Goal: Contribute content

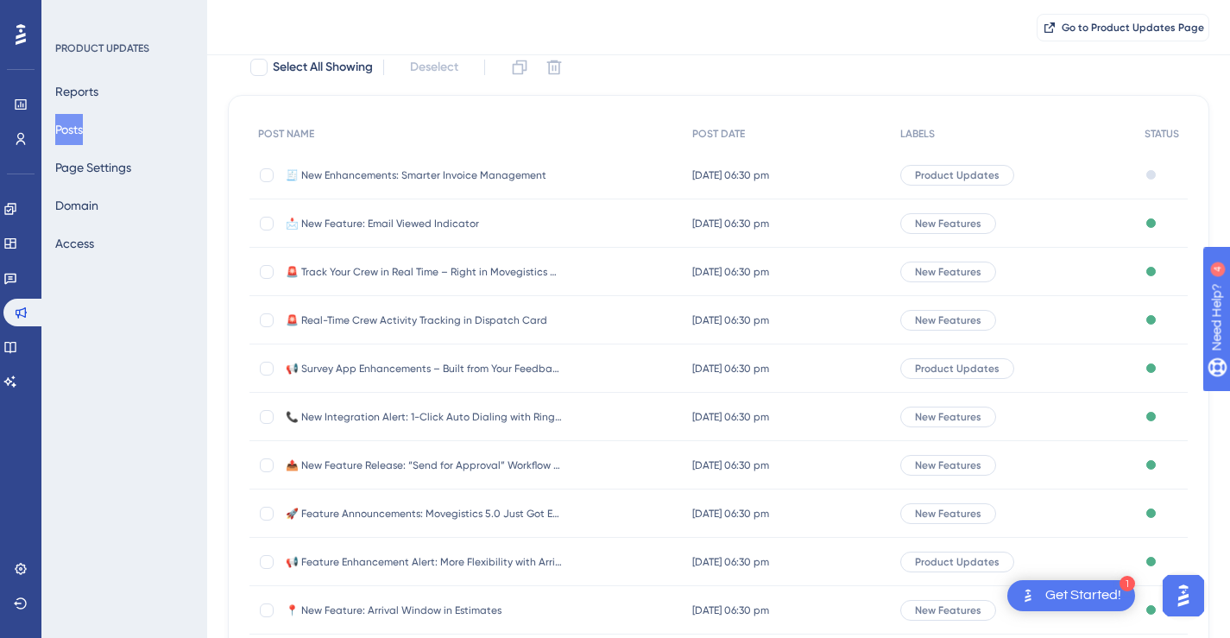
scroll to position [113, 0]
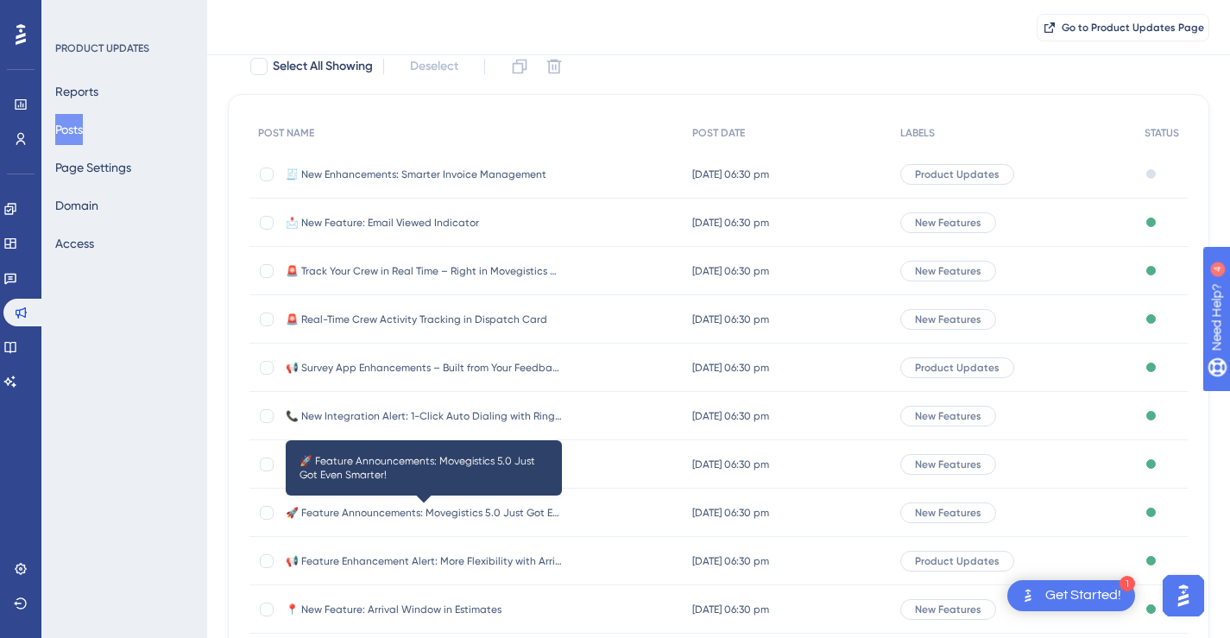
click at [475, 512] on span "🚀 Feature Announcements: Movegistics 5.0 Just Got Even Smarter!" at bounding box center [424, 513] width 276 height 14
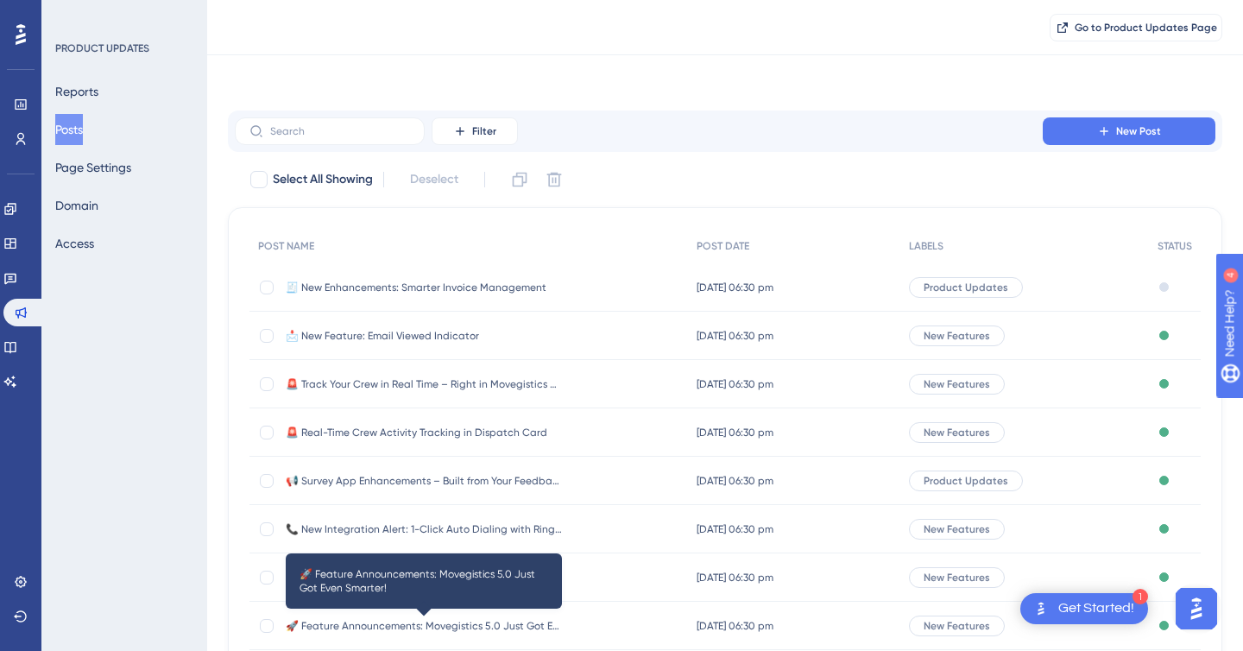
click at [475, 0] on html "1 Get Started! Performance Users Engagement Widgets Feedback Product Updates Kn…" at bounding box center [621, 0] width 1243 height 0
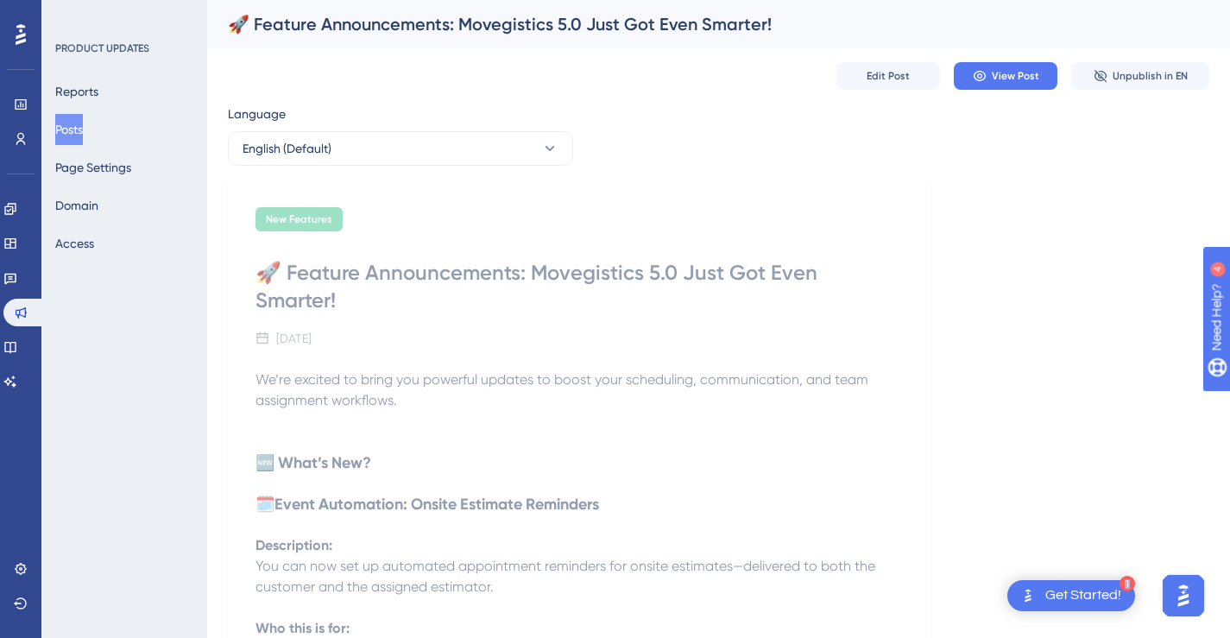
click at [83, 129] on button "Posts" at bounding box center [69, 129] width 28 height 31
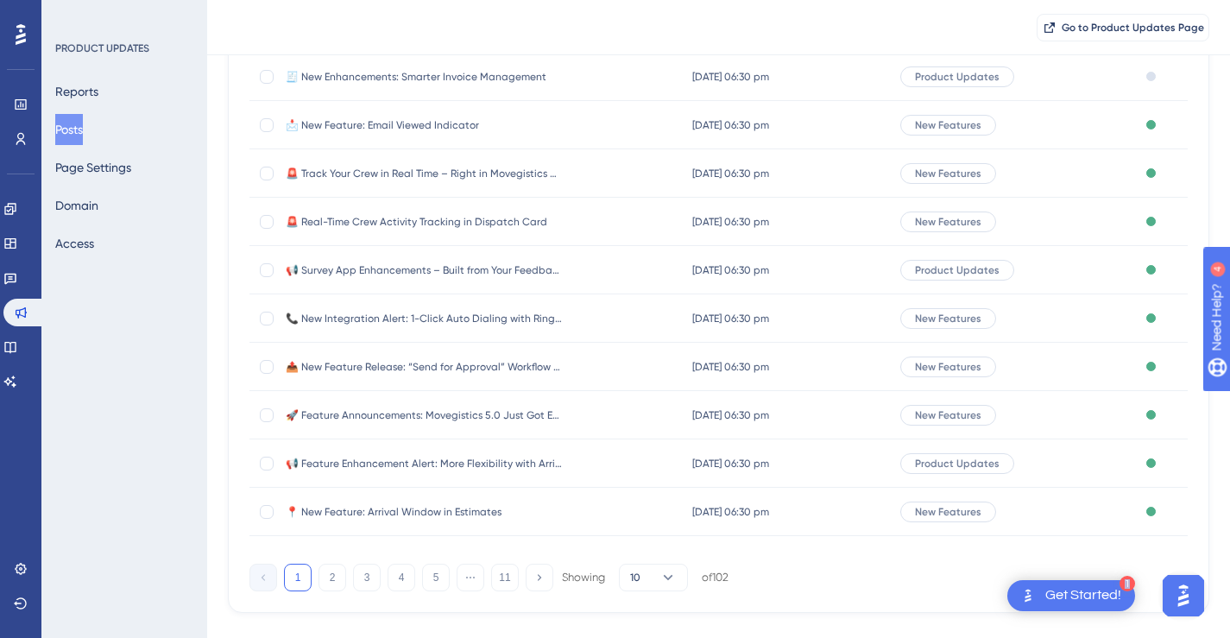
scroll to position [230, 0]
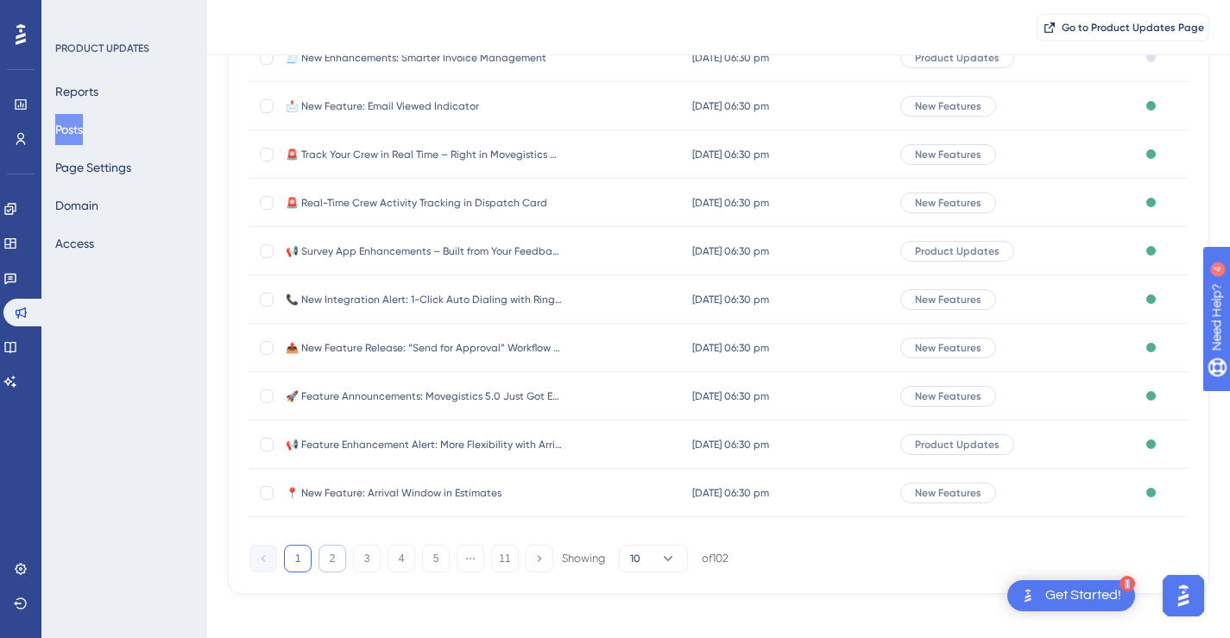
click at [333, 558] on button "2" at bounding box center [333, 559] width 28 height 28
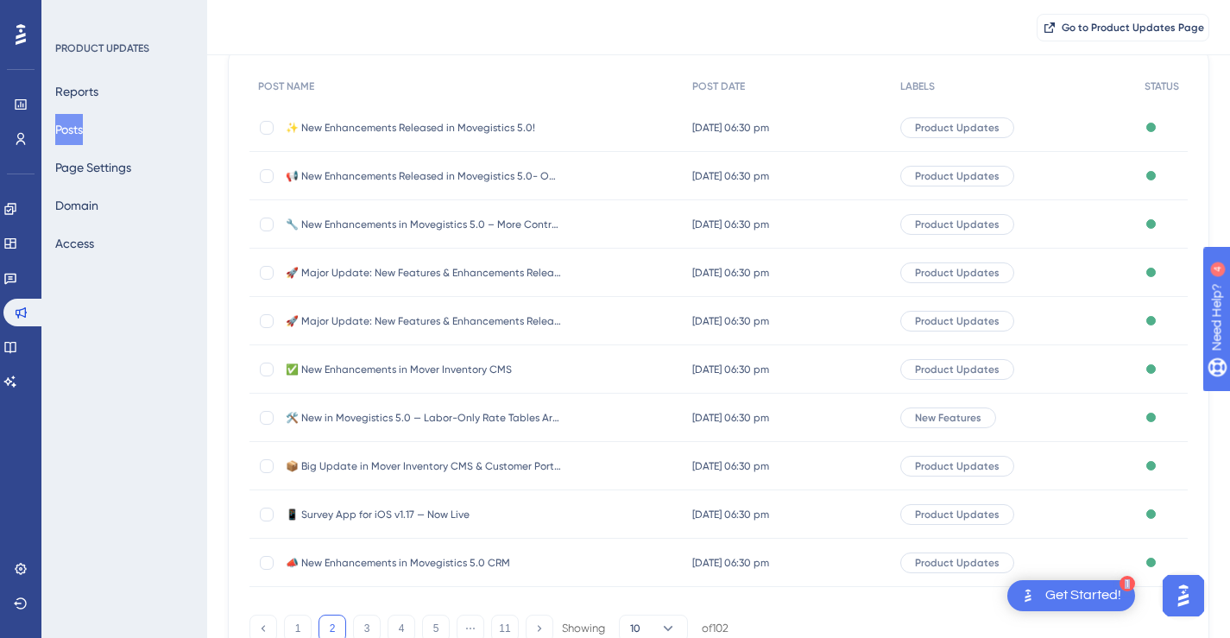
scroll to position [185, 0]
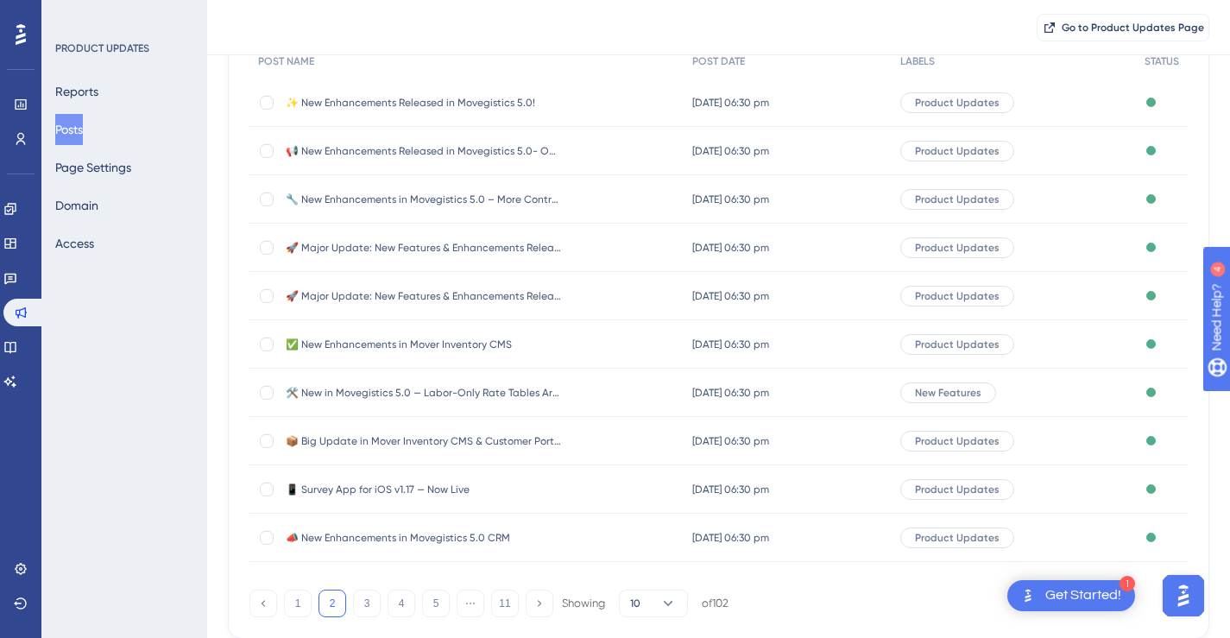
click at [325, 434] on span "📦 Big Update in Mover Inventory CMS & Customer Portal!" at bounding box center [424, 441] width 276 height 14
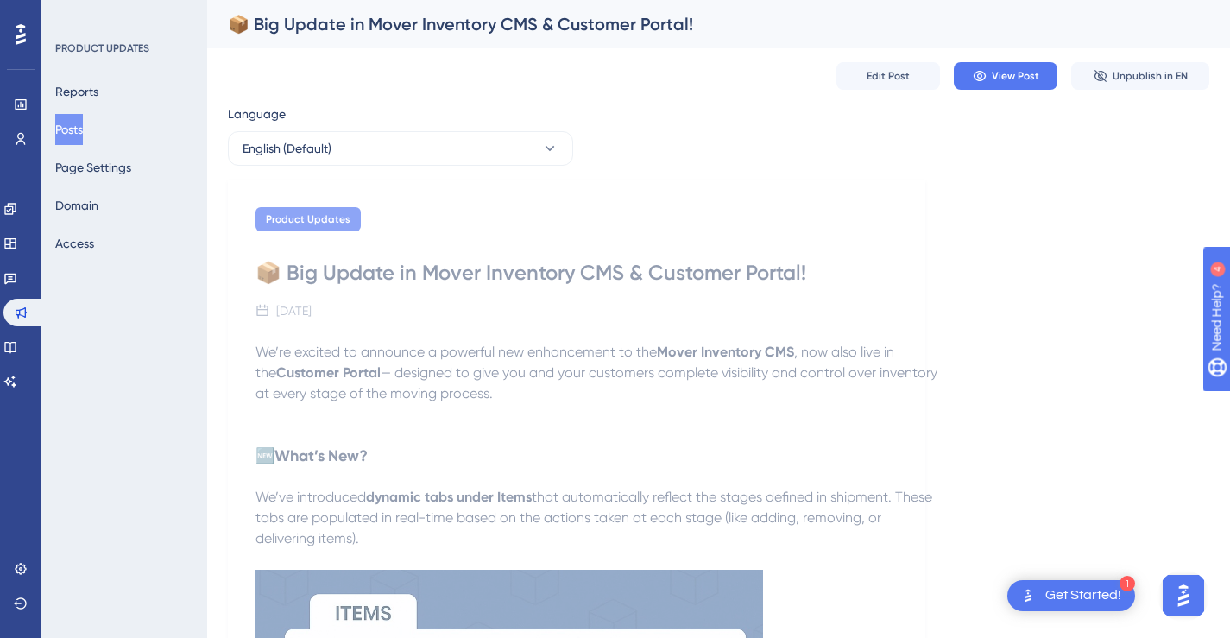
click at [79, 125] on button "Posts" at bounding box center [69, 129] width 28 height 31
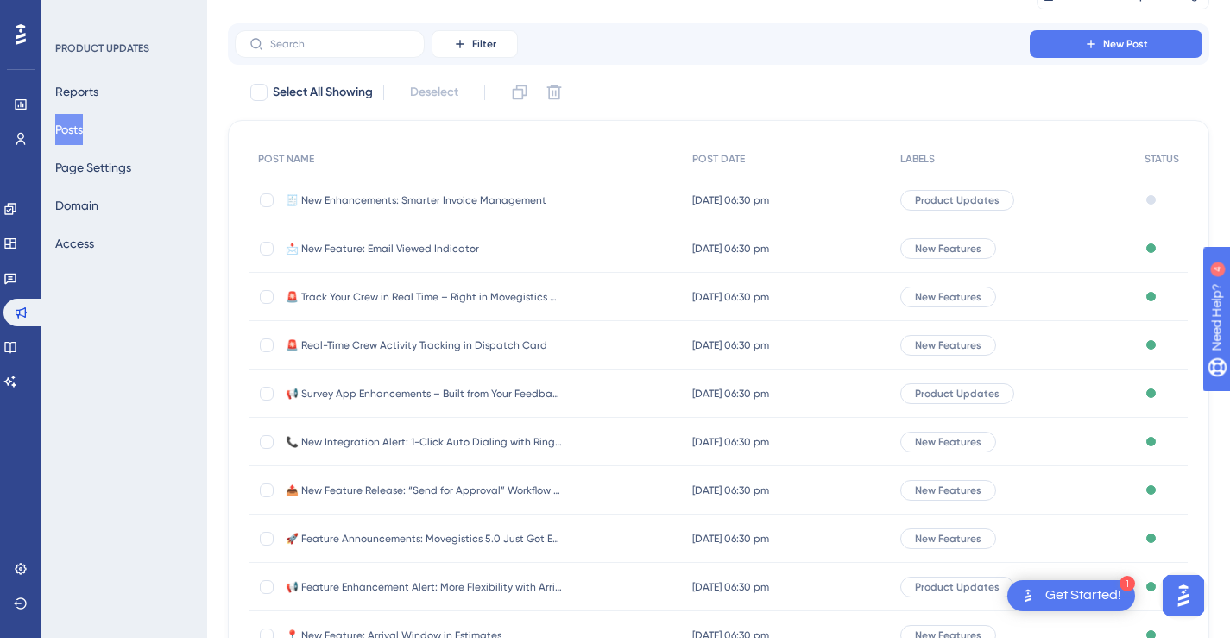
scroll to position [234, 0]
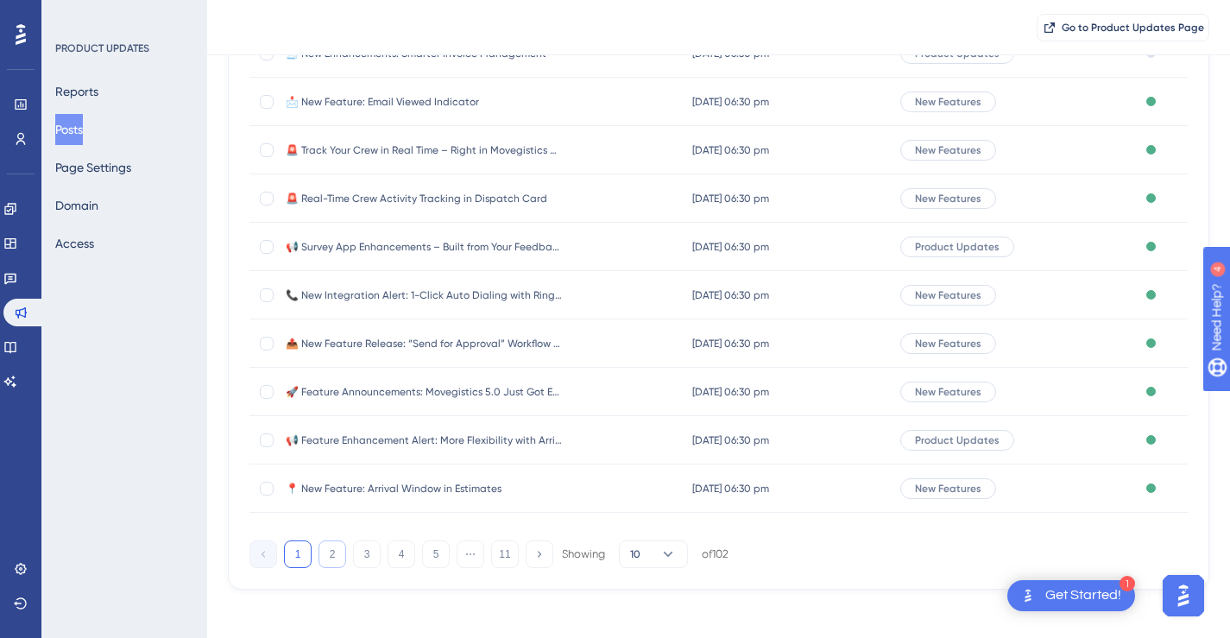
click at [332, 555] on button "2" at bounding box center [333, 554] width 28 height 28
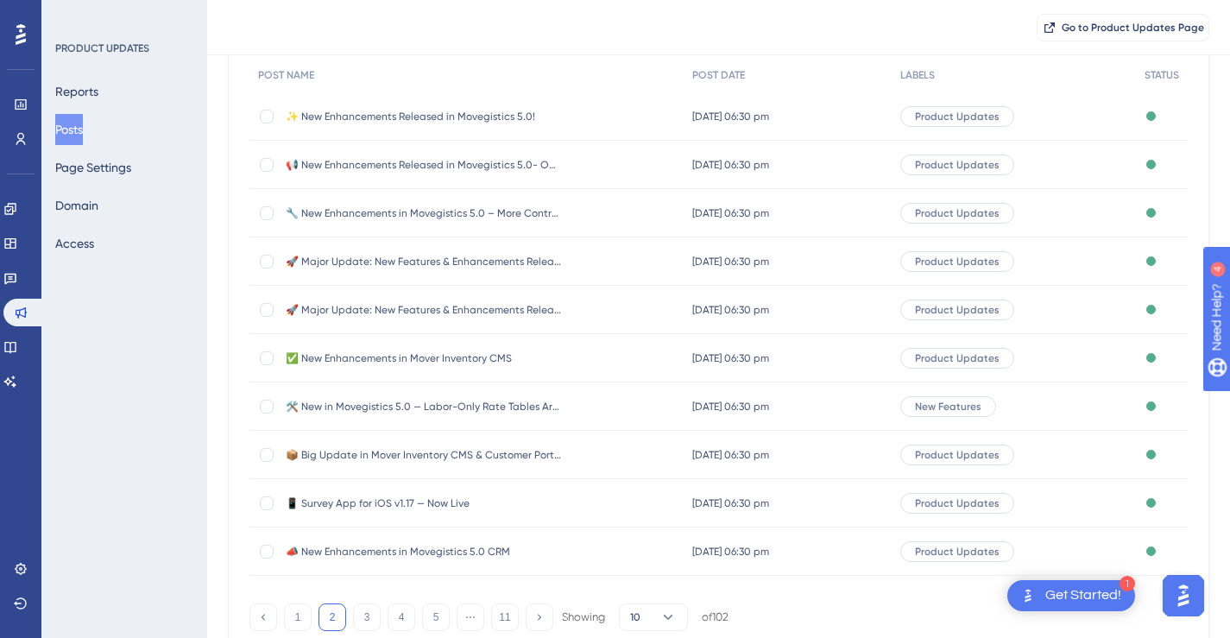
scroll to position [214, 0]
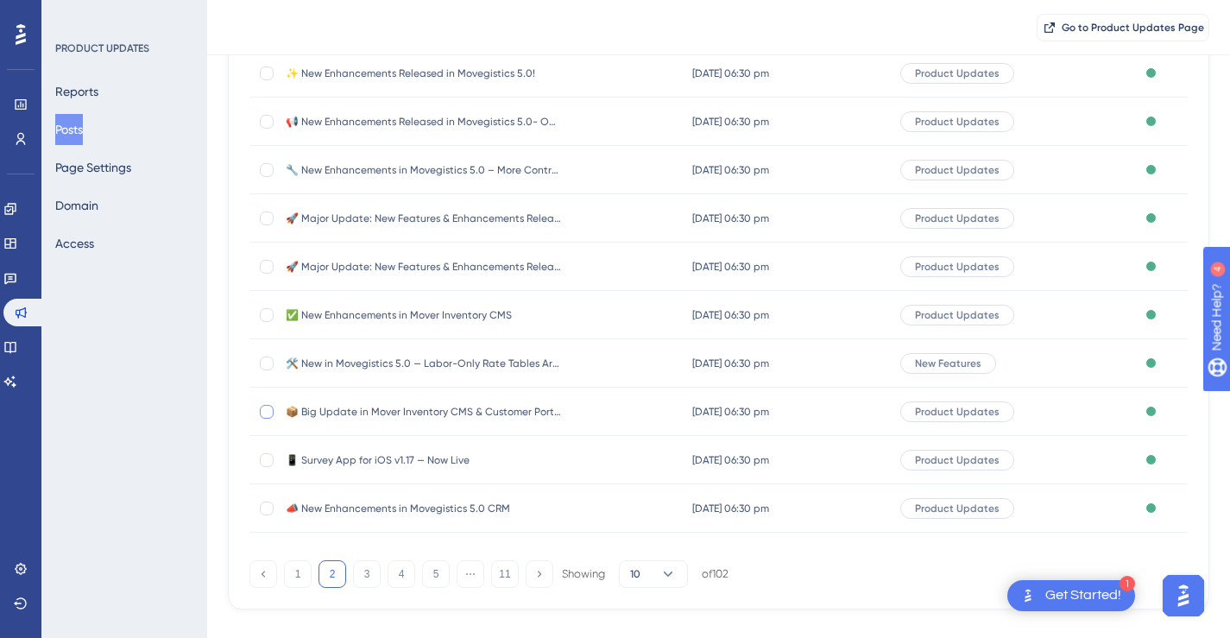
click at [270, 411] on div at bounding box center [267, 412] width 14 height 14
checkbox input "true"
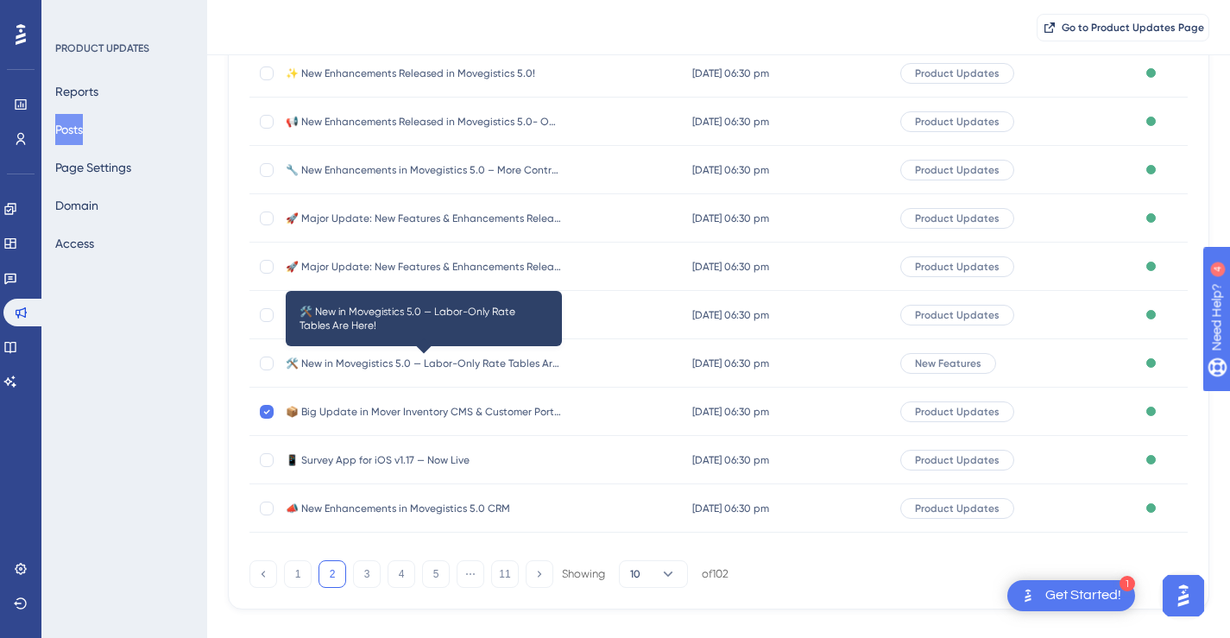
scroll to position [0, 0]
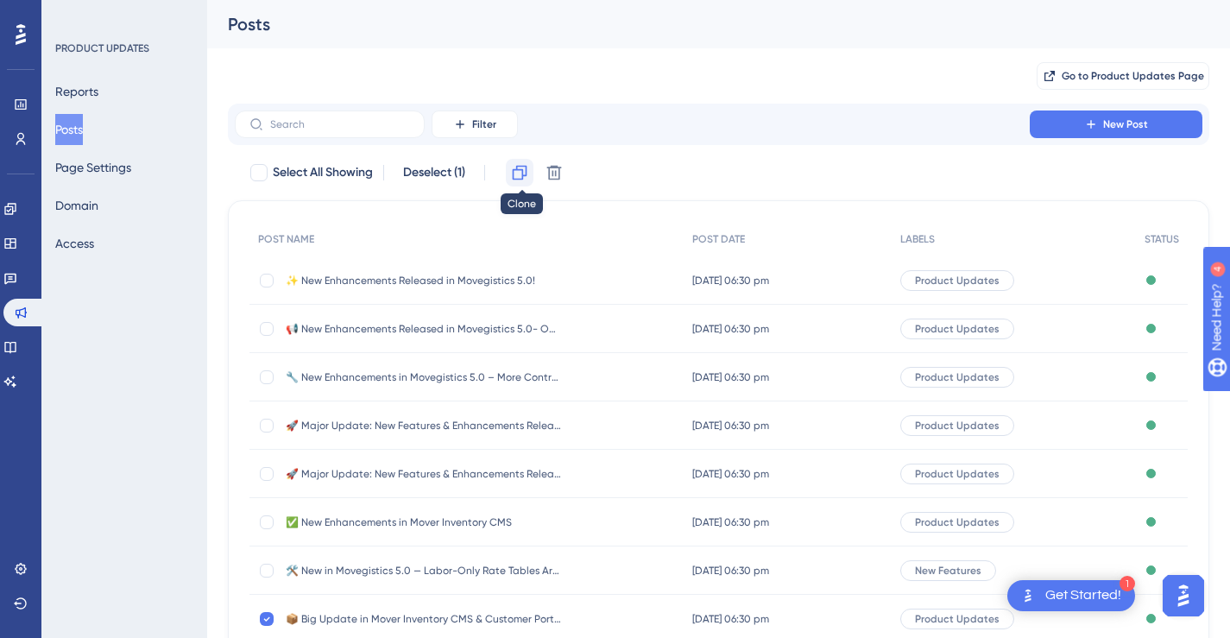
click at [519, 183] on button at bounding box center [520, 173] width 28 height 28
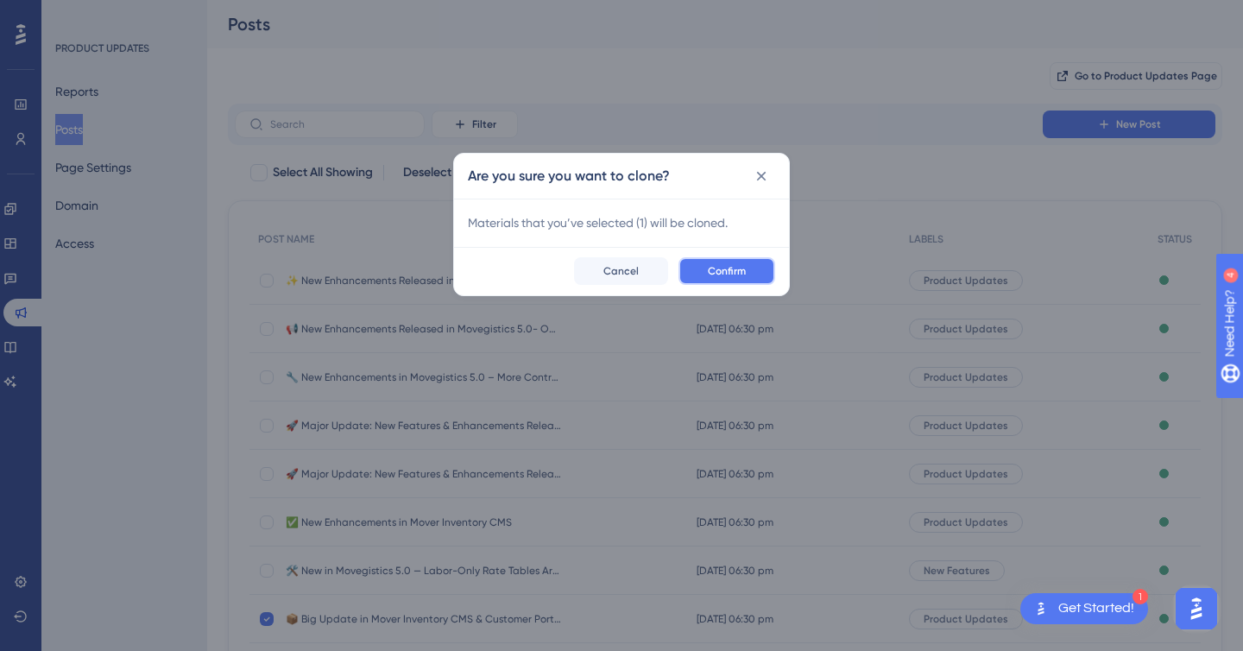
click at [720, 268] on span "Confirm" at bounding box center [727, 271] width 38 height 14
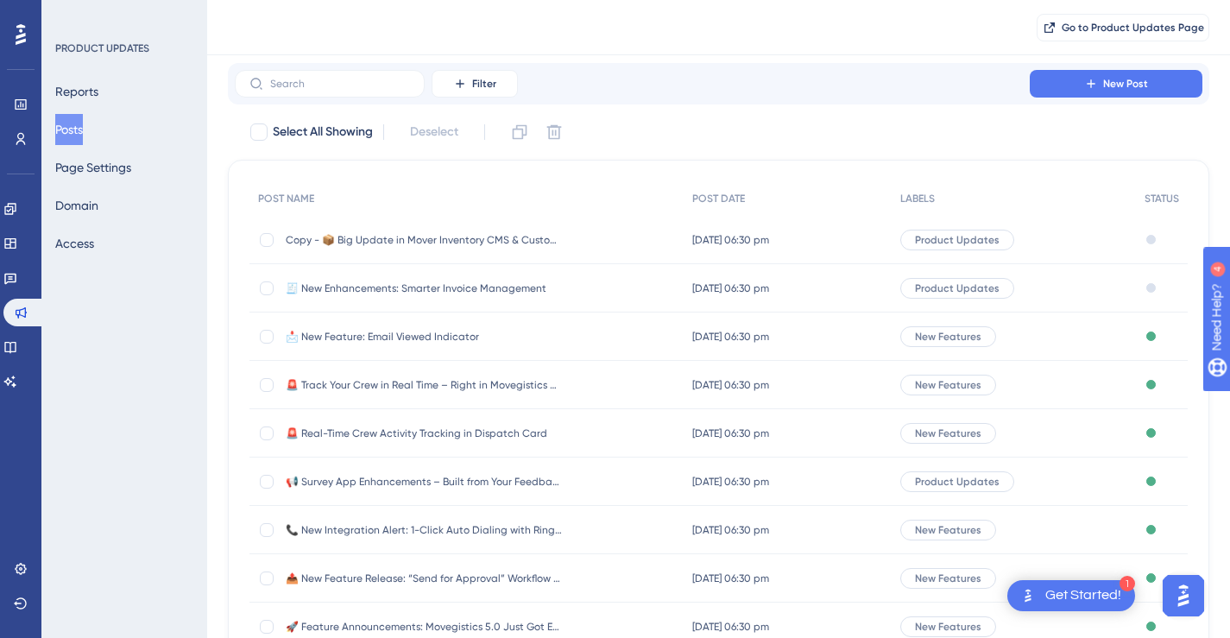
scroll to position [14, 0]
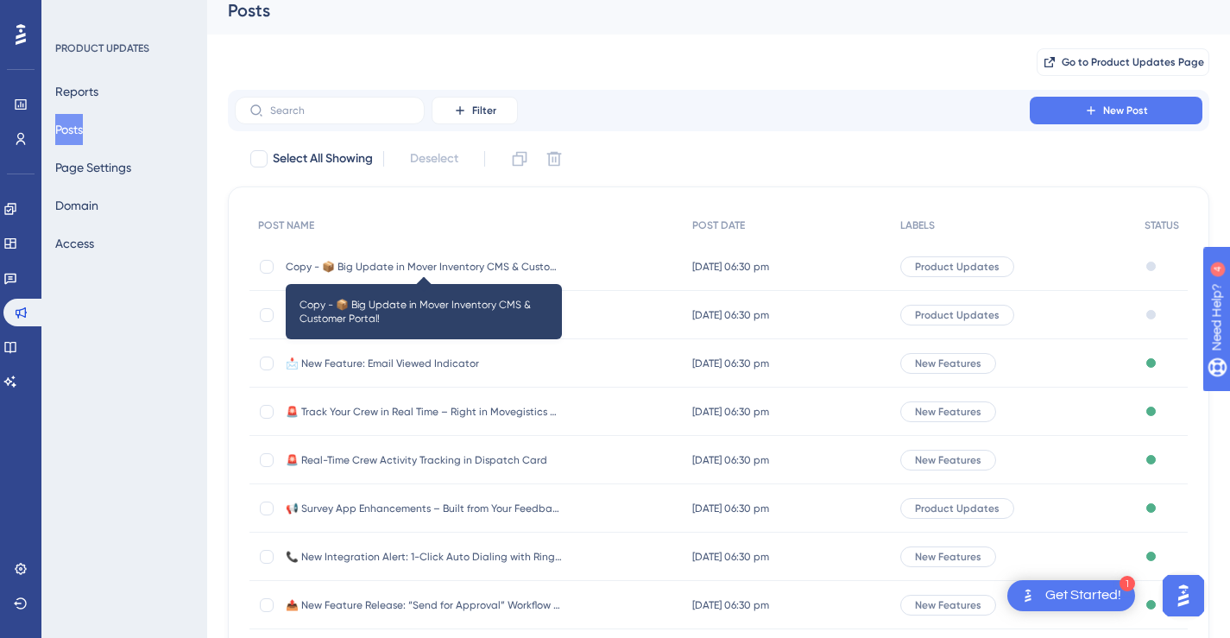
click at [516, 271] on span "Copy - 📦 Big Update in Mover Inventory CMS & Customer Portal!" at bounding box center [424, 267] width 276 height 14
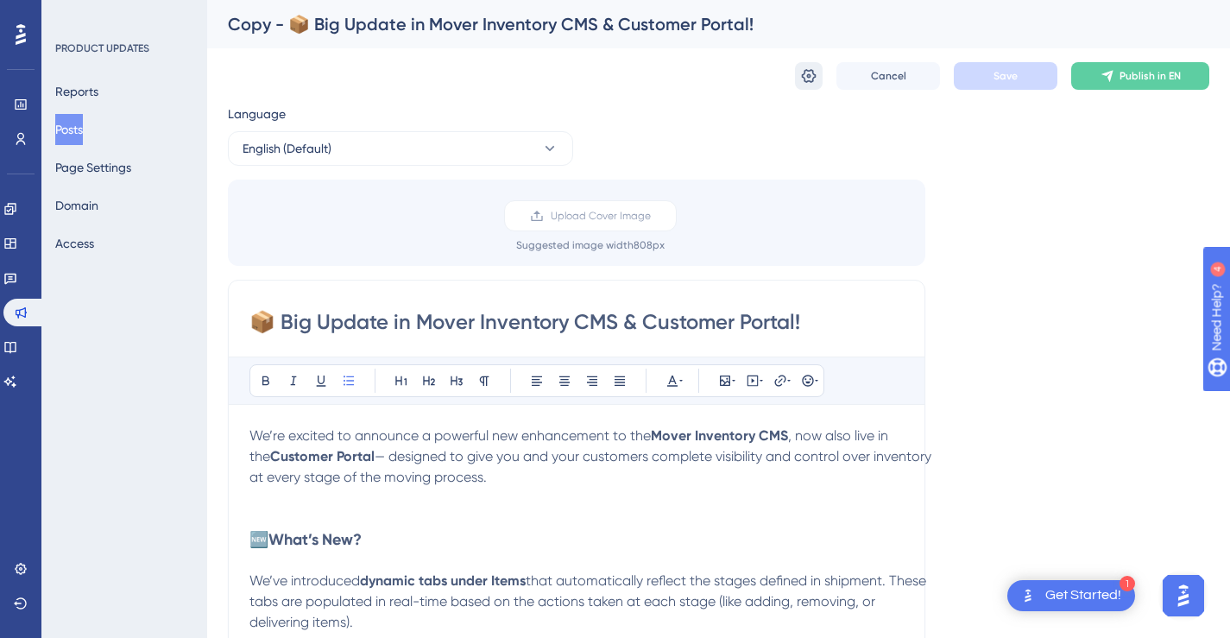
click at [811, 80] on icon at bounding box center [808, 75] width 17 height 17
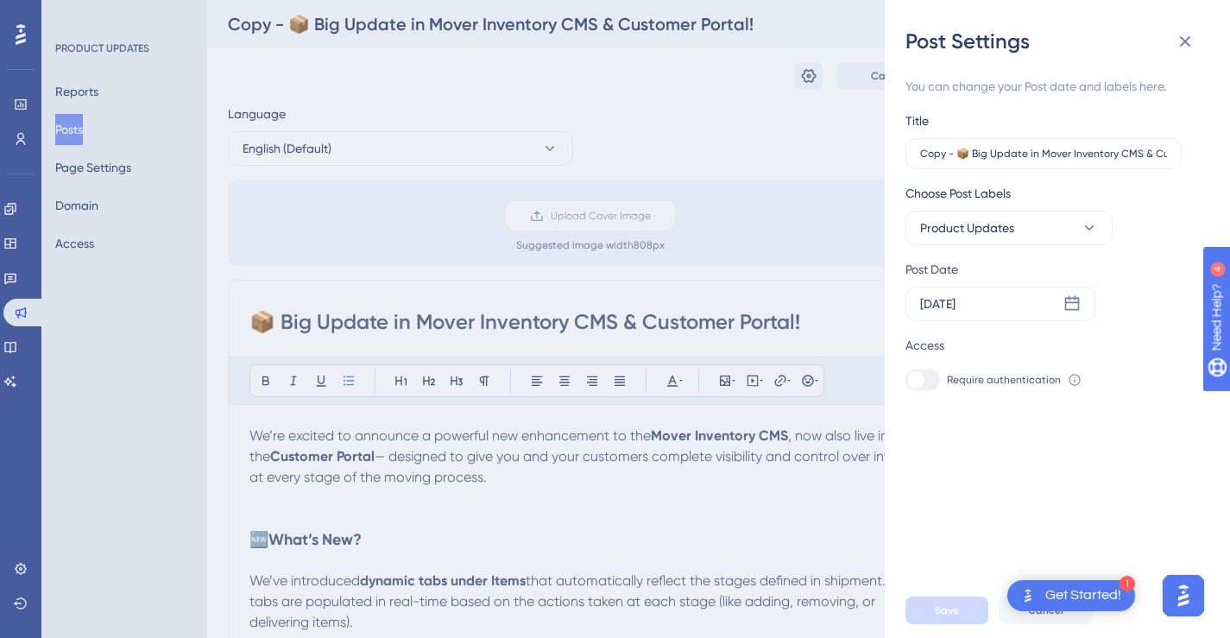
click at [799, 125] on div "Post Settings You can change your Post date and labels here. Title Copy - 📦 Big…" at bounding box center [615, 319] width 1230 height 638
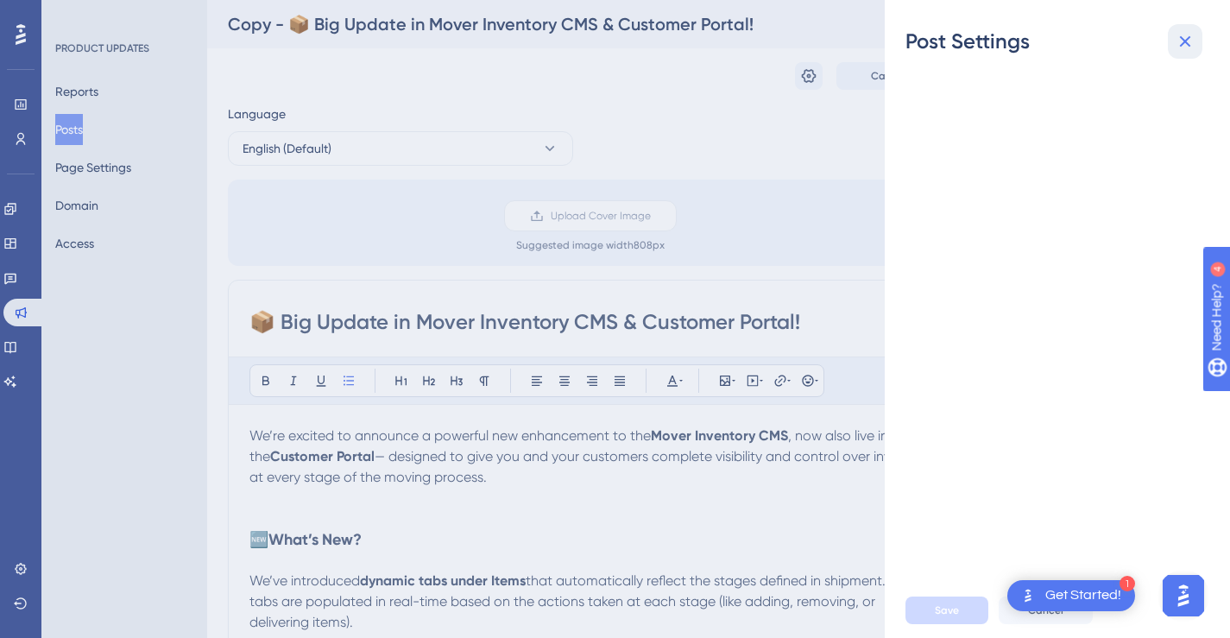
click at [1186, 41] on icon at bounding box center [1185, 41] width 11 height 11
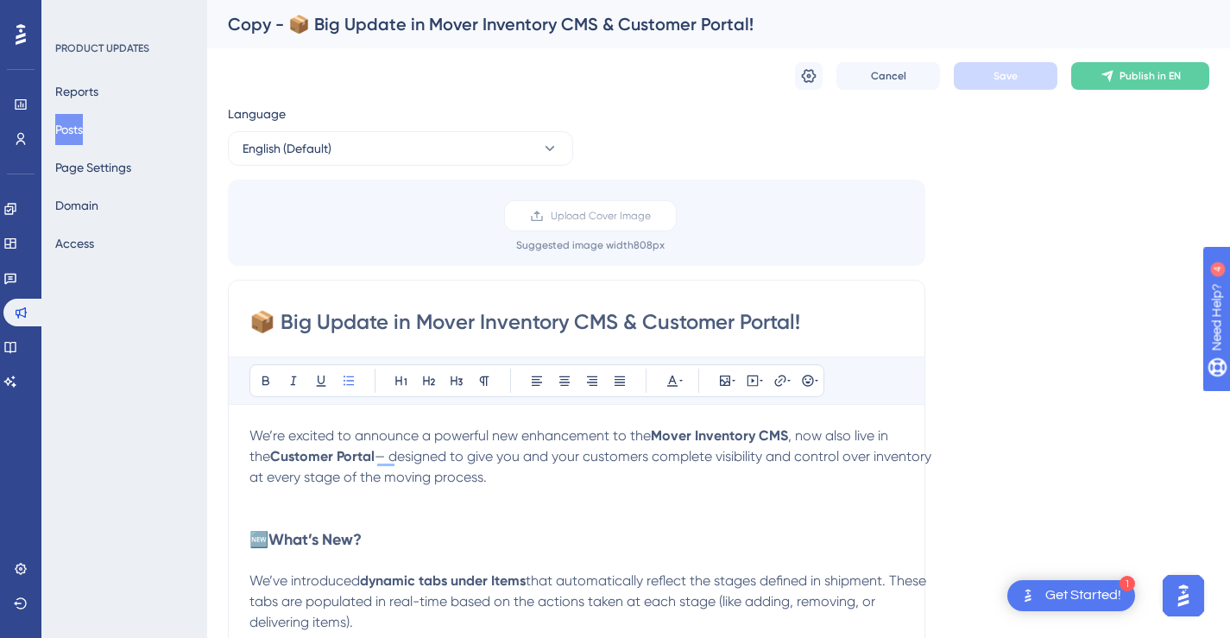
click at [639, 26] on div "Copy - 📦 Big Update in Mover Inventory CMS & Customer Portal!" at bounding box center [697, 24] width 938 height 24
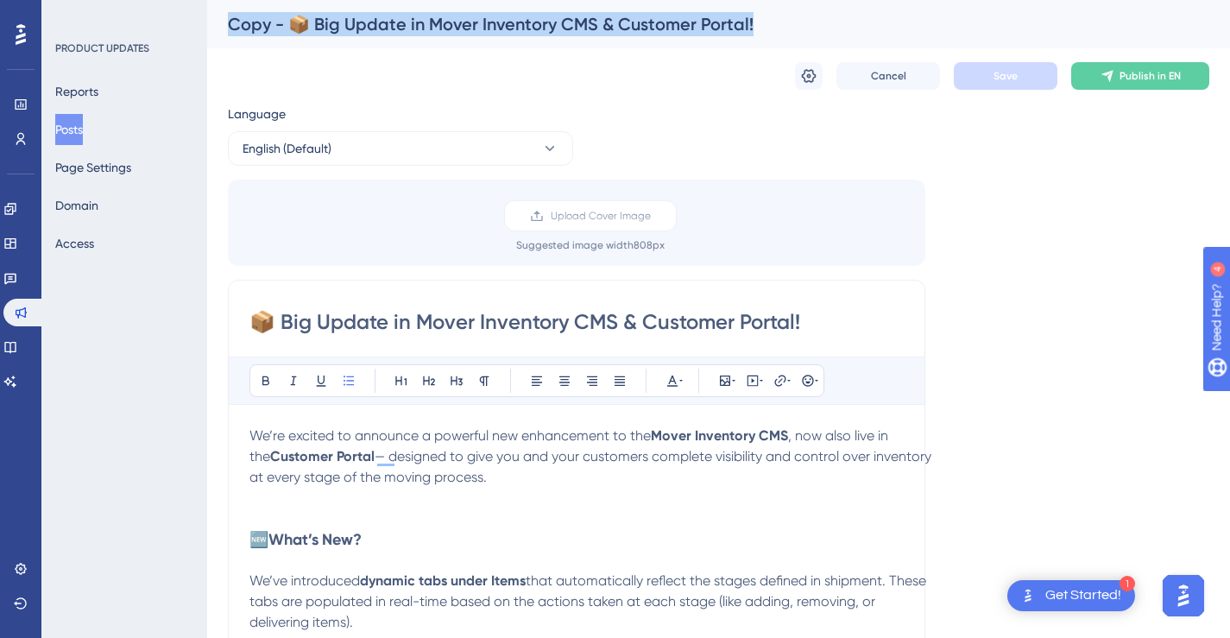
click at [639, 26] on div "Copy - 📦 Big Update in Mover Inventory CMS & Customer Portal!" at bounding box center [697, 24] width 938 height 24
click at [820, 74] on button at bounding box center [809, 76] width 28 height 28
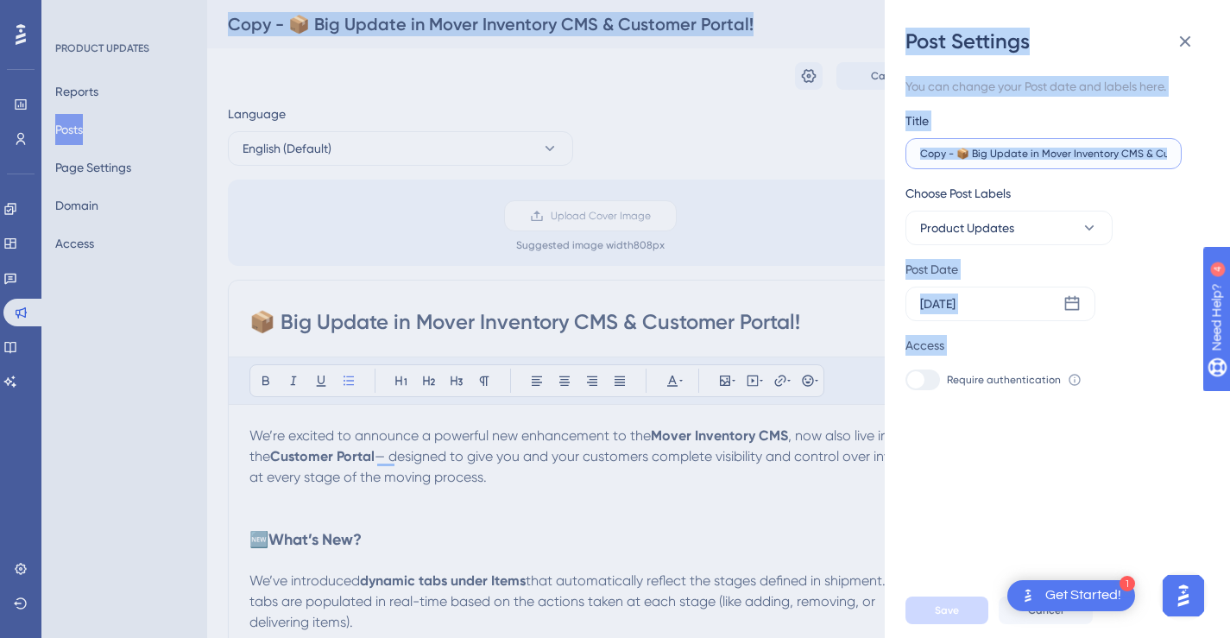
click at [1056, 156] on input "Copy - 📦 Big Update in Mover Inventory CMS & Customer Portal!" at bounding box center [1043, 154] width 247 height 12
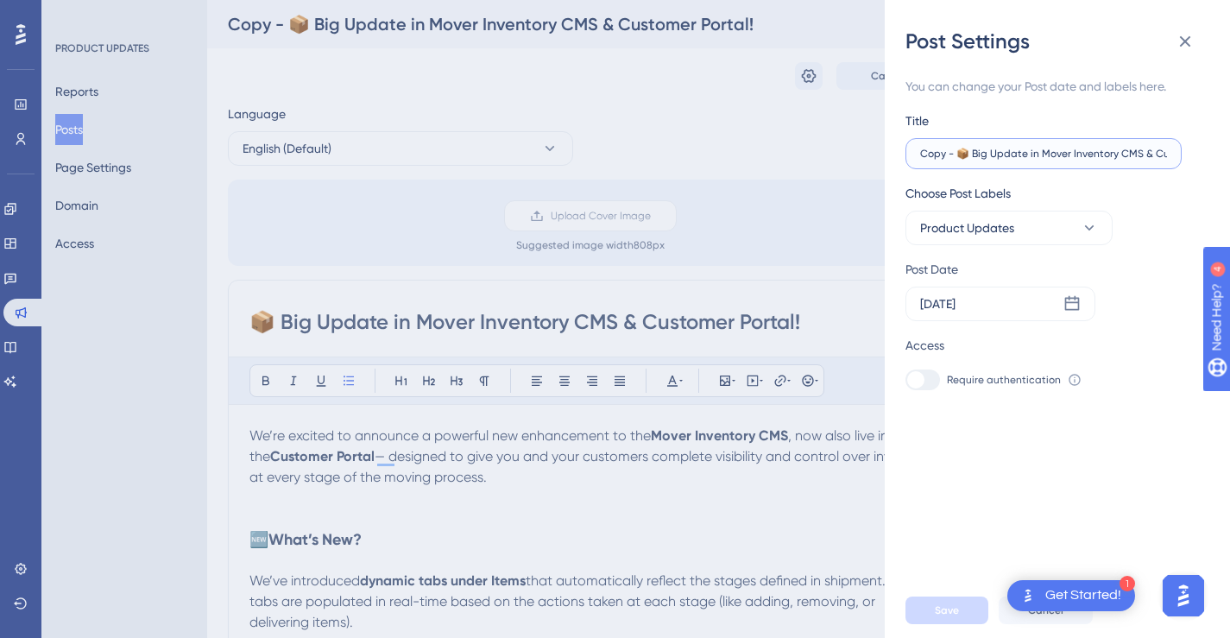
click at [1056, 156] on input "Copy - 📦 Big Update in Mover Inventory CMS & Customer Portal!" at bounding box center [1043, 154] width 247 height 12
paste input "📦 New Feature Release: Mobile QR Inventories & CMS"
type input "📦 New Feature Release: Mobile QR Inventories & CMS"
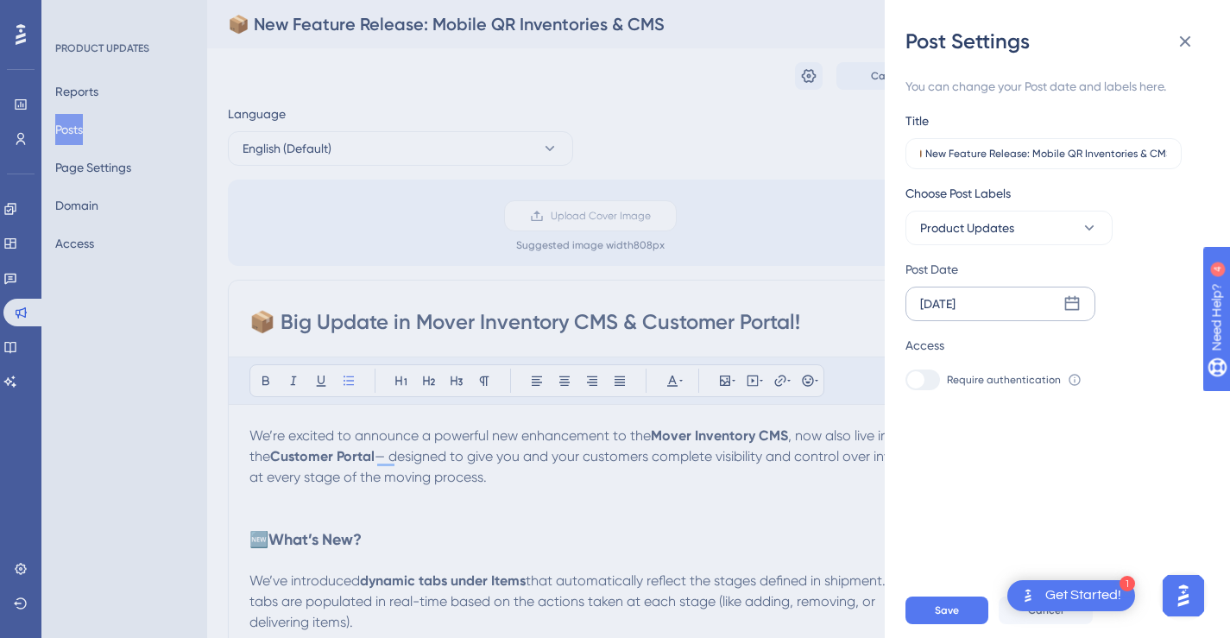
click at [1071, 303] on icon at bounding box center [1072, 303] width 17 height 17
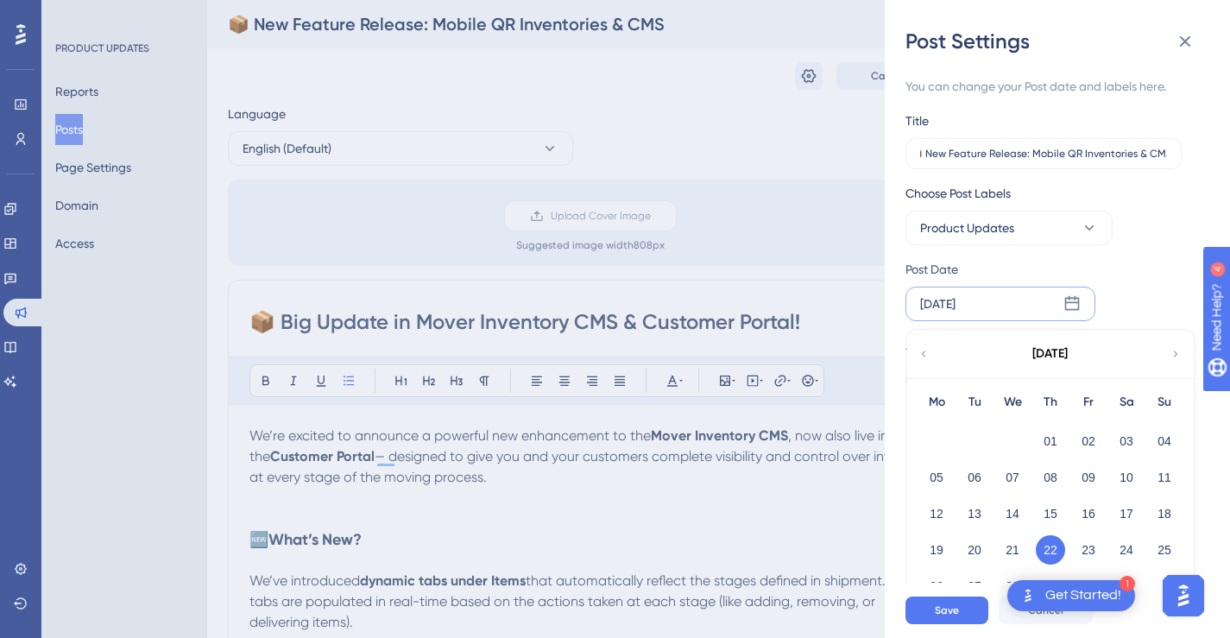
scroll to position [0, 0]
click at [1081, 231] on icon at bounding box center [1089, 227] width 17 height 17
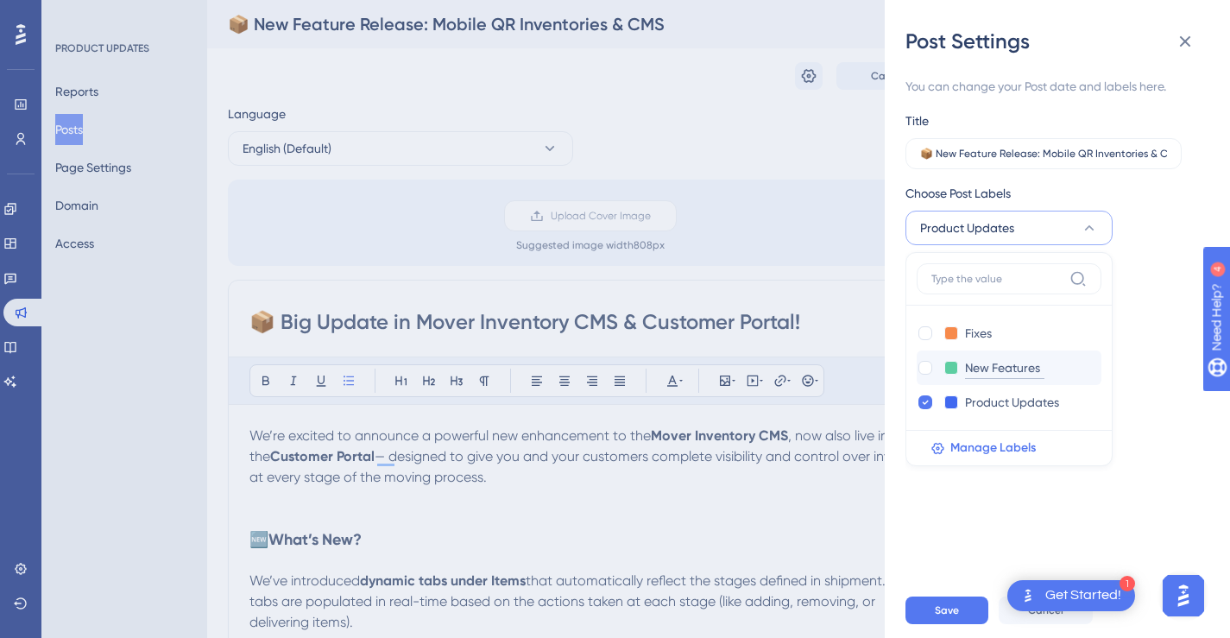
click at [1014, 370] on input "New Features" at bounding box center [1004, 368] width 79 height 22
click at [923, 367] on div at bounding box center [926, 368] width 14 height 14
checkbox input "true"
click at [931, 401] on div at bounding box center [926, 402] width 14 height 14
checkbox input "false"
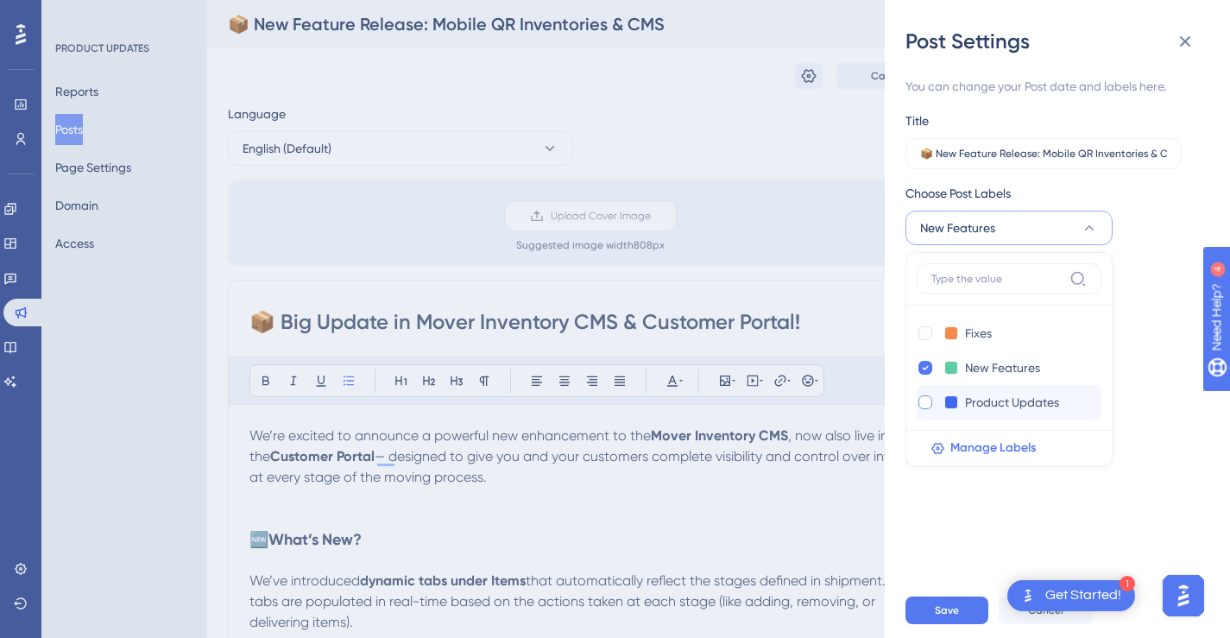
click at [1125, 300] on div "Post Date [DATE]" at bounding box center [1046, 290] width 281 height 62
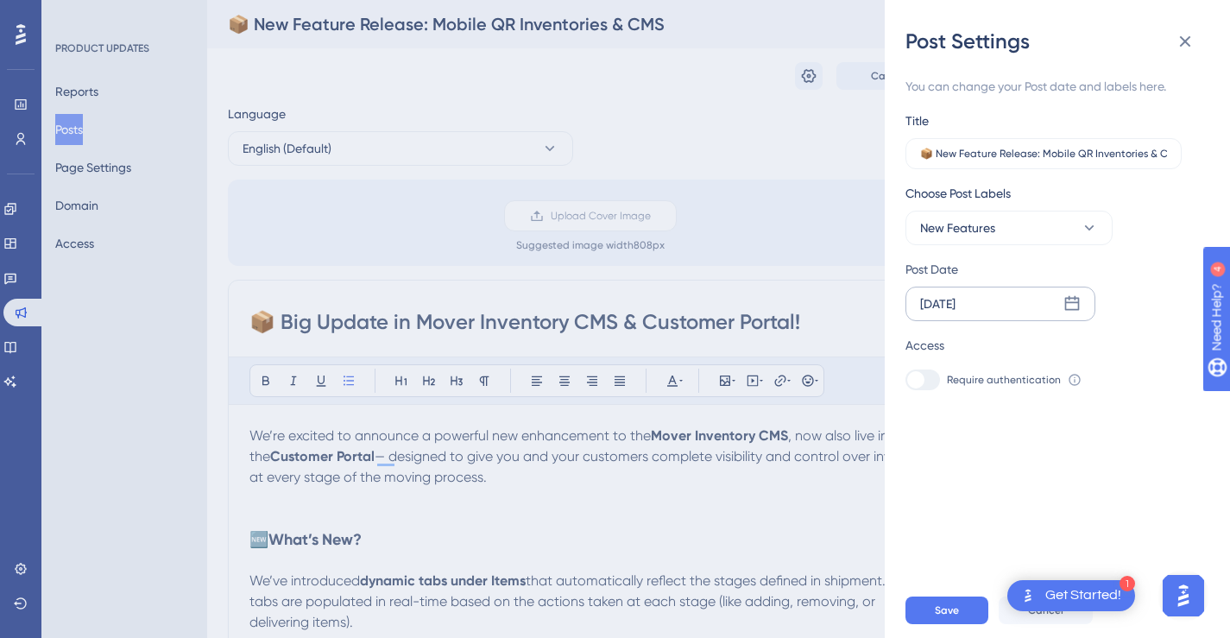
click at [1077, 304] on icon at bounding box center [1072, 303] width 15 height 15
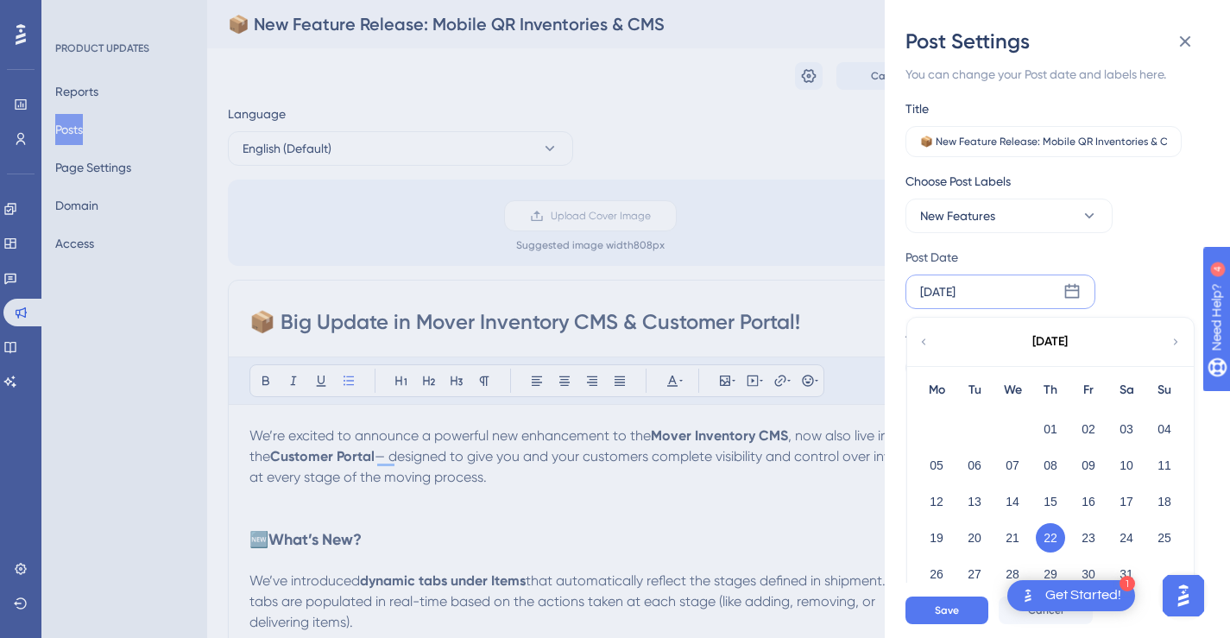
scroll to position [22, 0]
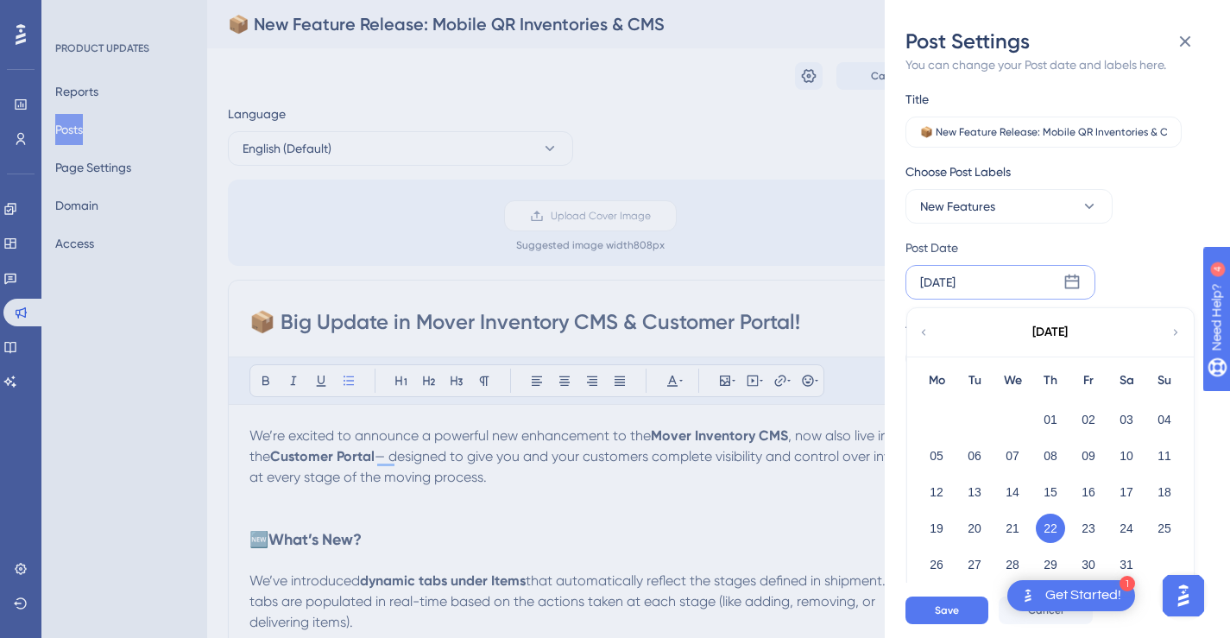
click at [1175, 332] on icon at bounding box center [1176, 333] width 12 height 16
click at [927, 334] on icon at bounding box center [924, 333] width 12 height 16
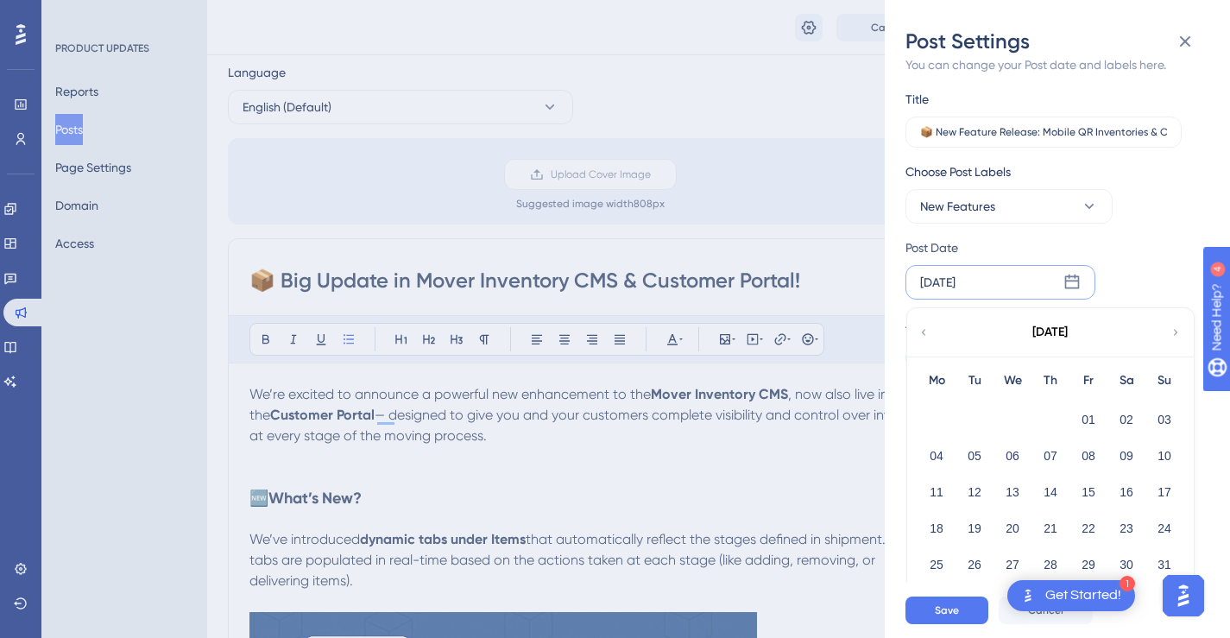
scroll to position [78, 0]
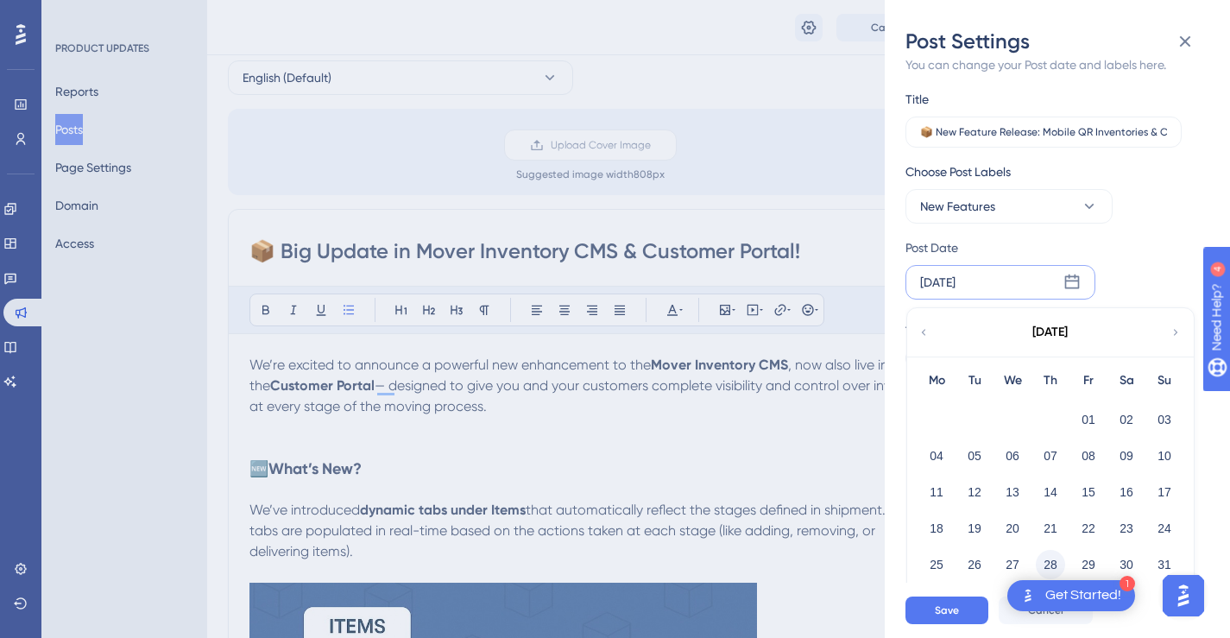
click at [1051, 561] on button "28" at bounding box center [1050, 564] width 29 height 29
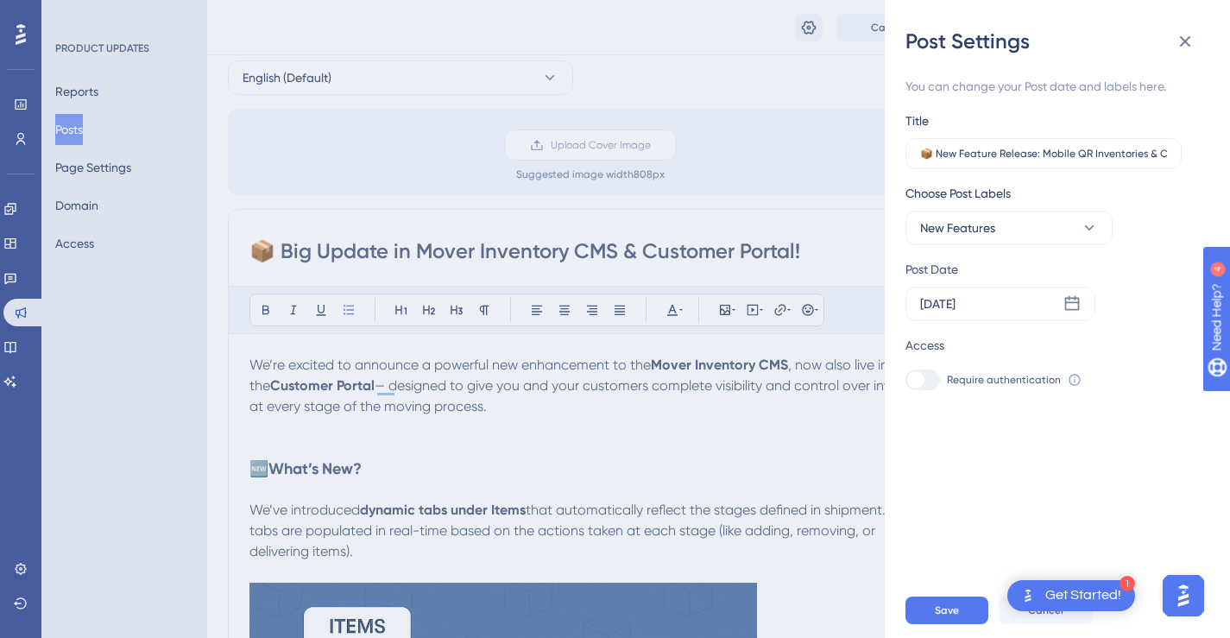
scroll to position [74, 0]
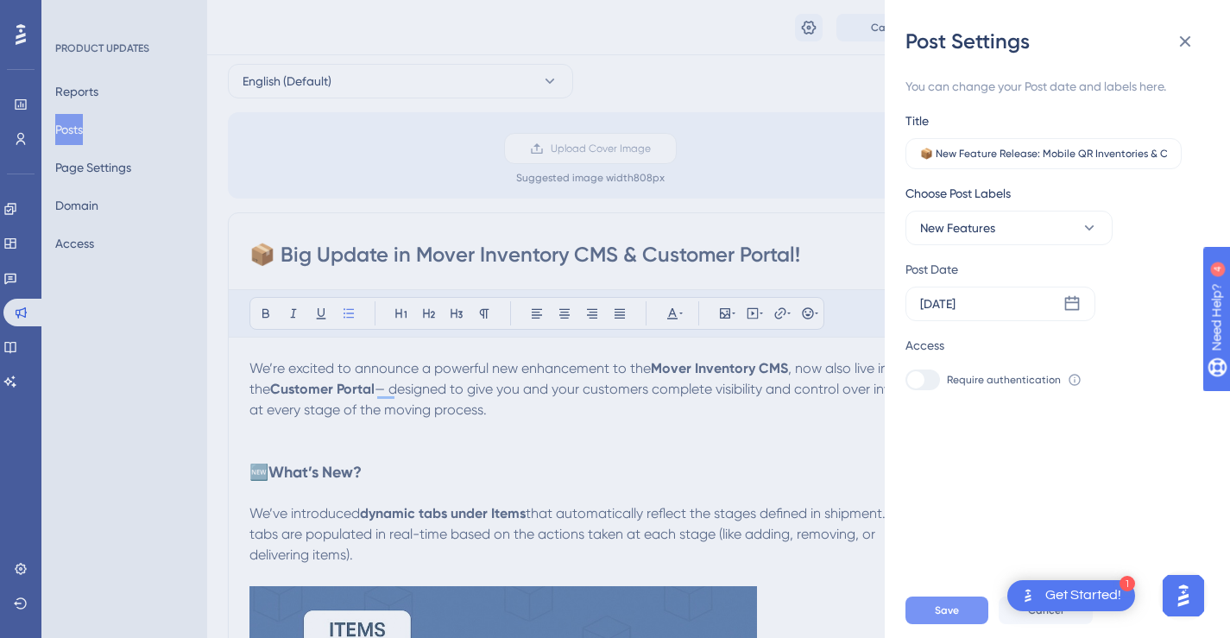
click at [956, 617] on span "Save" at bounding box center [947, 610] width 24 height 14
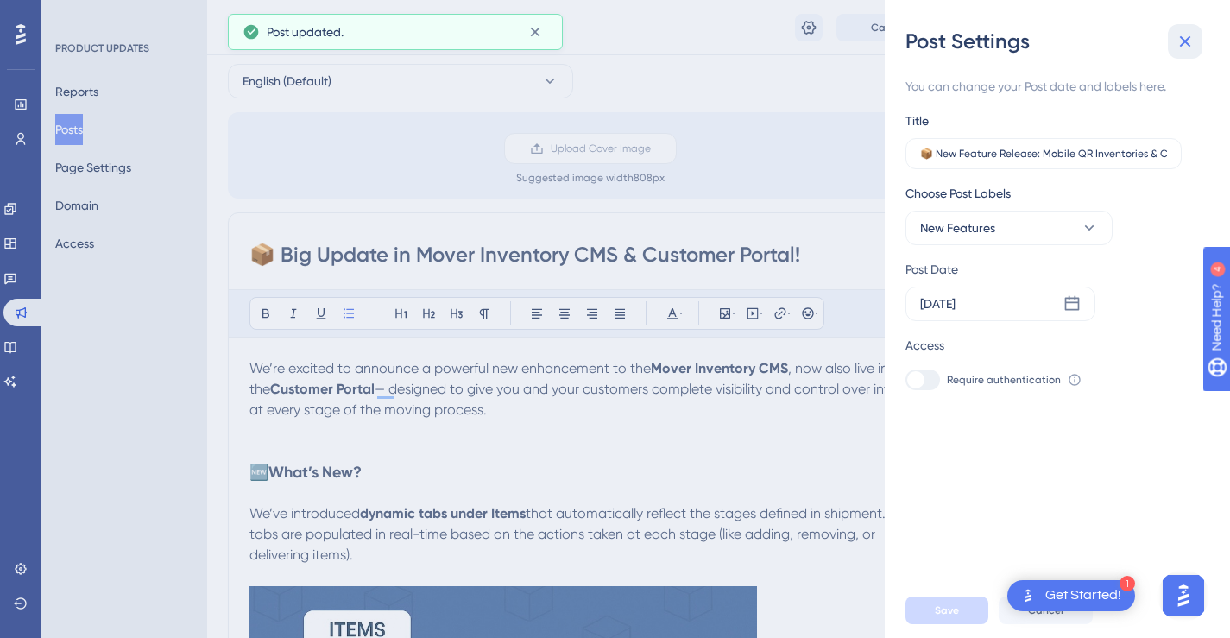
click at [1181, 41] on icon at bounding box center [1185, 41] width 21 height 21
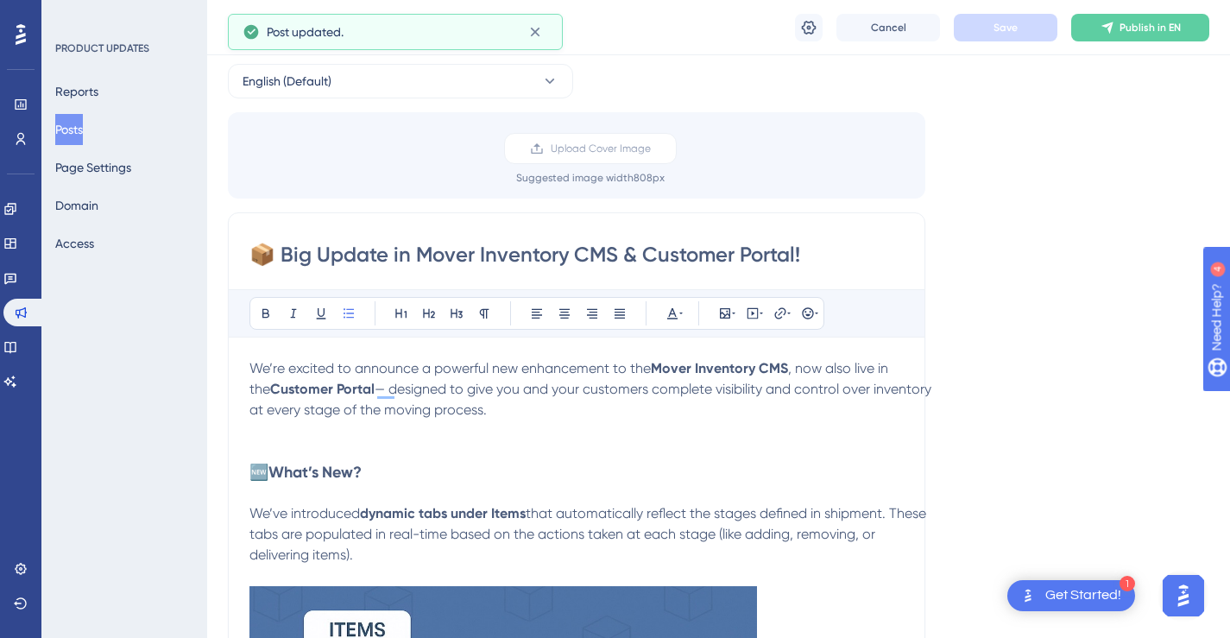
click at [756, 250] on input "📦 Big Update in Mover Inventory CMS & Customer Portal!" at bounding box center [577, 255] width 654 height 28
paste input "New Feature Release: Mobile QR Inventories & CMS"
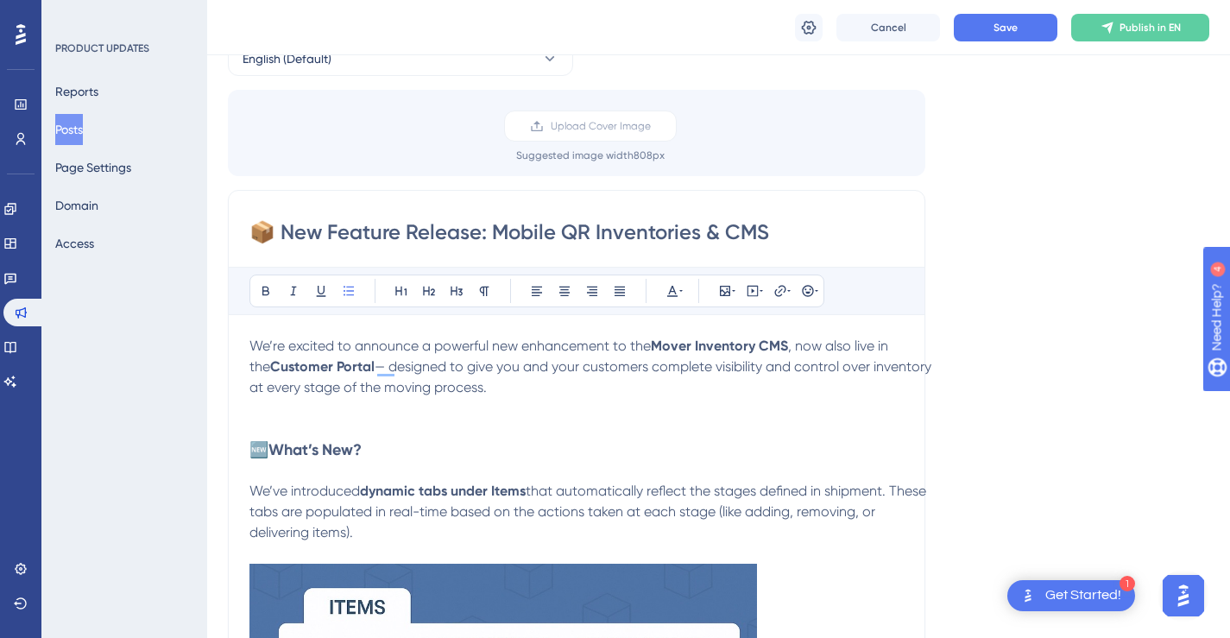
scroll to position [100, 0]
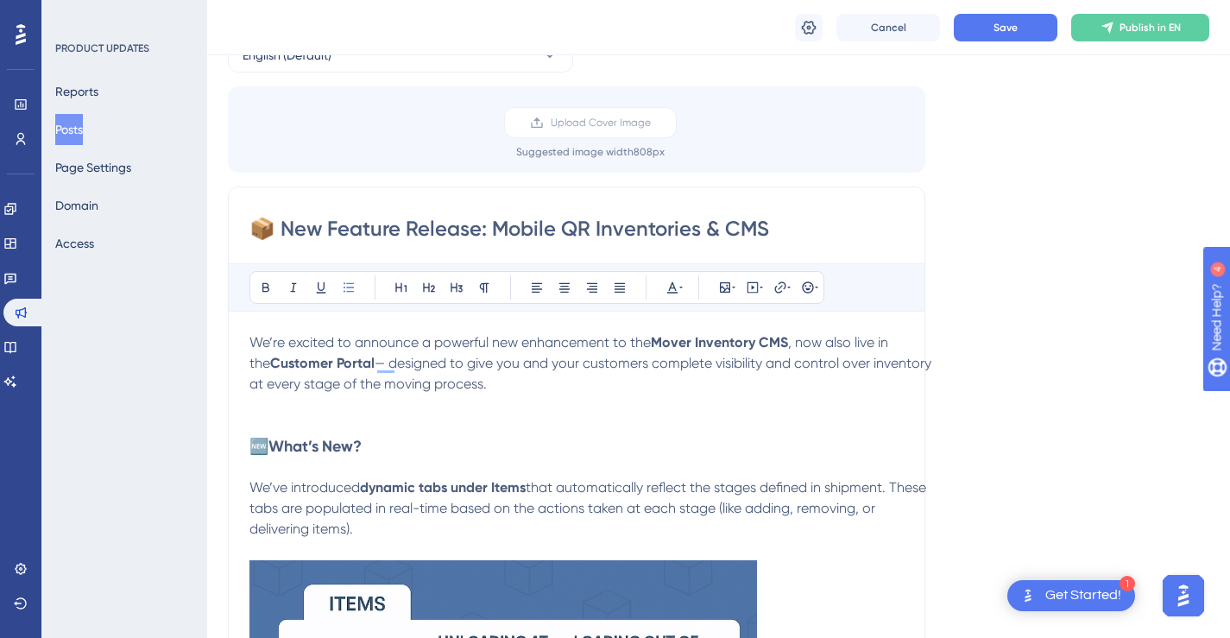
type input "📦 New Feature Release: Mobile QR Inventories & CMS"
drag, startPoint x: 558, startPoint y: 386, endPoint x: 239, endPoint y: 344, distance: 321.3
click at [0, 0] on div "Performance Users Engagement Widgets Feedback Product Updates Knowledge Base AI…" at bounding box center [0, 0] width 0 height 0
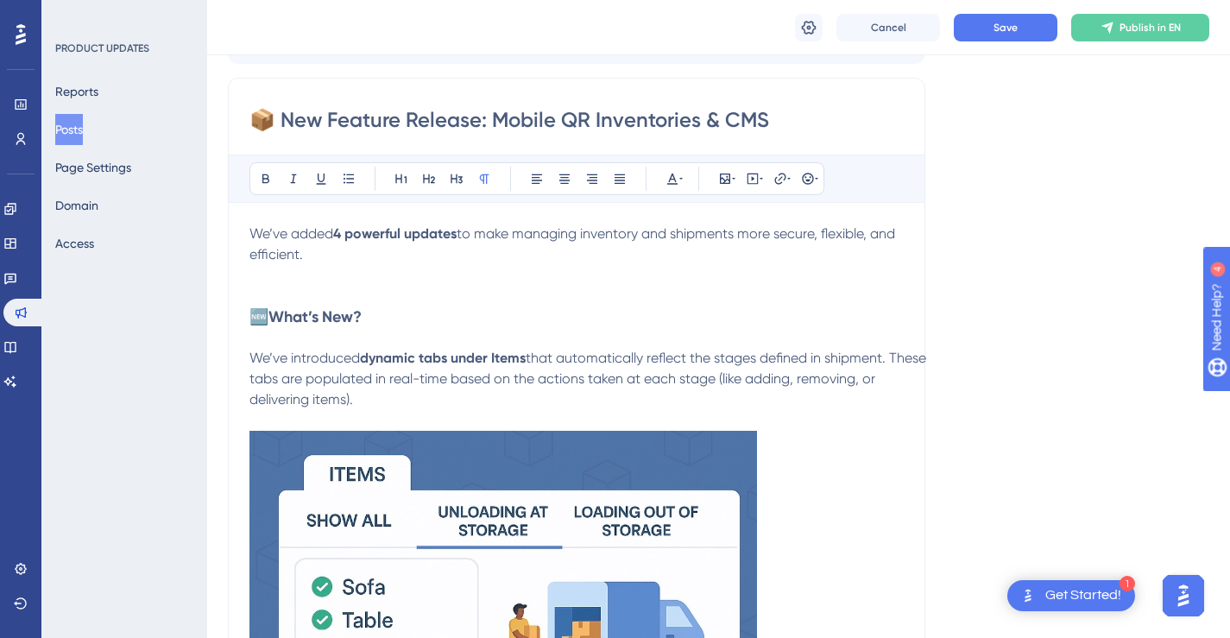
scroll to position [237, 0]
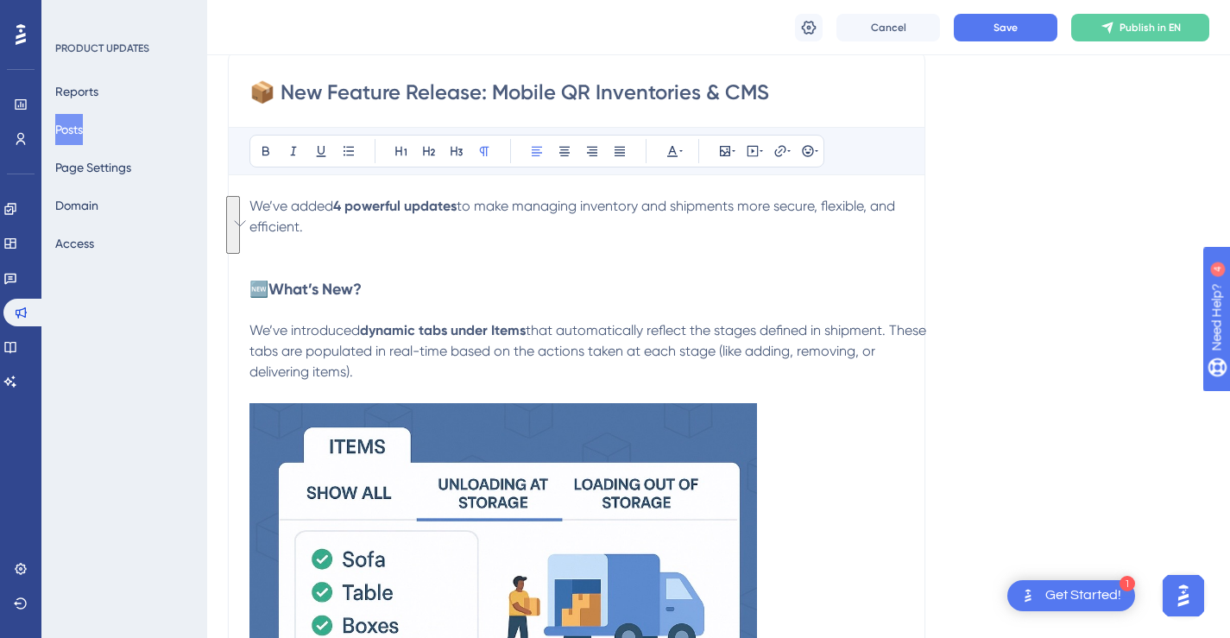
drag, startPoint x: 366, startPoint y: 368, endPoint x: 256, endPoint y: 335, distance: 115.3
click at [256, 335] on p "We’ve introduced dynamic tabs under Items that automatically reflect the stages…" at bounding box center [591, 563] width 682 height 527
click at [375, 294] on h3 "🆕 What’s New?" at bounding box center [591, 289] width 682 height 21
drag, startPoint x: 639, startPoint y: 292, endPoint x: 421, endPoint y: 287, distance: 217.6
click at [426, 286] on h3 "🆕 What’s New? 1️⃣ Download Inventory Item Images" at bounding box center [591, 289] width 682 height 21
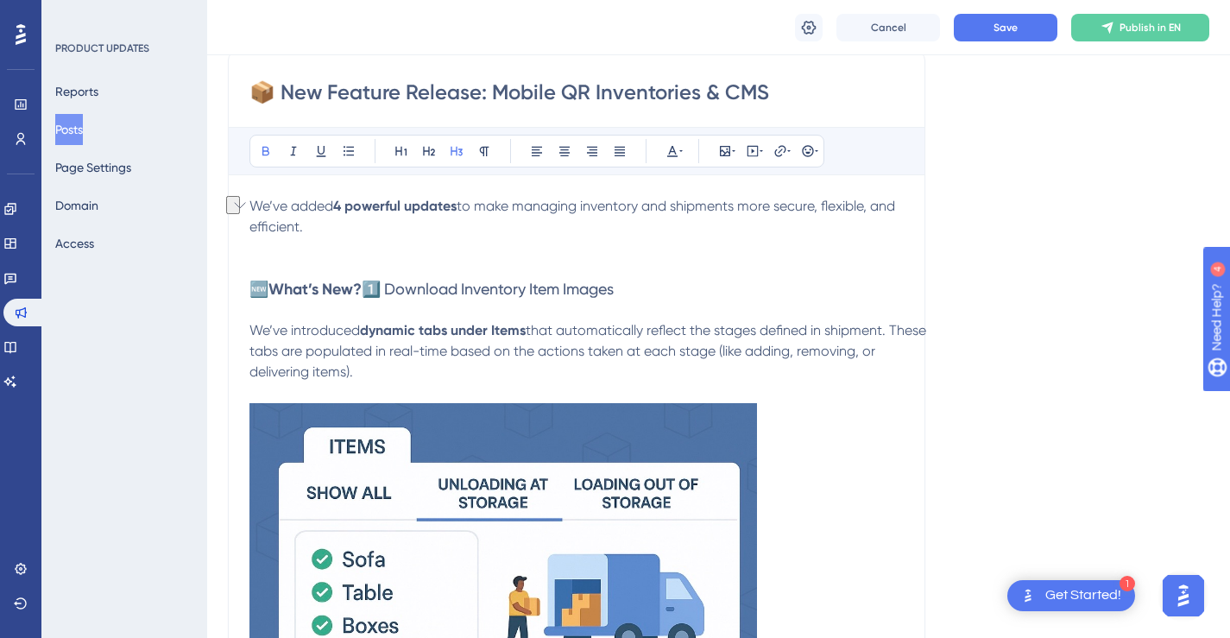
click at [370, 289] on span "1️⃣ Download Inventory Item Images" at bounding box center [488, 289] width 252 height 18
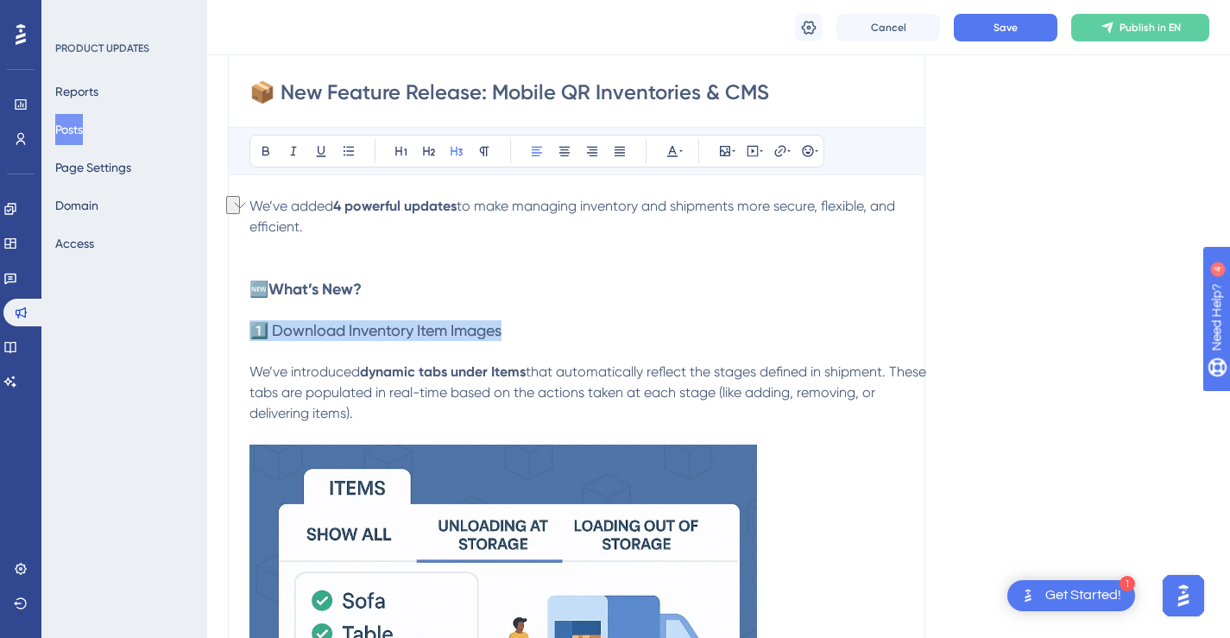
drag, startPoint x: 509, startPoint y: 331, endPoint x: 256, endPoint y: 327, distance: 253.0
click at [256, 327] on h3 "1️⃣ Download Inventory Item Images" at bounding box center [591, 330] width 682 height 21
click at [268, 155] on icon at bounding box center [266, 151] width 14 height 14
drag, startPoint x: 364, startPoint y: 291, endPoint x: 256, endPoint y: 291, distance: 108.8
click at [256, 291] on h3 "🆕 What’s New?" at bounding box center [591, 289] width 682 height 21
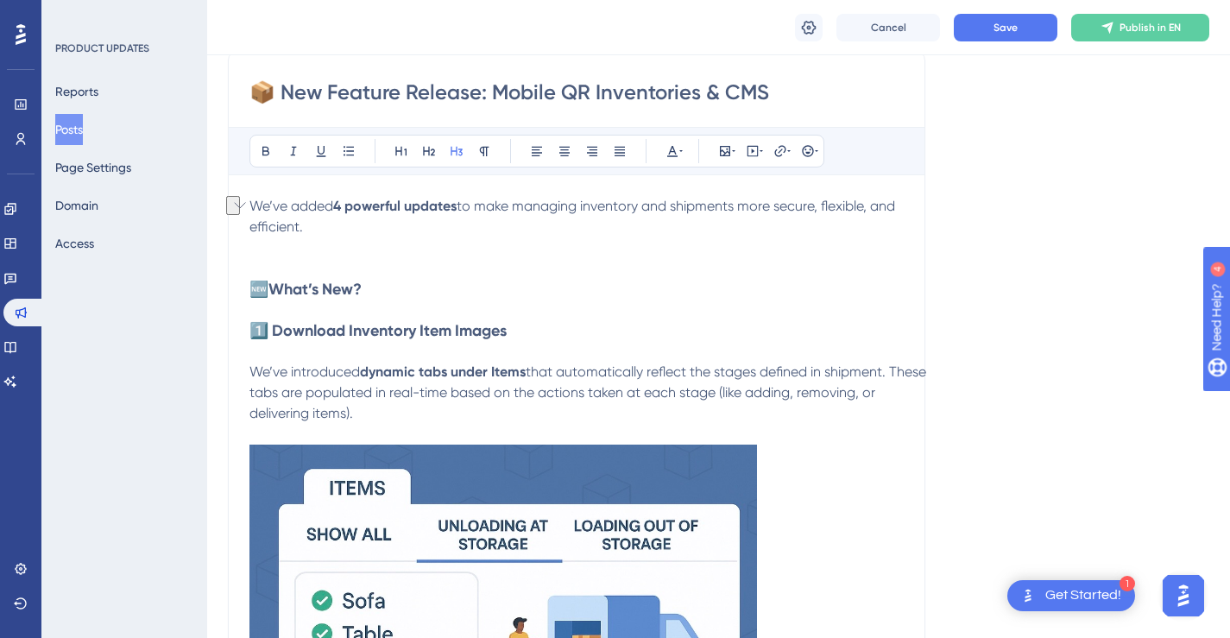
click at [575, 315] on p "To enrich screen reader interactions, please activate Accessibility in Grammarl…" at bounding box center [591, 310] width 682 height 21
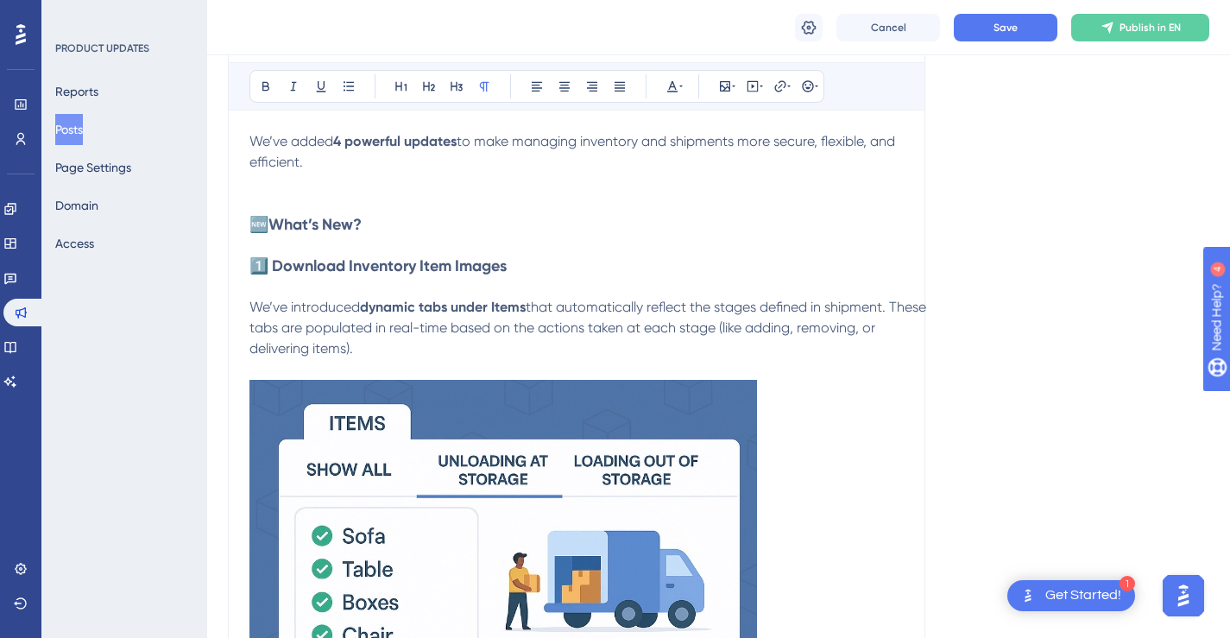
scroll to position [305, 0]
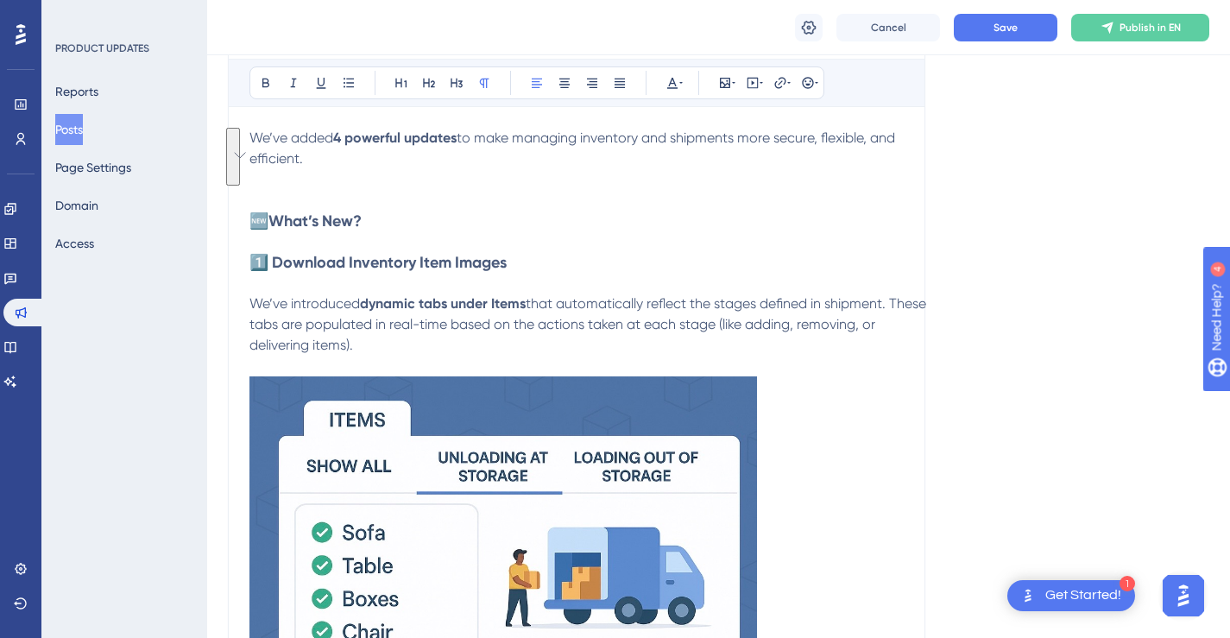
drag, startPoint x: 320, startPoint y: 336, endPoint x: 255, endPoint y: 311, distance: 70.2
click at [255, 311] on p "We’ve introduced dynamic tabs under Items that automatically reflect the stages…" at bounding box center [591, 536] width 682 height 527
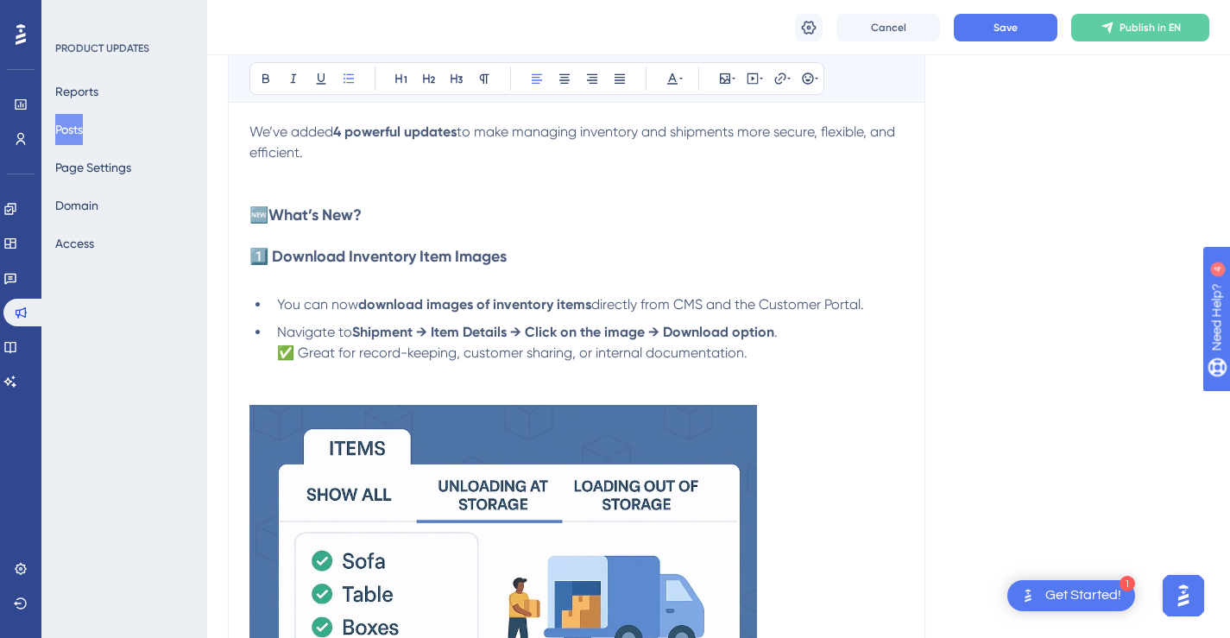
scroll to position [312, 0]
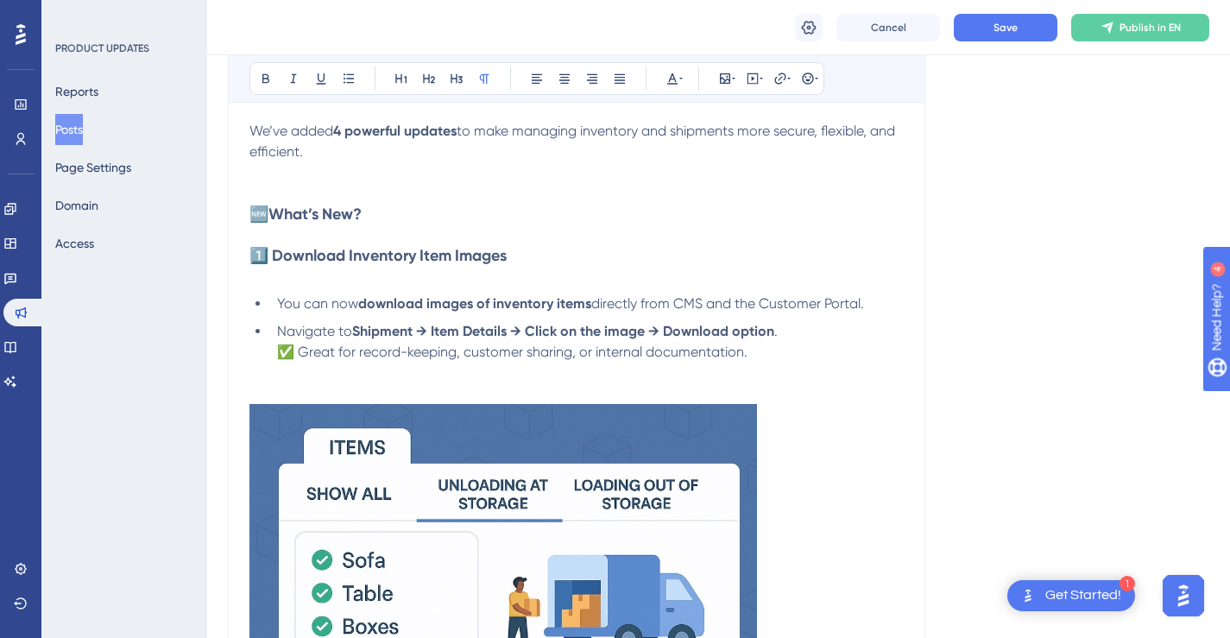
click at [550, 275] on p "To enrich screen reader interactions, please activate Accessibility in Grammarl…" at bounding box center [591, 276] width 682 height 21
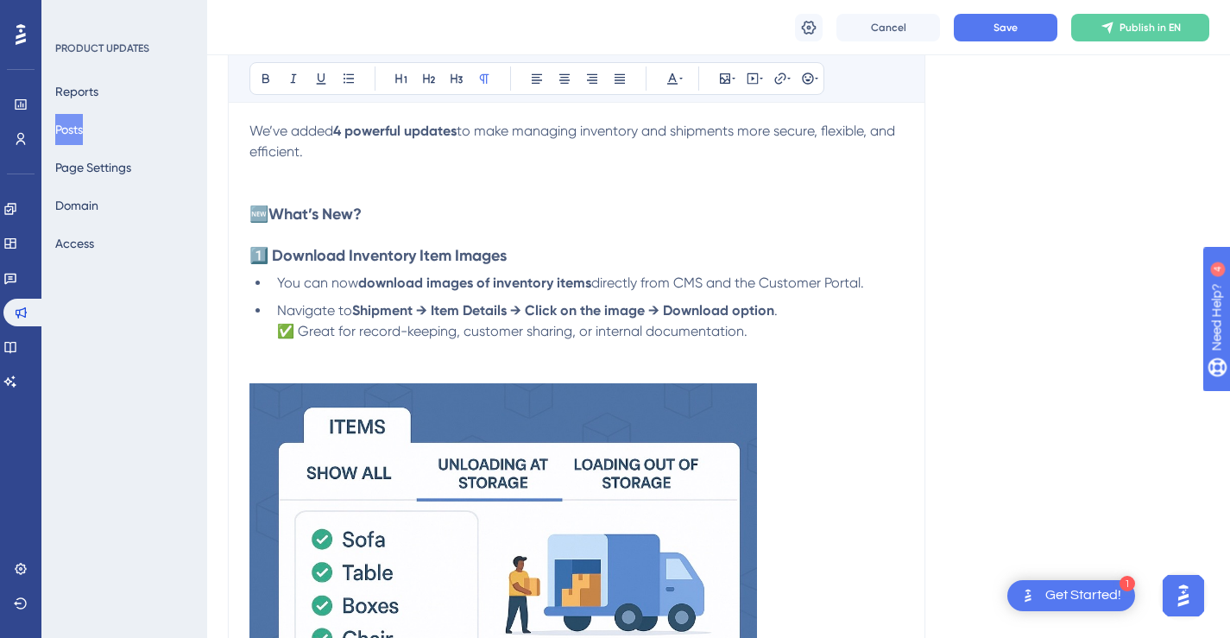
click at [556, 227] on p "To enrich screen reader interactions, please activate Accessibility in Grammarl…" at bounding box center [591, 234] width 682 height 21
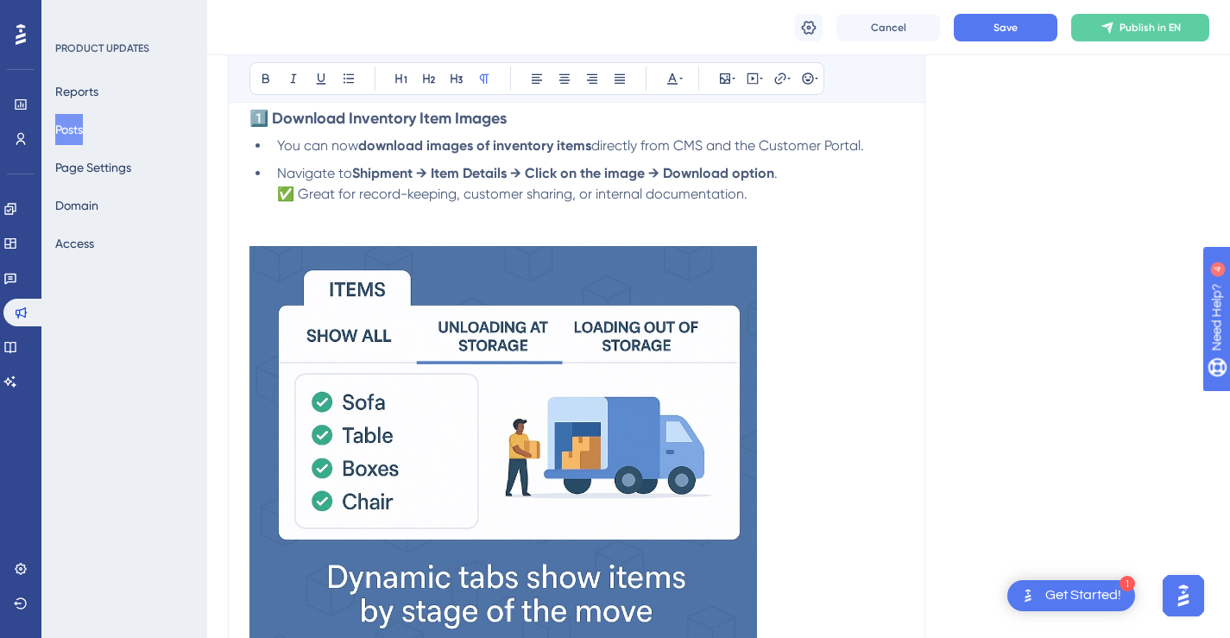
scroll to position [518, 0]
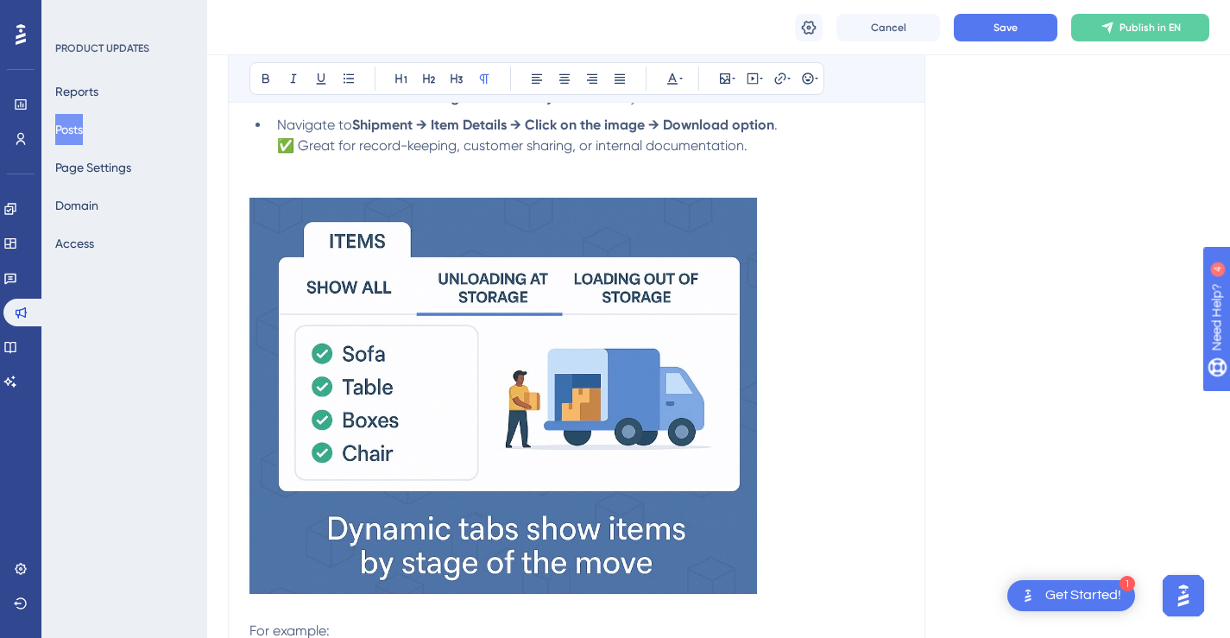
click at [649, 338] on img "To enrich screen reader interactions, please activate Accessibility in Grammarl…" at bounding box center [504, 396] width 508 height 396
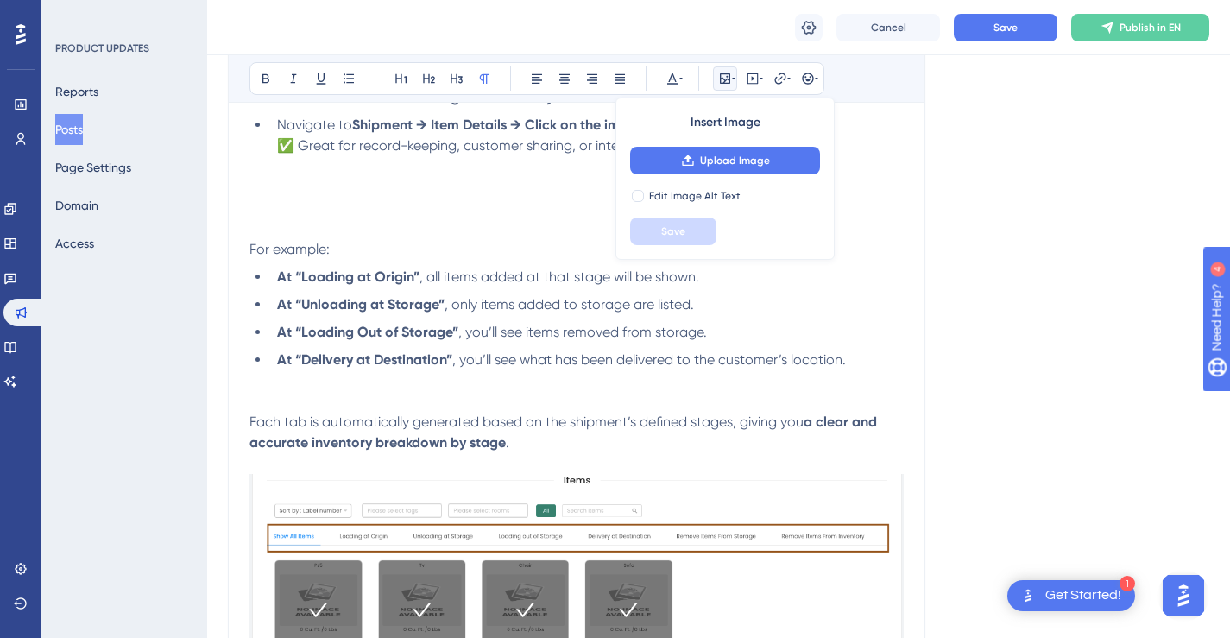
scroll to position [467, 0]
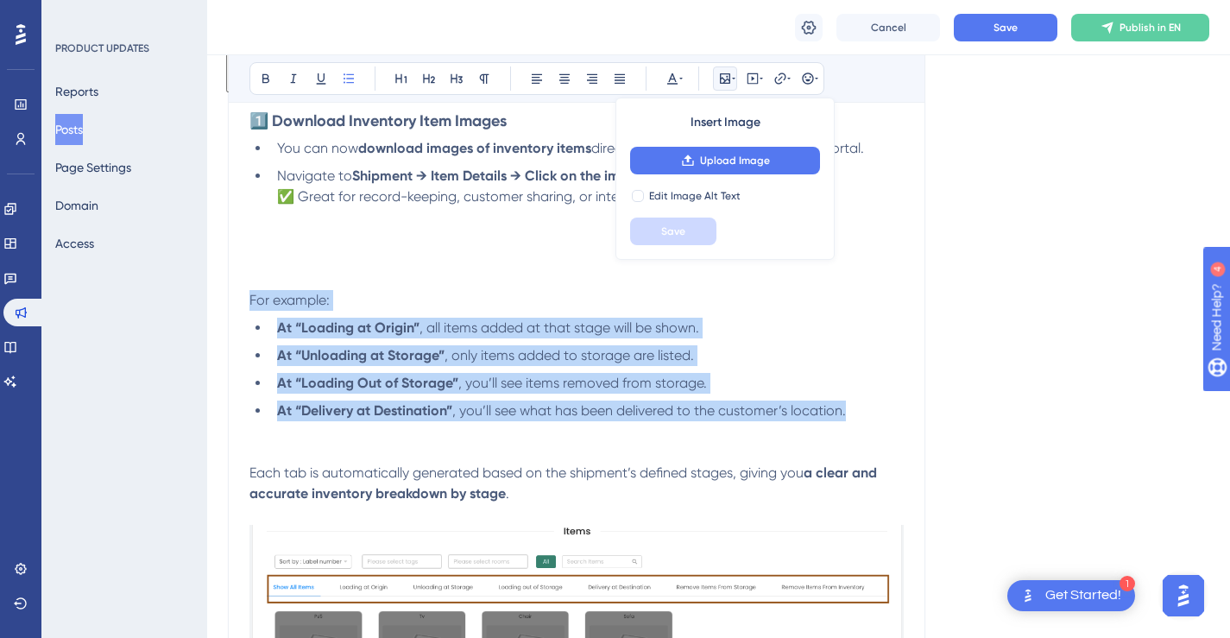
drag, startPoint x: 864, startPoint y: 413, endPoint x: 247, endPoint y: 294, distance: 628.5
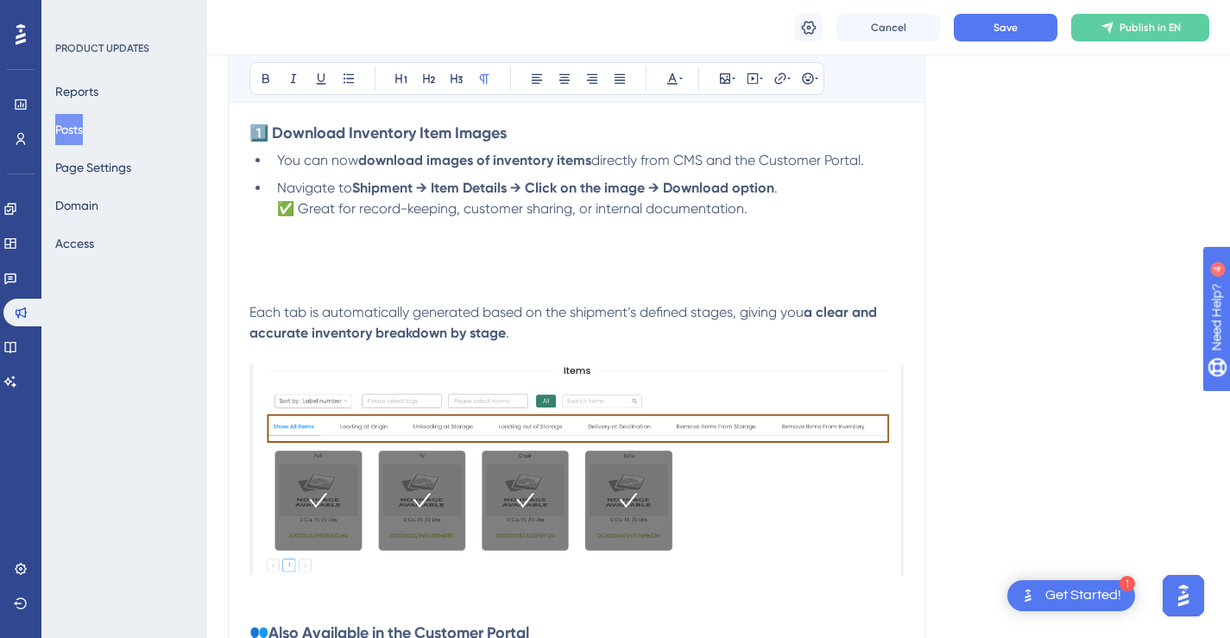
scroll to position [485, 0]
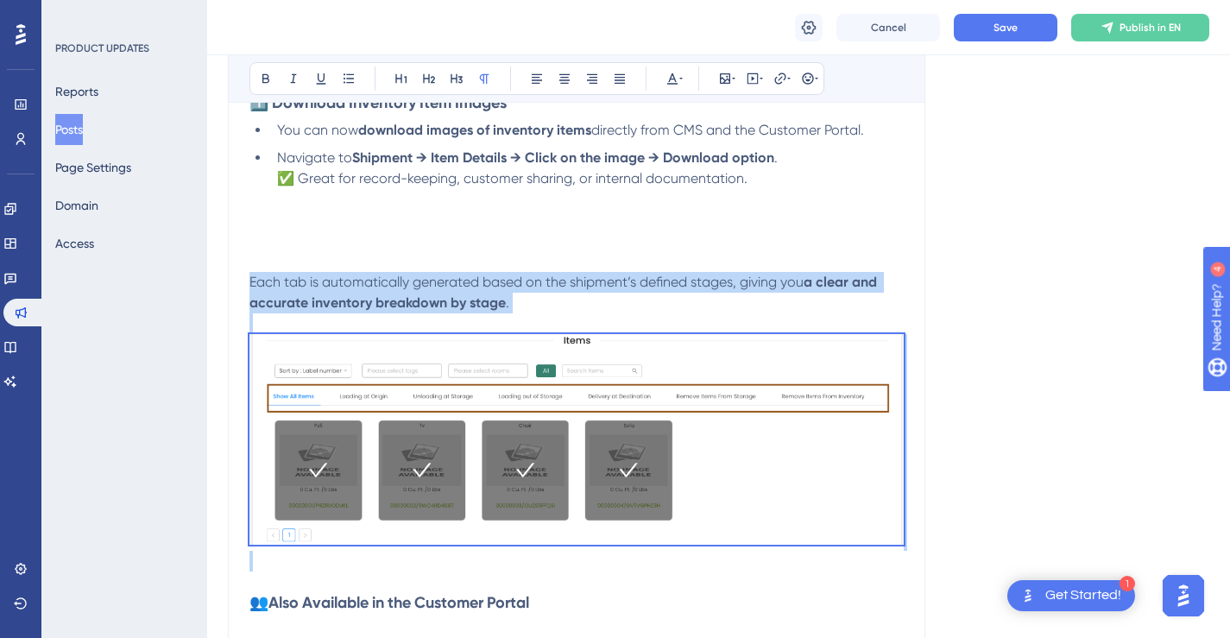
drag, startPoint x: 250, startPoint y: 283, endPoint x: 667, endPoint y: 586, distance: 516.2
click at [667, 586] on p "Each tab is automatically generated based on the shipment’s defined stages, giv…" at bounding box center [591, 432] width 682 height 320
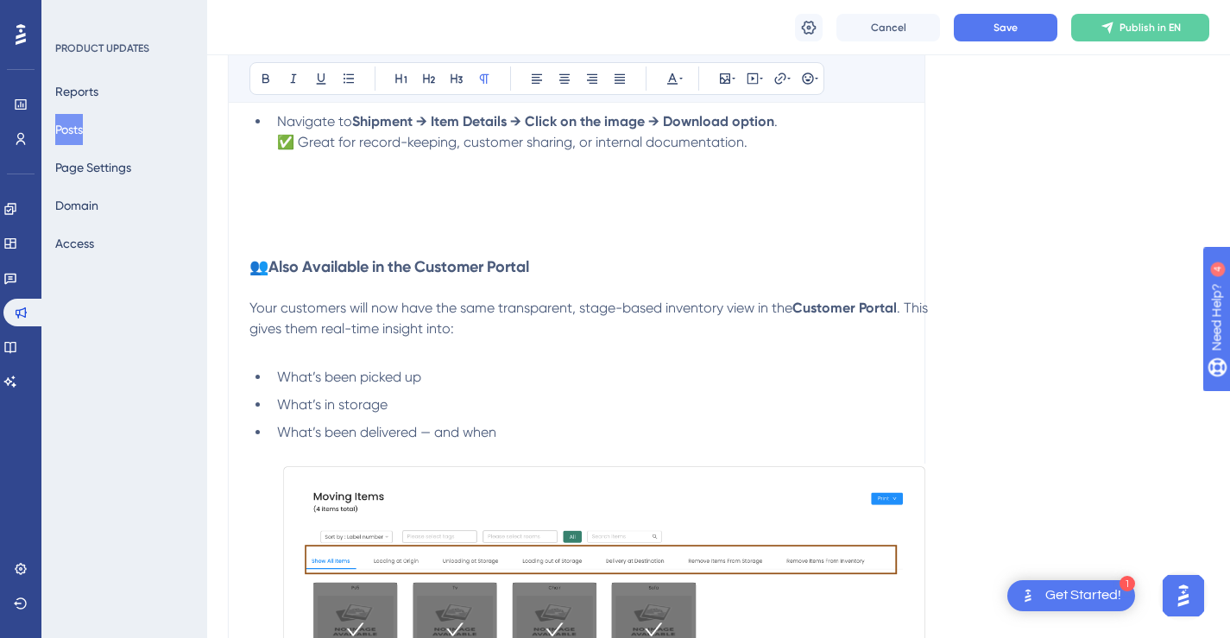
scroll to position [531, 0]
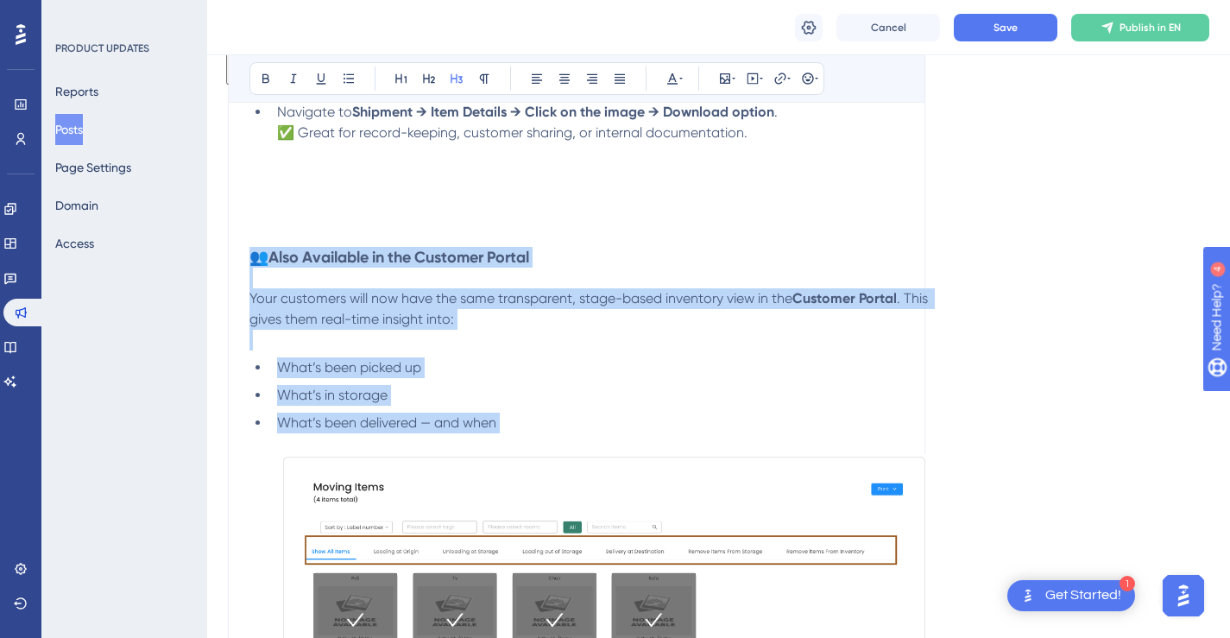
drag, startPoint x: 253, startPoint y: 258, endPoint x: 742, endPoint y: 595, distance: 594.1
click at [742, 595] on div "We’ve added 4 powerful updates to make managing inventory and shipments more se…" at bounding box center [591, 582] width 682 height 1361
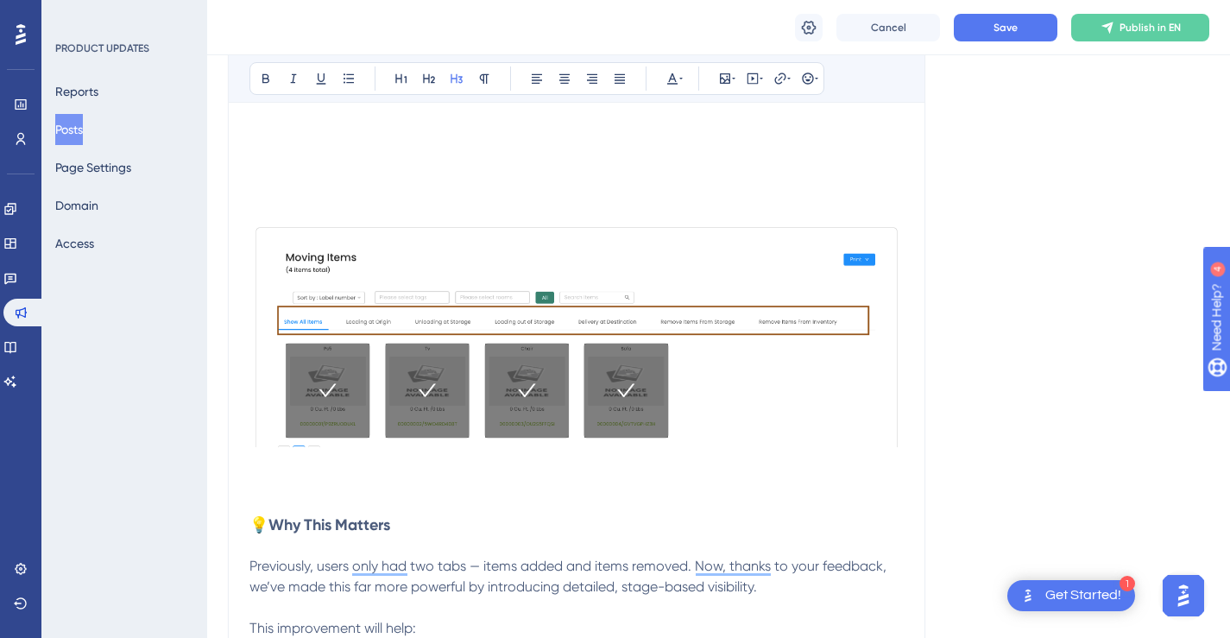
click at [663, 352] on img "To enrich screen reader interactions, please activate Accessibility in Grammarl…" at bounding box center [577, 335] width 654 height 223
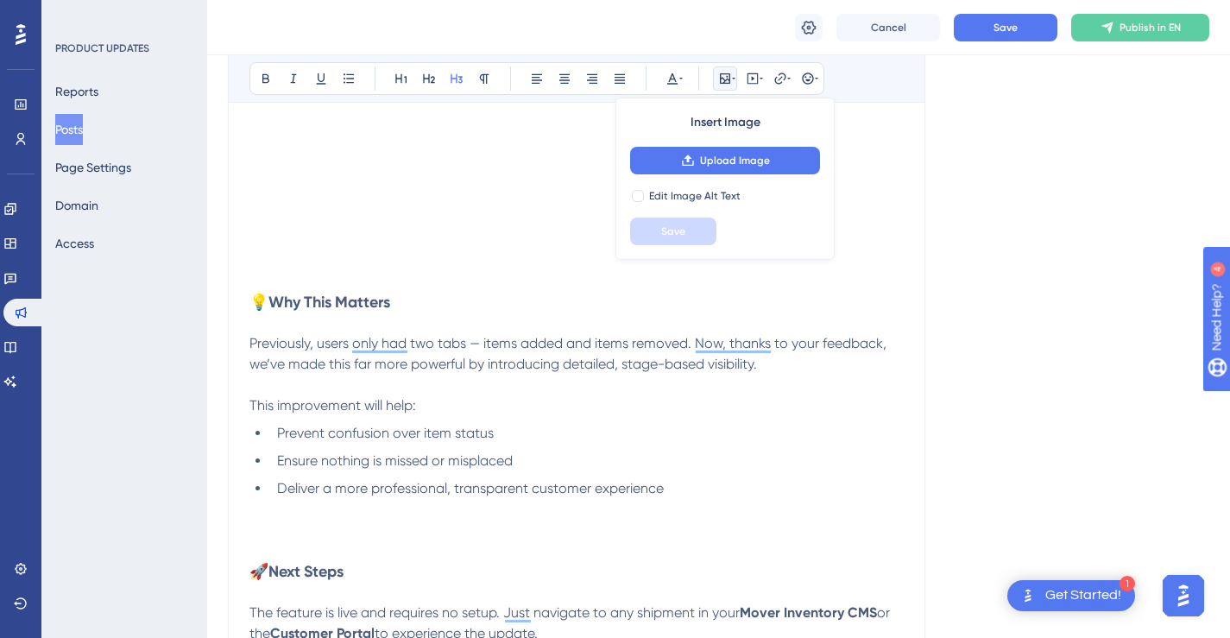
scroll to position [613, 0]
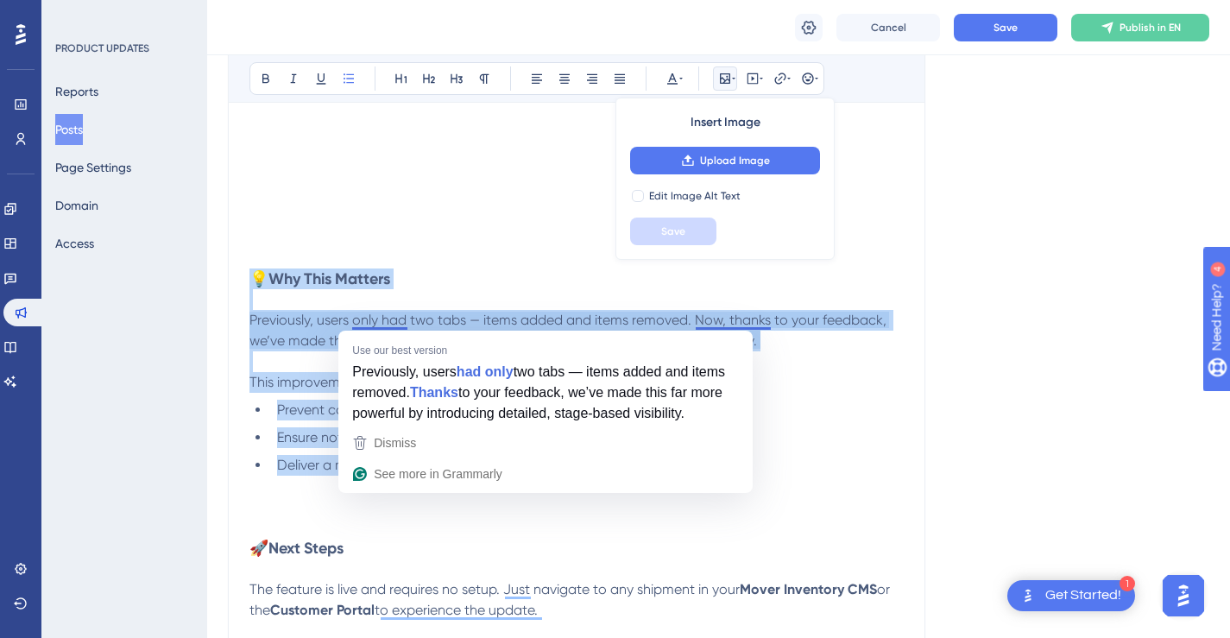
drag, startPoint x: 683, startPoint y: 461, endPoint x: 253, endPoint y: 279, distance: 466.9
click at [253, 279] on div "We’ve added 4 powerful updates to make managing inventory and shipments more se…" at bounding box center [577, 314] width 654 height 988
click at [253, 279] on span "💡" at bounding box center [259, 278] width 19 height 18
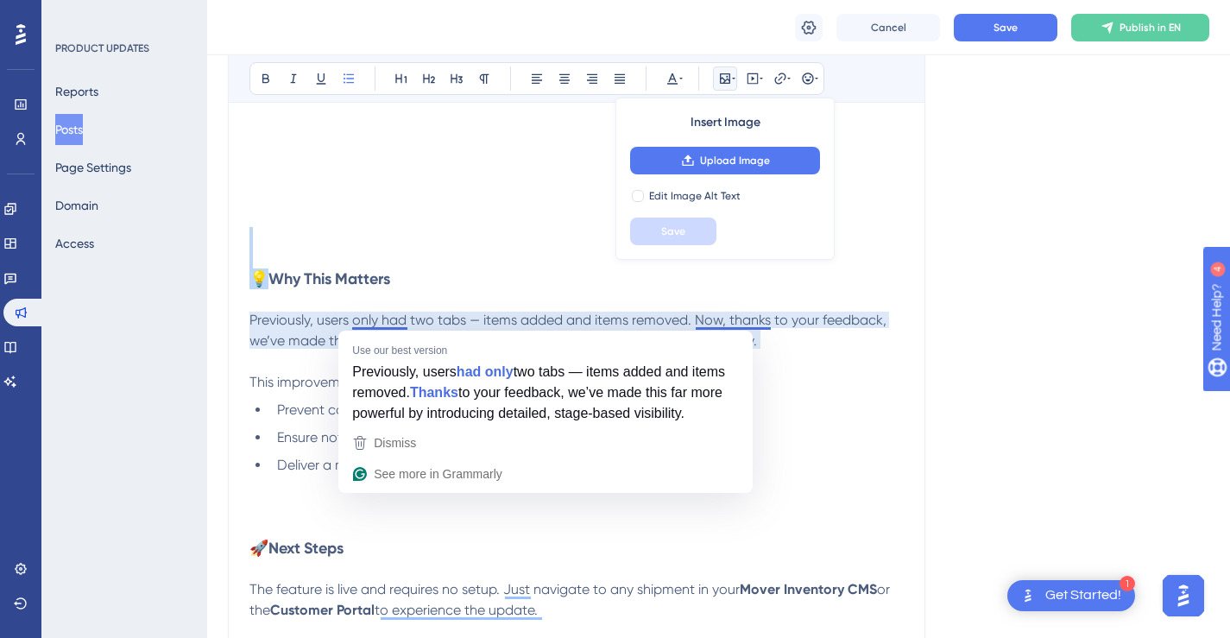
click at [253, 279] on span "💡" at bounding box center [259, 278] width 19 height 18
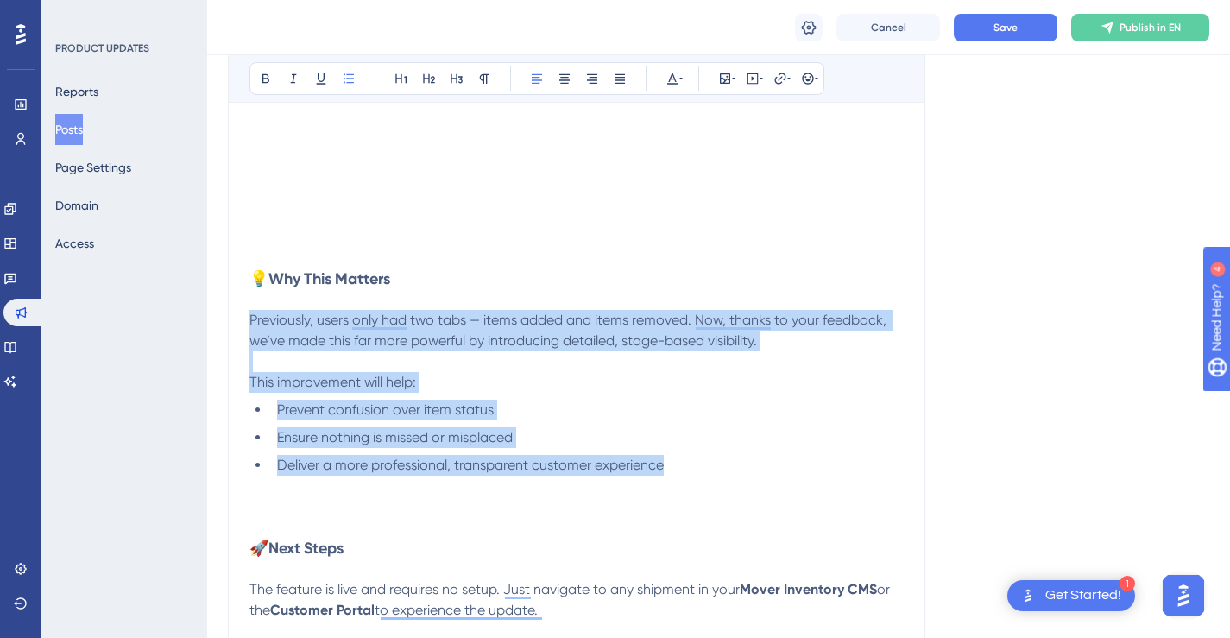
drag, startPoint x: 687, startPoint y: 470, endPoint x: 251, endPoint y: 327, distance: 458.7
click at [251, 327] on div "We’ve added 4 powerful updates to make managing inventory and shipments more se…" at bounding box center [577, 314] width 654 height 988
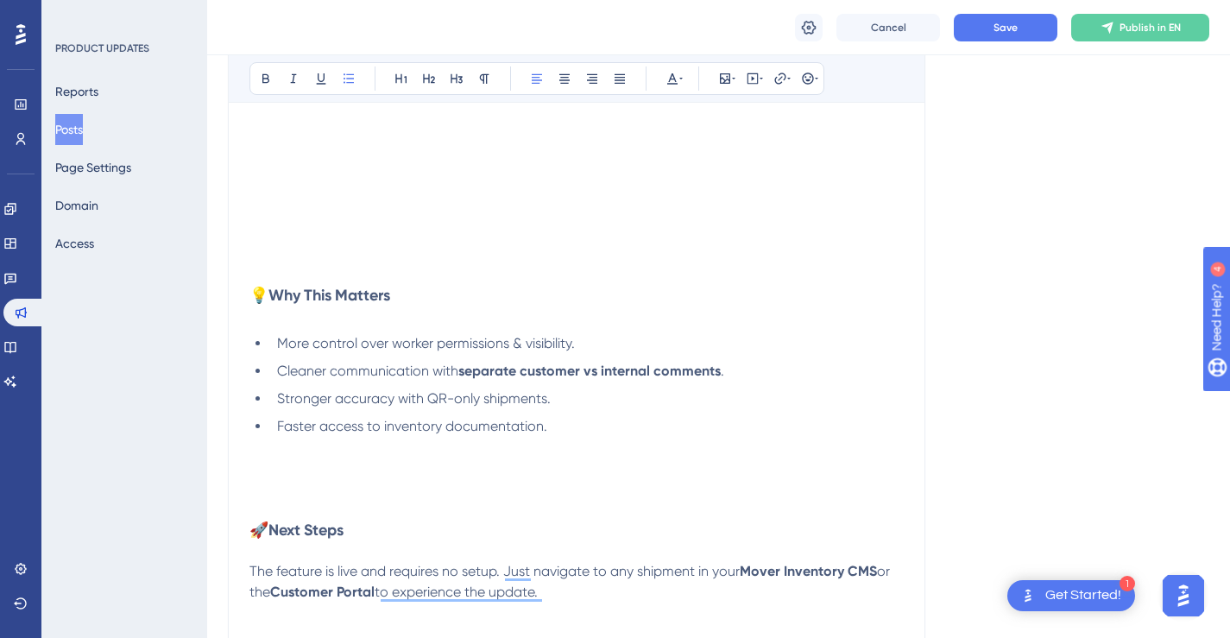
scroll to position [349, 0]
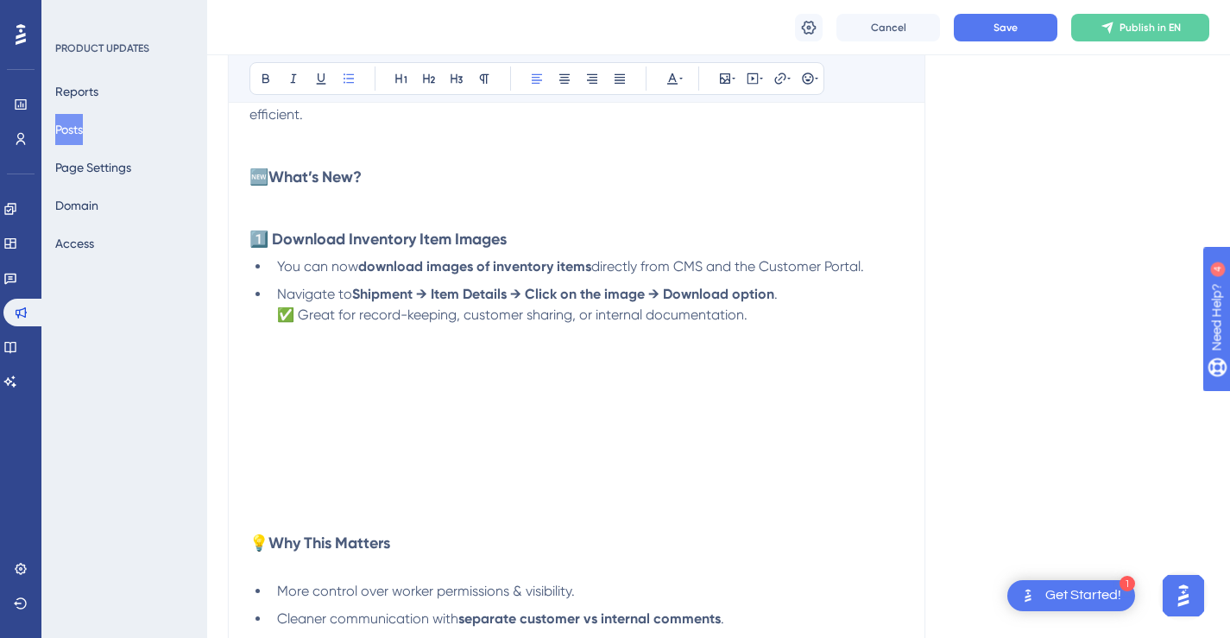
click at [605, 350] on p "To enrich screen reader interactions, please activate Accessibility in Grammarl…" at bounding box center [577, 366] width 654 height 83
drag, startPoint x: 305, startPoint y: 240, endPoint x: 251, endPoint y: 240, distance: 53.5
click at [251, 240] on h3 "1️⃣ Download Inventory Item Images" at bounding box center [577, 239] width 654 height 21
copy strong "1️⃣ Download Inventory Item Images"
click at [281, 366] on p "To enrich screen reader interactions, please activate Accessibility in Grammarl…" at bounding box center [577, 366] width 654 height 83
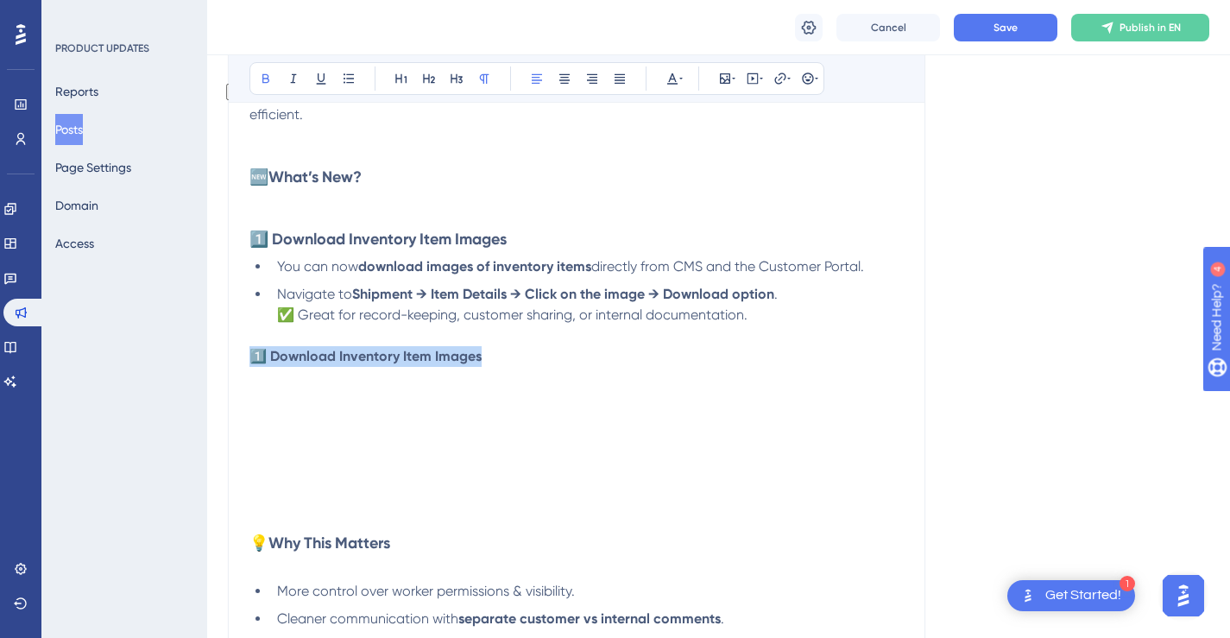
drag, startPoint x: 487, startPoint y: 357, endPoint x: 247, endPoint y: 356, distance: 240.0
click at [247, 356] on div "📦 New Feature Release: Mobile QR Inventories & CMS Bold Italic Underline Bullet…" at bounding box center [577, 498] width 698 height 1121
click at [458, 80] on icon at bounding box center [457, 79] width 14 height 14
click at [553, 357] on h3 "1️⃣ Download Inventory Item Images" at bounding box center [577, 366] width 654 height 83
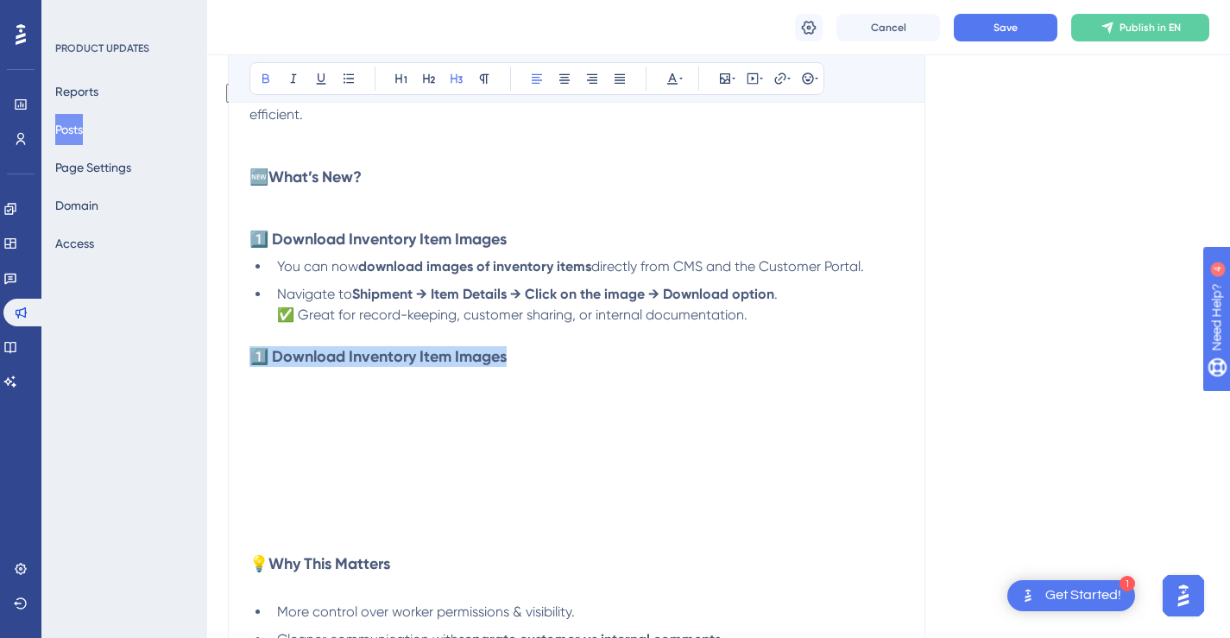
drag, startPoint x: 515, startPoint y: 359, endPoint x: 256, endPoint y: 356, distance: 259.0
click at [256, 356] on h3 "1️⃣ Download Inventory Item Images" at bounding box center [577, 345] width 654 height 41
drag, startPoint x: 672, startPoint y: 357, endPoint x: 250, endPoint y: 357, distance: 422.2
click at [250, 357] on h3 "2️⃣ Control Worker Permissions with “View Items” Checkbox" at bounding box center [577, 345] width 654 height 41
click at [262, 79] on icon at bounding box center [265, 78] width 7 height 9
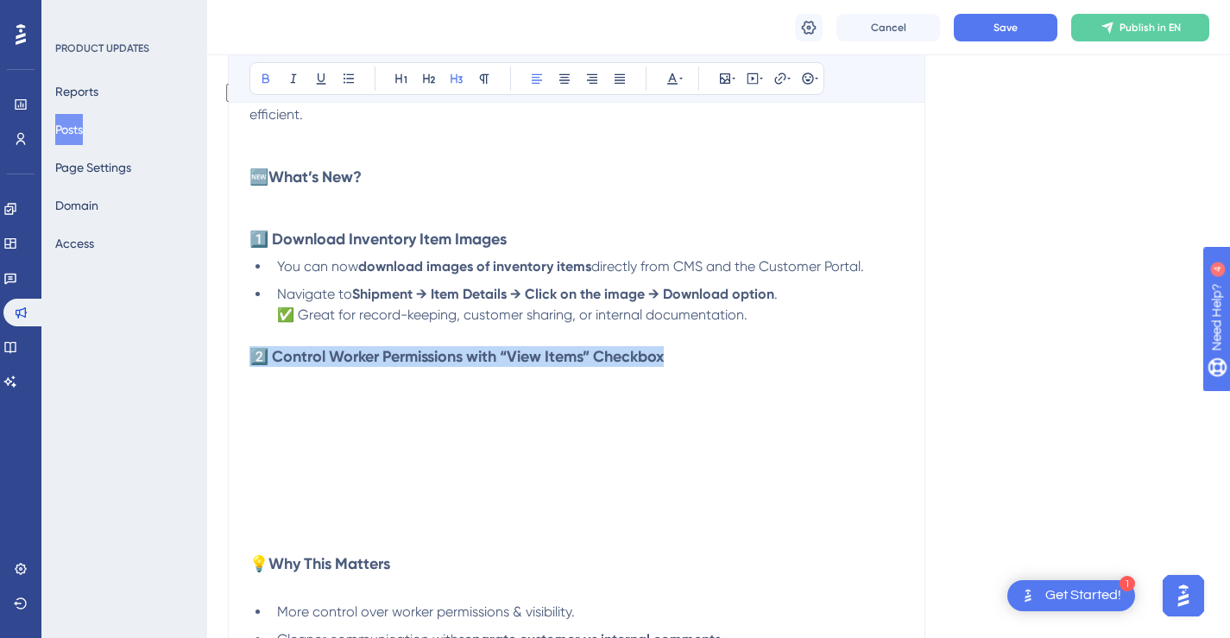
click at [700, 358] on h3 "2️⃣ Control Worker Permissions with “View Items” Checkbox" at bounding box center [577, 345] width 654 height 41
click at [734, 341] on h3 "2️⃣ Control Worker Permissions with “View Items” Checkbox" at bounding box center [577, 345] width 654 height 41
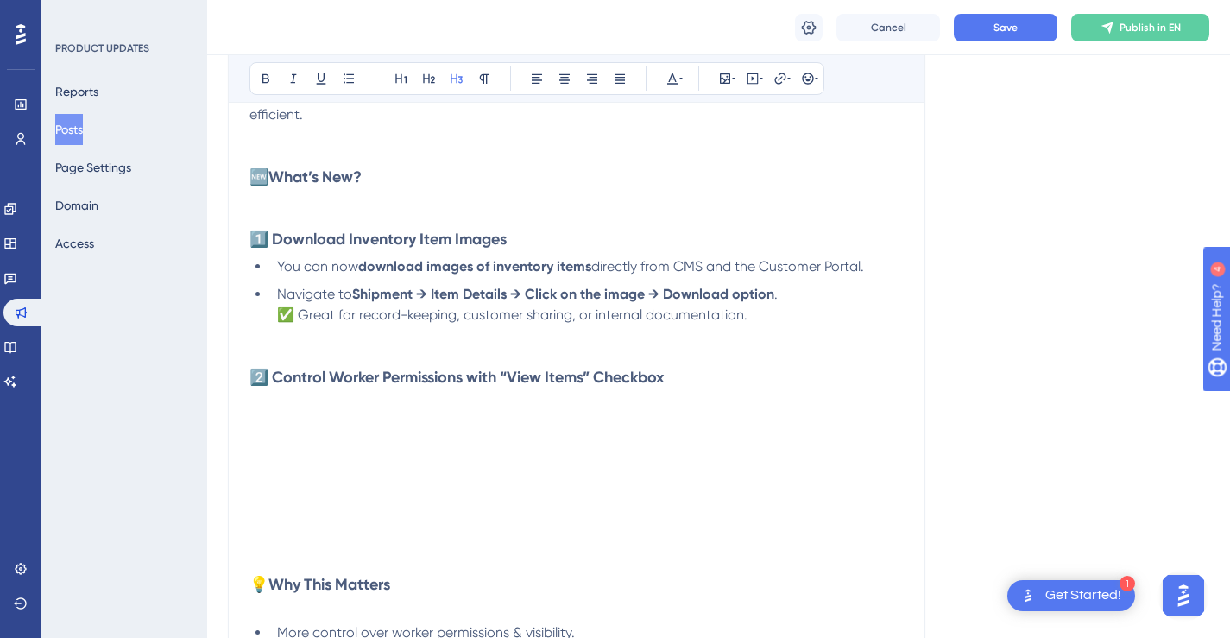
click at [711, 380] on h3 "2️⃣ Control Worker Permissions with “View Items” Checkbox" at bounding box center [577, 356] width 654 height 62
click at [808, 300] on li "Navigate to Shipment → Item Details → Click on the image → Download option . ✅ …" at bounding box center [587, 304] width 634 height 41
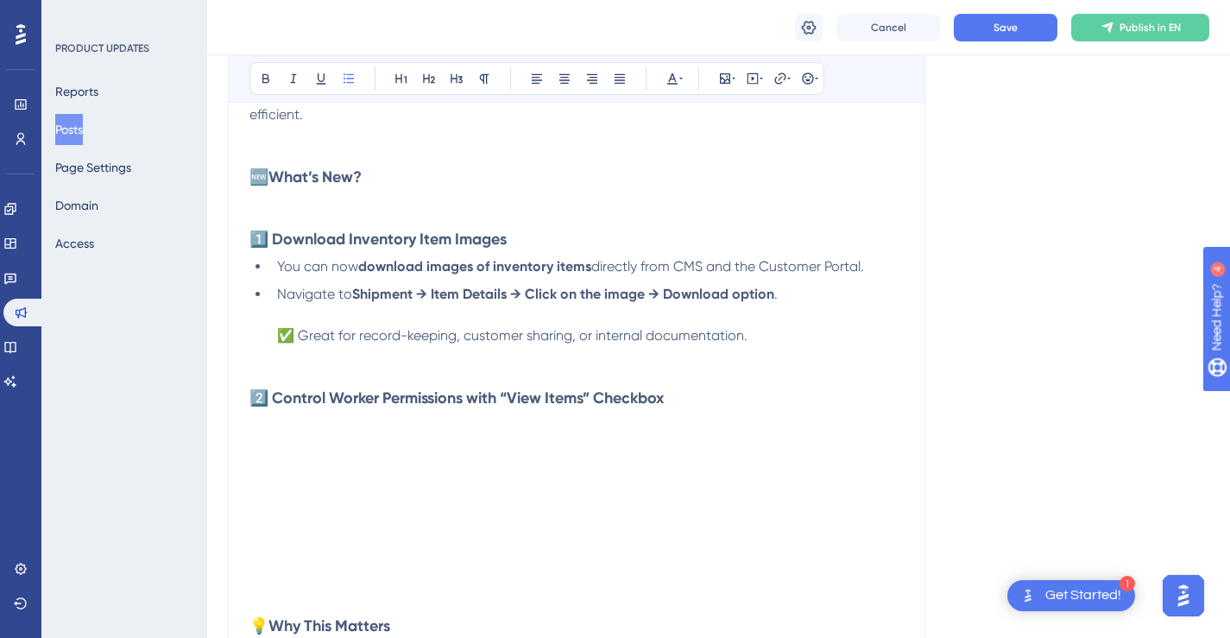
scroll to position [521, 0]
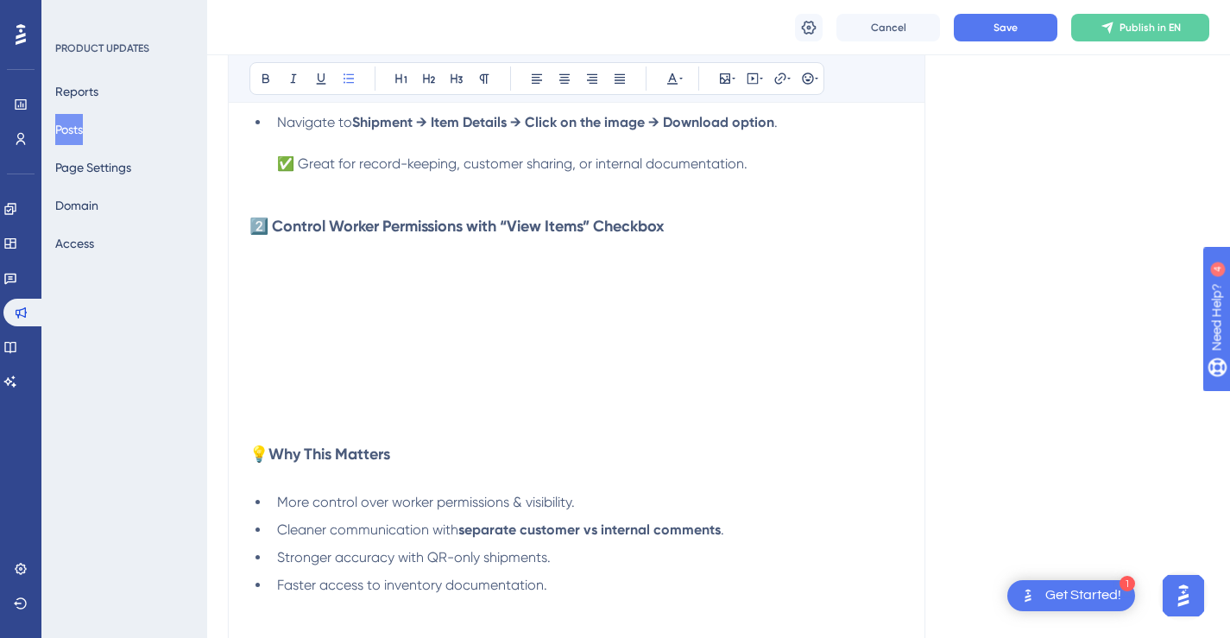
click at [703, 262] on h3 "To enrich screen reader interactions, please activate Accessibility in Grammarl…" at bounding box center [577, 288] width 654 height 62
click at [322, 268] on h3 "To enrich screen reader interactions, please activate Accessibility in Grammarl…" at bounding box center [577, 288] width 654 height 62
click at [256, 264] on h3 "To enrich screen reader interactions, please activate Accessibility in Grammarl…" at bounding box center [577, 288] width 654 height 62
click at [277, 274] on h3 "To enrich screen reader interactions, please activate Accessibility in Grammarl…" at bounding box center [577, 288] width 654 height 62
click at [276, 272] on h3 "To enrich screen reader interactions, please activate Accessibility in Grammarl…" at bounding box center [577, 288] width 654 height 62
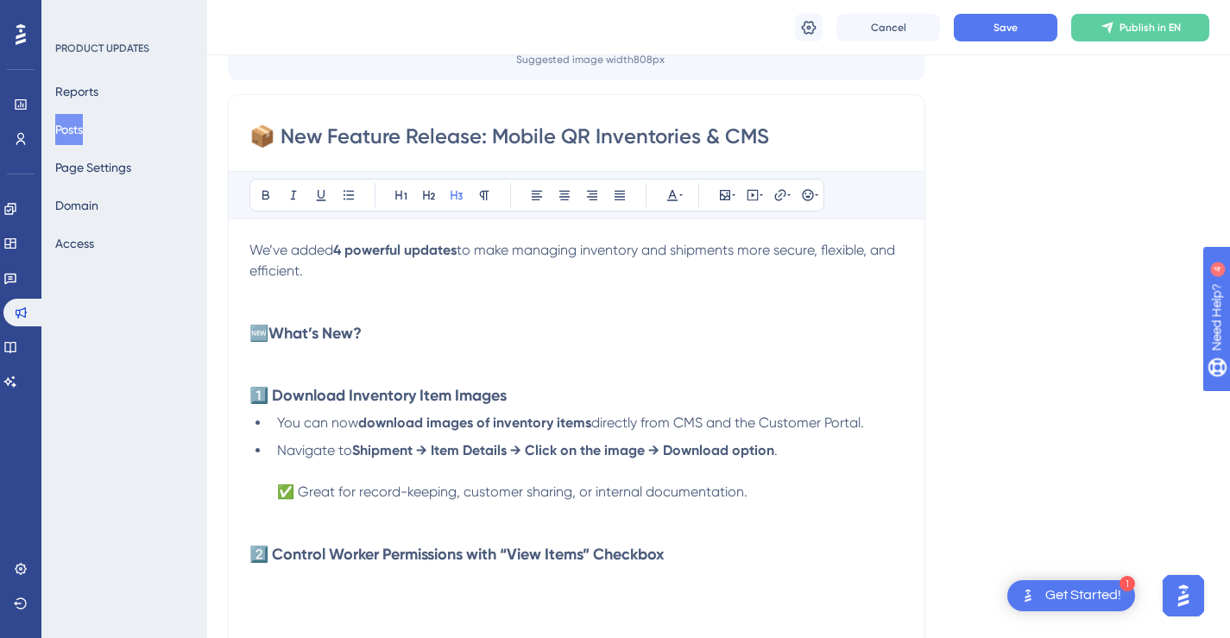
scroll to position [337, 0]
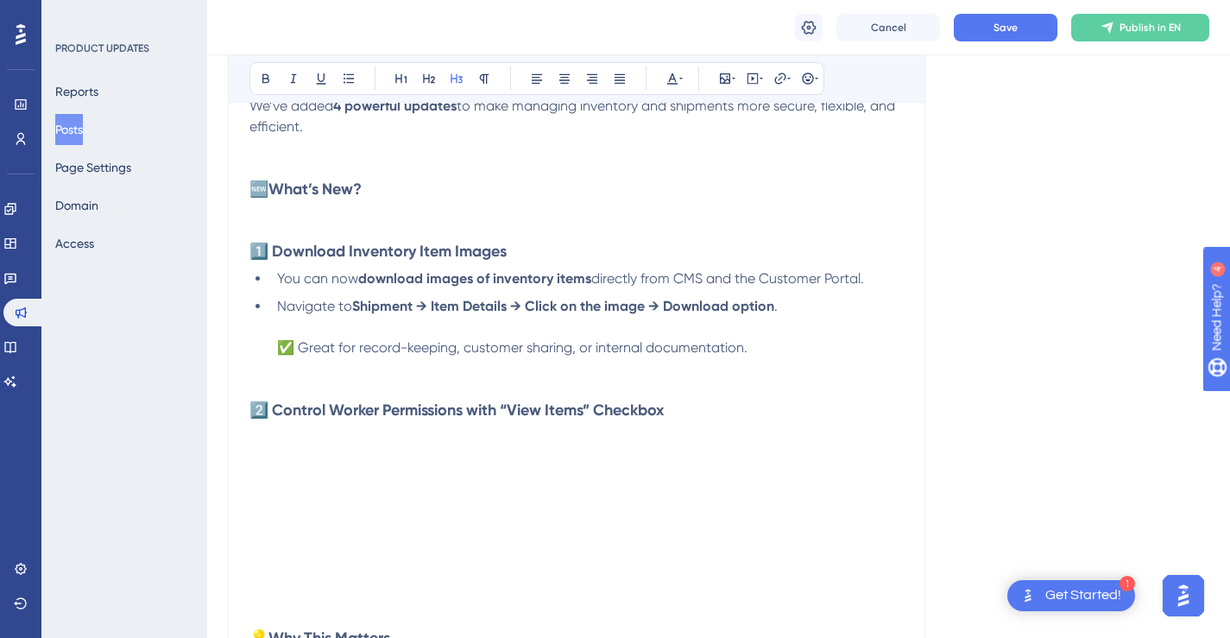
click at [629, 369] on h3 "2️⃣ Control Worker Permissions with “View Items” Checkbox" at bounding box center [577, 389] width 654 height 62
click at [815, 312] on li "Navigate to Shipment → Item Details → Click on the image → Download option . ✅ …" at bounding box center [587, 327] width 634 height 62
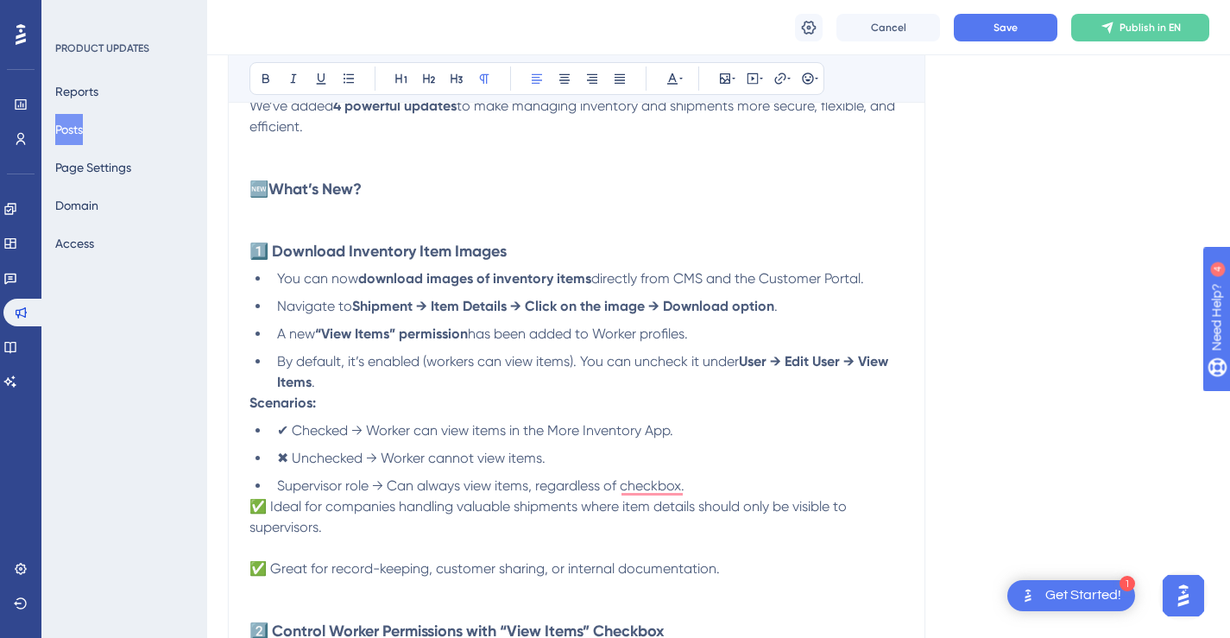
scroll to position [388, 0]
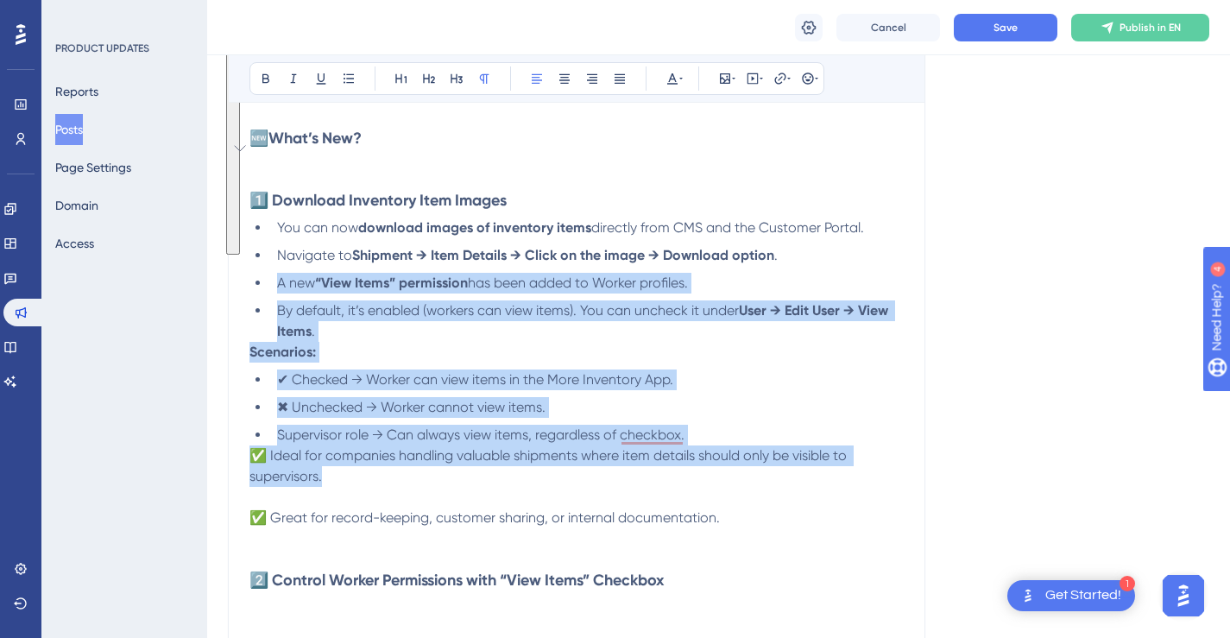
drag, startPoint x: 334, startPoint y: 482, endPoint x: 259, endPoint y: 288, distance: 207.5
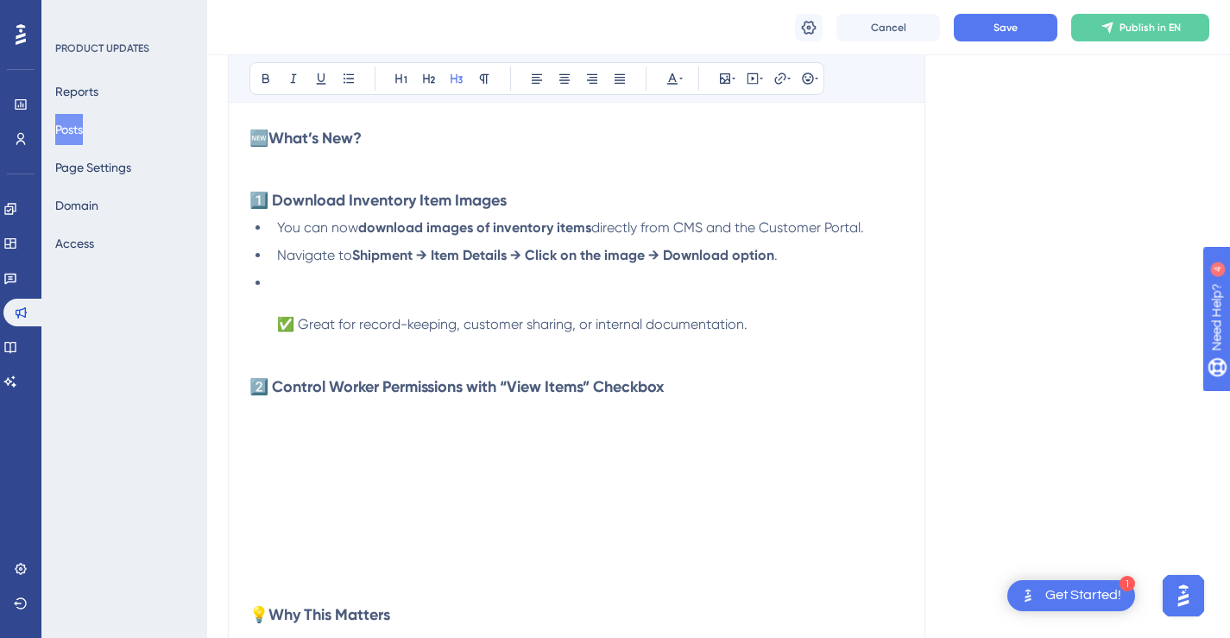
click at [347, 421] on h3 "To enrich screen reader interactions, please activate Accessibility in Grammarl…" at bounding box center [577, 449] width 654 height 62
click at [698, 392] on h3 "2️⃣ Control Worker Permissions with “View Items” Checkbox" at bounding box center [577, 366] width 654 height 62
click at [624, 434] on h3 "To enrich screen reader interactions, please activate Accessibility in Grammarl…" at bounding box center [577, 449] width 654 height 62
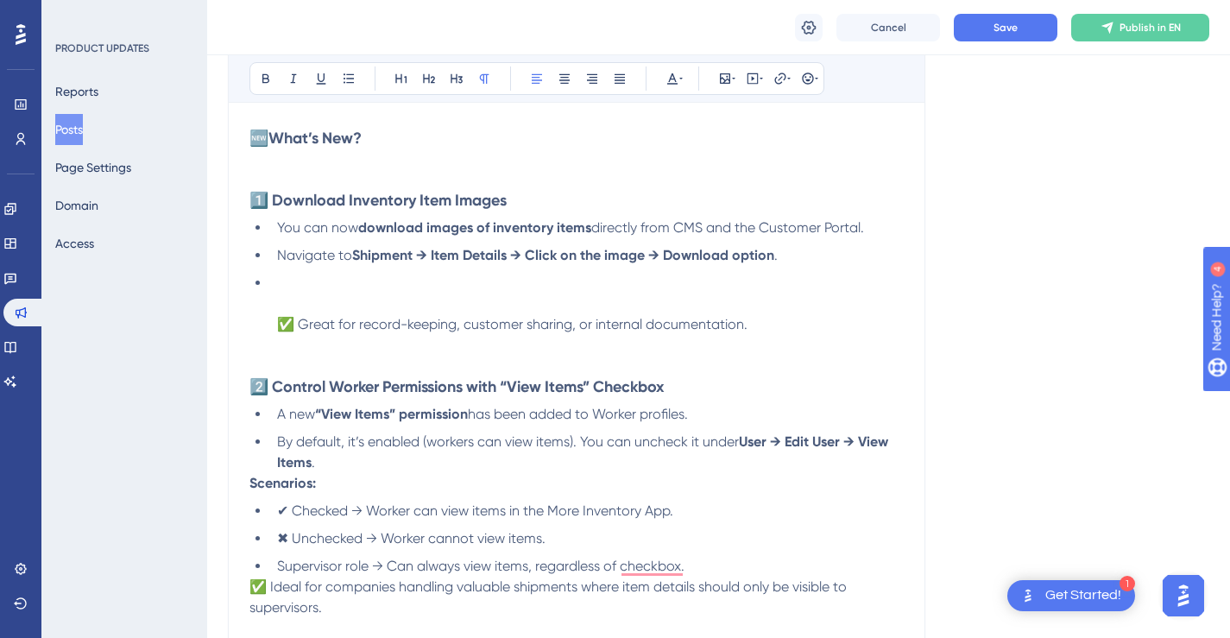
scroll to position [426, 0]
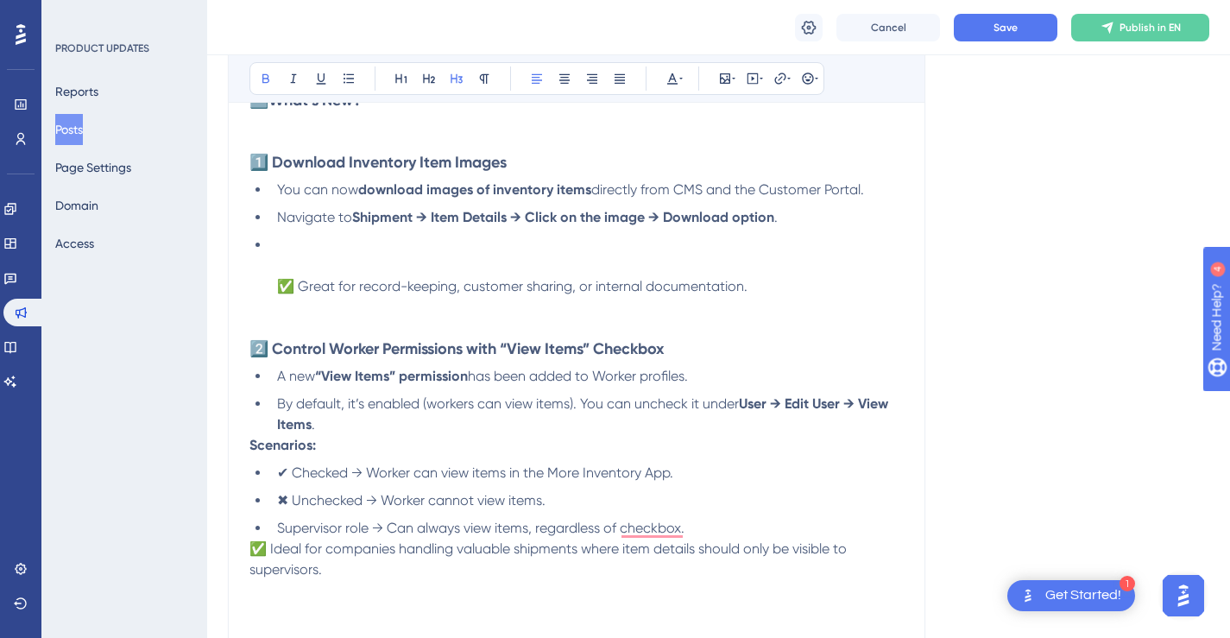
click at [733, 351] on h3 "2️⃣ Control Worker Permissions with “View Items” Checkbox" at bounding box center [577, 328] width 654 height 62
click at [526, 237] on li "✅ Great for record-keeping, customer sharing, or internal documentation." at bounding box center [587, 266] width 634 height 62
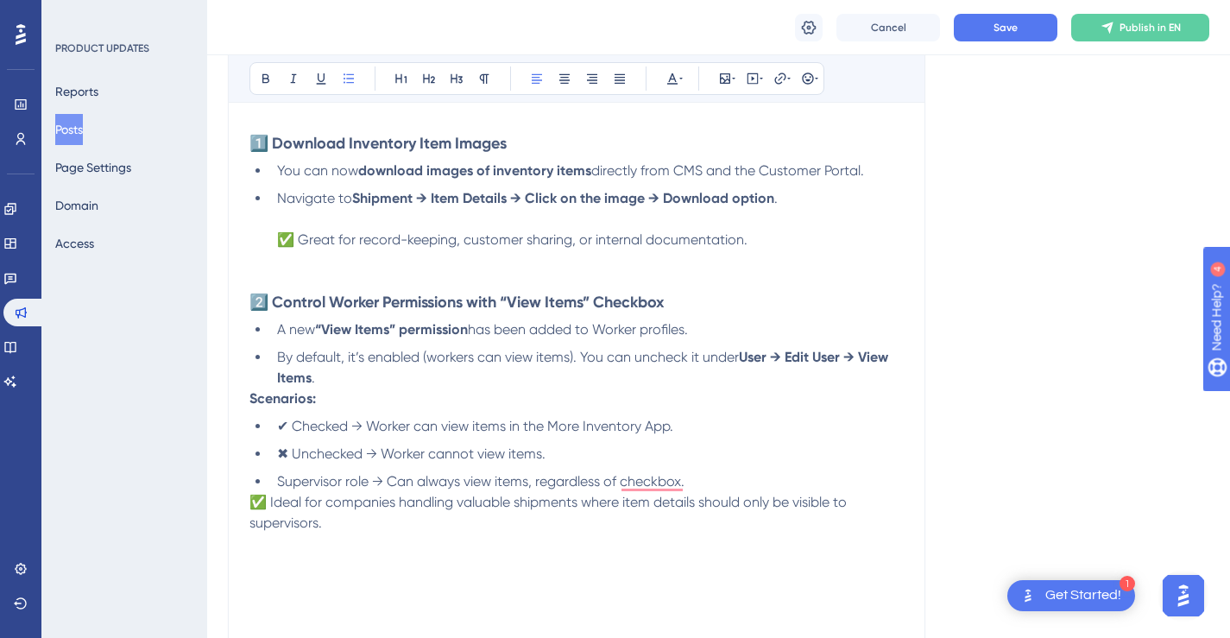
scroll to position [464, 0]
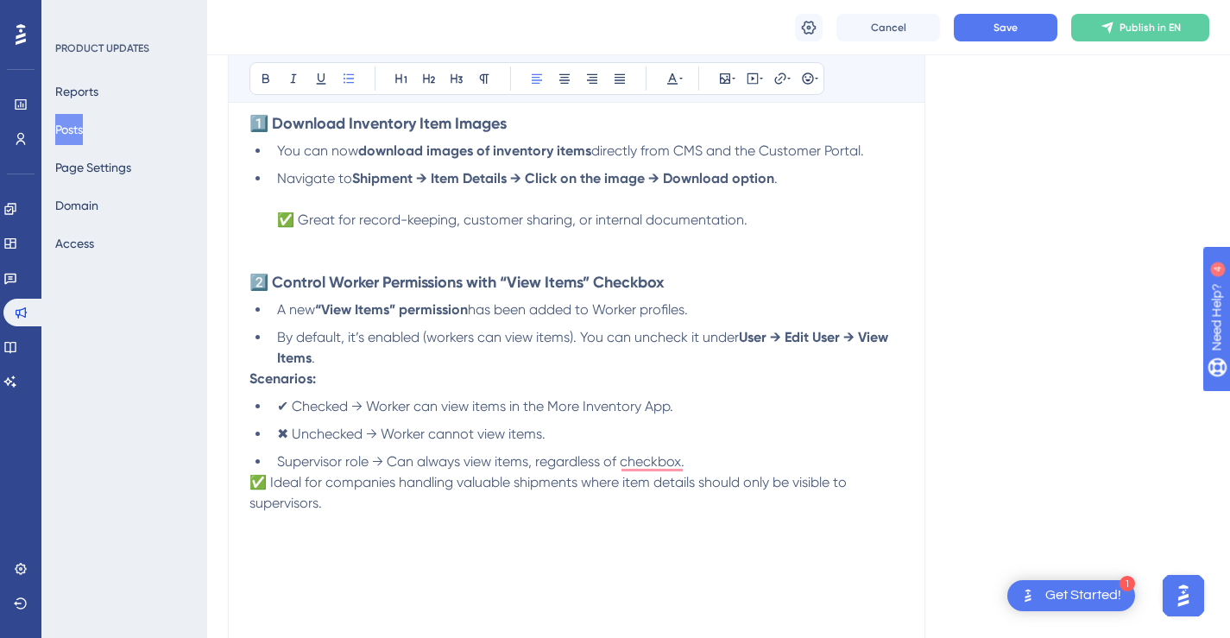
click at [705, 457] on li "Supervisor role → Can always view items, regardless of checkbox." at bounding box center [587, 462] width 634 height 21
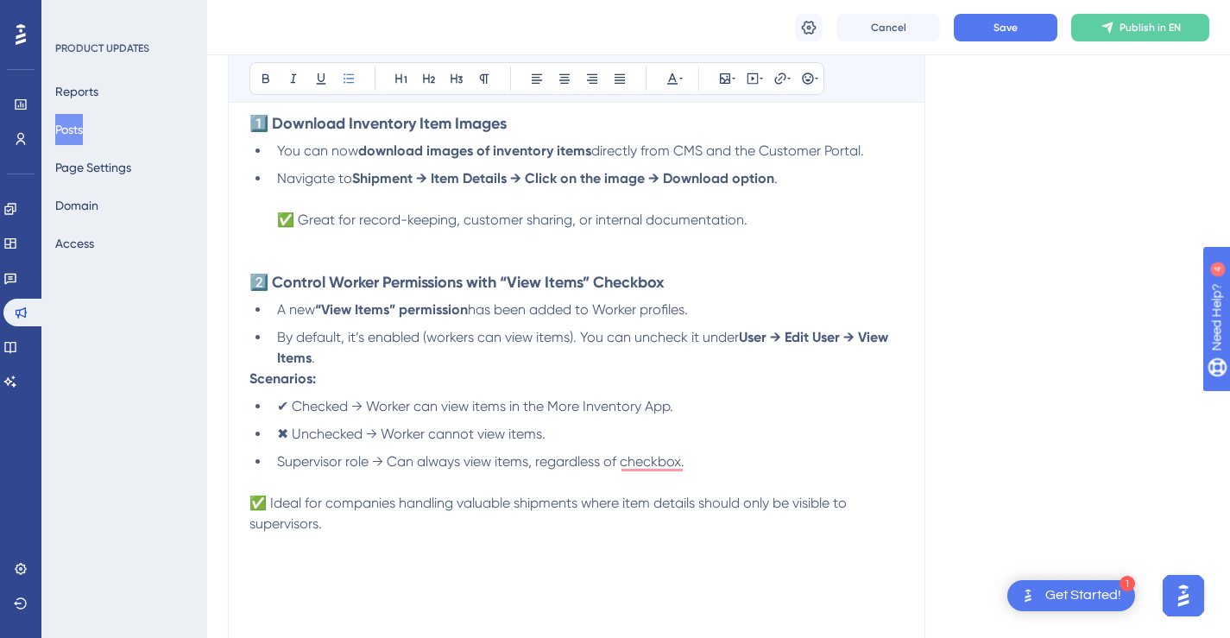
click at [247, 507] on div "📦 New Feature Release: Mobile QR Inventories & CMS Bold Italic Underline Bullet…" at bounding box center [577, 524] width 698 height 1404
click at [250, 502] on span "✅ Ideal for companies handling valuable shipments where item details should onl…" at bounding box center [550, 513] width 601 height 37
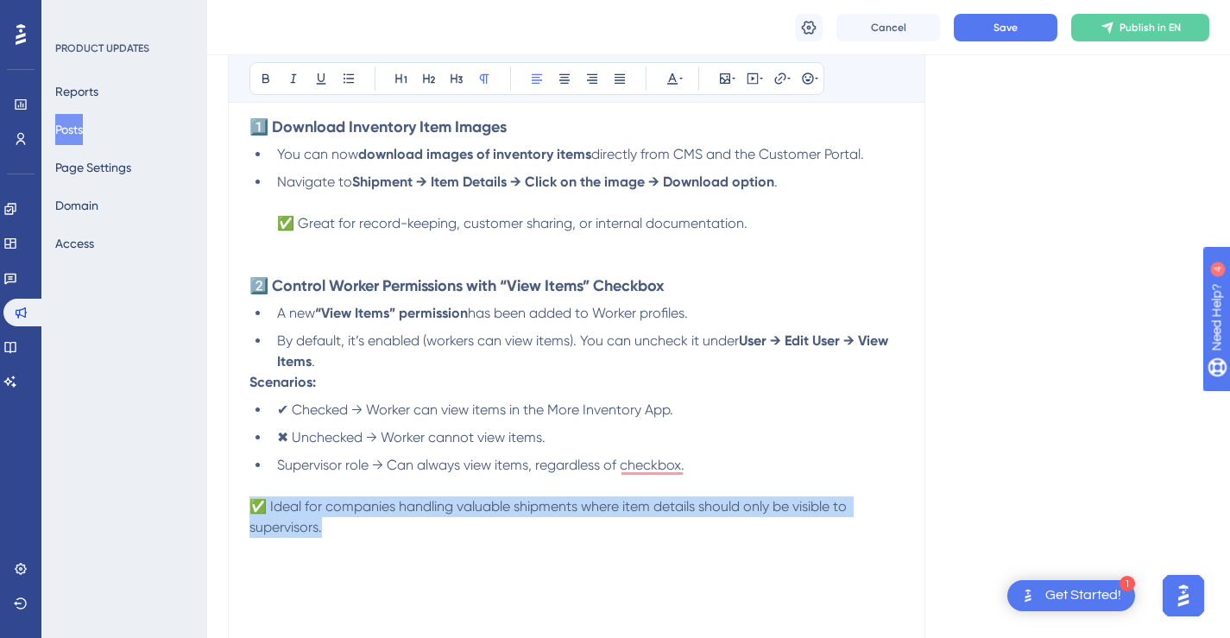
drag, startPoint x: 347, startPoint y: 531, endPoint x: 246, endPoint y: 501, distance: 105.4
click at [0, 0] on div "Performance Users Engagement Widgets Feedback Product Updates Knowledge Base AI…" at bounding box center [0, 0] width 0 height 0
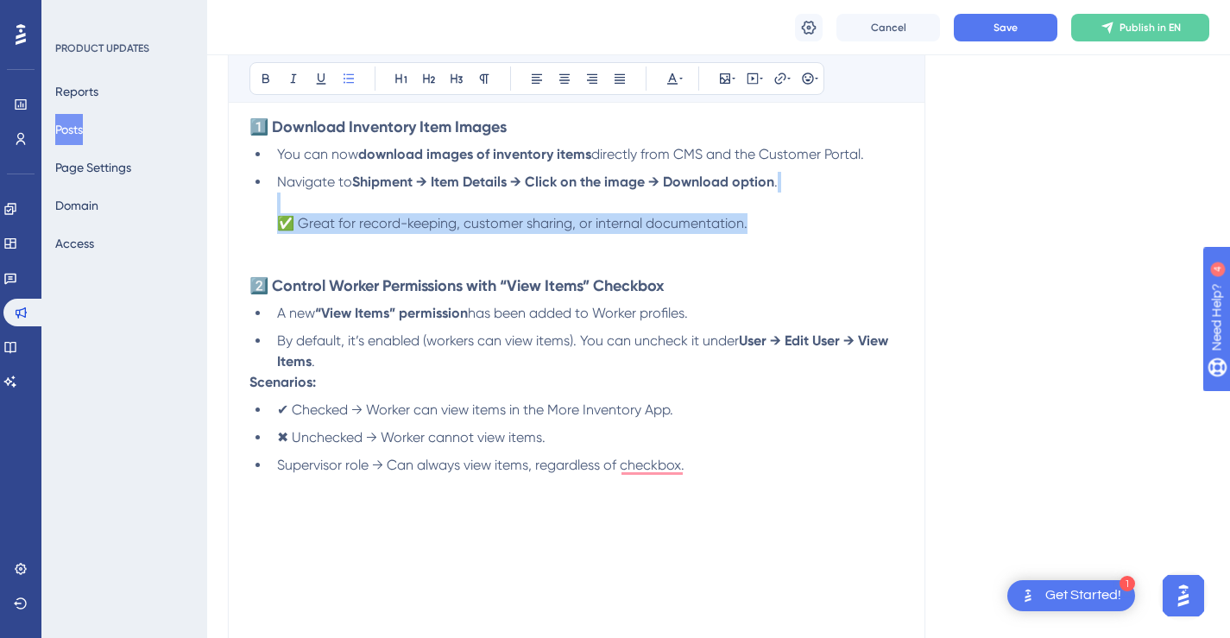
drag, startPoint x: 755, startPoint y: 224, endPoint x: 275, endPoint y: 193, distance: 481.0
click at [275, 193] on li "Navigate to Shipment → Item Details → Click on the image → Download option . ✅ …" at bounding box center [587, 203] width 634 height 62
copy li "✅ Great for record-keeping, customer sharing, or internal documentation."
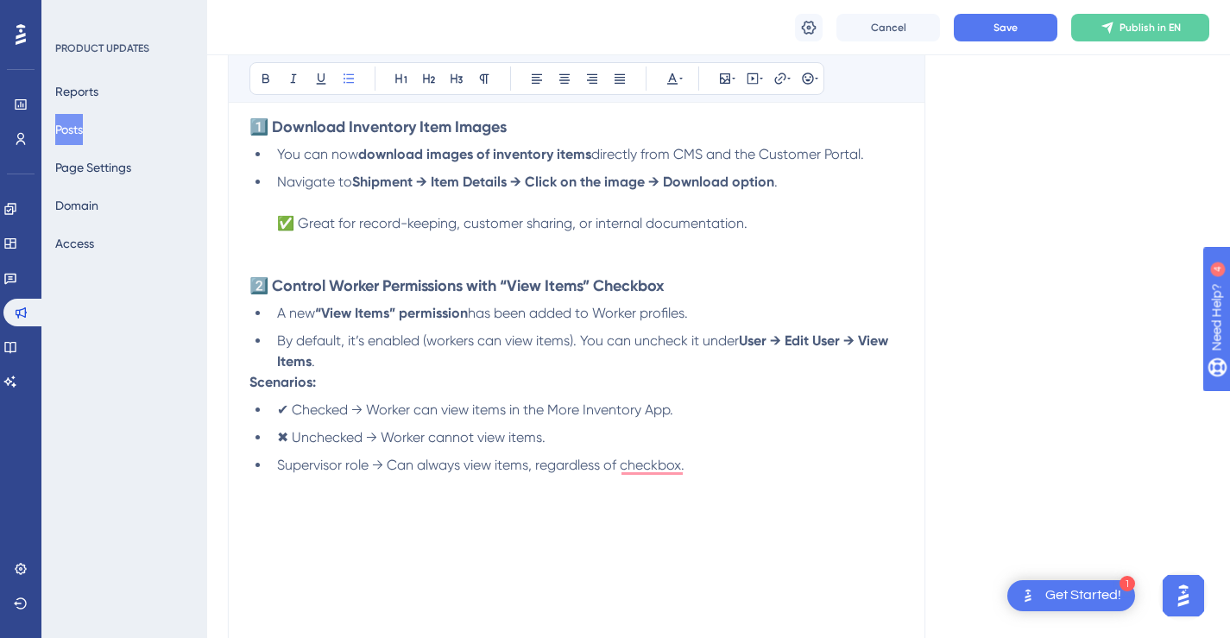
click at [413, 495] on li "Supervisor role → Can always view items, regardless of checkbox." at bounding box center [587, 475] width 634 height 41
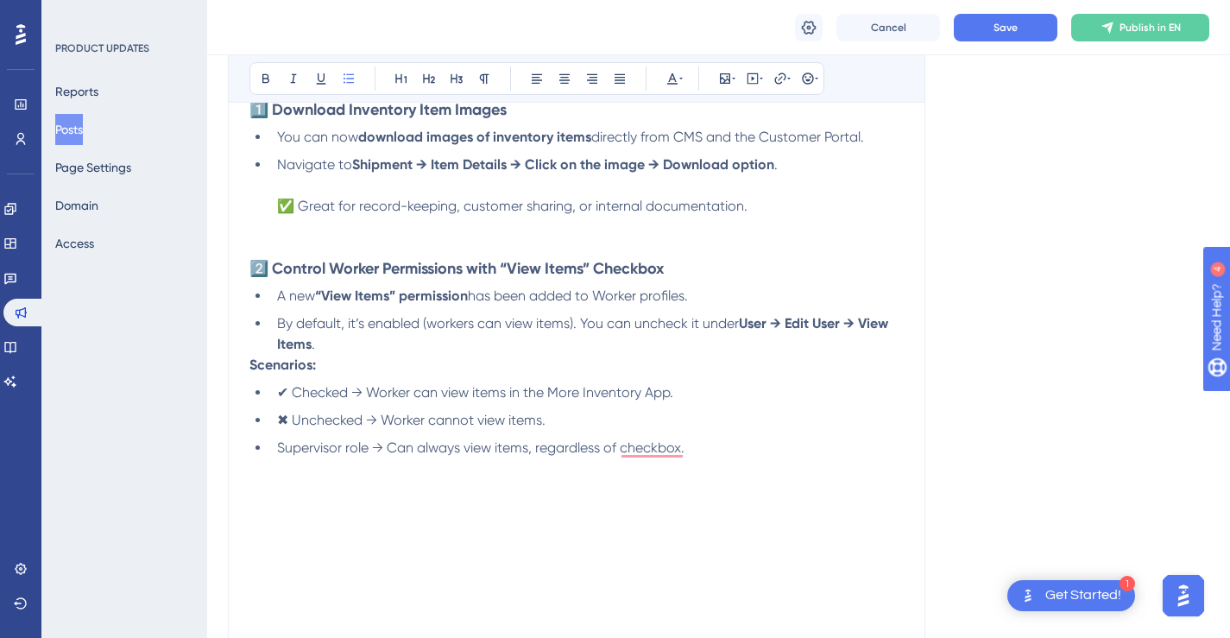
scroll to position [479, 0]
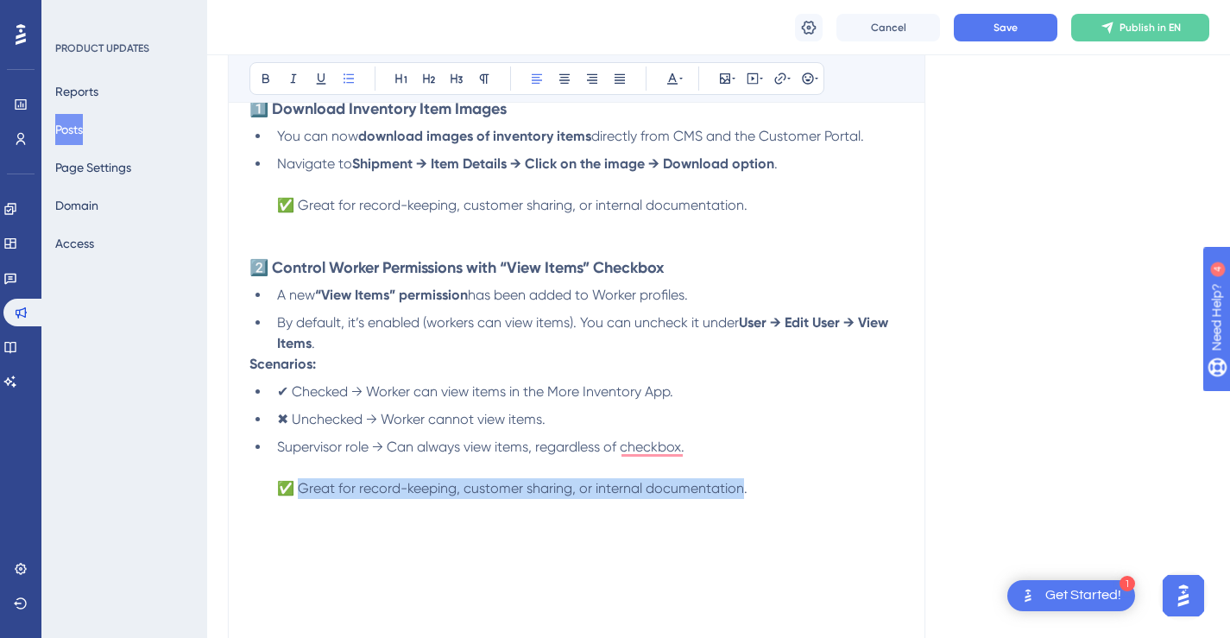
drag, startPoint x: 300, startPoint y: 491, endPoint x: 744, endPoint y: 491, distance: 443.8
click at [744, 491] on span "✅ Great for record-keeping, customer sharing, or internal documentation." at bounding box center [512, 488] width 471 height 16
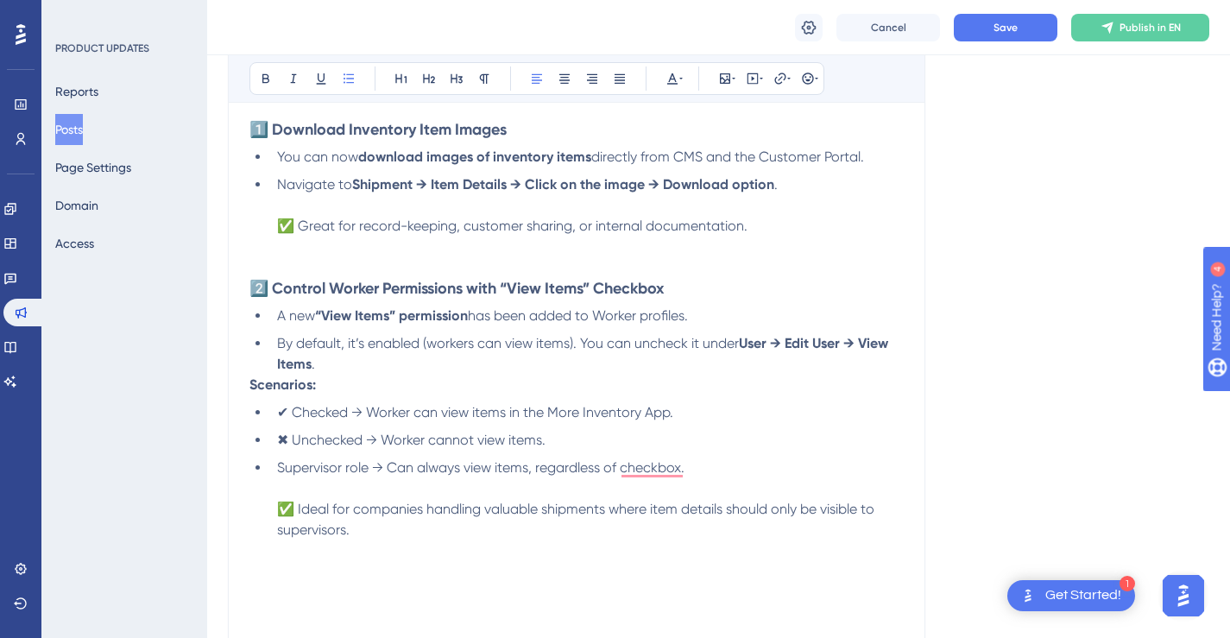
scroll to position [475, 0]
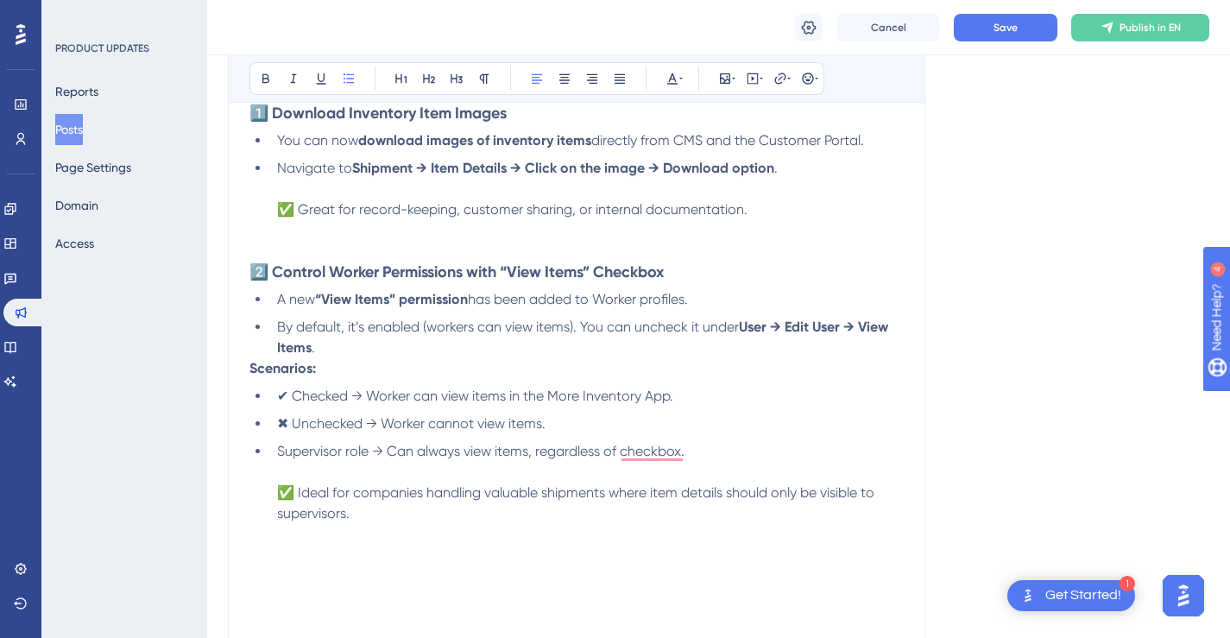
click at [666, 344] on li "By default, it’s enabled (workers can view items). You can uncheck it under Use…" at bounding box center [587, 337] width 634 height 41
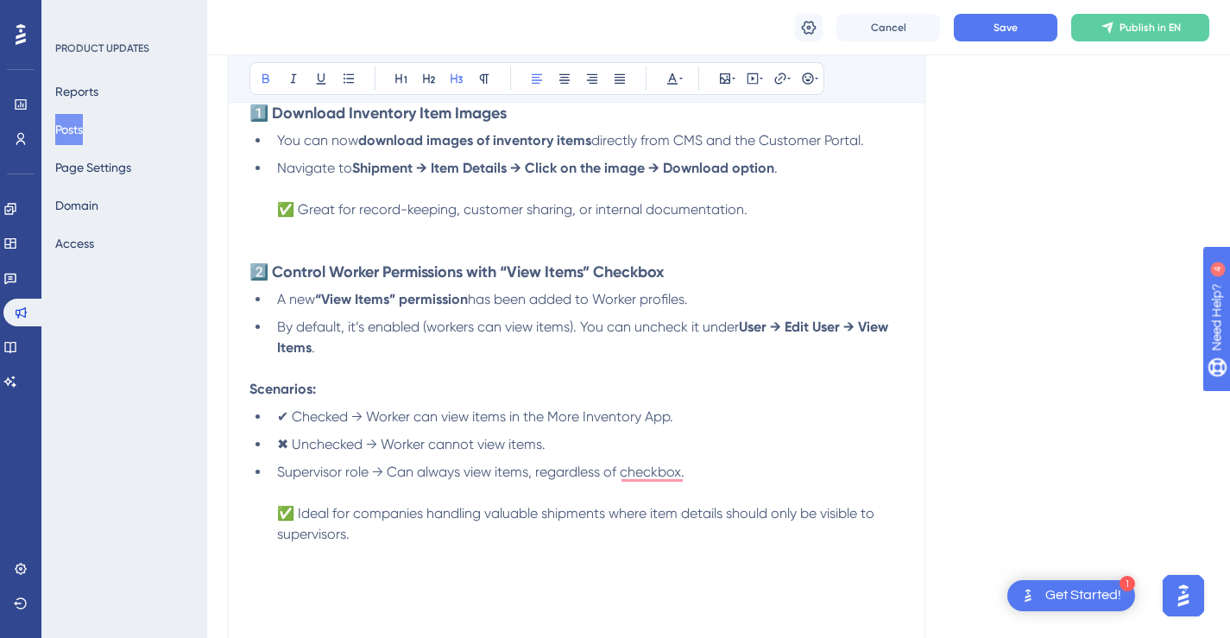
click at [686, 274] on h3 "2️⃣ Control Worker Permissions with “View Items” Checkbox" at bounding box center [577, 251] width 654 height 62
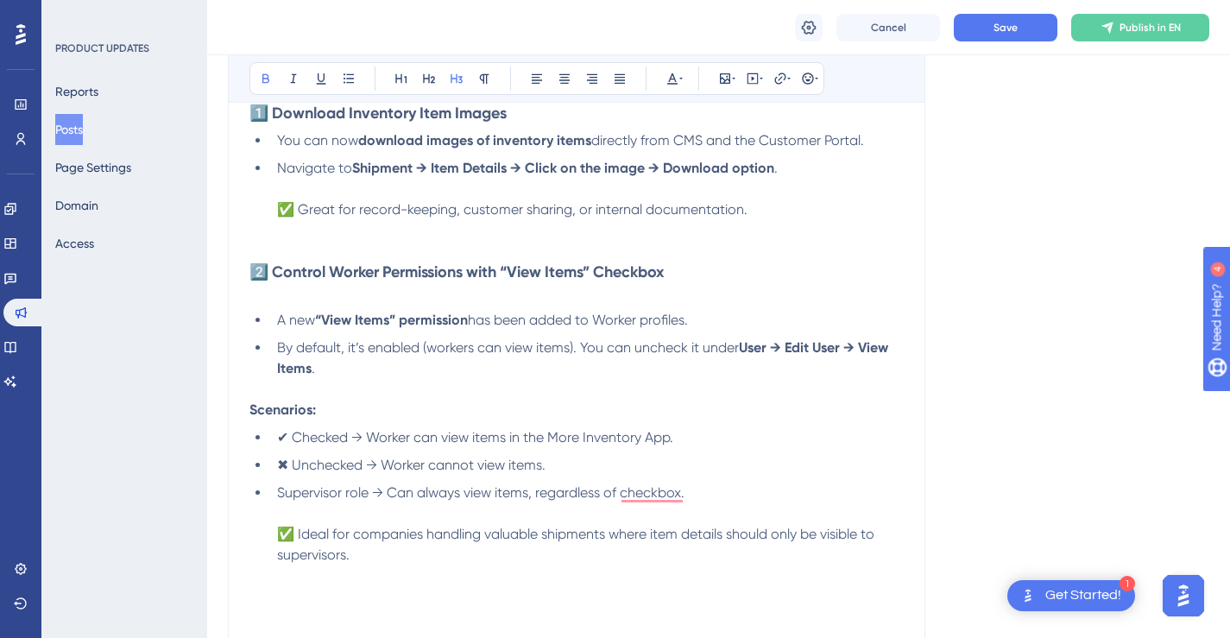
scroll to position [432, 0]
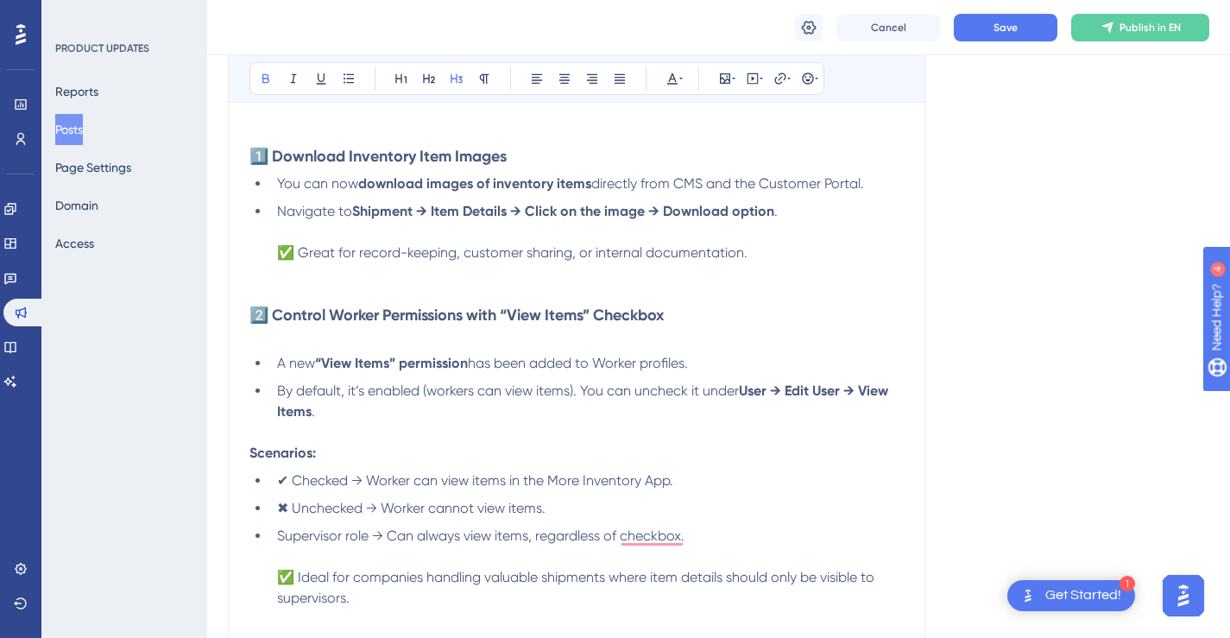
click at [595, 167] on div "We’ve added 4 powerful updates to make managing inventory and shipments more se…" at bounding box center [577, 650] width 654 height 1298
click at [597, 158] on h3 "1️⃣ Download Inventory Item Images" at bounding box center [577, 156] width 654 height 21
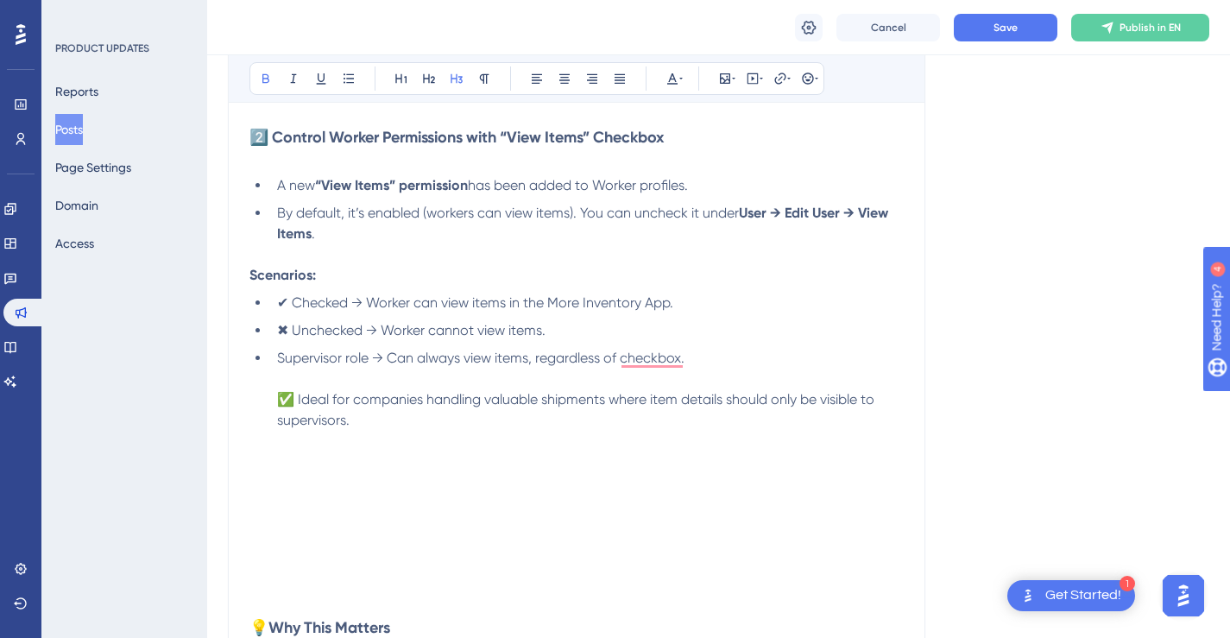
scroll to position [652, 0]
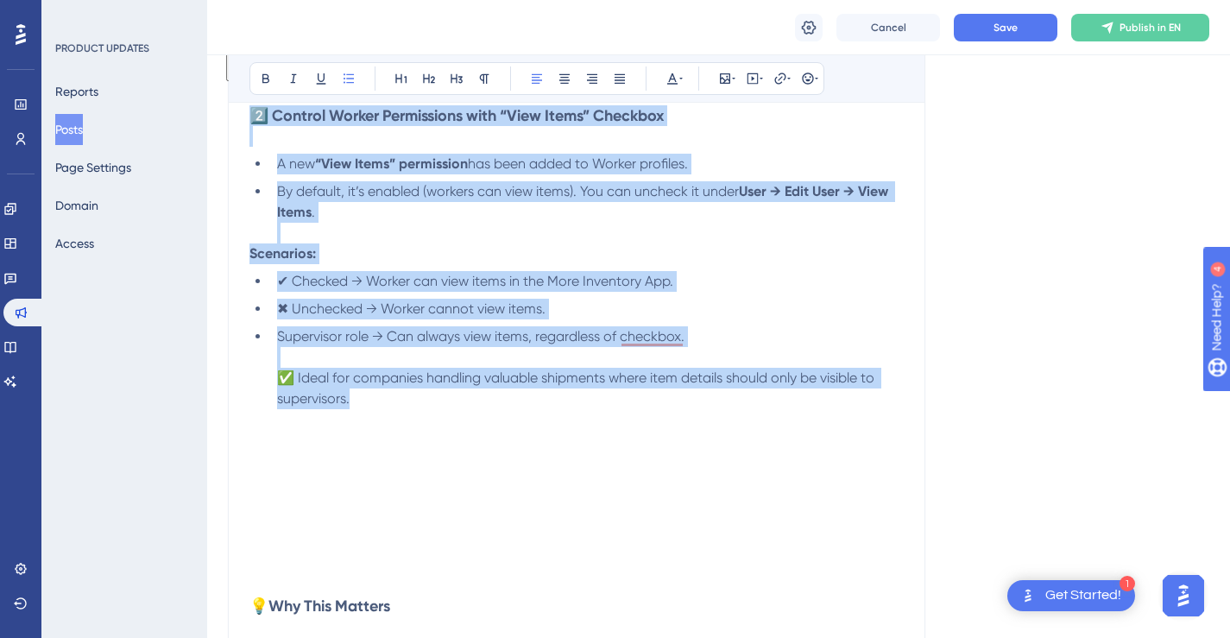
drag, startPoint x: 372, startPoint y: 403, endPoint x: 256, endPoint y: 124, distance: 302.2
click at [256, 124] on div "We’ve added 4 powerful updates to make managing inventory and shipments more se…" at bounding box center [577, 440] width 654 height 1319
copy div "2️⃣ Control Worker Permissions with “View Items” Checkbox A new “View Items” pe…"
click at [363, 406] on li "Supervisor role → Can always view items, regardless of checkbox. ✅ Ideal for co…" at bounding box center [587, 367] width 634 height 83
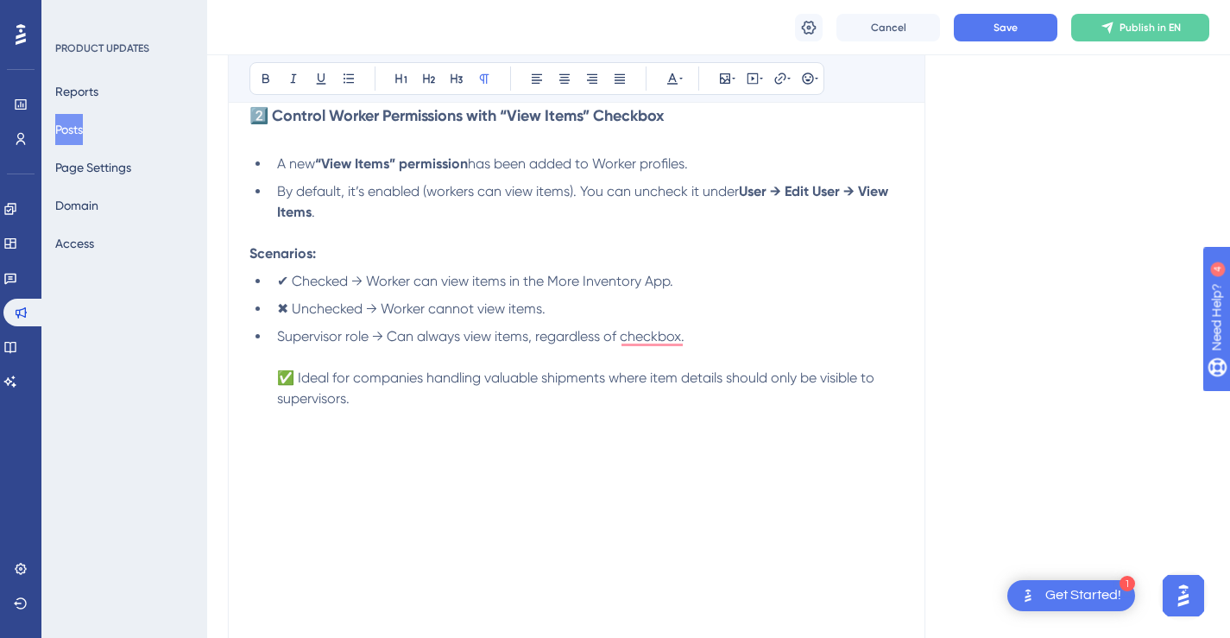
scroll to position [732, 0]
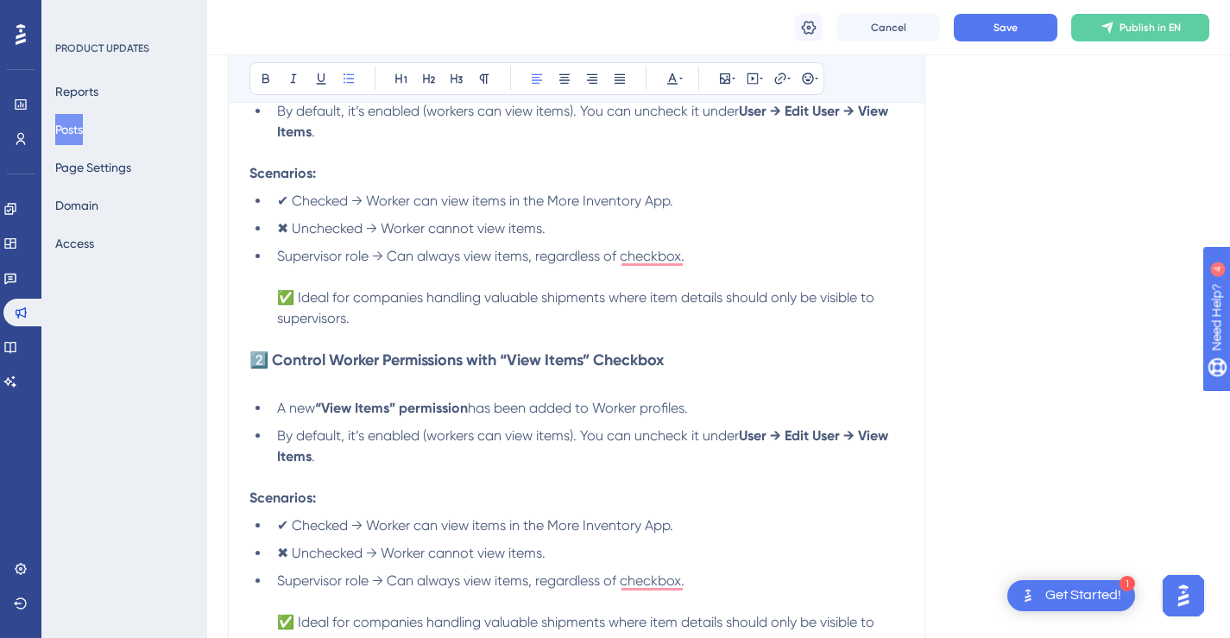
click at [468, 316] on li "Supervisor role → Can always view items, regardless of checkbox. ✅ Ideal for co…" at bounding box center [587, 287] width 634 height 83
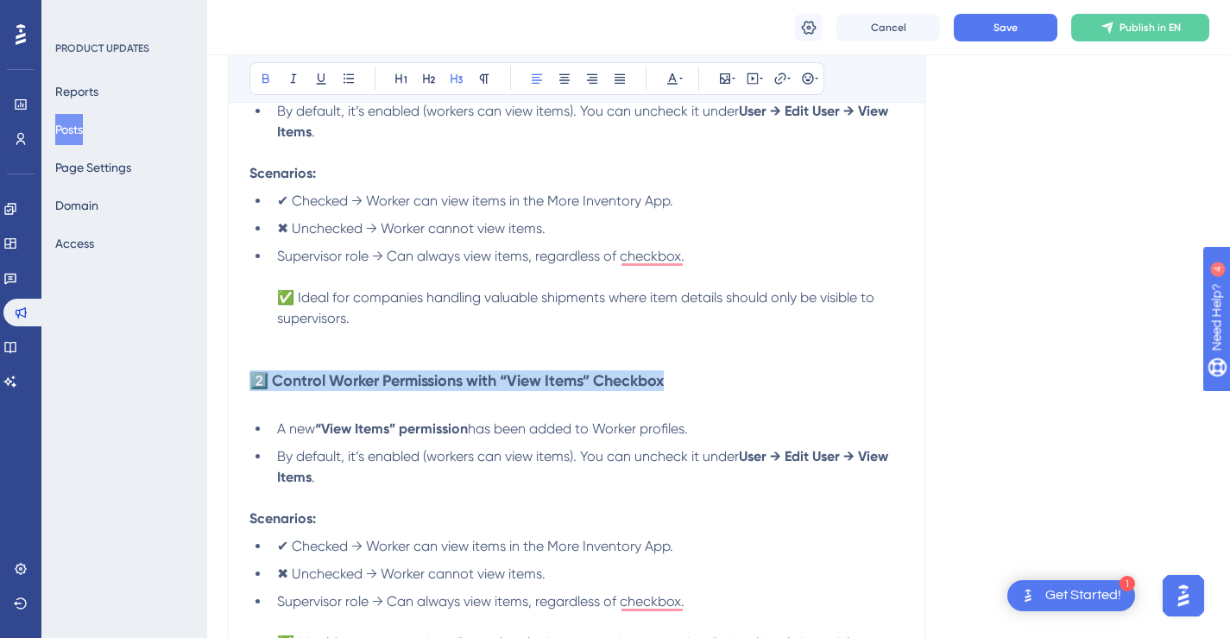
drag, startPoint x: 681, startPoint y: 381, endPoint x: 256, endPoint y: 379, distance: 425.6
click at [256, 379] on h3 "2️⃣ Control Worker Permissions with “View Items” Checkbox" at bounding box center [577, 390] width 654 height 41
drag, startPoint x: 641, startPoint y: 382, endPoint x: 255, endPoint y: 382, distance: 385.9
click at [255, 382] on h3 "3️⃣ Item-Level Comments: Customer vs Internal Notes" at bounding box center [577, 390] width 654 height 41
click at [266, 78] on icon at bounding box center [266, 79] width 14 height 14
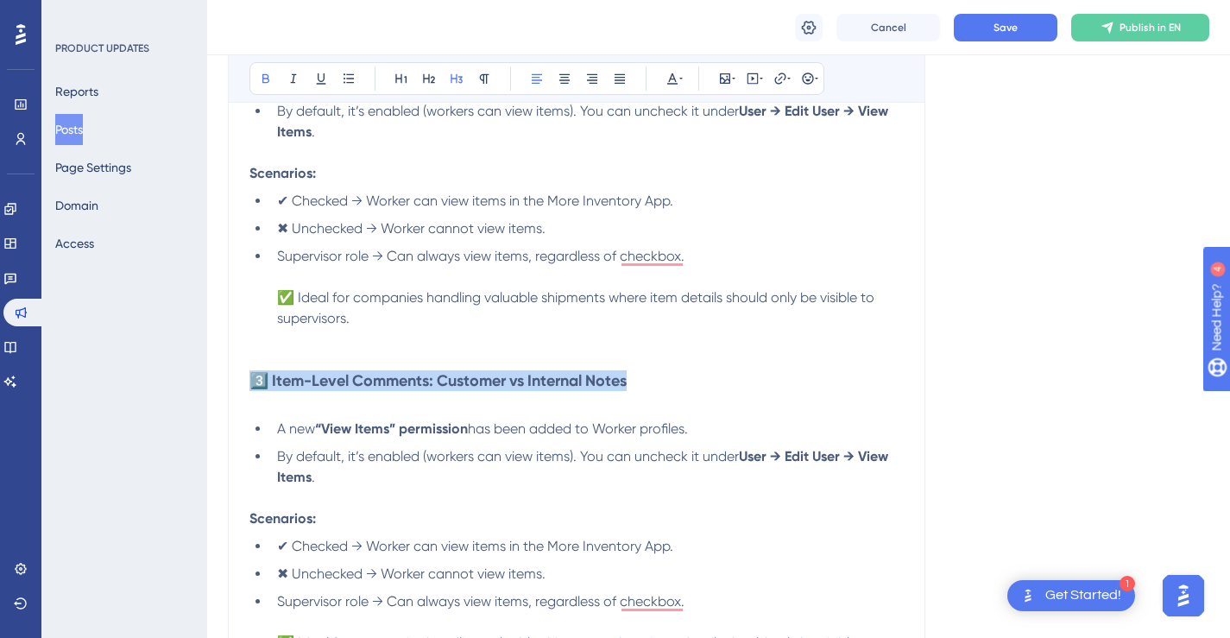
click at [553, 388] on strong "3️⃣ Item-Level Comments: Customer vs Internal Notes" at bounding box center [438, 380] width 377 height 19
click at [518, 382] on strong "3️⃣ Item-Level Comments: Customer vs Internal Notes" at bounding box center [438, 380] width 377 height 19
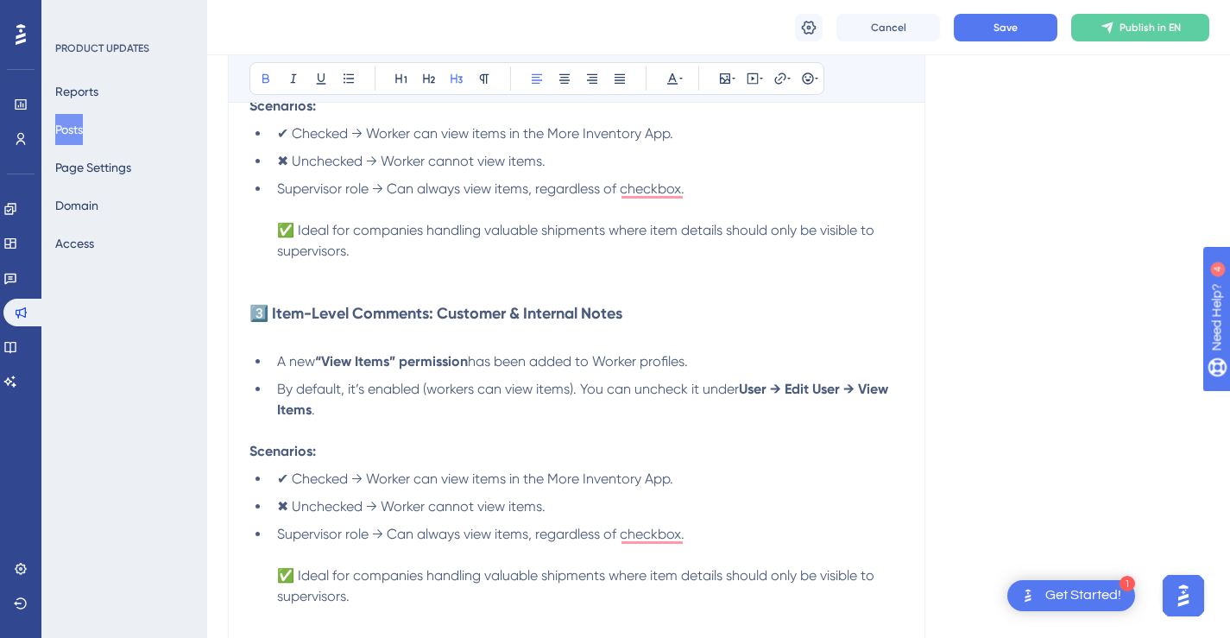
scroll to position [803, 0]
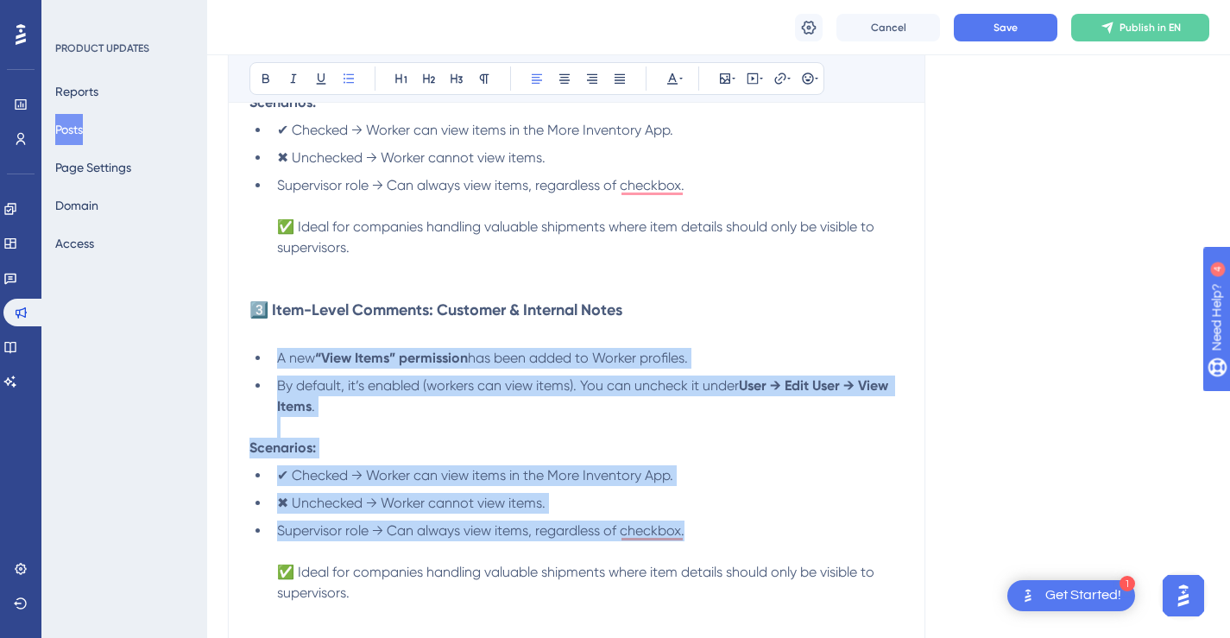
drag, startPoint x: 692, startPoint y: 529, endPoint x: 280, endPoint y: 359, distance: 446.4
click at [280, 359] on div "We’ve added 4 powerful updates to make managing inventory and shipments more se…" at bounding box center [577, 462] width 654 height 1665
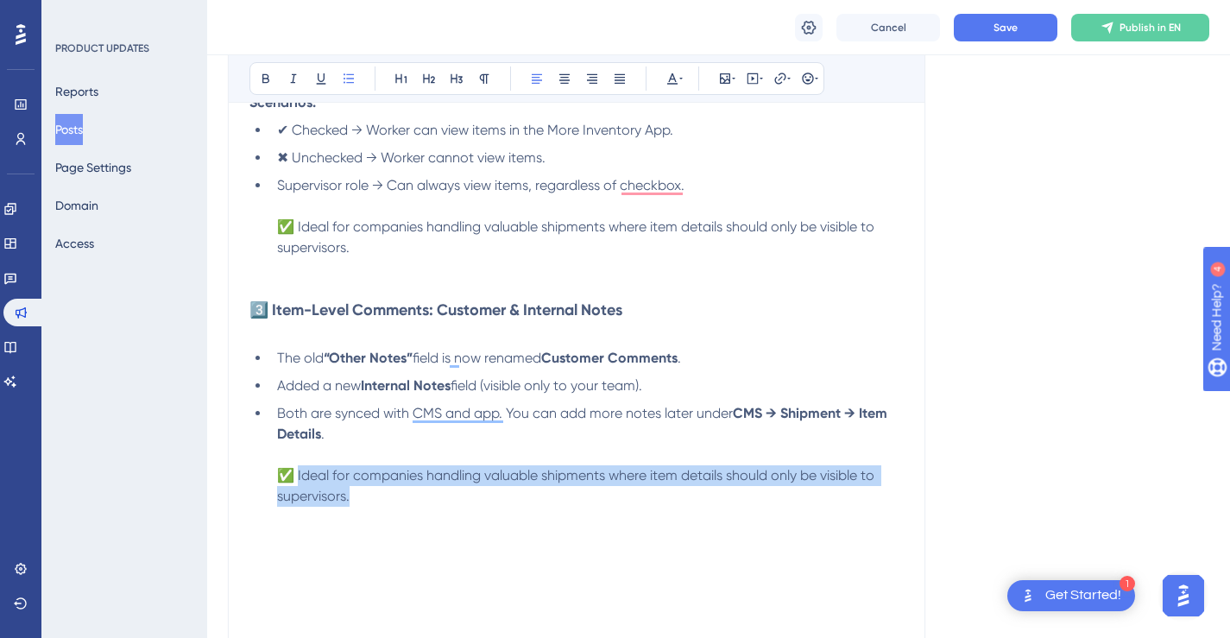
drag, startPoint x: 356, startPoint y: 499, endPoint x: 297, endPoint y: 476, distance: 63.2
click at [297, 476] on li "Both are synced with CMS and app. You can add more notes later under CMS → Ship…" at bounding box center [587, 455] width 634 height 104
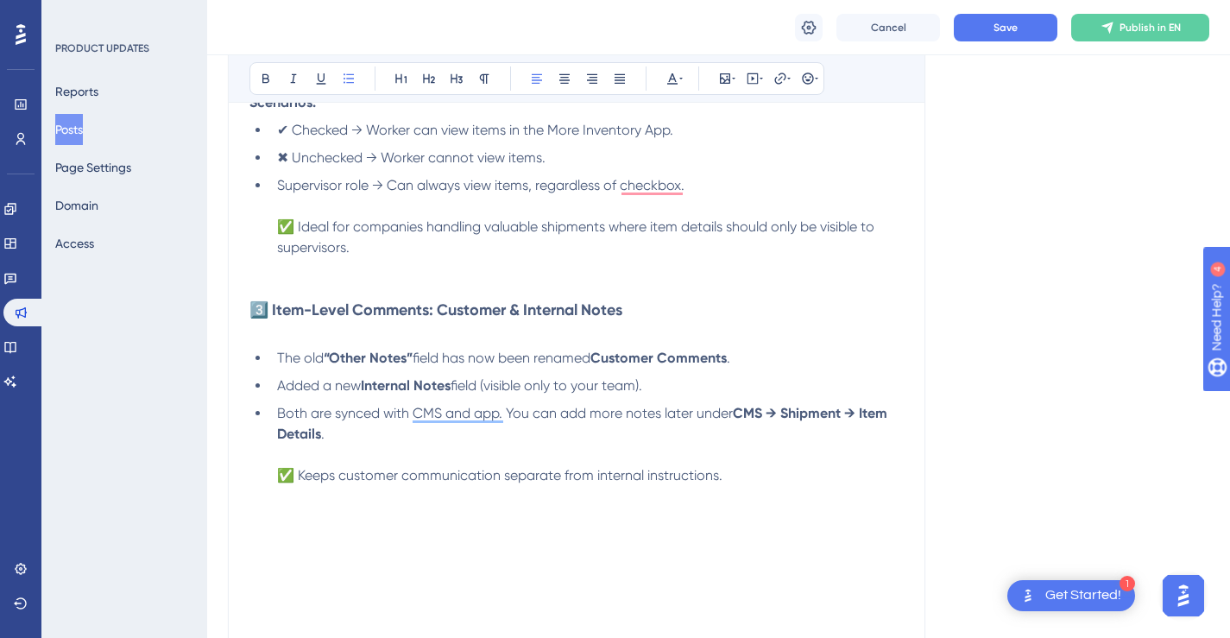
click at [361, 417] on span "Both are synced with CMS and app. You can add more notes later under" at bounding box center [505, 413] width 456 height 16
drag, startPoint x: 510, startPoint y: 418, endPoint x: 277, endPoint y: 416, distance: 233.1
click at [277, 416] on span "Both are synced with CMS and app. You can add more notes later under" at bounding box center [505, 413] width 456 height 16
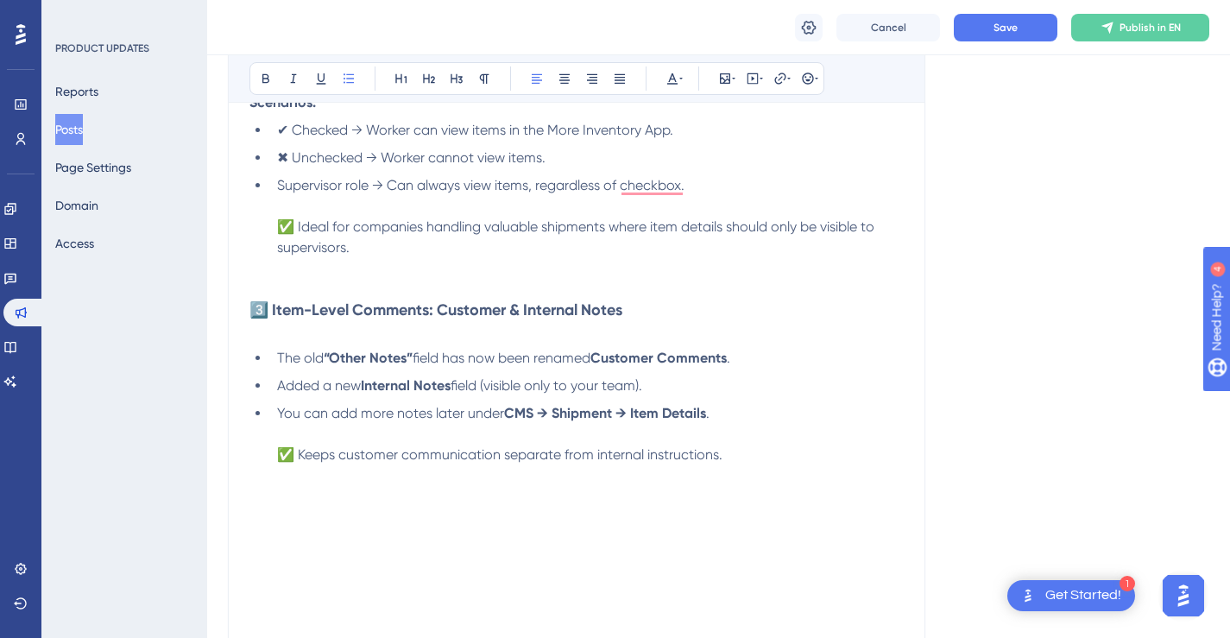
click at [745, 415] on li "You can add more notes later under CMS → Shipment → Item Details . ✅ Keeps cust…" at bounding box center [587, 434] width 634 height 62
click at [681, 388] on li "Added a new Internal Notes field (visible only to your team)." at bounding box center [587, 386] width 634 height 21
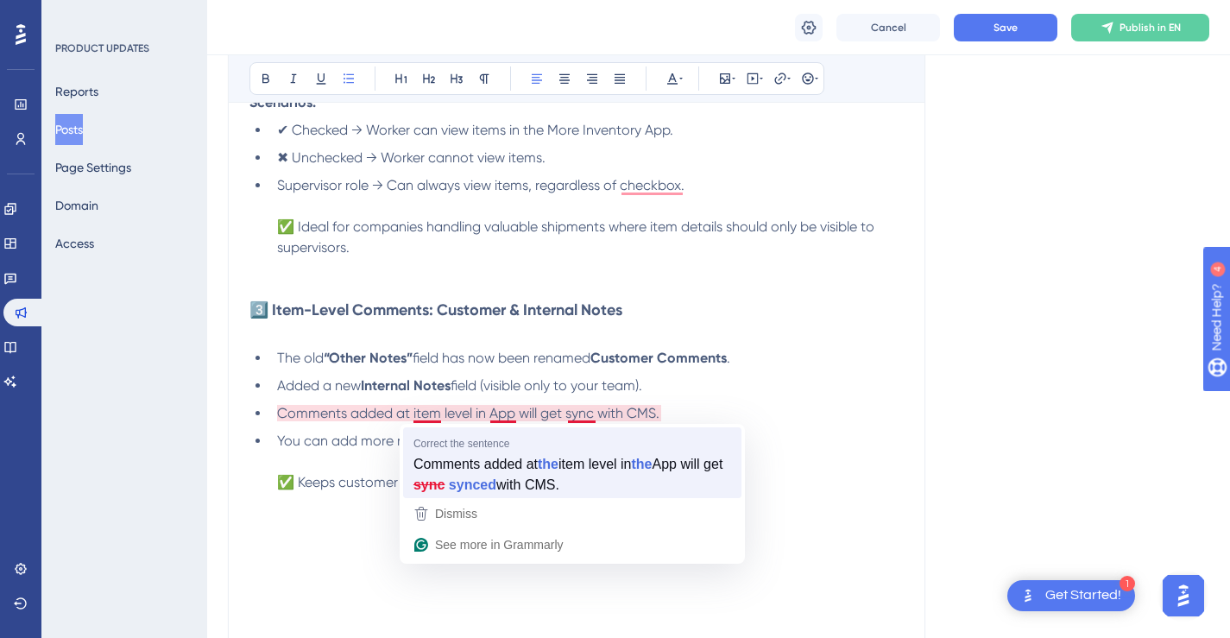
click at [458, 449] on li "You can add more notes later under CMS → Shipment → Item Details . ✅ Keeps cust…" at bounding box center [587, 462] width 634 height 62
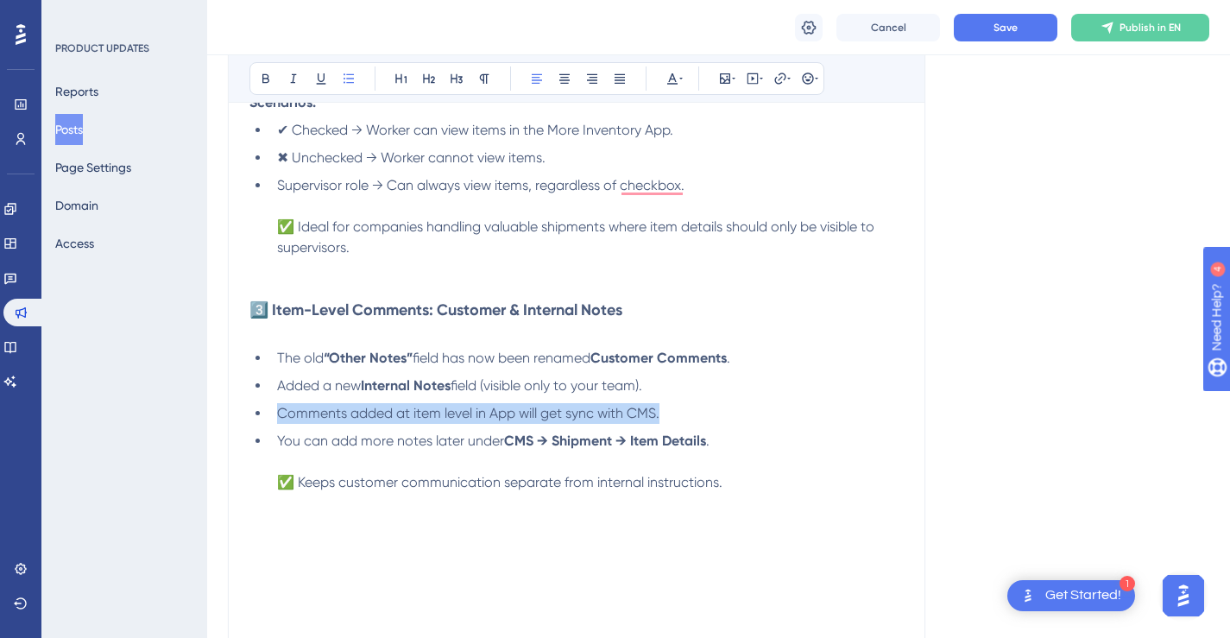
drag, startPoint x: 686, startPoint y: 411, endPoint x: 279, endPoint y: 412, distance: 407.5
click at [279, 412] on li "Comments added at item level in App will get sync with CMS." at bounding box center [587, 413] width 634 height 21
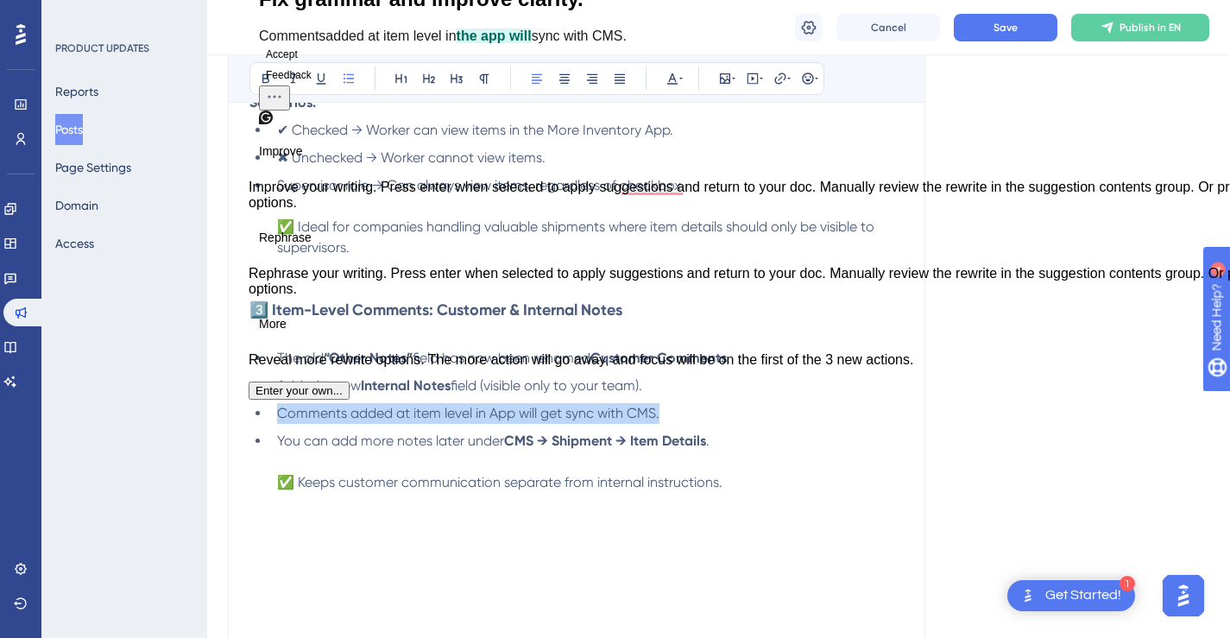
click at [296, 65] on button "Accept" at bounding box center [282, 54] width 46 height 21
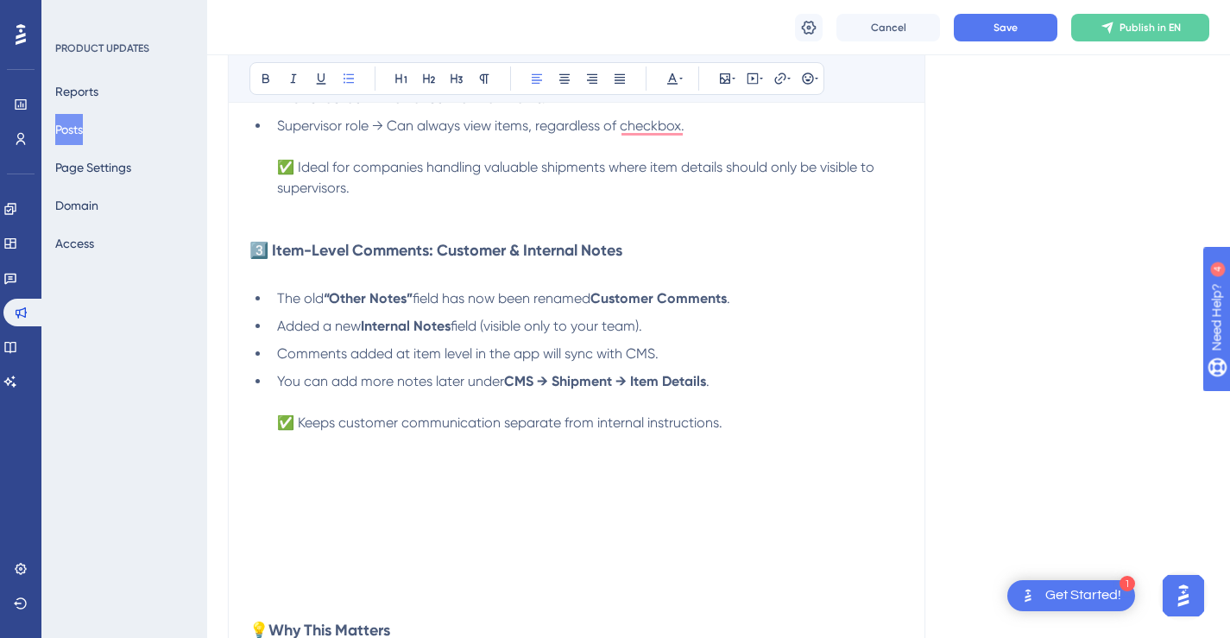
scroll to position [864, 0]
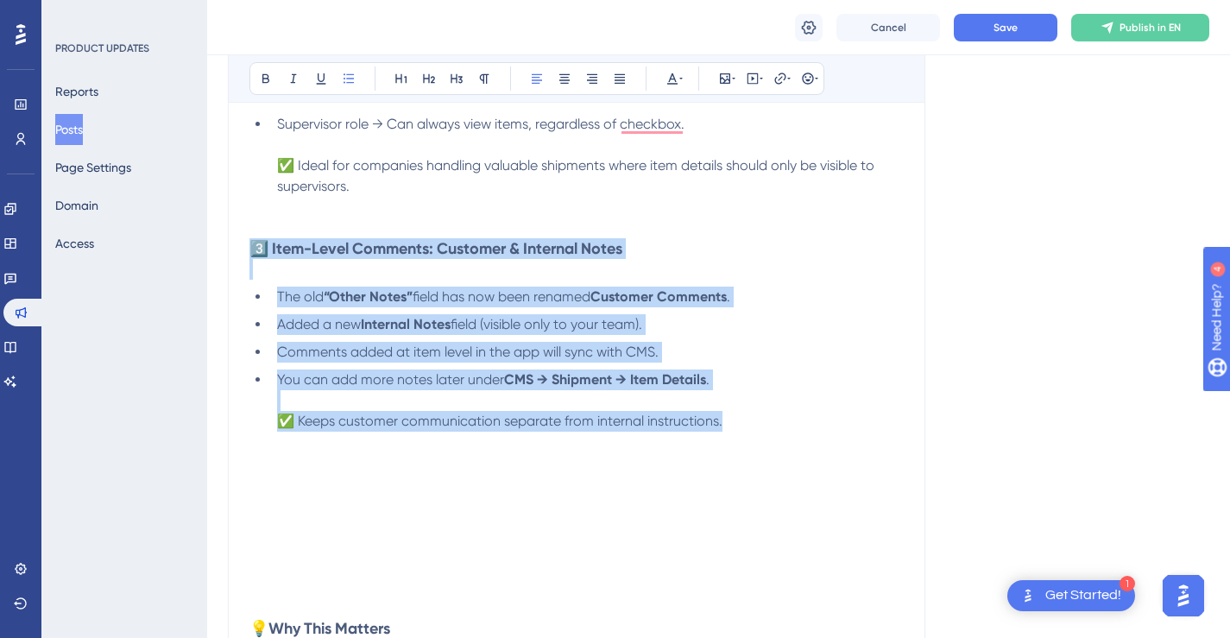
drag, startPoint x: 731, startPoint y: 426, endPoint x: 254, endPoint y: 254, distance: 507.4
click at [254, 254] on div "We’ve added 4 powerful updates to make managing inventory and shipments more se…" at bounding box center [577, 345] width 654 height 1554
copy div "3️⃣ Item-Level Comments: Customer & Internal Notes The old “Other Notes” field …"
click at [745, 419] on li "You can add more notes later under CMS → Shipment → Item Details . ✅ Keeps cust…" at bounding box center [587, 401] width 634 height 62
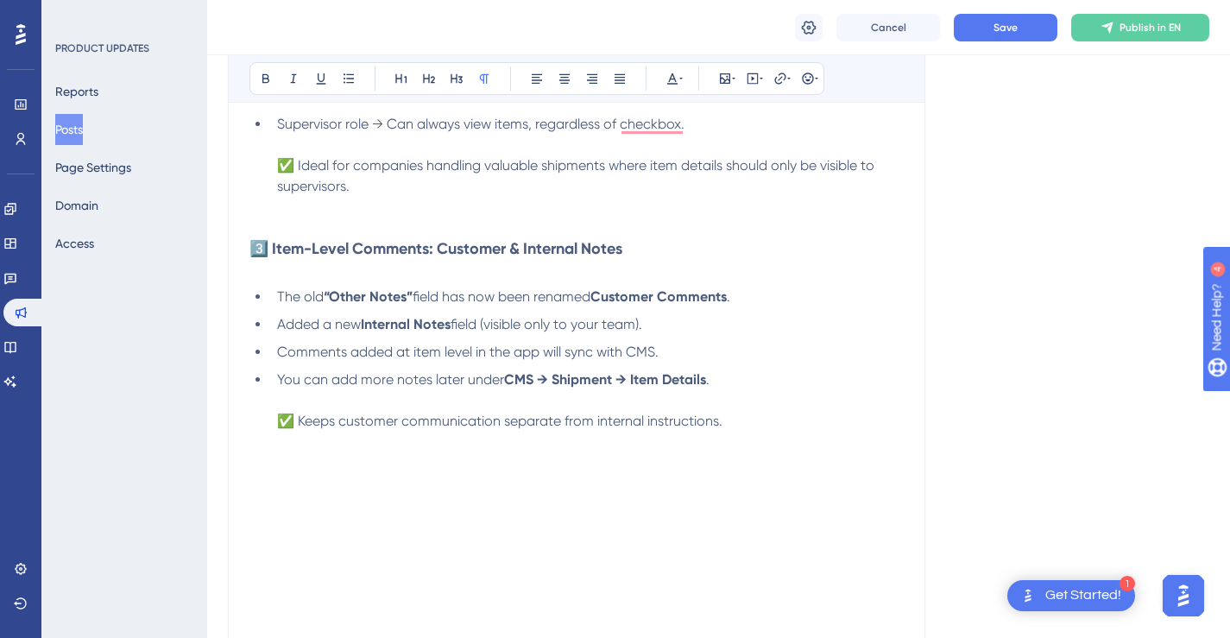
scroll to position [877, 0]
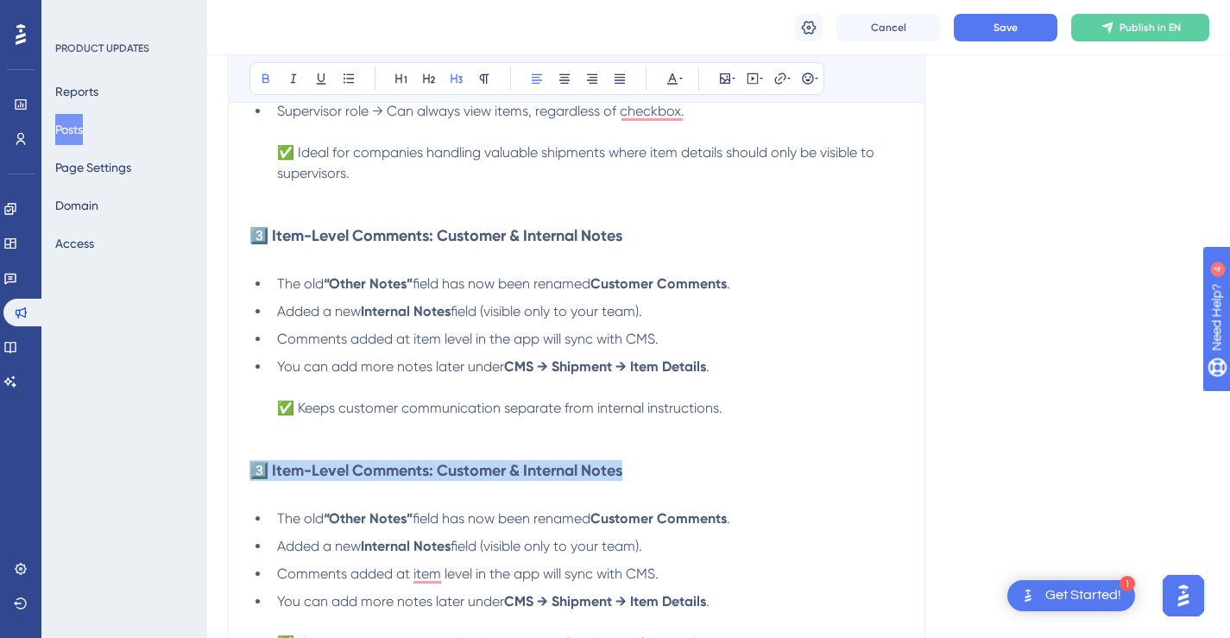
drag, startPoint x: 629, startPoint y: 471, endPoint x: 258, endPoint y: 472, distance: 371.2
click at [258, 472] on h3 "3️⃣ Item-Level Comments: Customer & Internal Notes" at bounding box center [577, 480] width 654 height 41
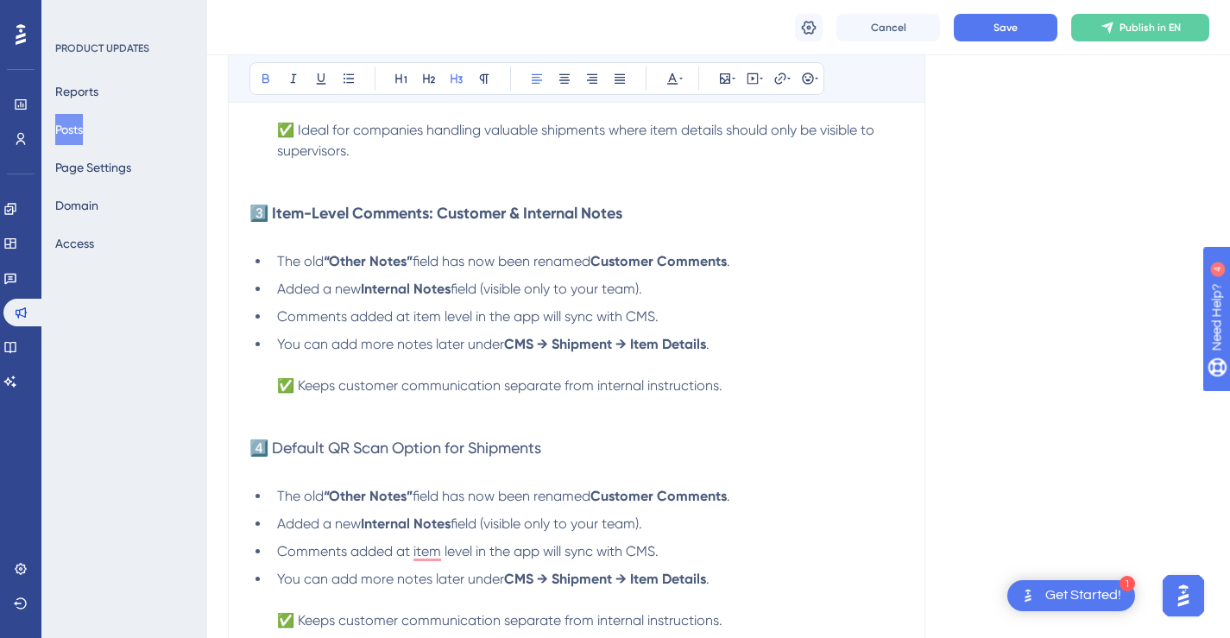
scroll to position [915, 0]
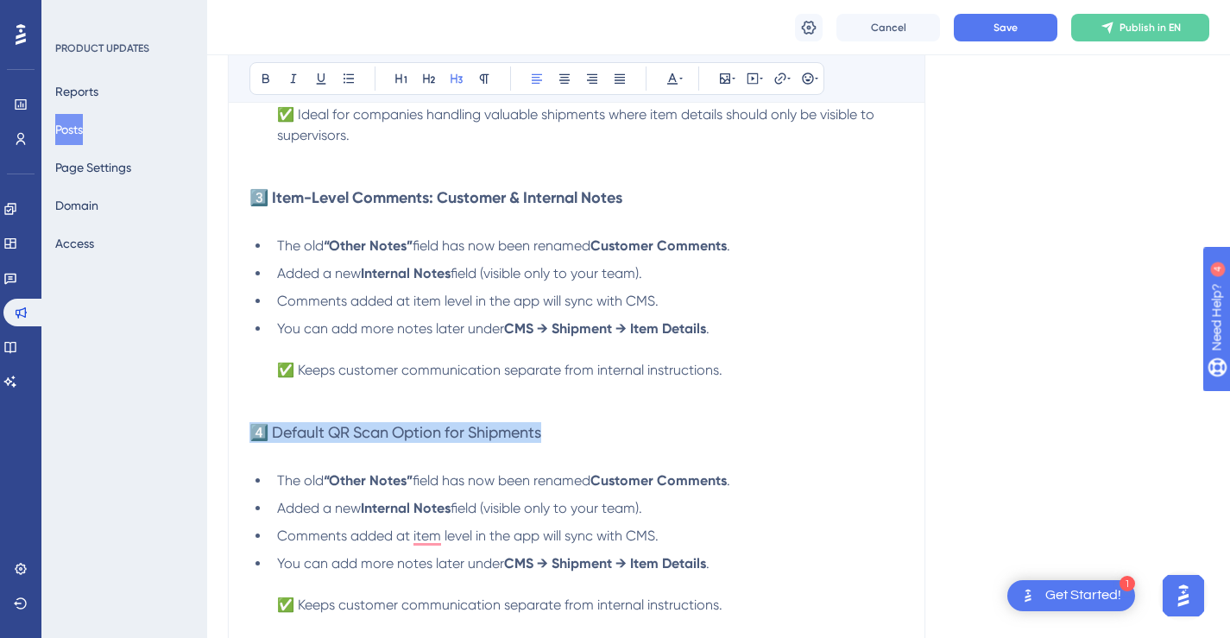
drag, startPoint x: 551, startPoint y: 433, endPoint x: 256, endPoint y: 433, distance: 295.3
click at [256, 433] on h3 "4️⃣ Default QR Scan Option for Shipments" at bounding box center [577, 442] width 654 height 41
click at [273, 81] on button at bounding box center [266, 78] width 24 height 24
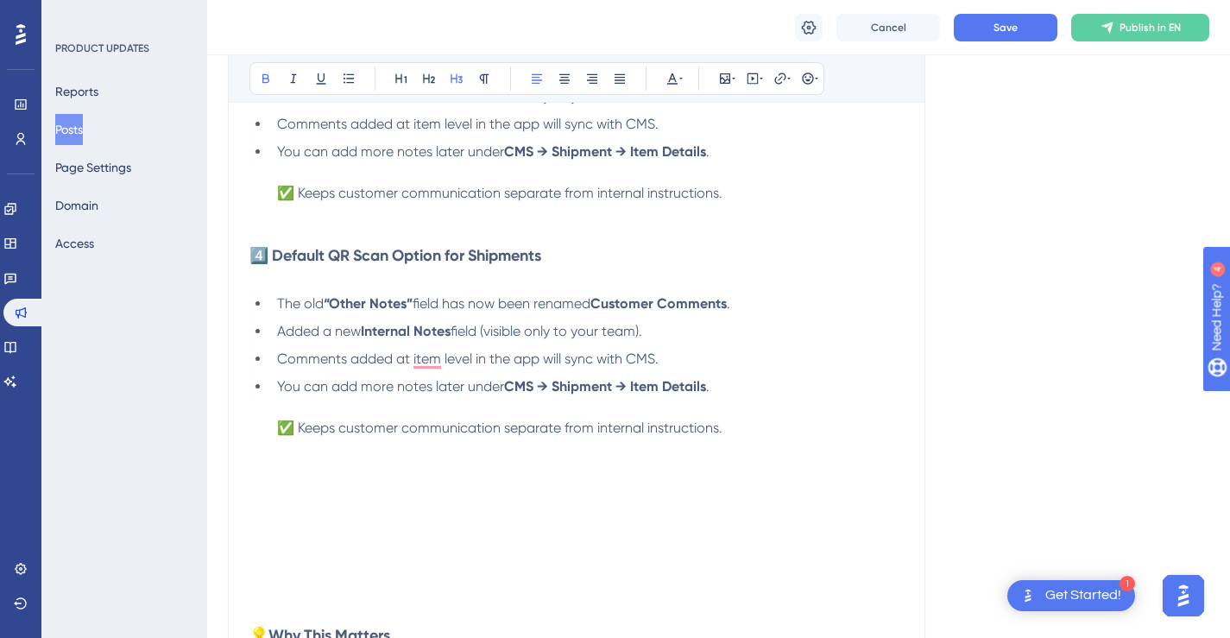
scroll to position [1108, 0]
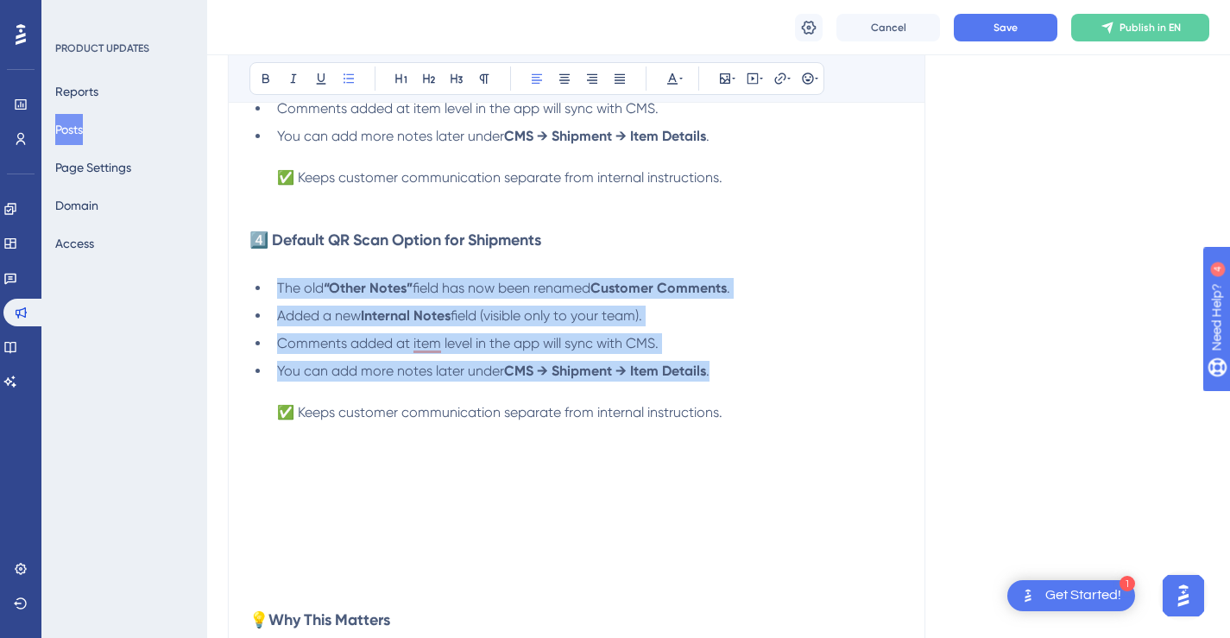
drag, startPoint x: 716, startPoint y: 371, endPoint x: 280, endPoint y: 289, distance: 443.6
click at [280, 289] on ul "The old “Other Notes” field has now been renamed Customer Comments . Added a ne…" at bounding box center [577, 350] width 654 height 145
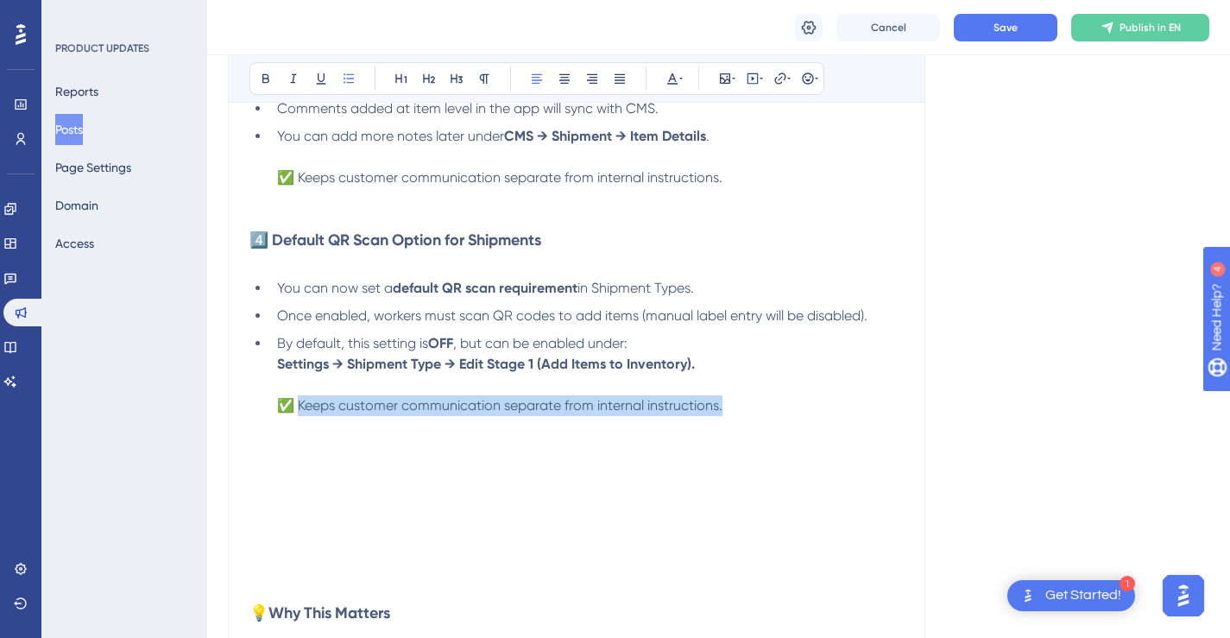
drag, startPoint x: 725, startPoint y: 407, endPoint x: 300, endPoint y: 407, distance: 425.6
click at [300, 407] on li "By default, this setting is OFF , but can be enabled under: Settings → Shipment…" at bounding box center [587, 374] width 634 height 83
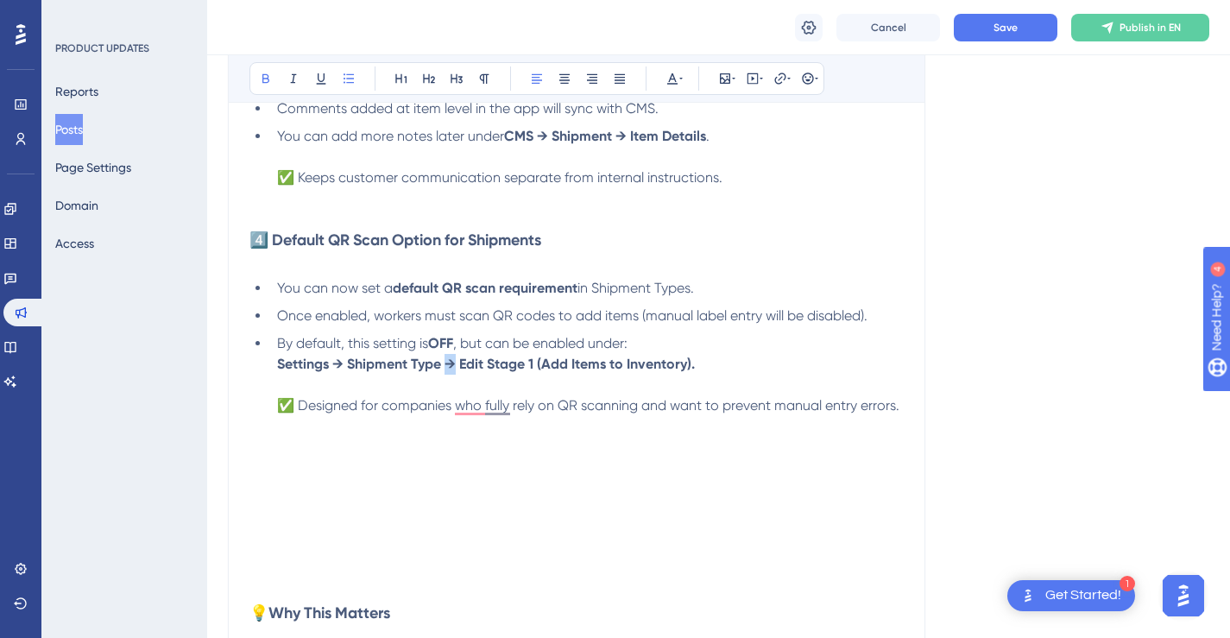
click at [447, 366] on strong "Settings → Shipment Type → Edit Stage 1 (Add Items to Inventory)." at bounding box center [486, 364] width 418 height 16
copy strong "→"
click at [489, 367] on strong "Settings → Shipment Type → Edit Stage 1 (Add Items to Inventory)." at bounding box center [486, 364] width 418 height 16
click at [560, 364] on strong "Settings → Shipment Type → Edit → Stage 1 (Add Items to Inventory)." at bounding box center [493, 364] width 433 height 16
click at [744, 363] on strong "Settings → Shipment Type → Edit → Stage 1 (Under Add Items to Inventory)." at bounding box center [514, 364] width 474 height 16
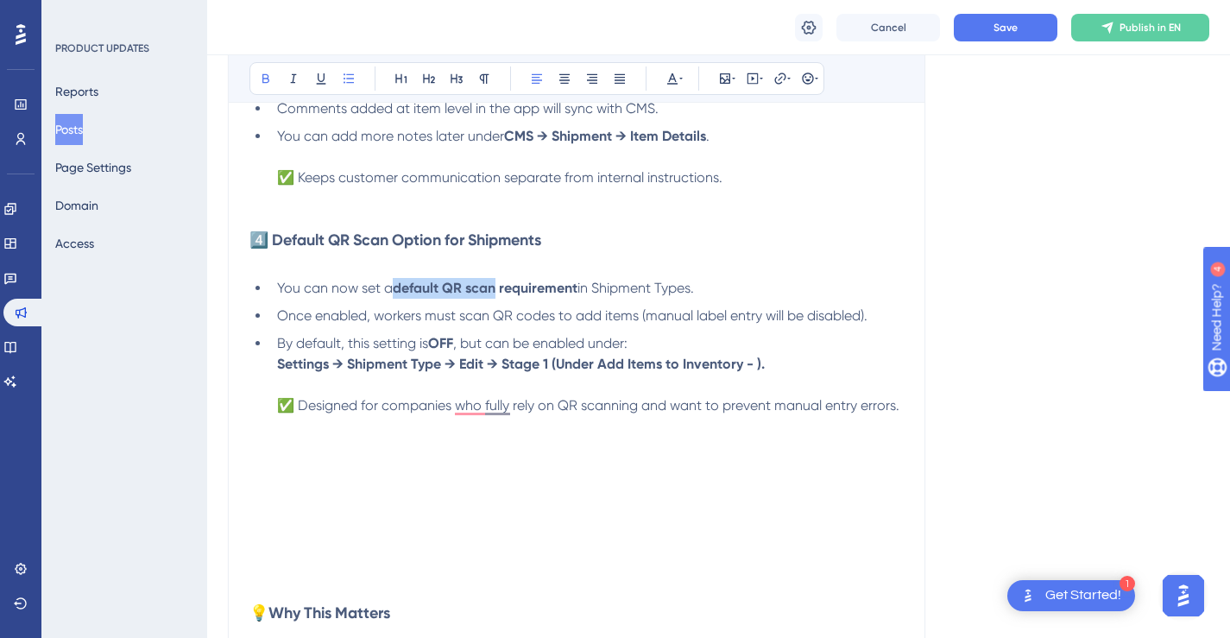
drag, startPoint x: 397, startPoint y: 288, endPoint x: 497, endPoint y: 287, distance: 100.2
click at [497, 287] on strong "default QR scan requirement" at bounding box center [485, 288] width 185 height 16
copy strong "default QR scan"
click at [758, 363] on strong "Settings → Shipment Type → Edit → Stage 1 (Under Add Items to Inventory - )." at bounding box center [521, 364] width 488 height 16
click at [765, 360] on strong "Settings → Shipment Type → Edit → Stage 1 (Under Add Items to Inventory - defau…" at bounding box center [572, 364] width 591 height 16
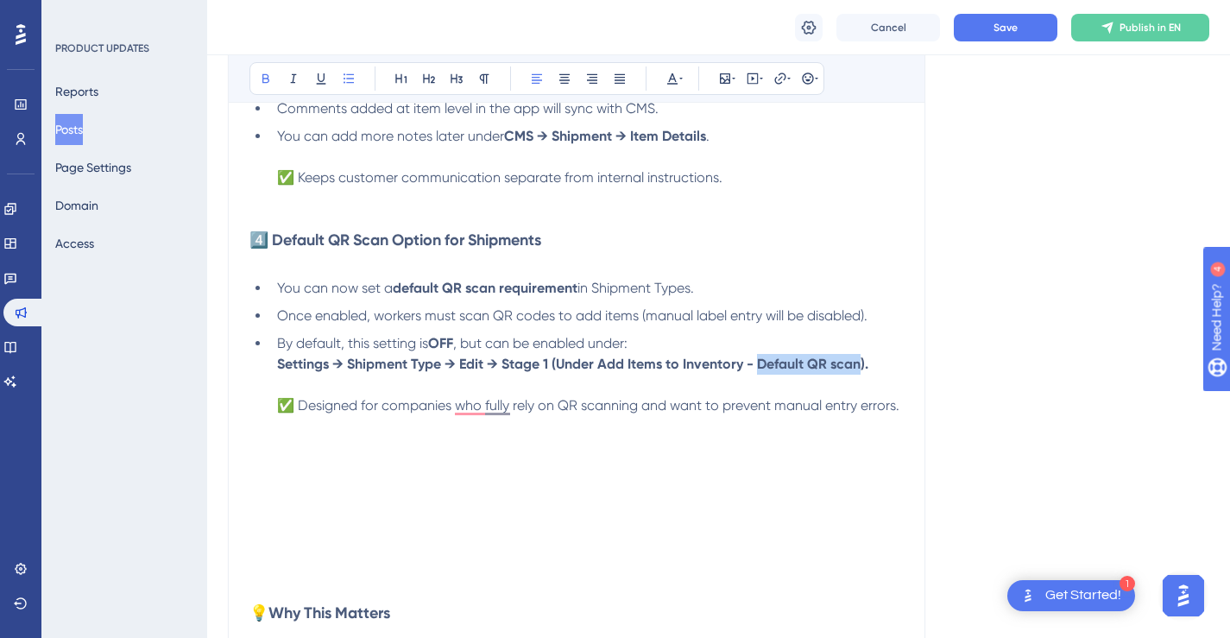
drag, startPoint x: 862, startPoint y: 367, endPoint x: 761, endPoint y: 362, distance: 102.0
click at [761, 362] on strong "Settings → Shipment Type → Edit → Stage 1 (Under Add Items to Inventory - Defau…" at bounding box center [572, 364] width 591 height 16
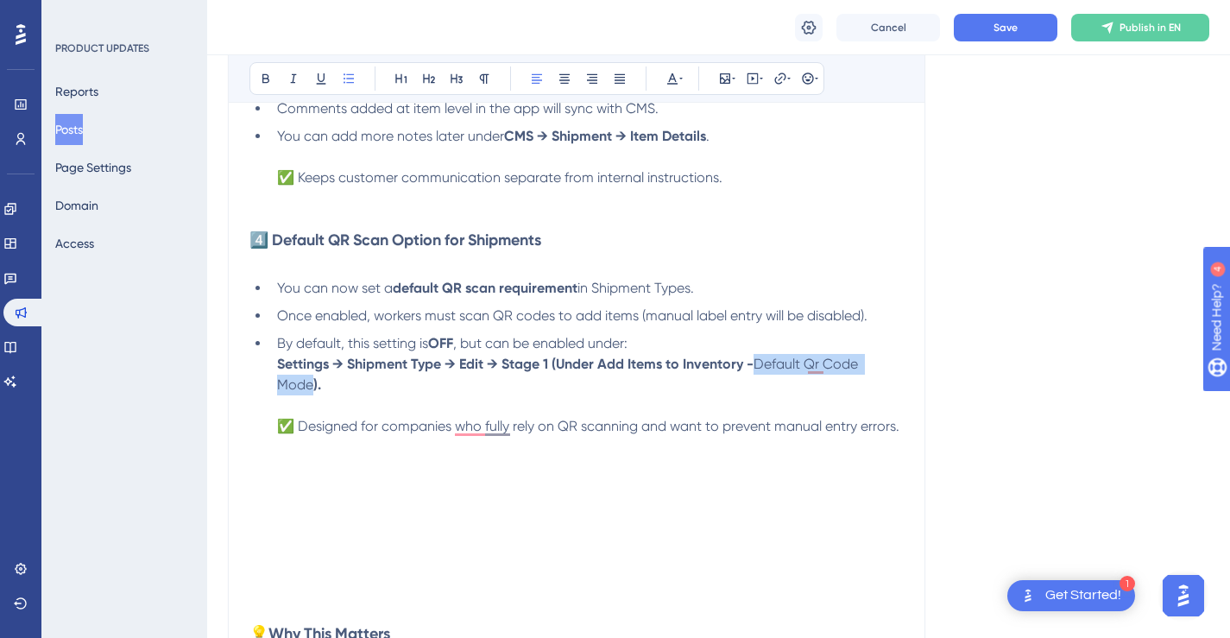
drag, startPoint x: 761, startPoint y: 363, endPoint x: 313, endPoint y: 389, distance: 448.0
click at [313, 389] on li "By default, this setting is OFF , but can be enabled under: Settings → Shipment…" at bounding box center [587, 385] width 634 height 104
click at [261, 76] on icon at bounding box center [266, 79] width 14 height 14
click at [822, 363] on strong "Settings → Shipment Type → Edit → Stage 1 (Under Add Items to Inventory - Defau…" at bounding box center [571, 374] width 589 height 37
drag, startPoint x: 834, startPoint y: 364, endPoint x: 311, endPoint y: 389, distance: 523.8
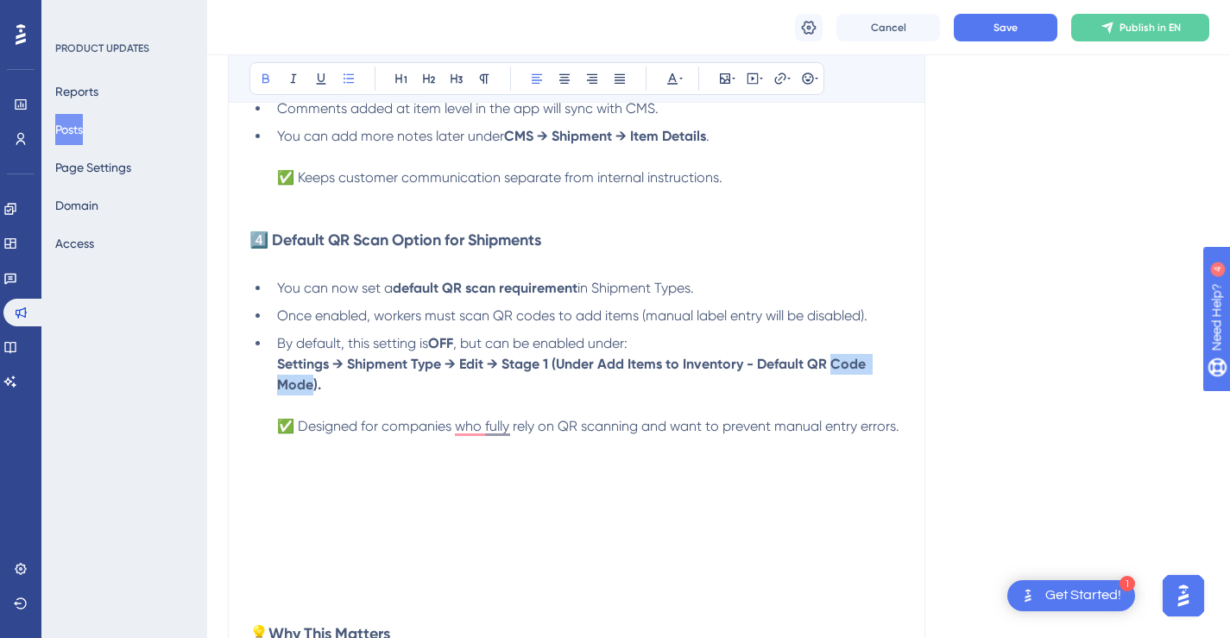
click at [311, 389] on strong "Settings → Shipment Type → Edit → Stage 1 (Under Add Items to Inventory - Defau…" at bounding box center [573, 374] width 592 height 37
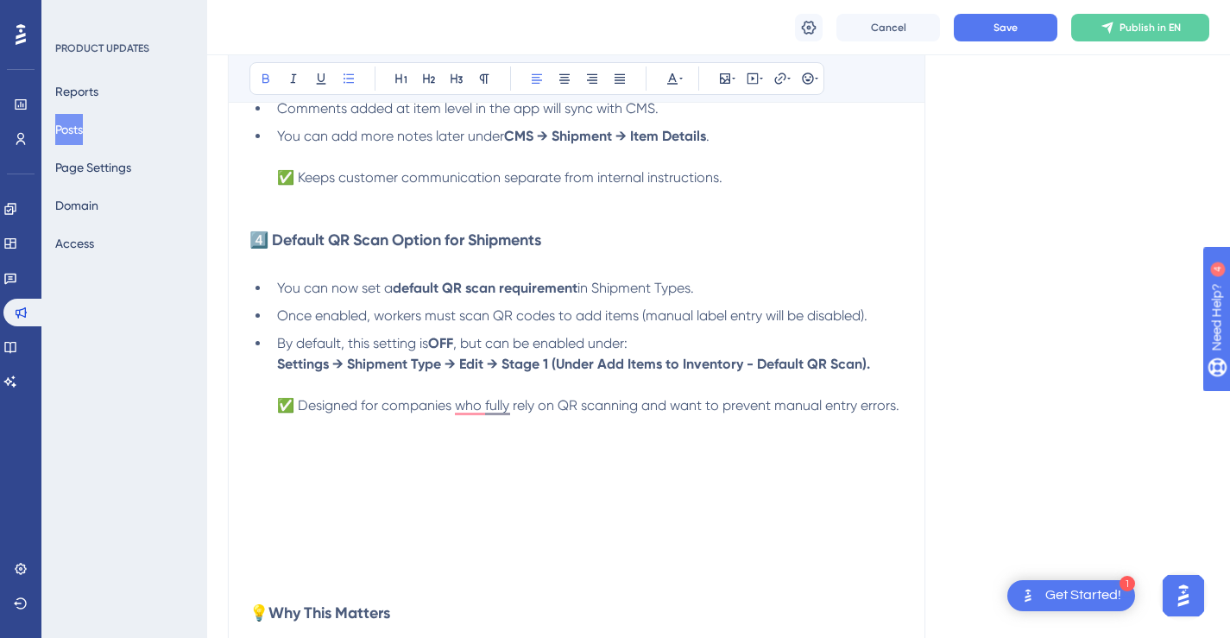
scroll to position [1151, 0]
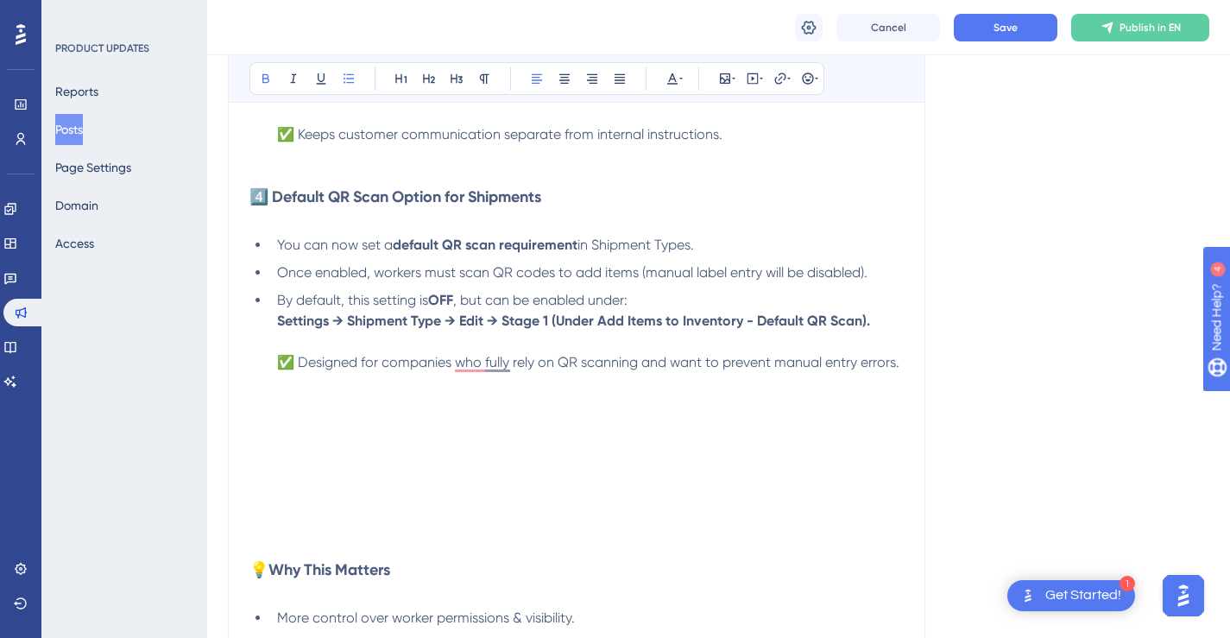
click at [448, 499] on h3 "To enrich screen reader interactions, please activate Accessibility in Grammarl…" at bounding box center [577, 508] width 654 height 104
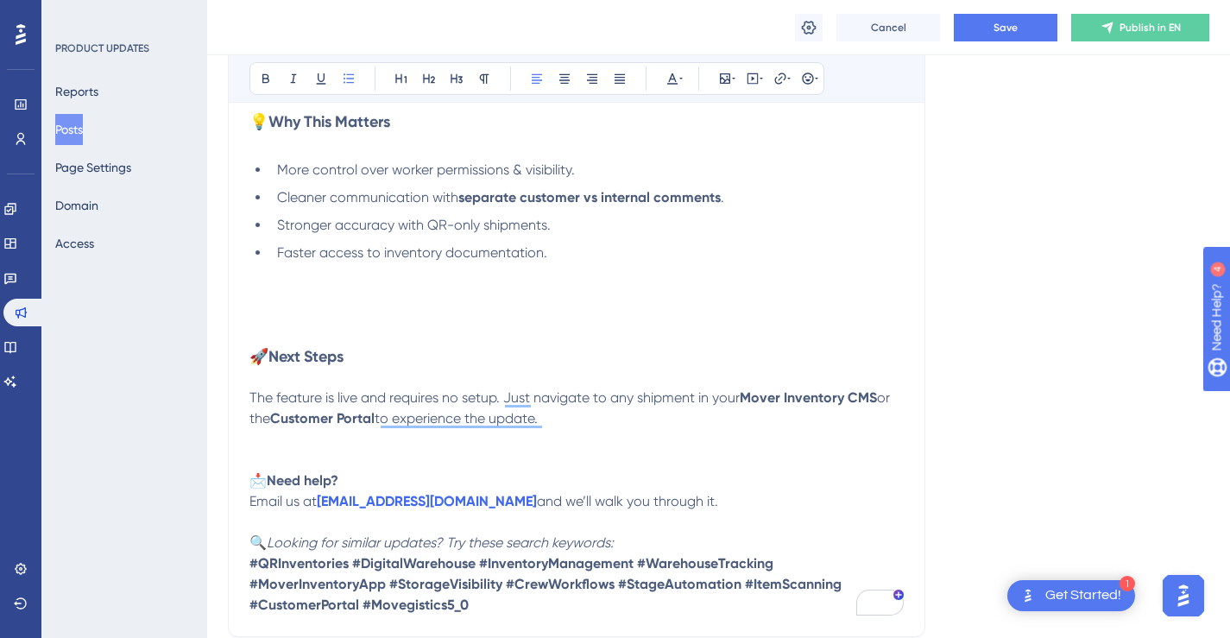
scroll to position [1456, 0]
drag, startPoint x: 553, startPoint y: 416, endPoint x: 259, endPoint y: 349, distance: 301.2
click at [553, 420] on p "The feature is live and requires no setup. Just navigate to any shipment in you…" at bounding box center [577, 427] width 654 height 124
drag, startPoint x: 534, startPoint y: 396, endPoint x: 554, endPoint y: 416, distance: 28.1
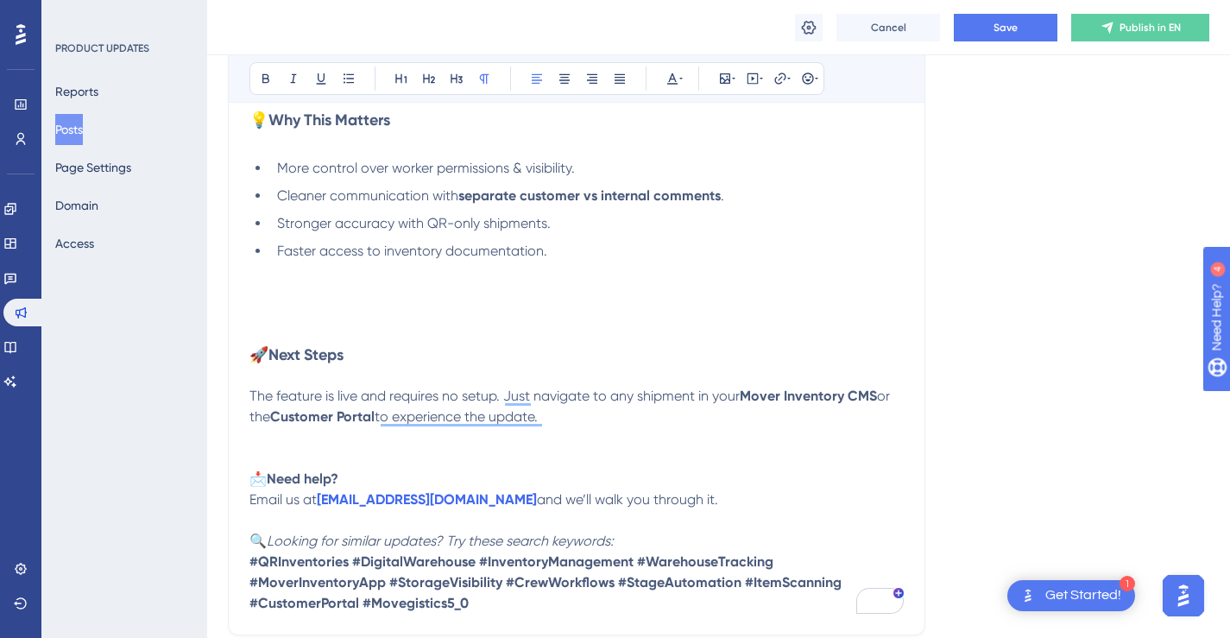
click at [554, 416] on p "The feature is live and requires no setup. Just navigate to any shipment in you…" at bounding box center [577, 427] width 654 height 124
drag, startPoint x: 553, startPoint y: 417, endPoint x: 257, endPoint y: 354, distance: 302.8
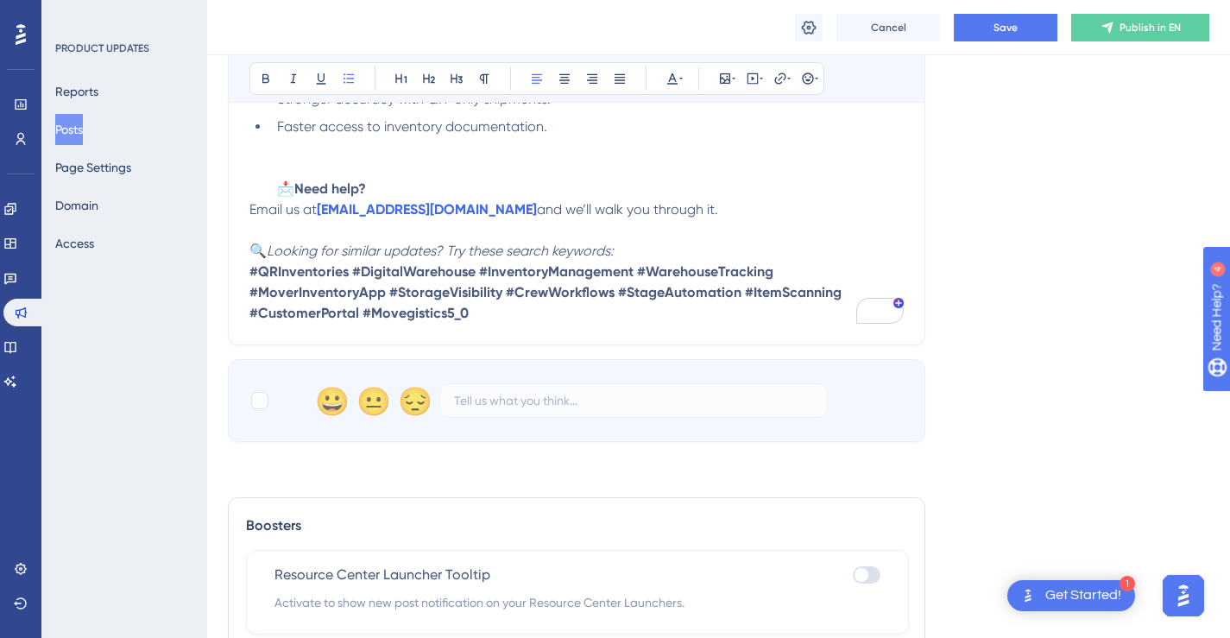
scroll to position [1581, 0]
drag, startPoint x: 638, startPoint y: 272, endPoint x: 770, endPoint y: 272, distance: 132.1
click at [770, 272] on strong "#QRInventories #DigitalWarehouse #InventoryManagement #WarehouseTracking #Mover…" at bounding box center [548, 291] width 596 height 58
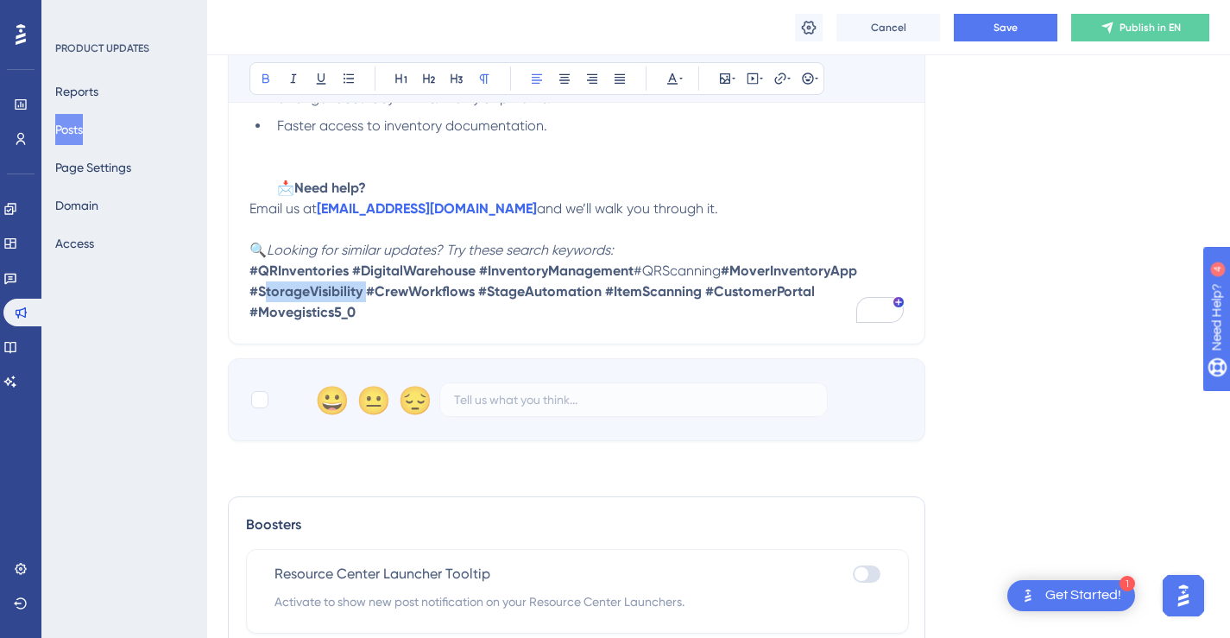
drag, startPoint x: 362, startPoint y: 294, endPoint x: 257, endPoint y: 293, distance: 104.5
click at [257, 293] on strong "#MoverInventoryApp #StorageVisibility #CrewWorkflows #StageAutomation #ItemScan…" at bounding box center [555, 291] width 611 height 58
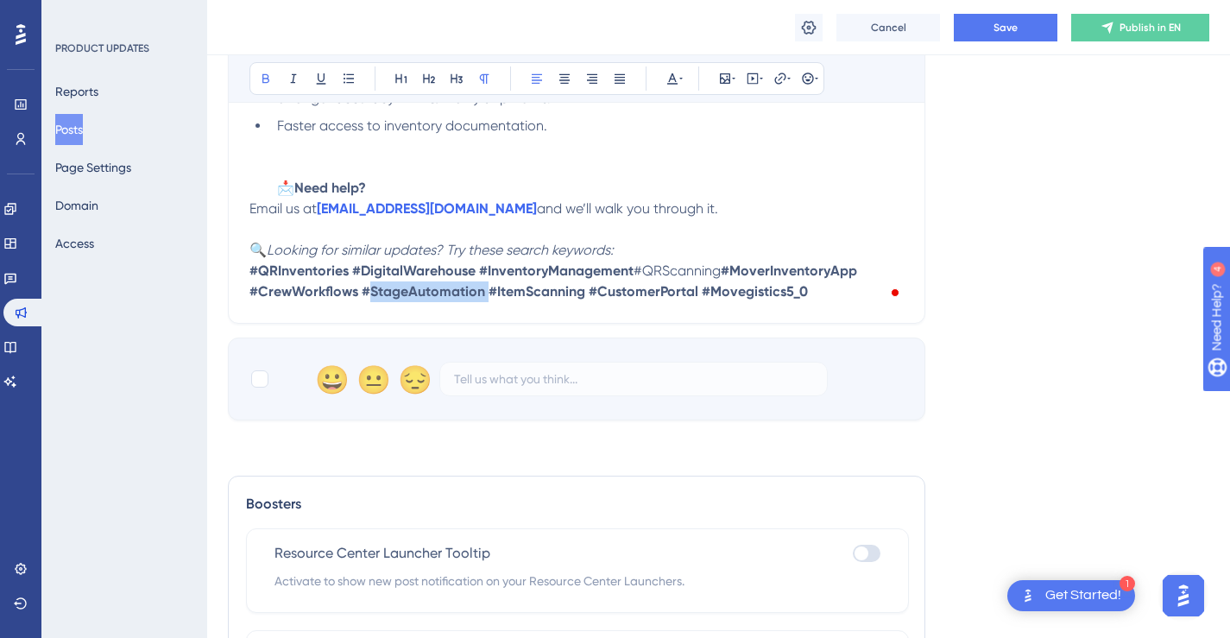
drag, startPoint x: 482, startPoint y: 292, endPoint x: 363, endPoint y: 293, distance: 118.3
click at [363, 293] on strong "#MoverInventoryApp #CrewWorkflows #StageAutomation #ItemScanning #CustomerPorta…" at bounding box center [557, 280] width 615 height 37
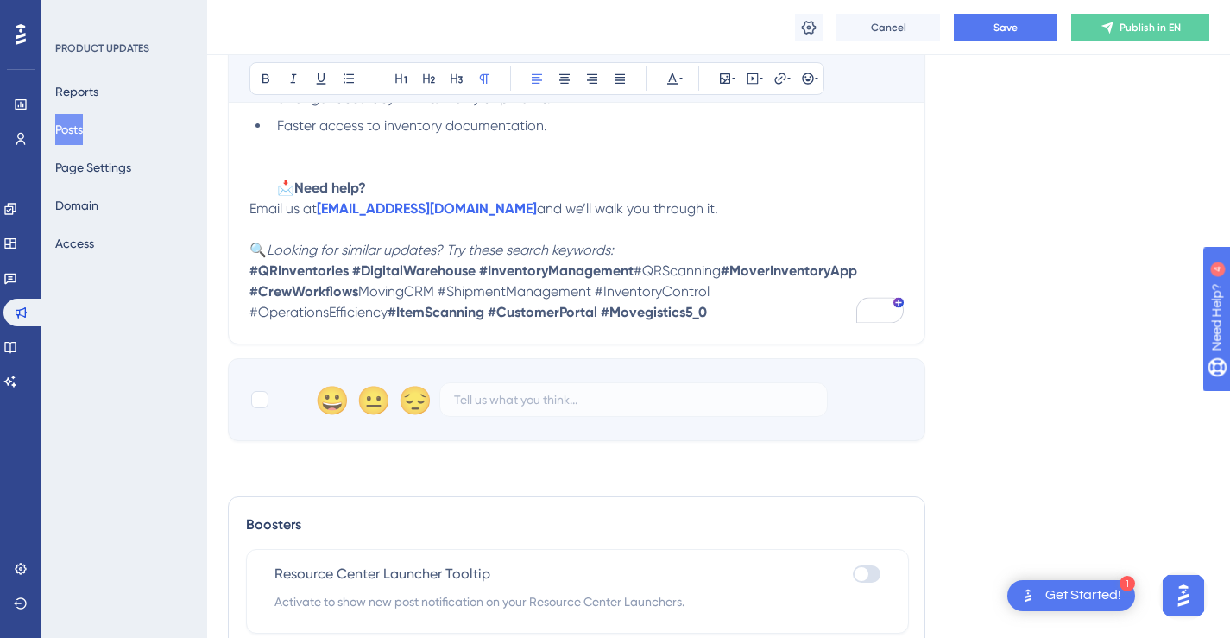
drag, startPoint x: 594, startPoint y: 313, endPoint x: 252, endPoint y: 274, distance: 344.1
click at [252, 274] on p "🔍 Looking for similar updates? Try these search keywords: #QRInventories #Digit…" at bounding box center [577, 281] width 654 height 83
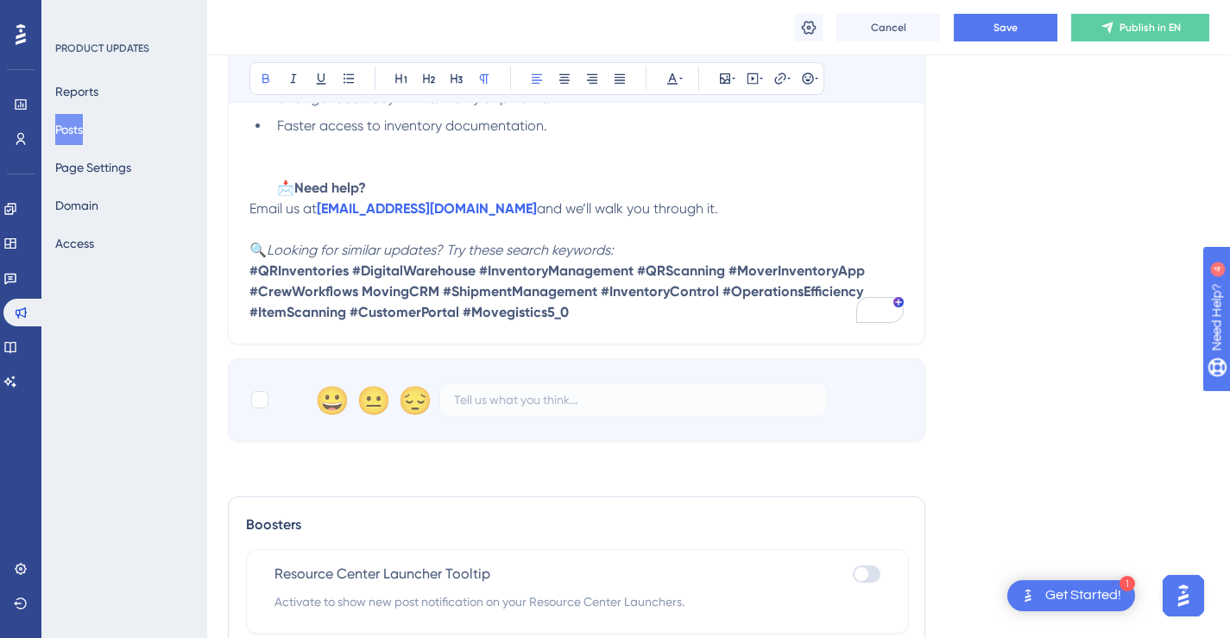
click at [622, 304] on p "🔍 Looking for similar updates? Try these search keywords: #QRInventories #Digit…" at bounding box center [577, 281] width 654 height 83
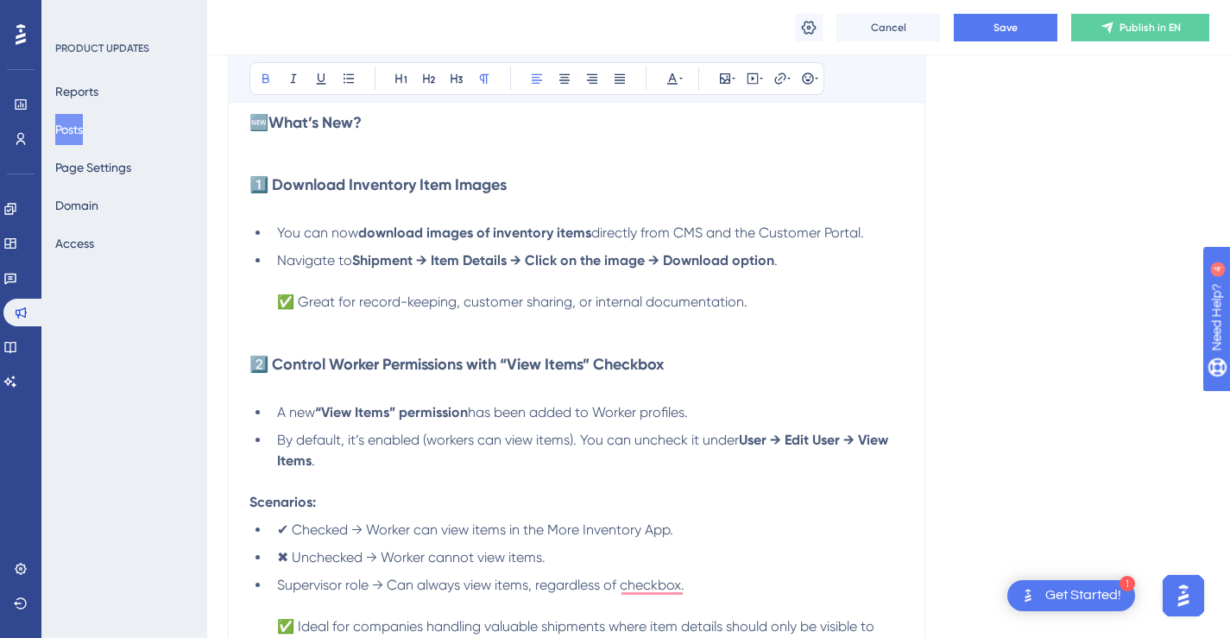
scroll to position [382, 0]
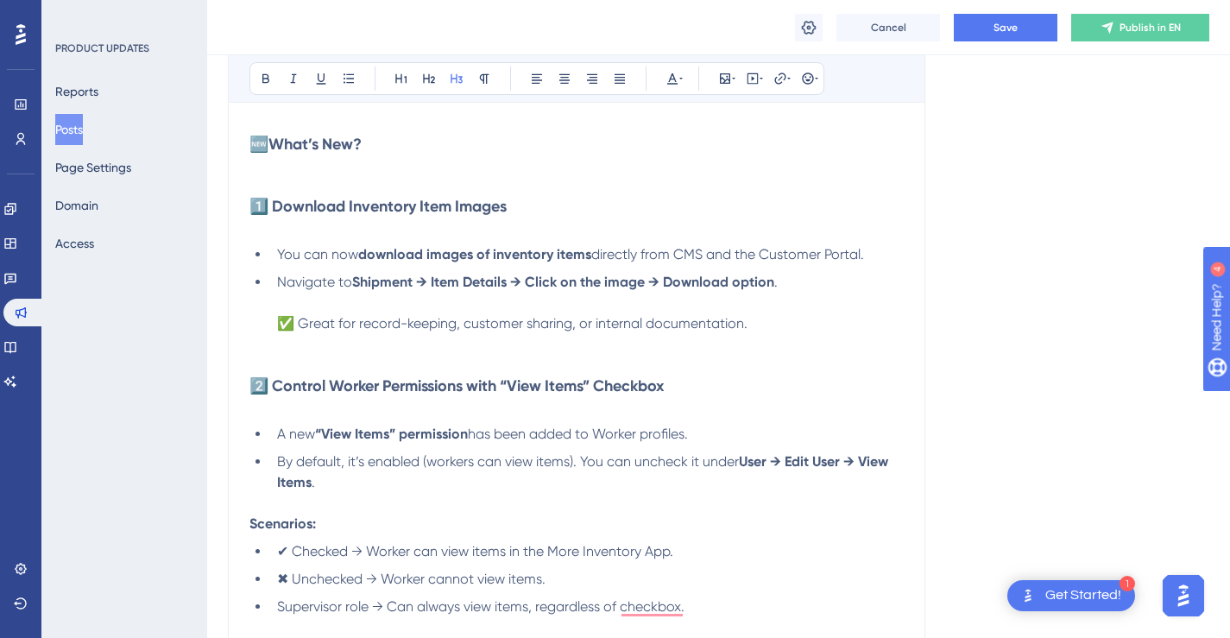
click at [745, 340] on h3 "2️⃣ Control Worker Permissions with “View Items” Checkbox" at bounding box center [577, 375] width 654 height 83
click at [732, 79] on icon at bounding box center [733, 79] width 3 height 14
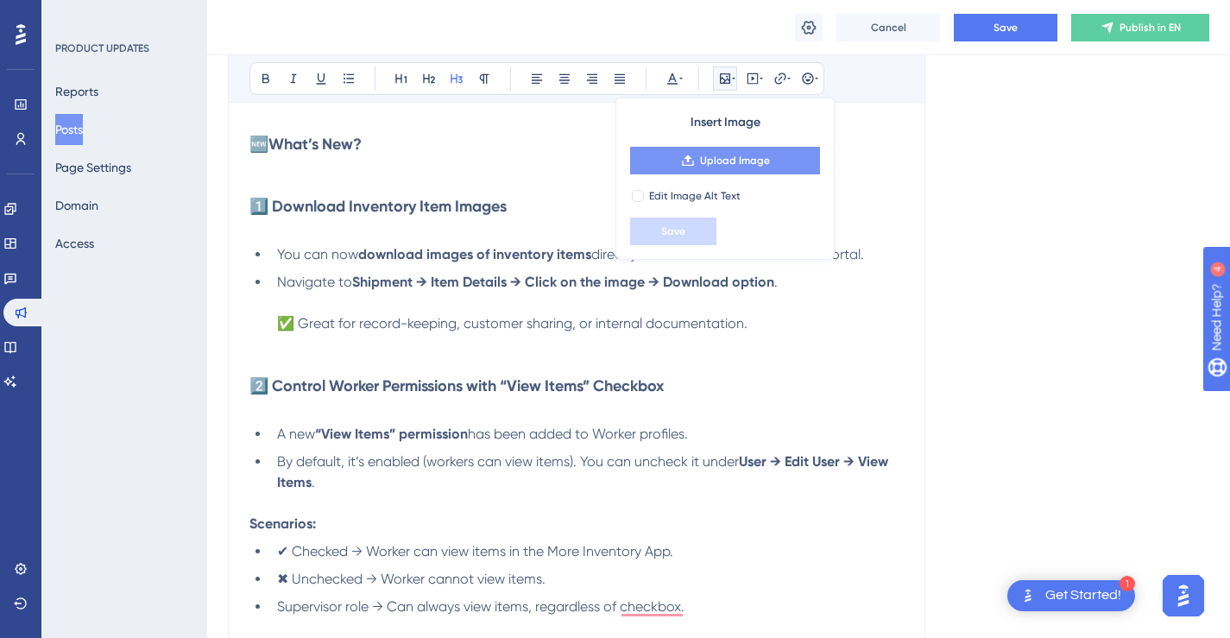
click at [734, 155] on span "Upload Image" at bounding box center [735, 161] width 70 height 14
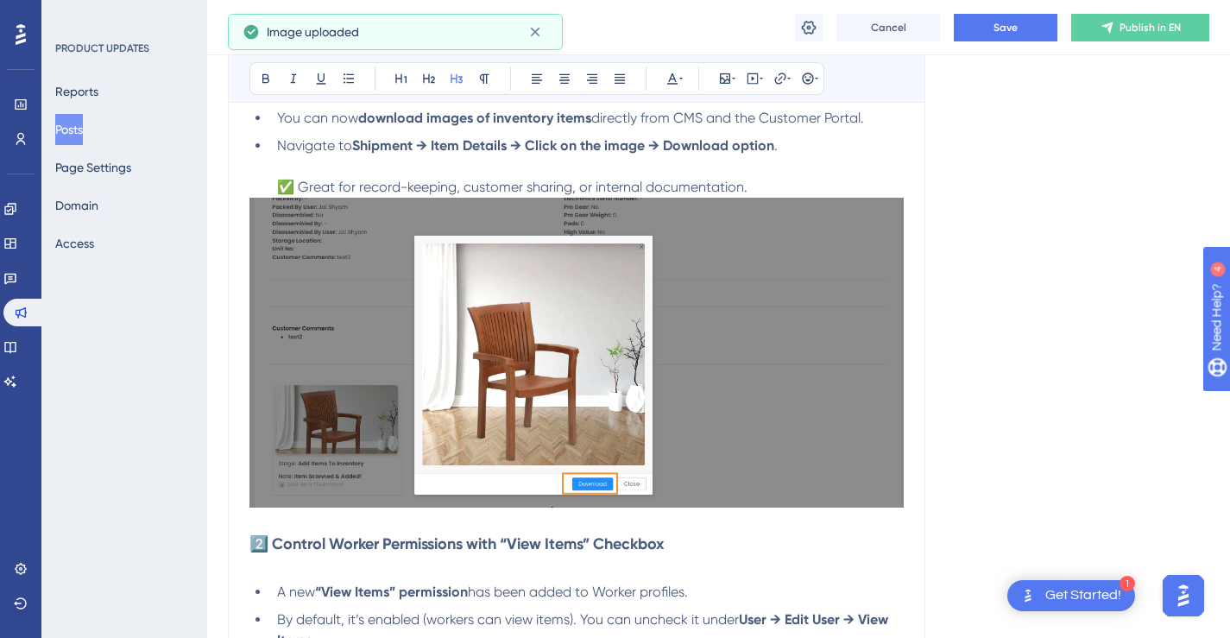
scroll to position [545, 0]
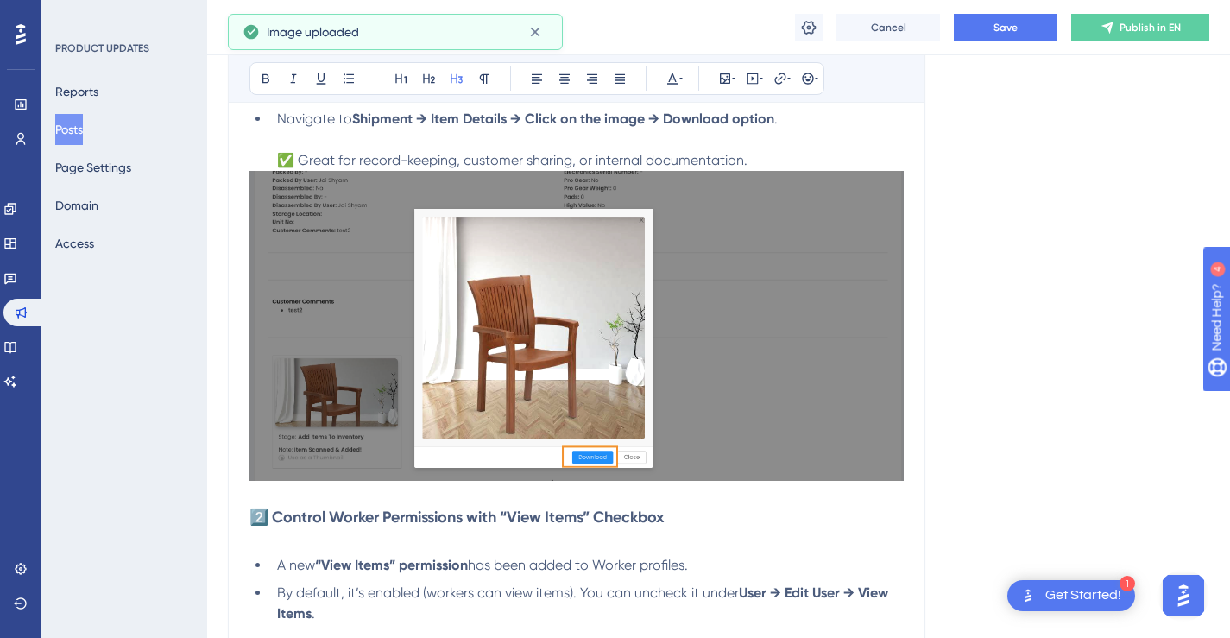
click at [784, 263] on img "To enrich screen reader interactions, please activate Accessibility in Grammarl…" at bounding box center [577, 326] width 654 height 310
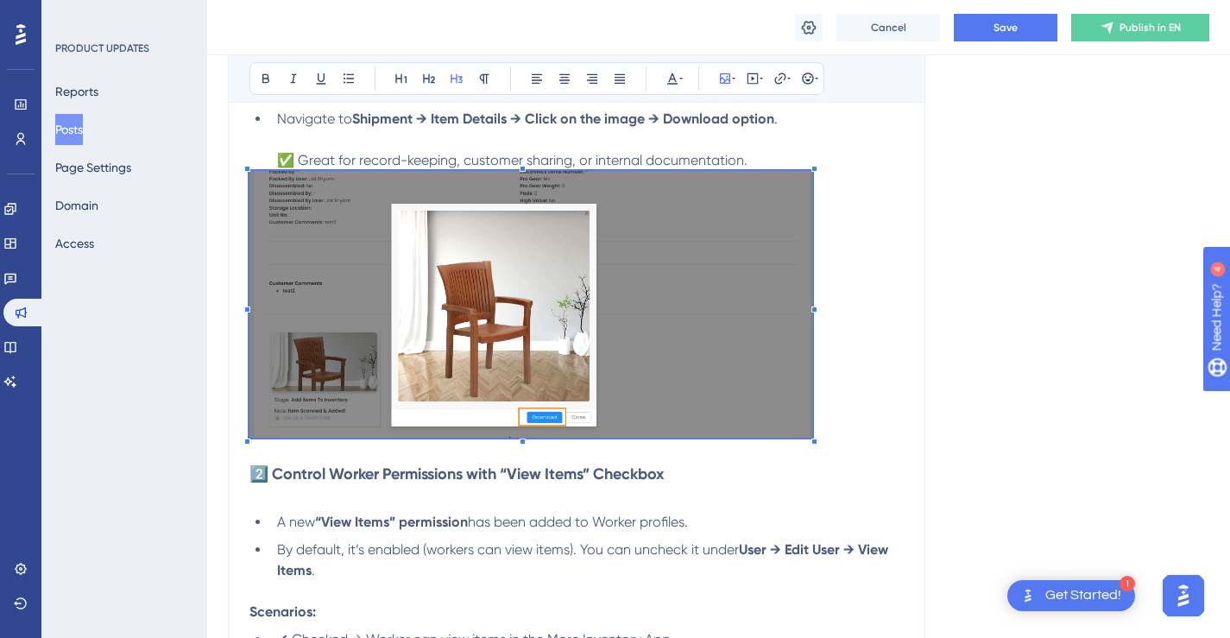
click at [813, 198] on h3 "2️⃣ Control Worker Permissions with “View Items” Checkbox" at bounding box center [577, 338] width 654 height 334
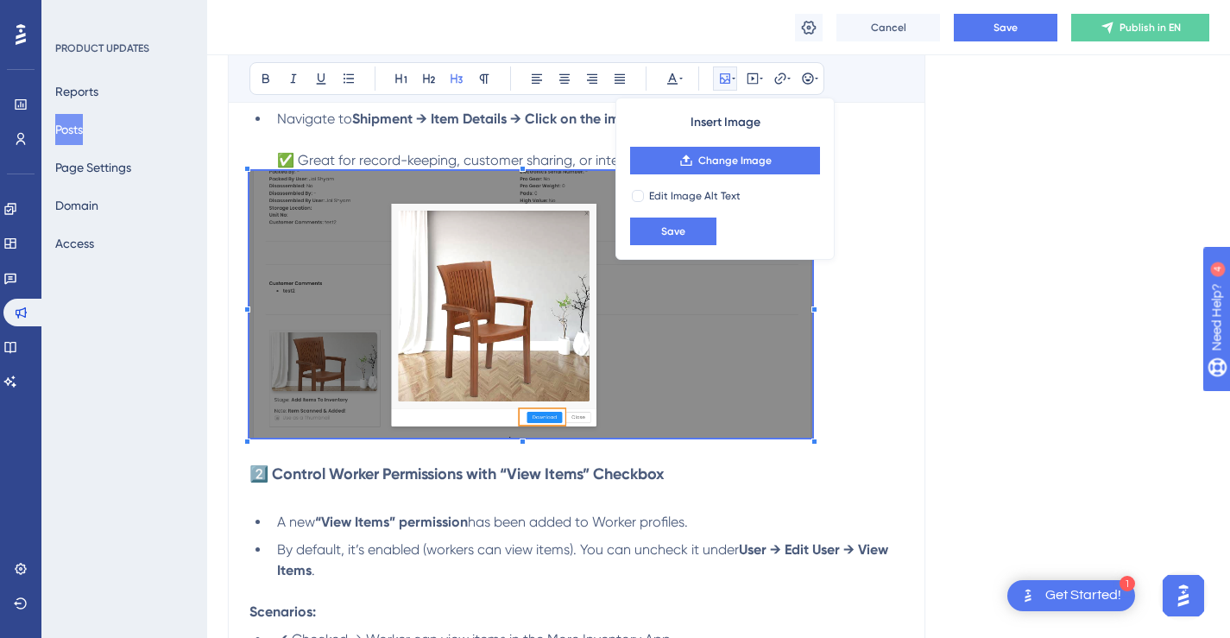
click at [869, 156] on li "Navigate to Shipment → Item Details → Click on the image → Download option . ✅ …" at bounding box center [587, 140] width 634 height 62
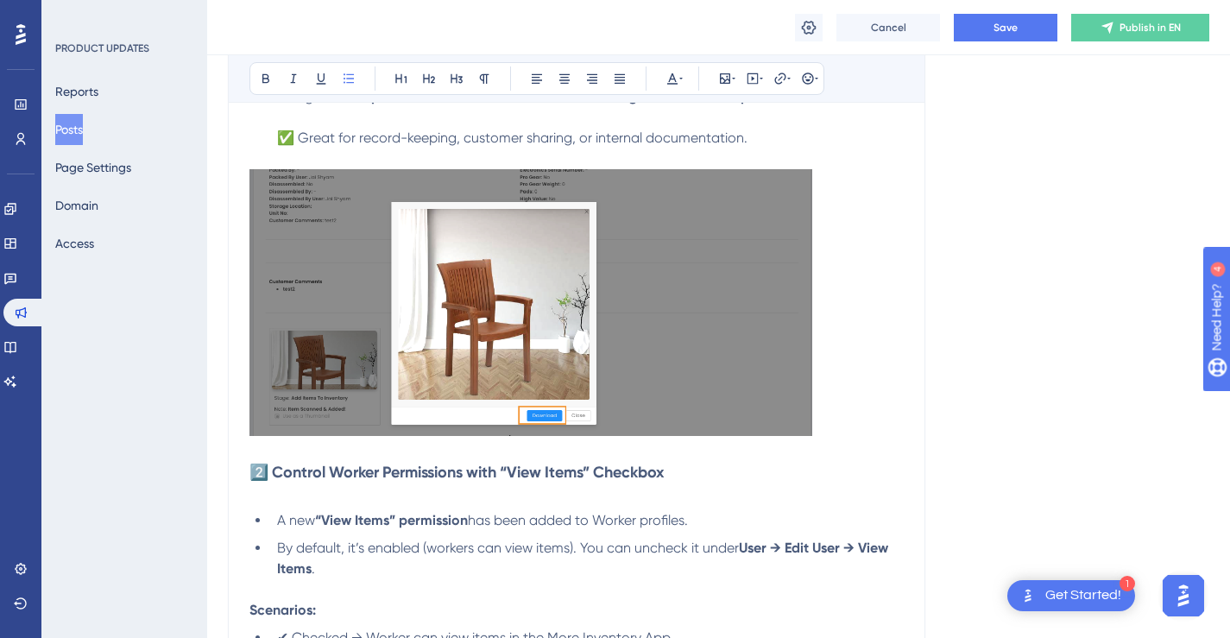
scroll to position [591, 0]
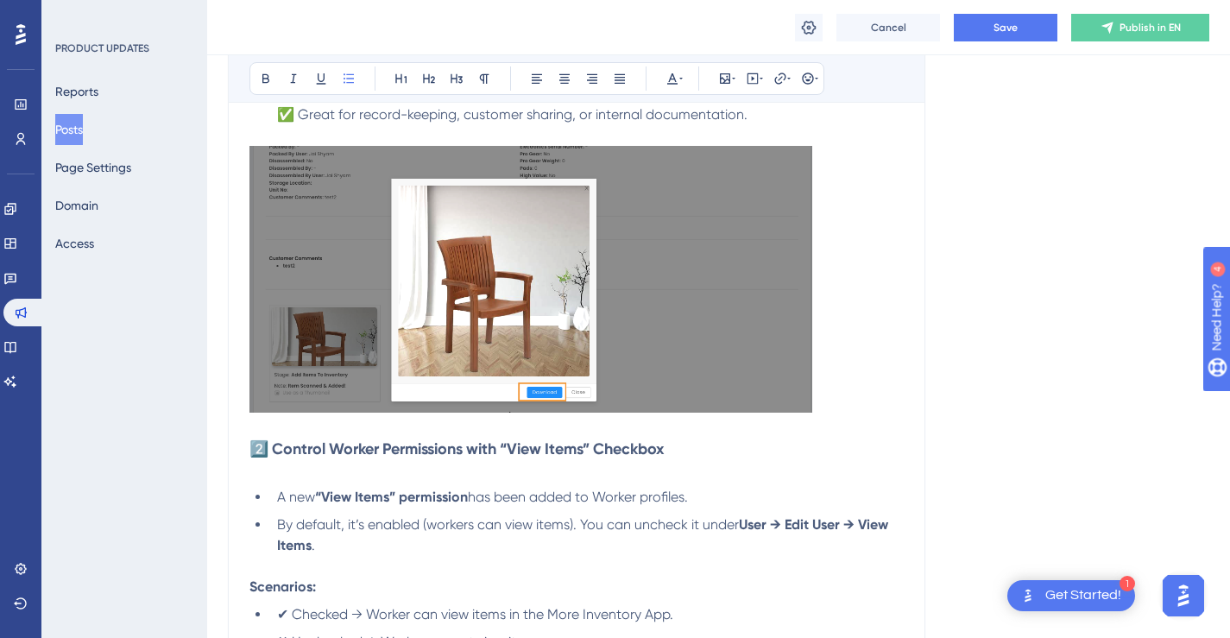
click at [848, 368] on h3 "2️⃣ Control Worker Permissions with “View Items” Checkbox" at bounding box center [577, 313] width 654 height 334
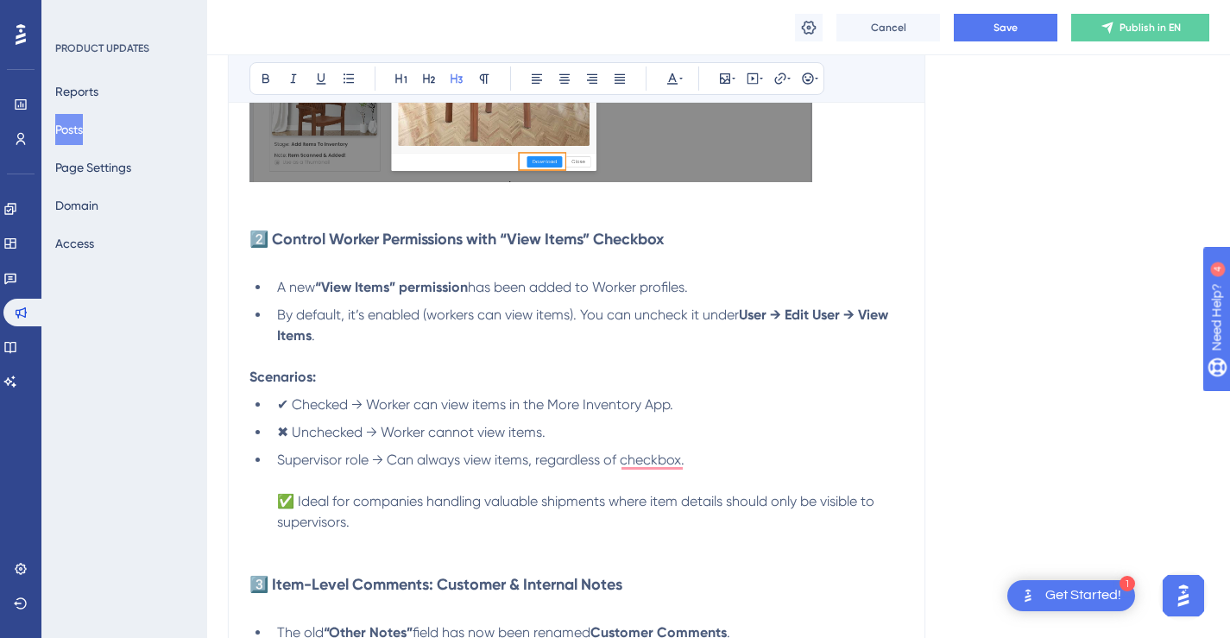
scroll to position [951, 0]
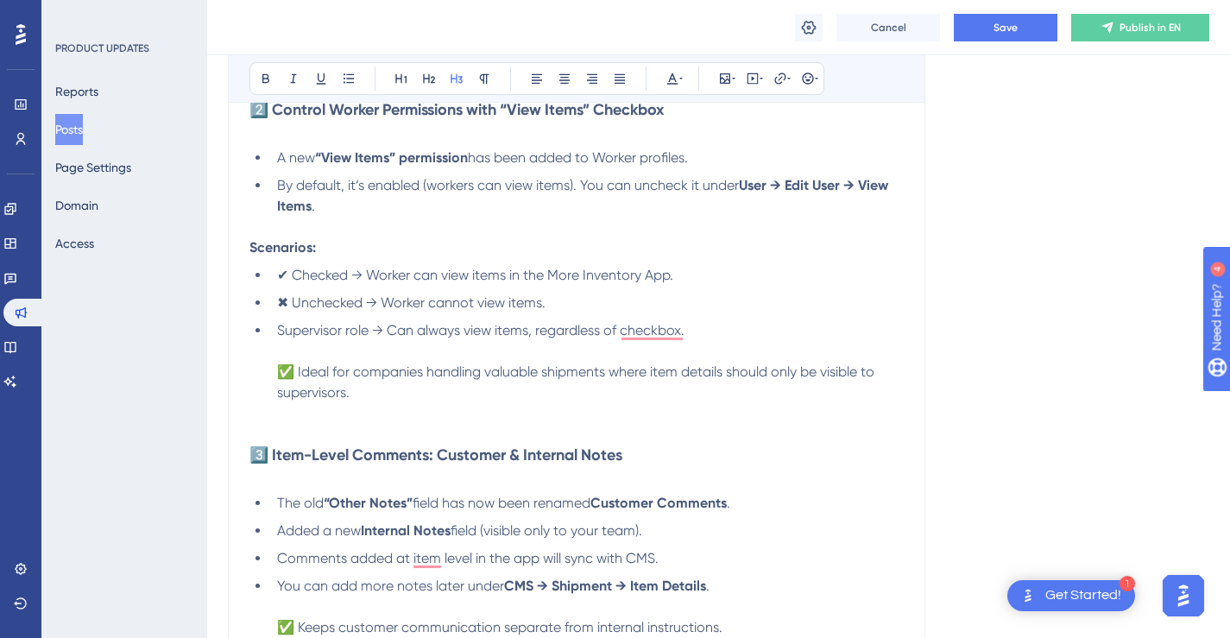
click at [790, 401] on li "Supervisor role → Can always view items, regardless of checkbox. ✅ Ideal for co…" at bounding box center [587, 372] width 634 height 104
click at [313, 414] on li "Supervisor role → Can always view items, regardless of checkbox. ✅ Ideal for co…" at bounding box center [587, 372] width 634 height 104
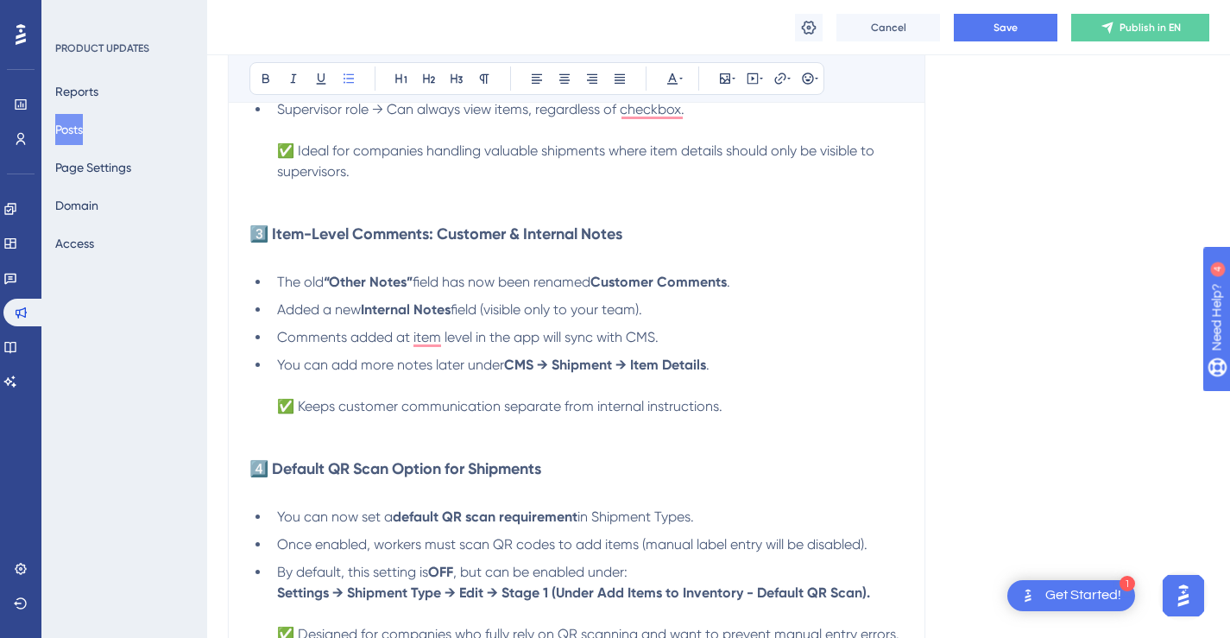
click at [634, 432] on p "To enrich screen reader interactions, please activate Accessibility in Grammarl…" at bounding box center [577, 427] width 654 height 21
click at [337, 199] on li "Supervisor role → Can always view items, regardless of checkbox. ✅ Ideal for co…" at bounding box center [587, 151] width 634 height 104
click at [332, 207] on p "To enrich screen reader interactions, please activate Accessibility in Grammarl…" at bounding box center [577, 213] width 654 height 21
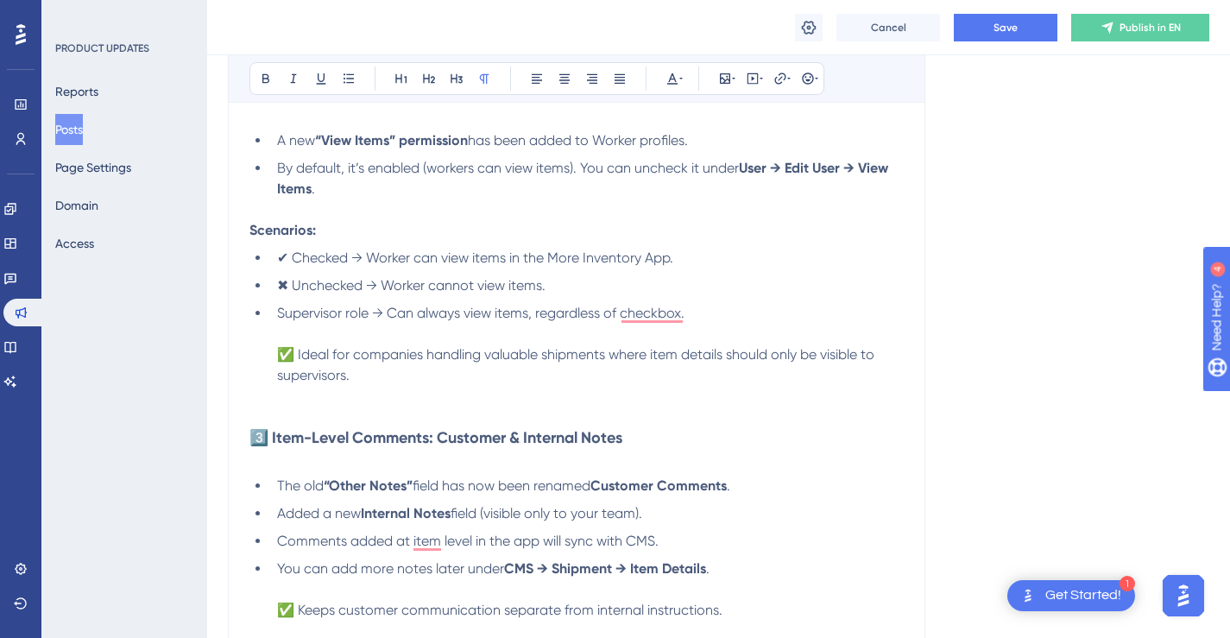
scroll to position [899, 0]
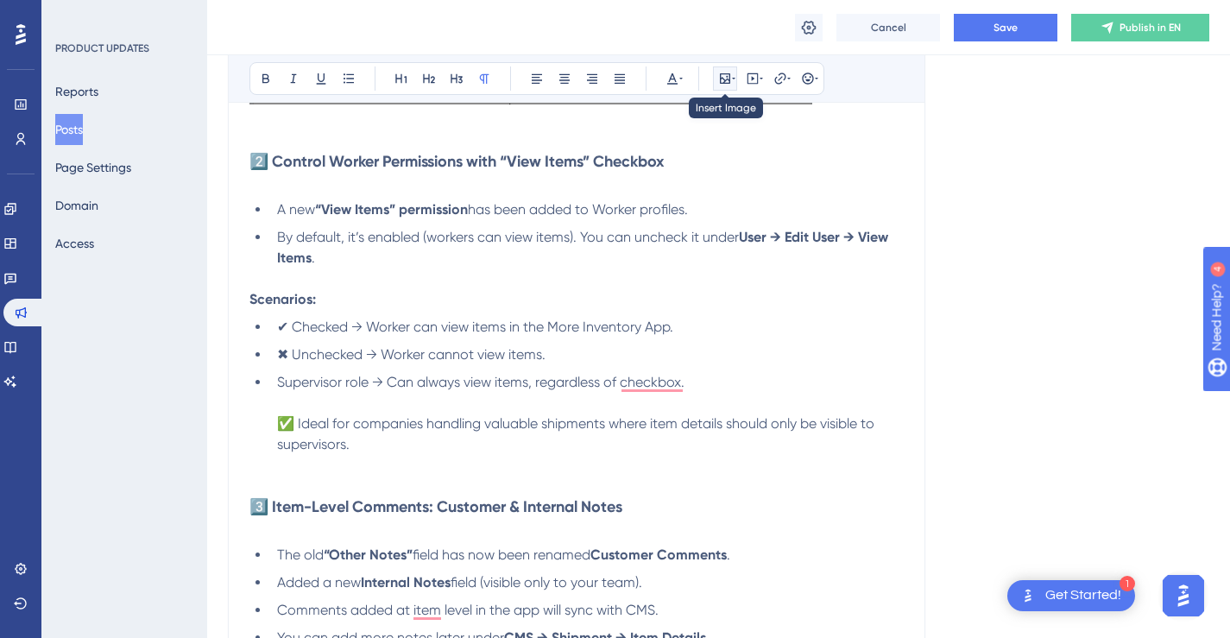
click at [730, 79] on icon at bounding box center [725, 79] width 14 height 14
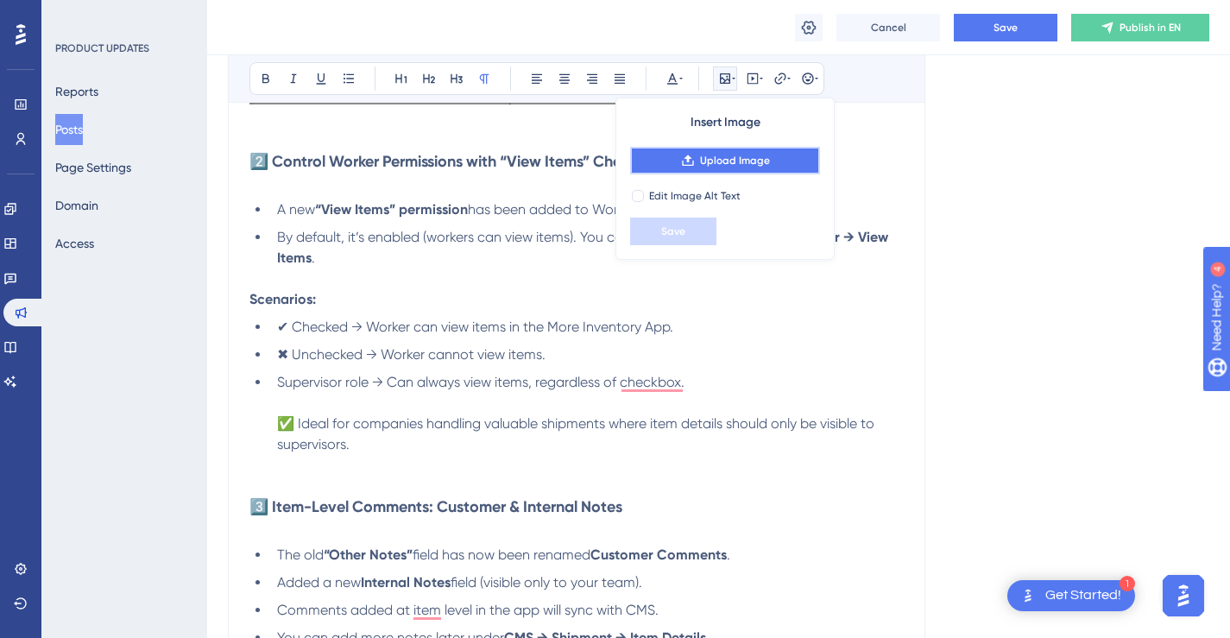
click at [721, 163] on span "Upload Image" at bounding box center [735, 161] width 70 height 14
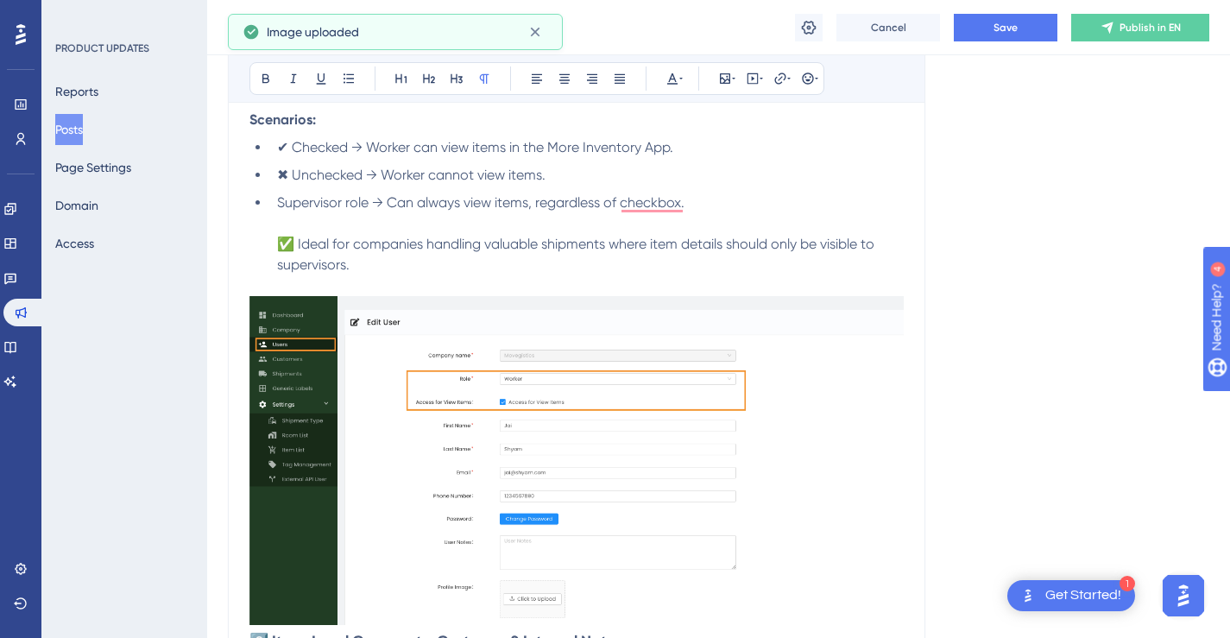
scroll to position [1121, 0]
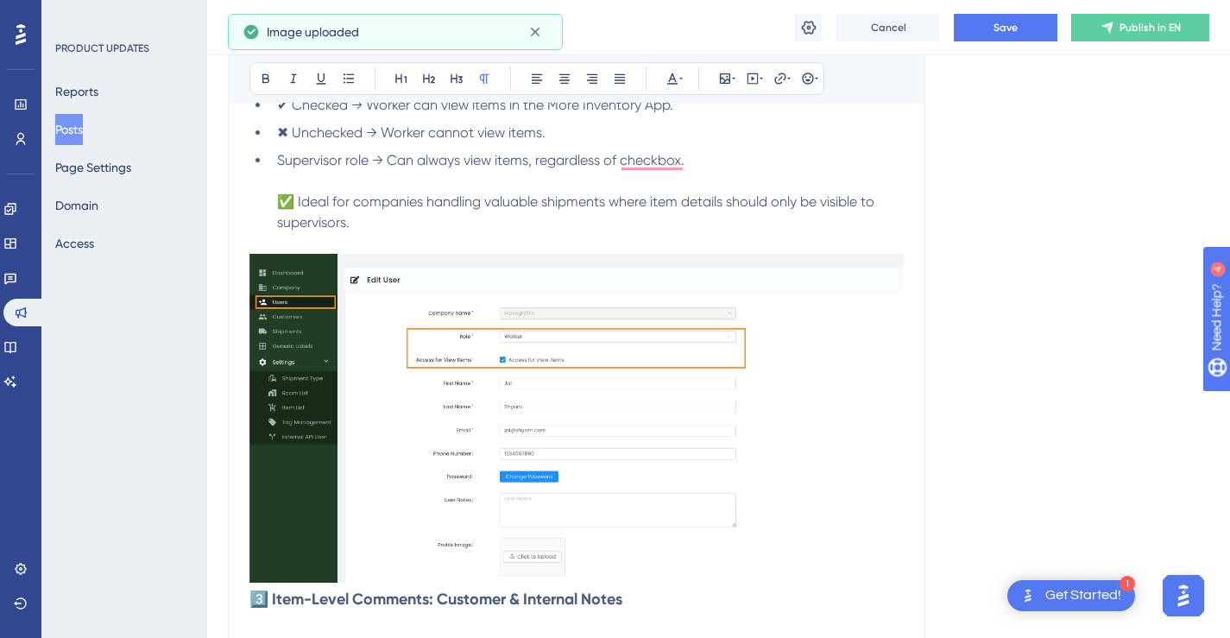
click at [773, 309] on img "To enrich screen reader interactions, please activate Accessibility in Grammarl…" at bounding box center [577, 419] width 654 height 330
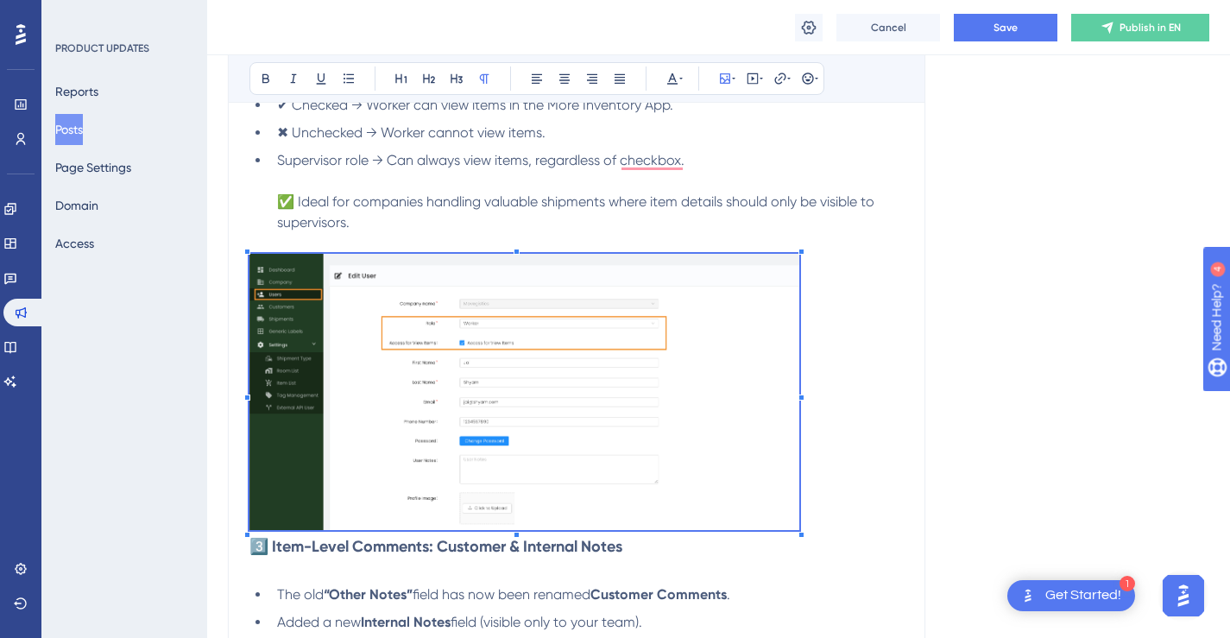
click at [795, 283] on p "To enrich screen reader interactions, please activate Accessibility in Grammarl…" at bounding box center [577, 395] width 654 height 283
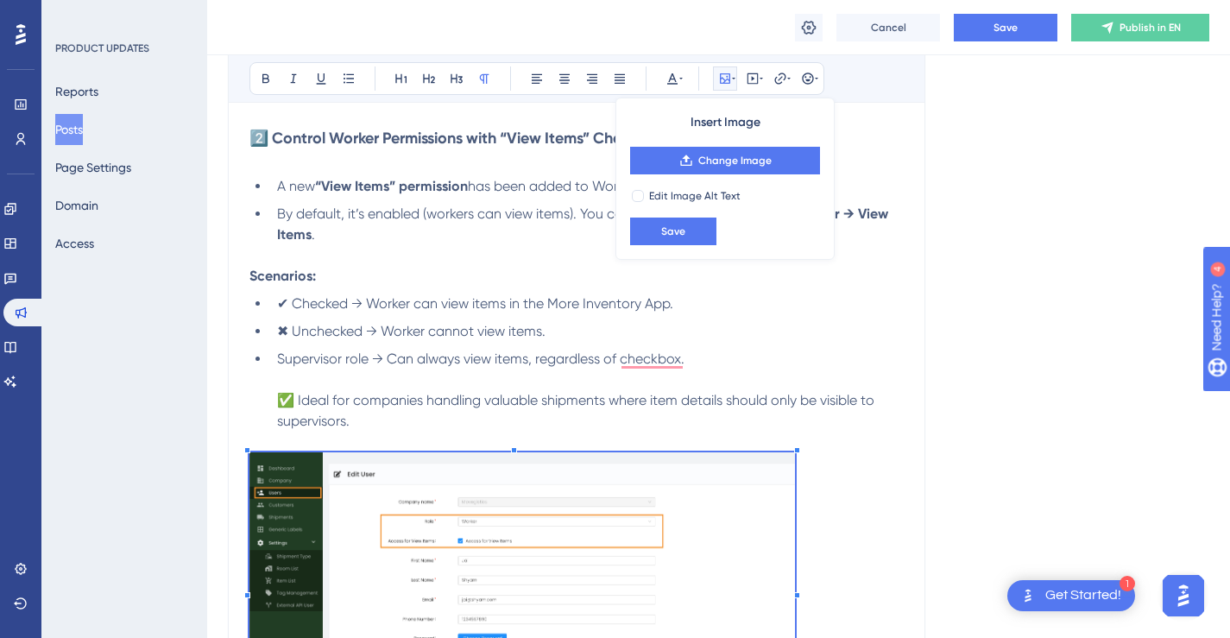
scroll to position [976, 0]
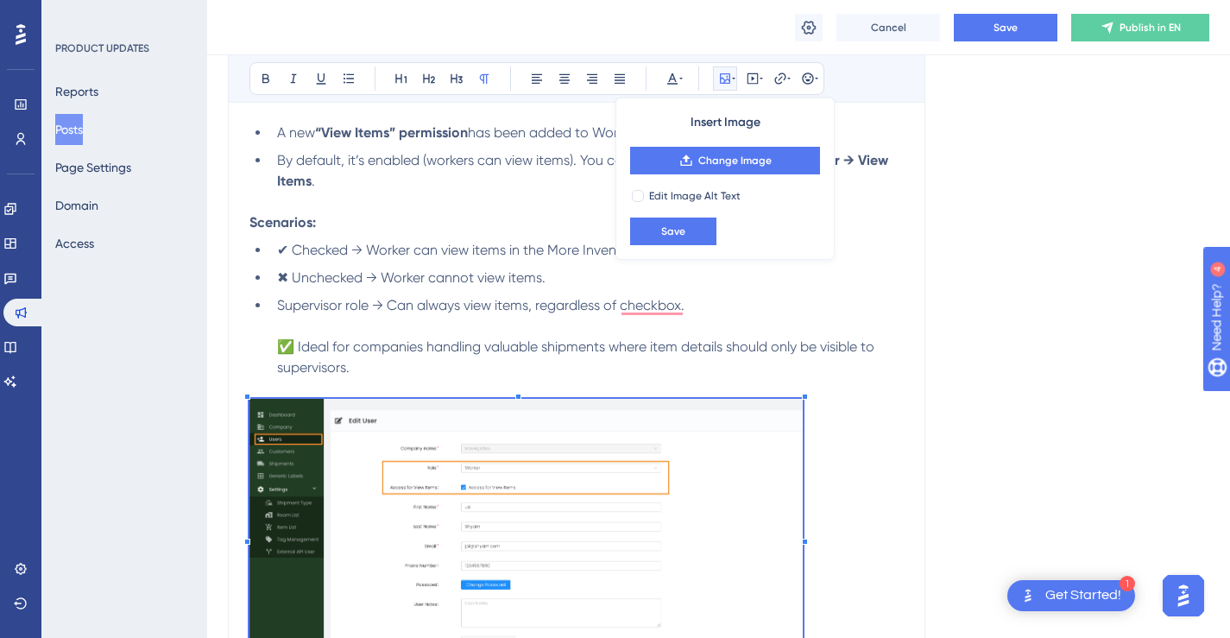
click at [804, 394] on div "To enrich screen reader interactions, please activate Accessibility in Grammarl…" at bounding box center [805, 397] width 6 height 6
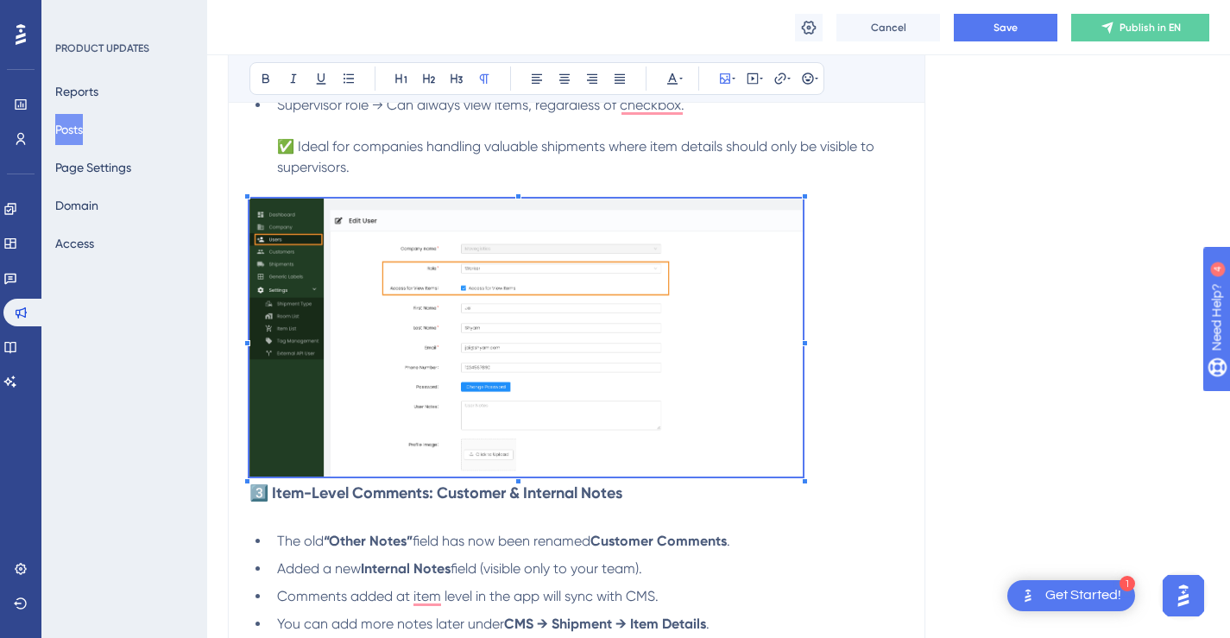
scroll to position [1236, 0]
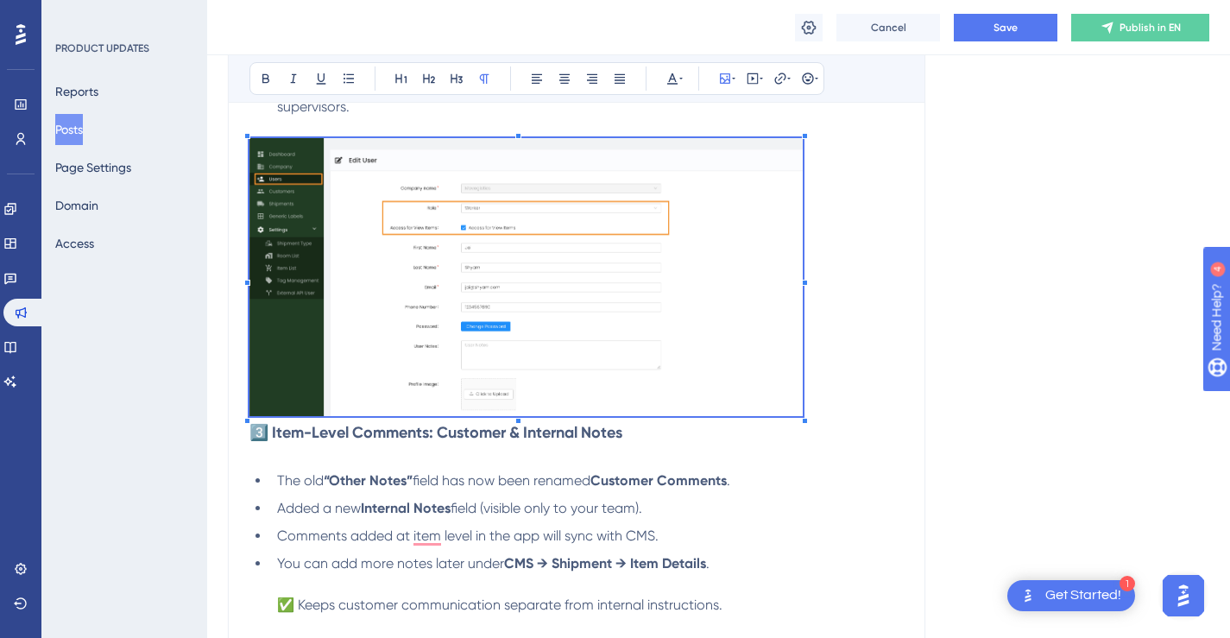
click at [848, 352] on p "To enrich screen reader interactions, please activate Accessibility in Grammarl…" at bounding box center [577, 280] width 654 height 285
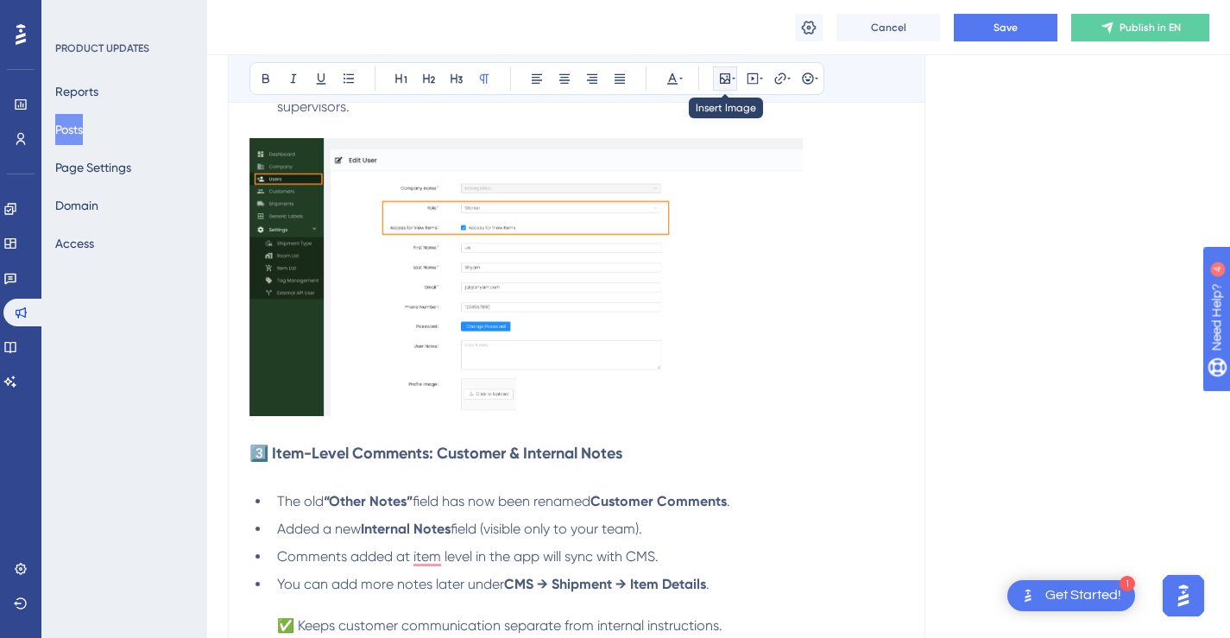
click at [726, 80] on icon at bounding box center [725, 79] width 14 height 14
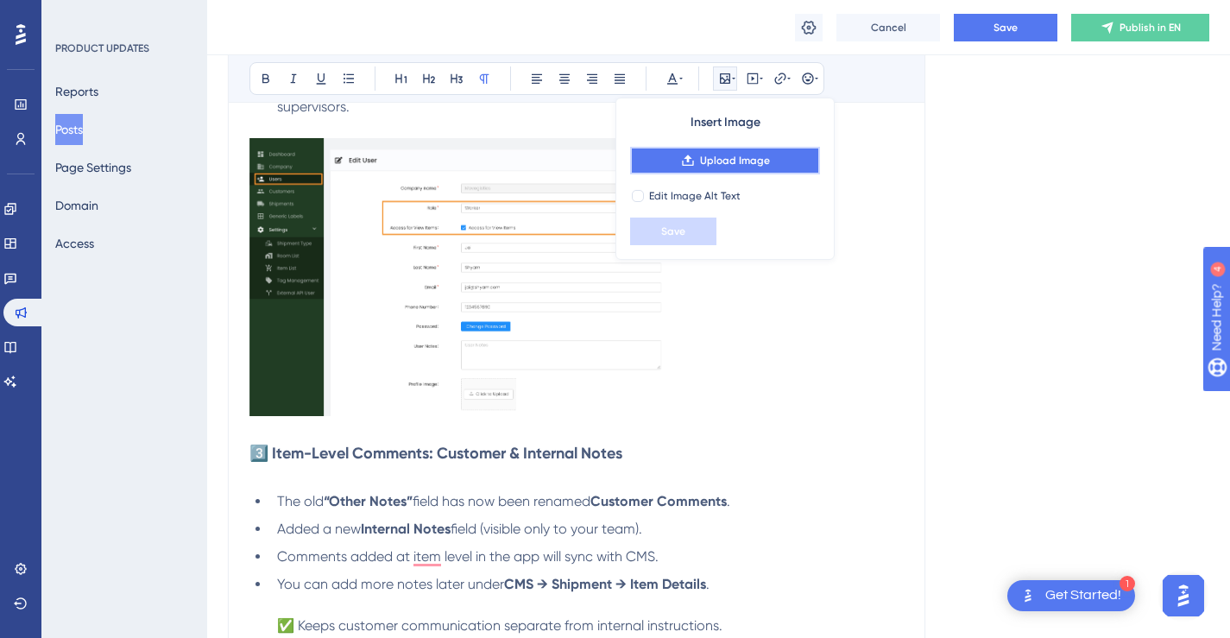
click at [737, 156] on span "Upload Image" at bounding box center [735, 161] width 70 height 14
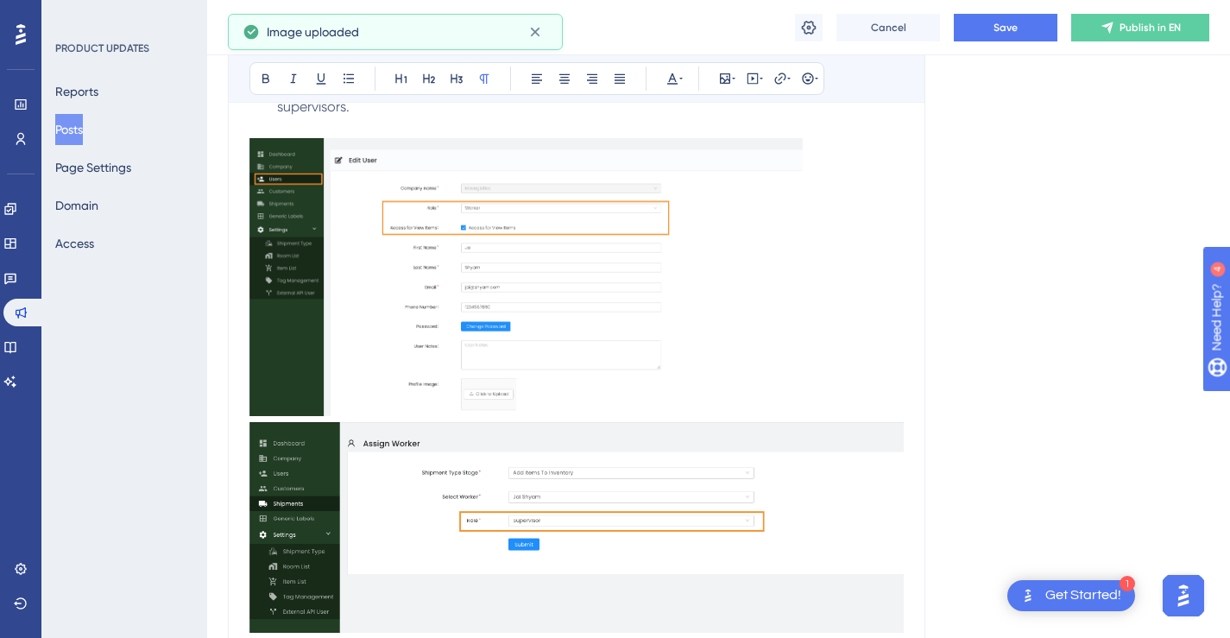
click at [890, 475] on img "To enrich screen reader interactions, please activate Accessibility in Grammarl…" at bounding box center [577, 527] width 654 height 211
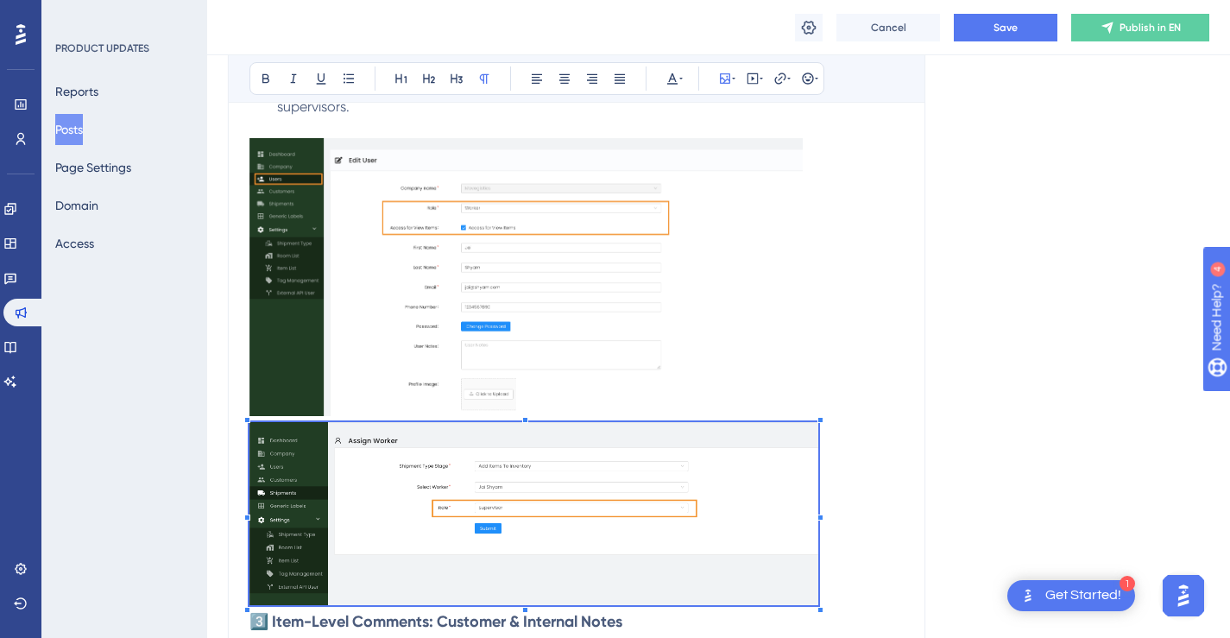
click at [821, 433] on p "To enrich screen reader interactions, please activate Accessibility in Grammarl…" at bounding box center [577, 516] width 654 height 189
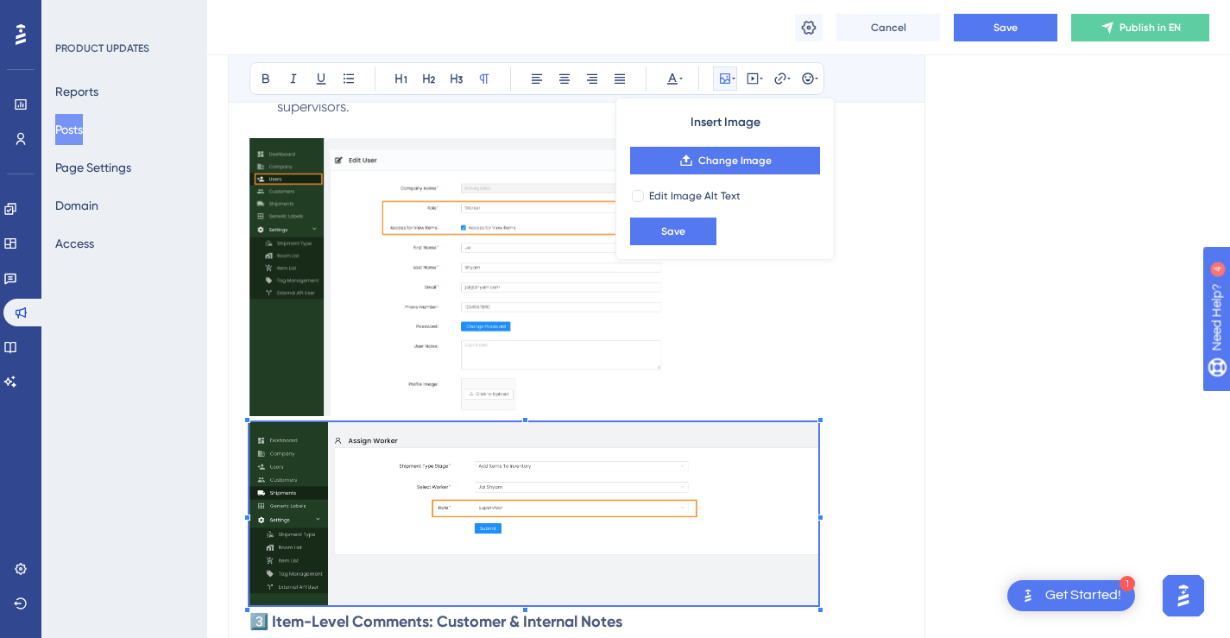
scroll to position [1473, 0]
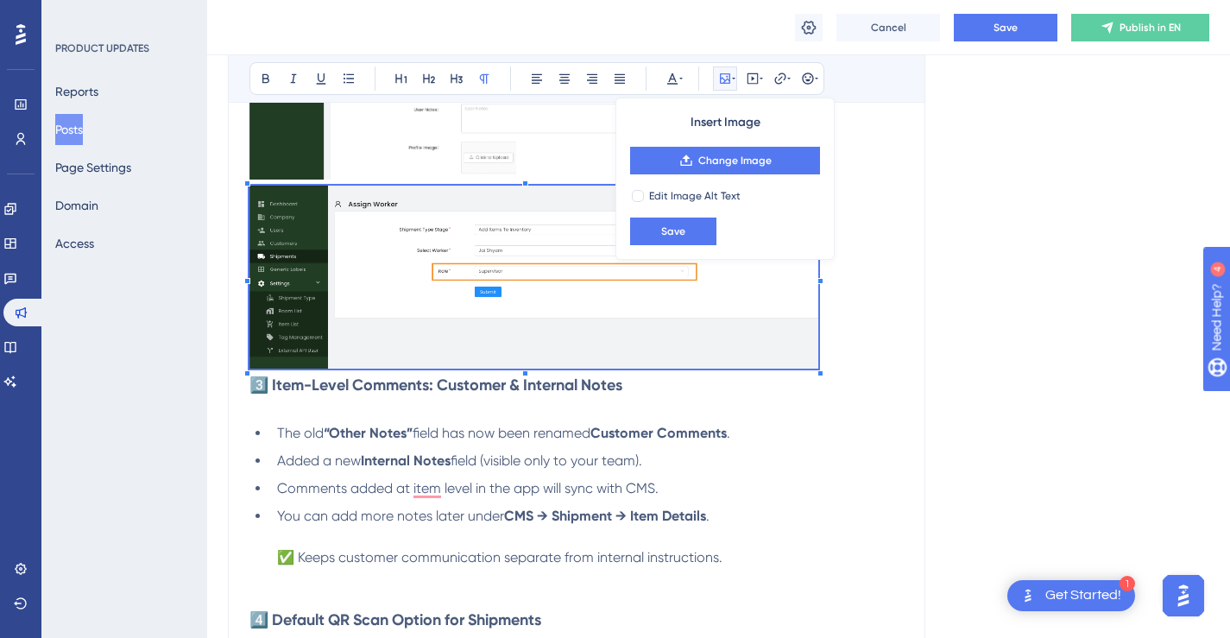
click at [841, 361] on p "To enrich screen reader interactions, please activate Accessibility in Grammarl…" at bounding box center [577, 280] width 654 height 189
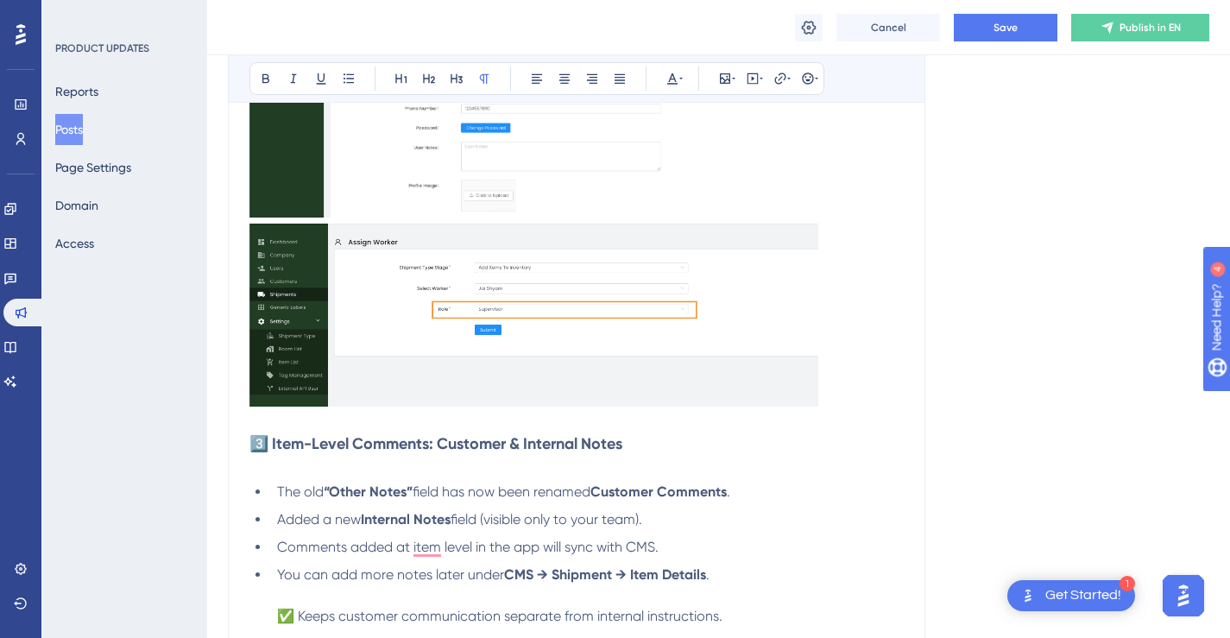
scroll to position [1442, 0]
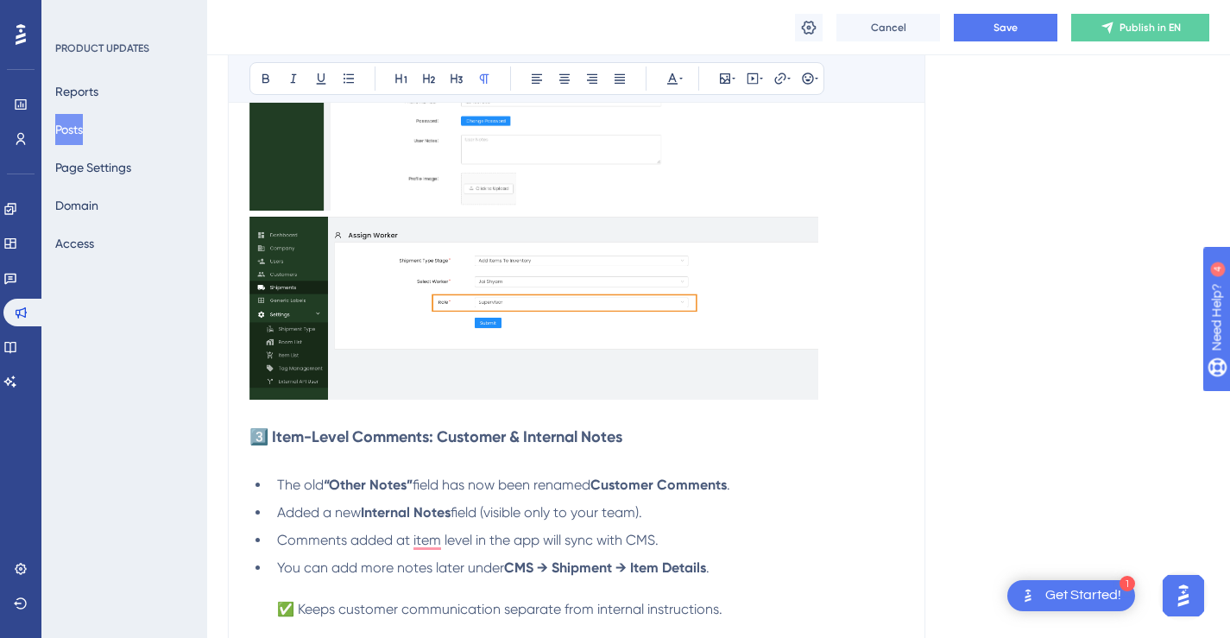
click at [715, 322] on img "To enrich screen reader interactions, please activate Accessibility in Grammarl…" at bounding box center [534, 308] width 569 height 183
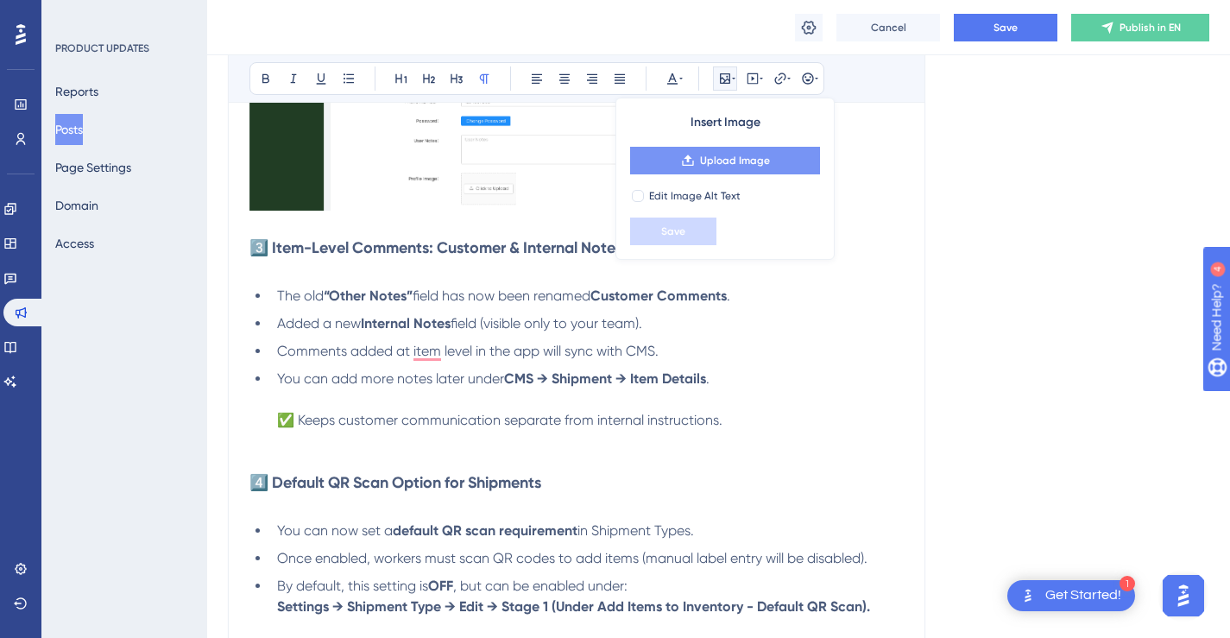
click at [724, 154] on span "Upload Image" at bounding box center [735, 161] width 70 height 14
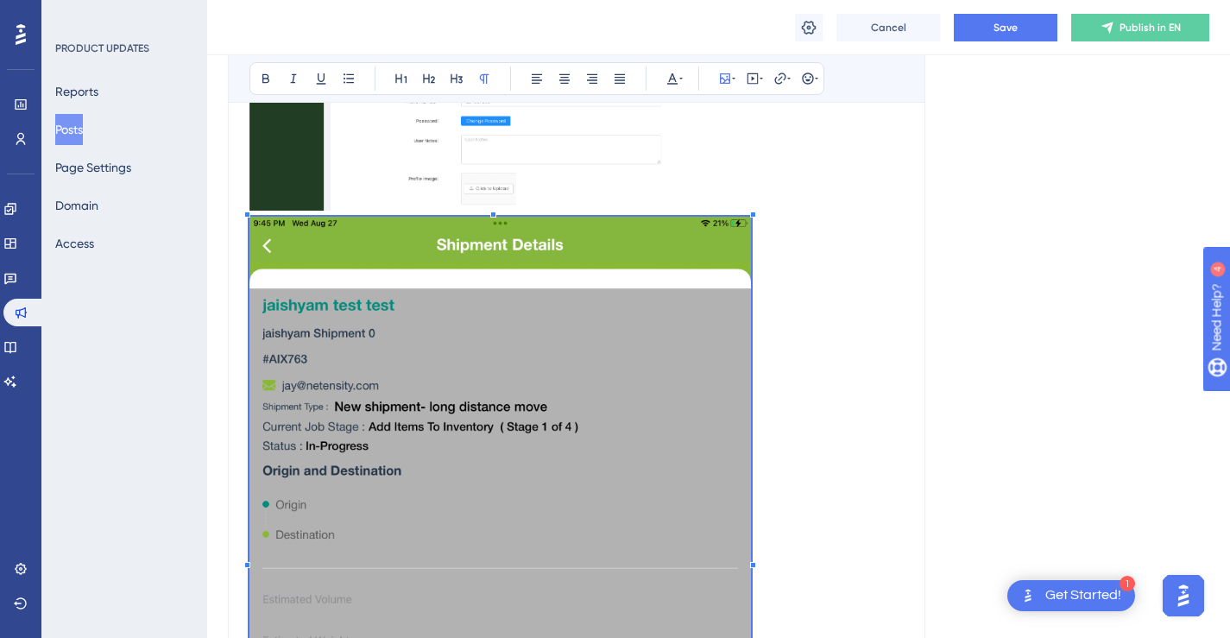
click at [750, 244] on span "To enrich screen reader interactions, please activate Accessibility in Grammarl…" at bounding box center [501, 554] width 502 height 675
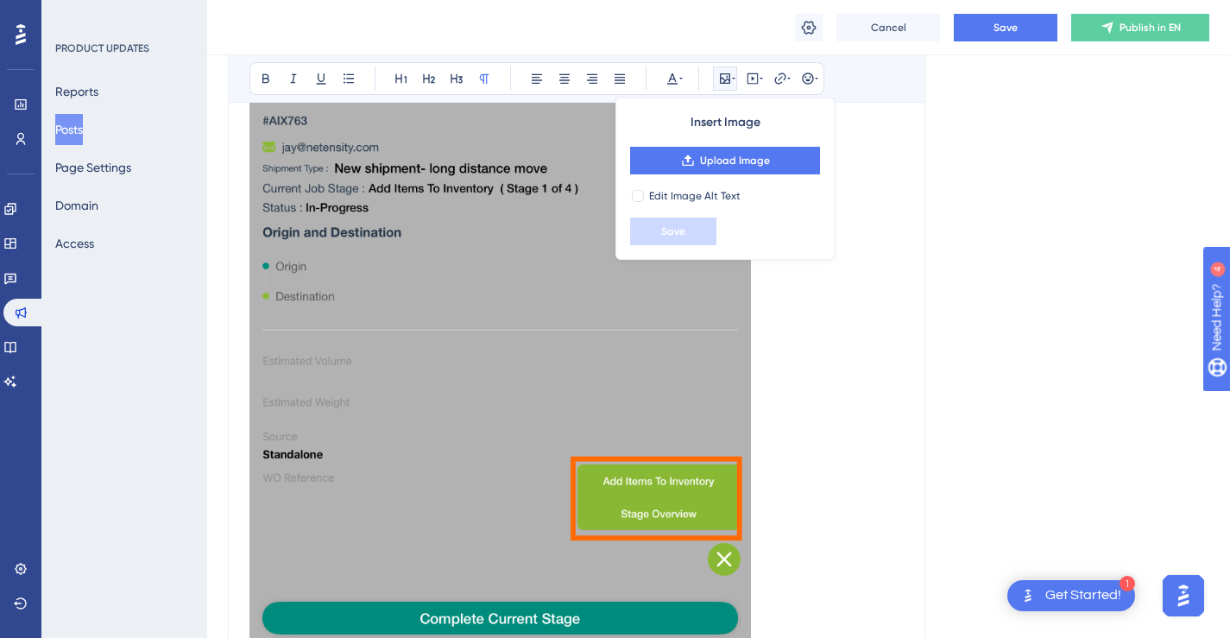
click at [829, 287] on p "To enrich screen reader interactions, please activate Accessibility in Grammarl…" at bounding box center [577, 315] width 654 height 675
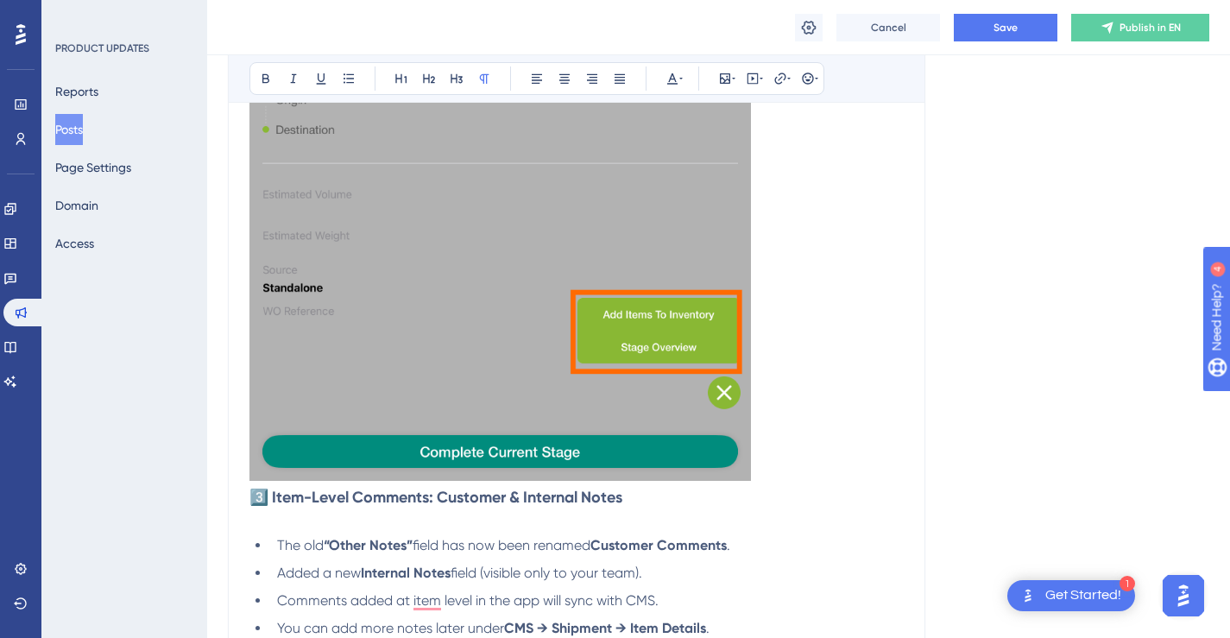
scroll to position [1959, 0]
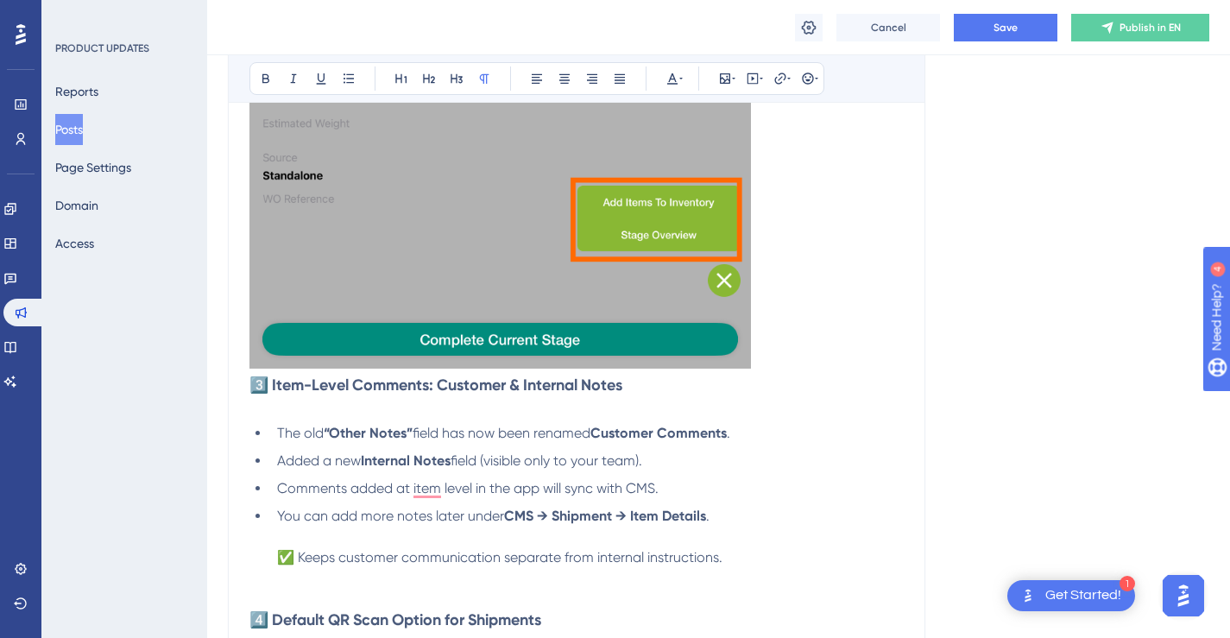
click at [823, 318] on p "To enrich screen reader interactions, please activate Accessibility in Grammarl…" at bounding box center [577, 37] width 654 height 675
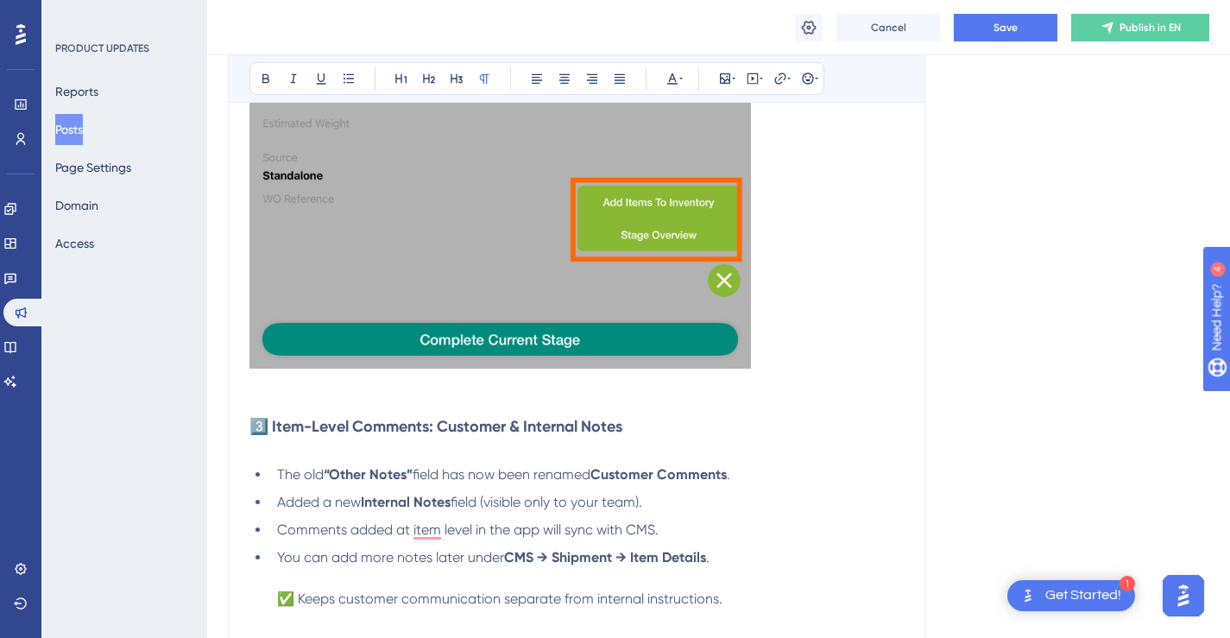
click at [452, 405] on p "To enrich screen reader interactions, please activate Accessibility in Grammarl…" at bounding box center [577, 405] width 654 height 21
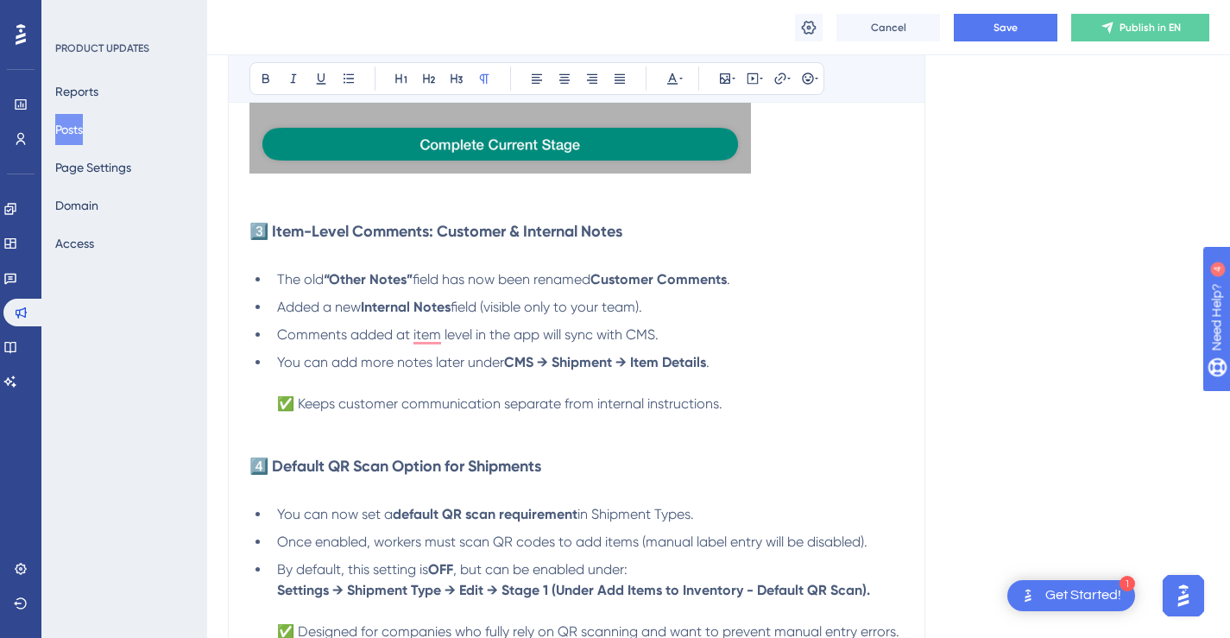
scroll to position [2164, 0]
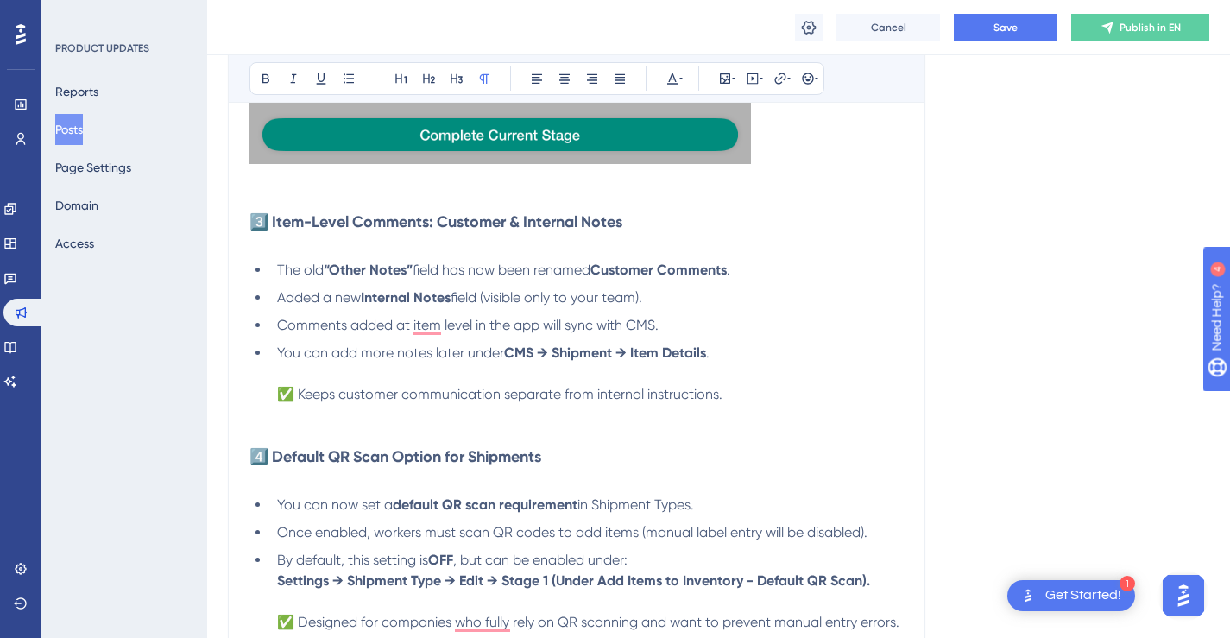
click at [578, 430] on p "To enrich screen reader interactions, please activate Accessibility in Grammarl…" at bounding box center [577, 436] width 654 height 21
click at [408, 223] on strong "3️⃣ Item-Level Comments: Customer & Internal Notes" at bounding box center [436, 221] width 373 height 19
click at [431, 219] on strong "3️⃣ Item-Level: Customer & Internal Notes" at bounding box center [396, 221] width 293 height 19
click at [351, 327] on span "Comments added at item level in the app will sync with CMS." at bounding box center [468, 325] width 382 height 16
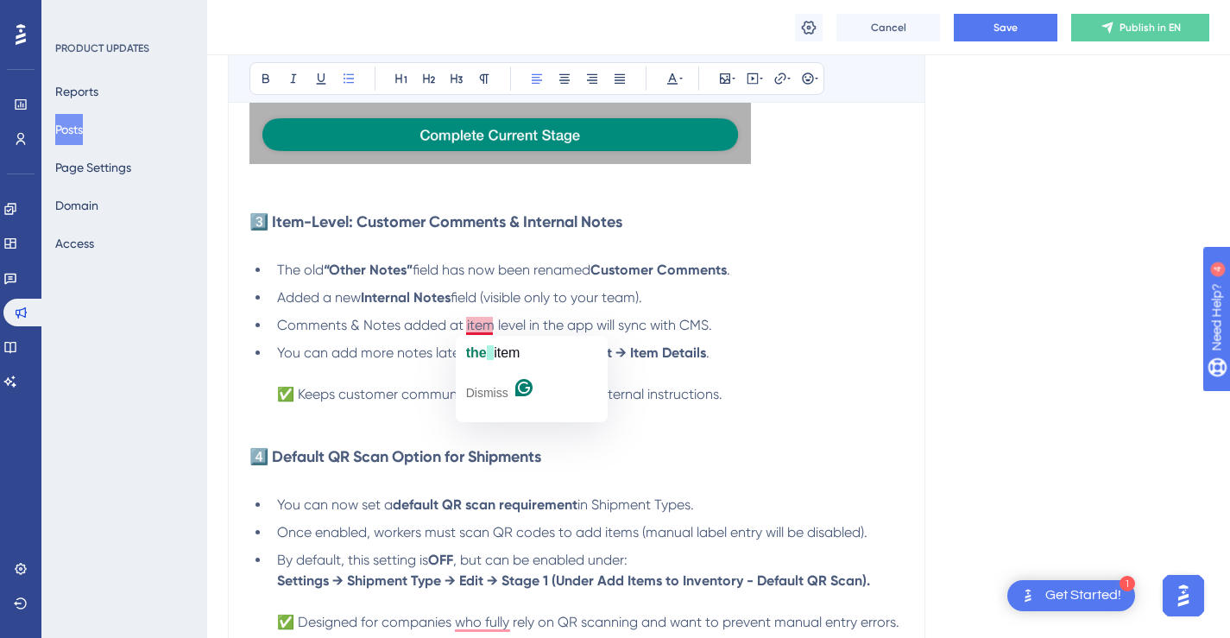
click at [458, 329] on span "Comments & Notes added at item level in the app will sync with CMS." at bounding box center [494, 325] width 435 height 16
click at [523, 321] on span "Comments & Notes added to an item level in the app will sync with CMS." at bounding box center [504, 325] width 455 height 16
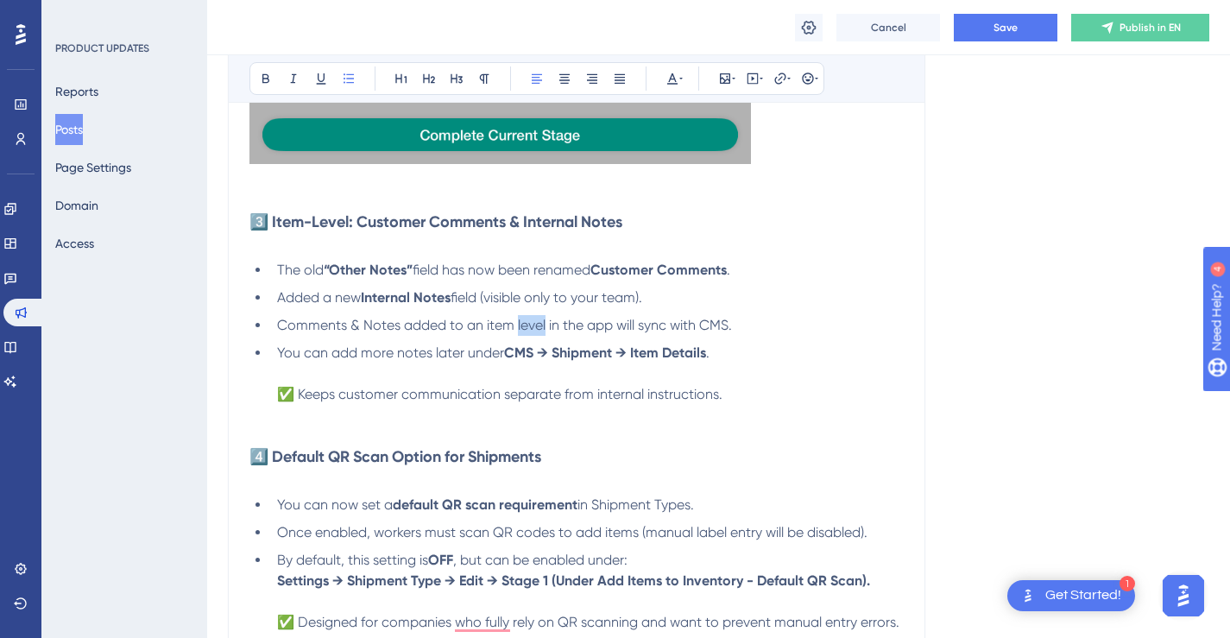
click at [523, 321] on span "Comments & Notes added to an item level in the app will sync with CMS." at bounding box center [504, 325] width 455 height 16
click at [560, 327] on span "Comments & Notes added to an item in the app will sync with CMS." at bounding box center [489, 325] width 424 height 16
drag, startPoint x: 397, startPoint y: 330, endPoint x: 274, endPoint y: 327, distance: 123.5
click at [274, 327] on li "Comments & Notes added to an item in the App will sync with CMS." at bounding box center [587, 325] width 634 height 21
copy span "Comments & Notes"
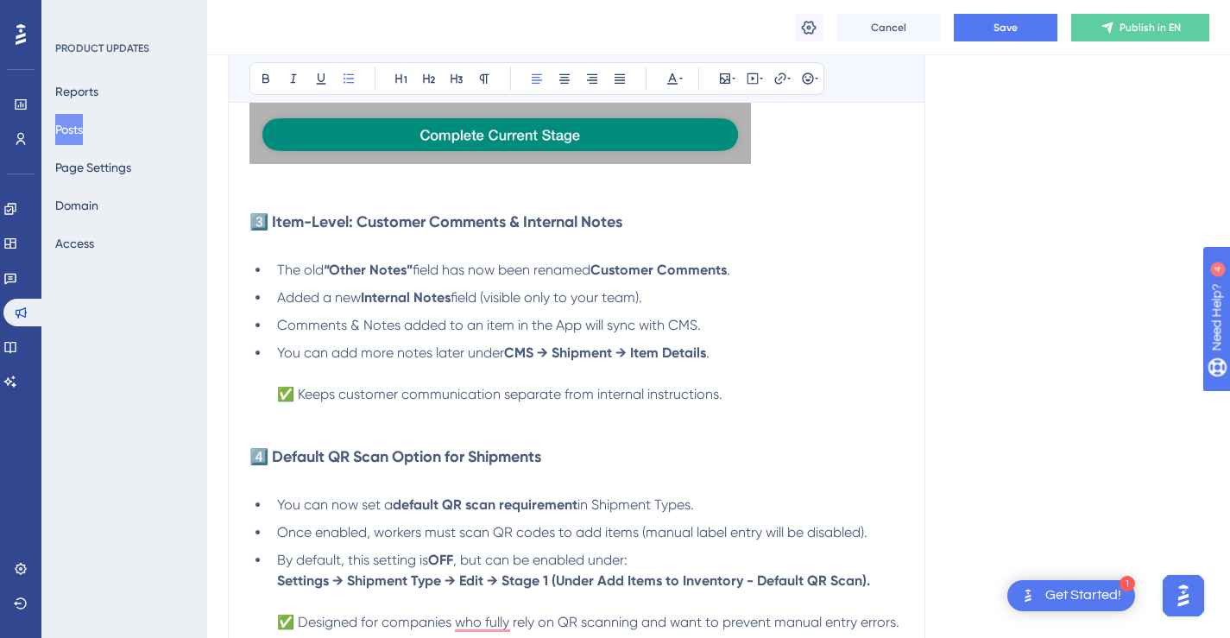
click at [405, 356] on span "You can add more notes later under" at bounding box center [390, 352] width 227 height 16
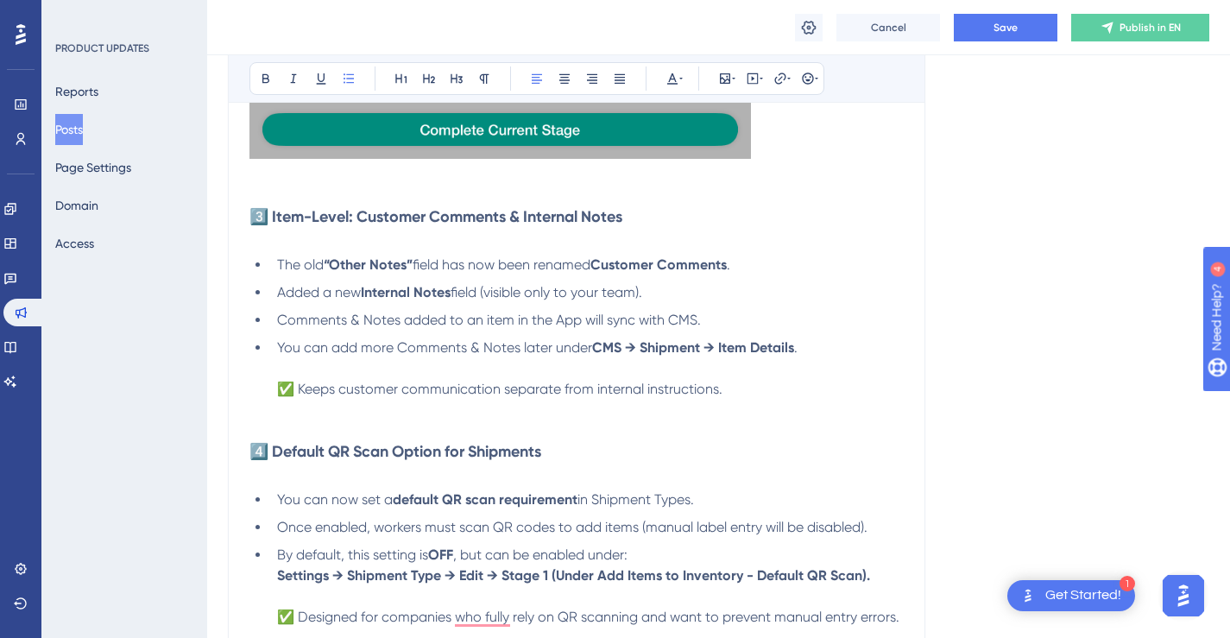
scroll to position [2179, 0]
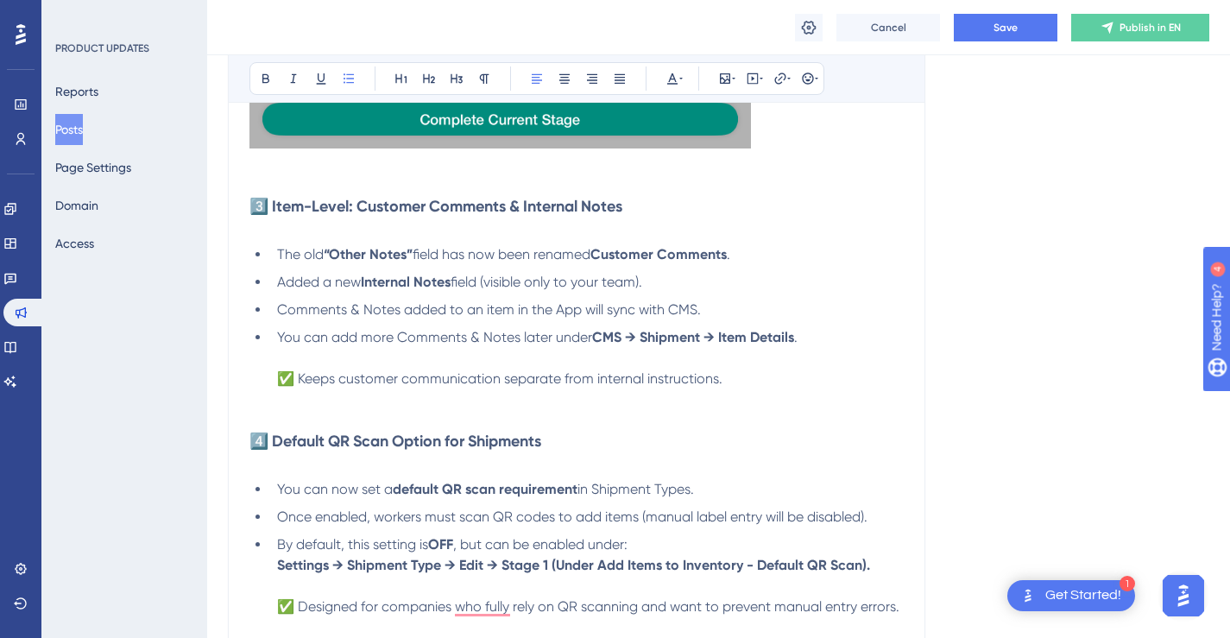
click at [572, 400] on p "To enrich screen reader interactions, please activate Accessibility in Grammarl…" at bounding box center [577, 399] width 654 height 21
click at [730, 410] on p "To enrich screen reader interactions, please activate Accessibility in Grammarl…" at bounding box center [577, 420] width 654 height 21
click at [732, 82] on icon at bounding box center [733, 79] width 3 height 14
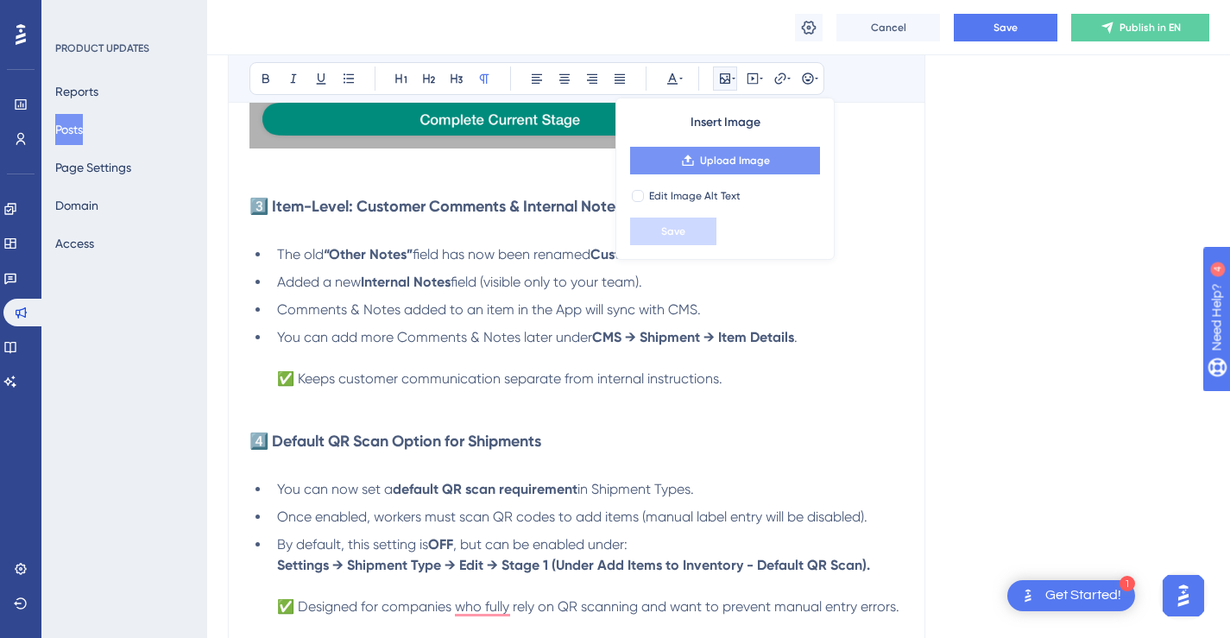
click at [730, 165] on span "Upload Image" at bounding box center [735, 161] width 70 height 14
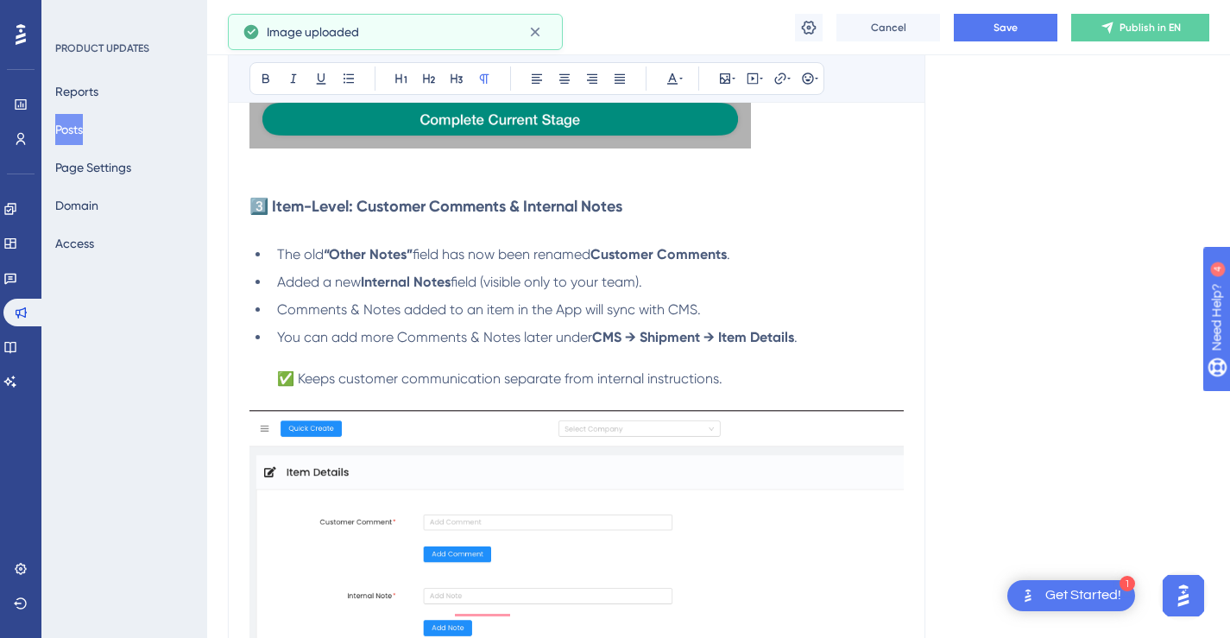
click at [843, 410] on img "To enrich screen reader interactions, please activate Accessibility in Grammarl…" at bounding box center [577, 535] width 654 height 251
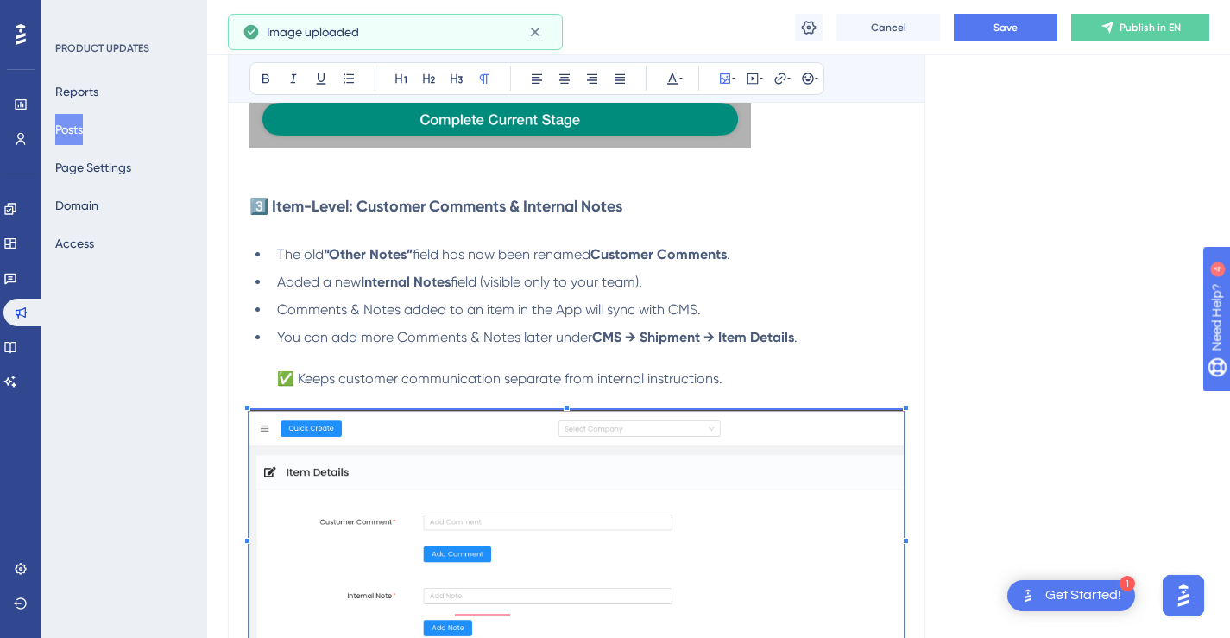
scroll to position [2236, 0]
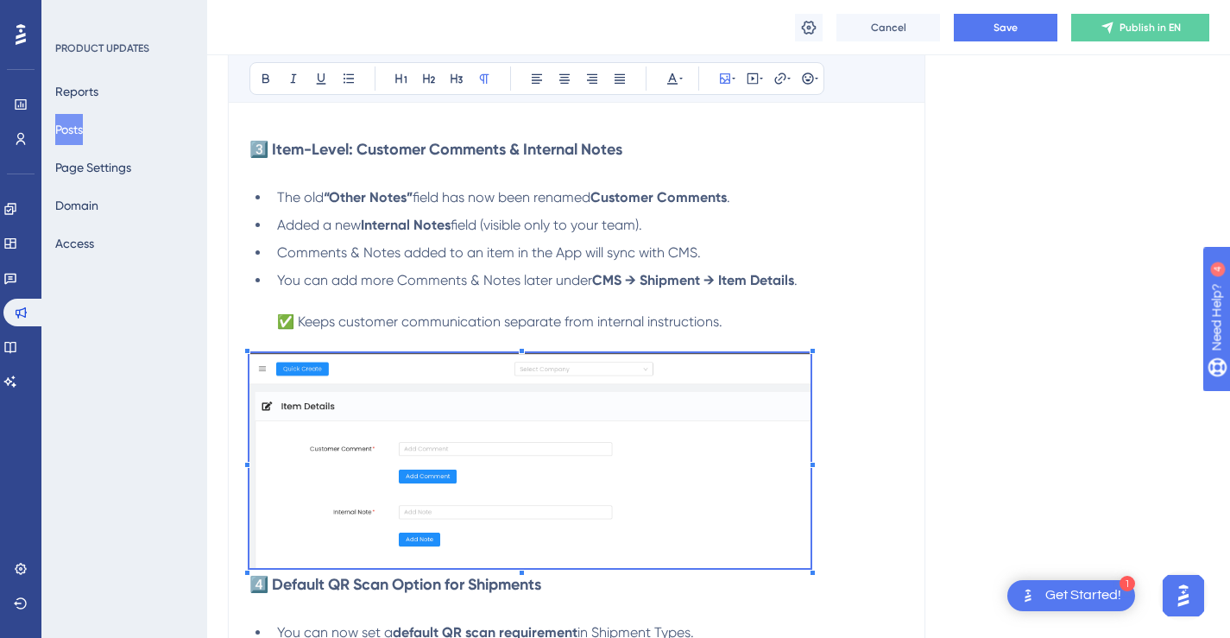
click at [812, 366] on p "To enrich screen reader interactions, please activate Accessibility in Grammarl…" at bounding box center [577, 463] width 654 height 221
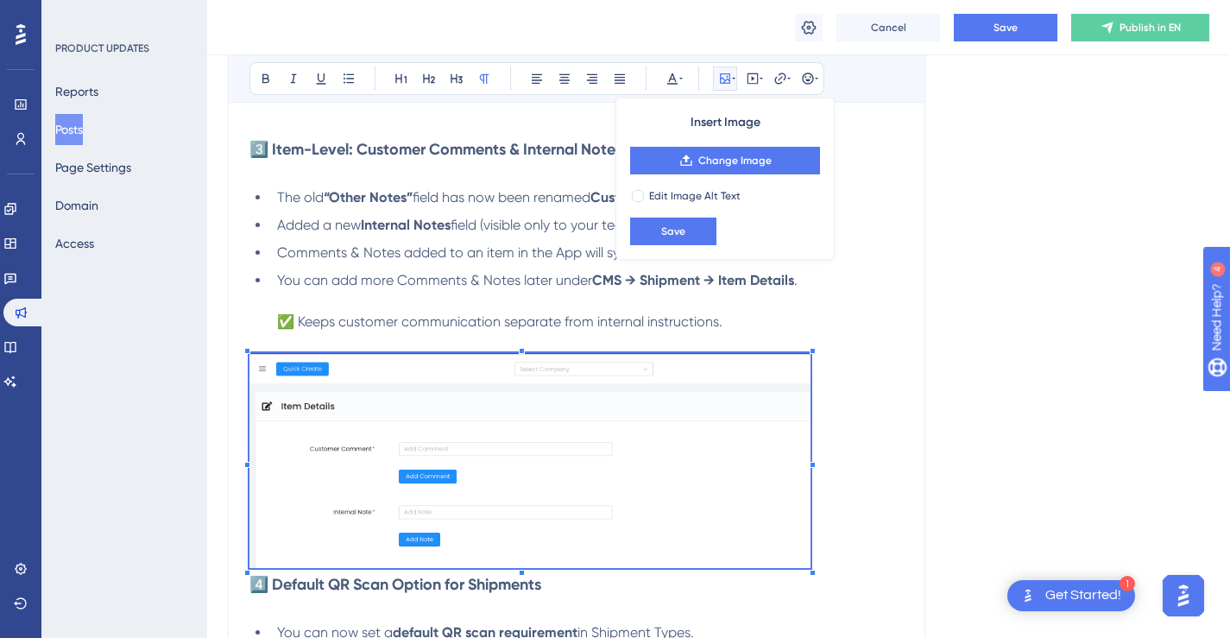
scroll to position [2446, 0]
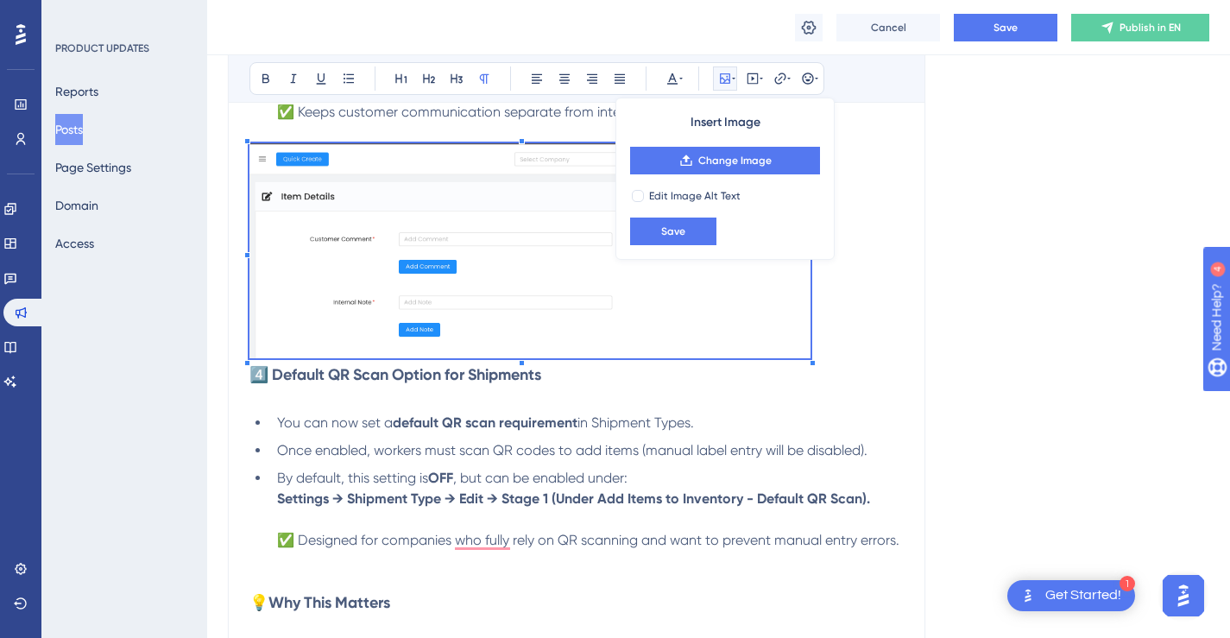
click at [846, 341] on p "To enrich screen reader interactions, please activate Accessibility in Grammarl…" at bounding box center [577, 253] width 654 height 221
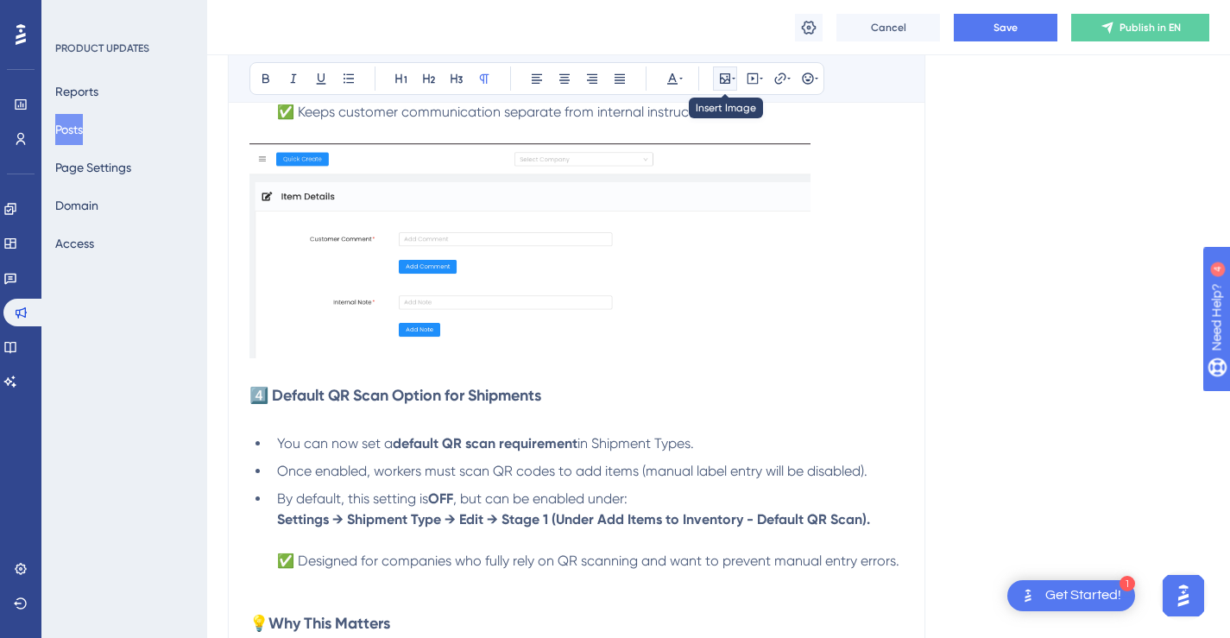
click at [721, 83] on icon at bounding box center [725, 78] width 10 height 10
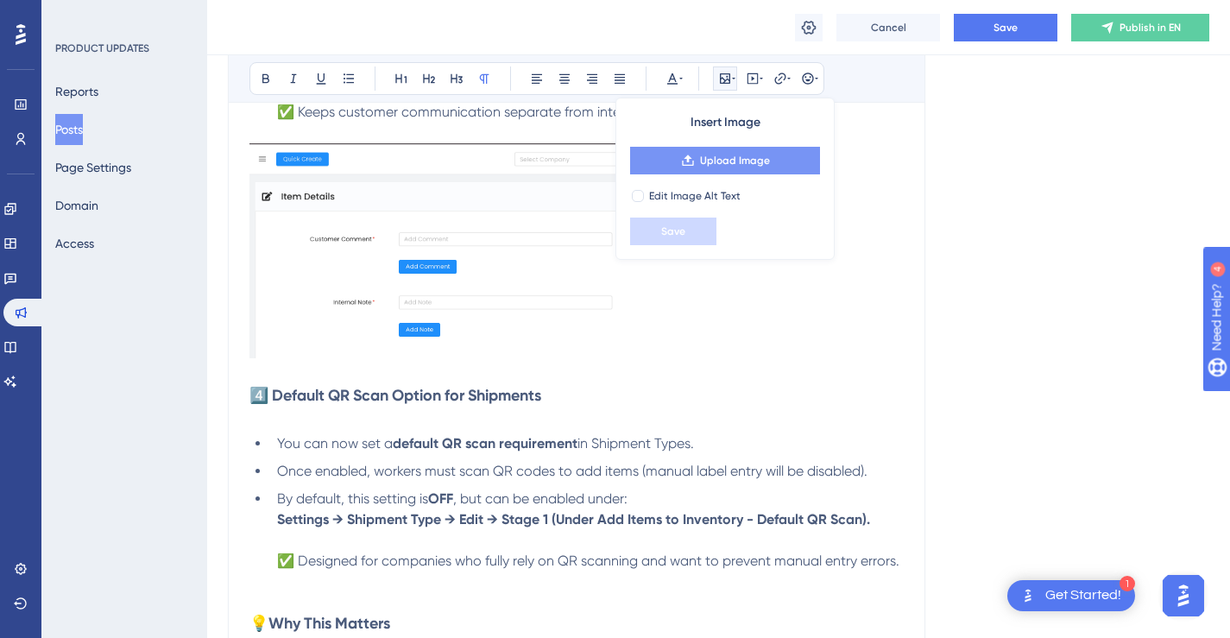
click at [718, 171] on button "Upload Image" at bounding box center [725, 161] width 190 height 28
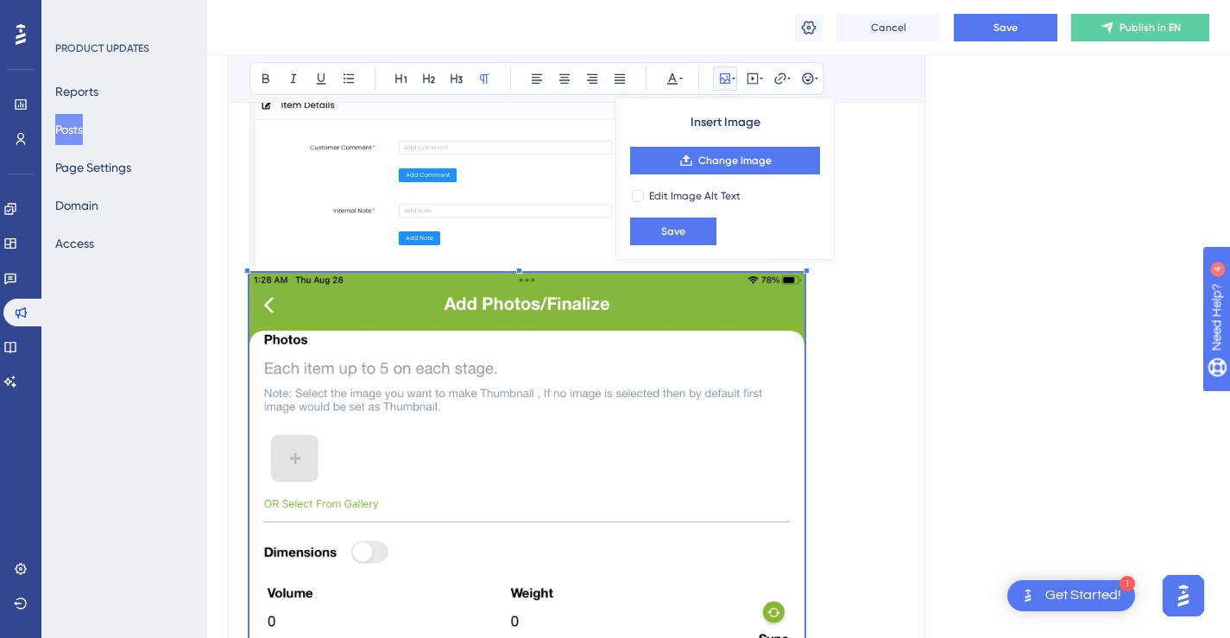
scroll to position [2534, 0]
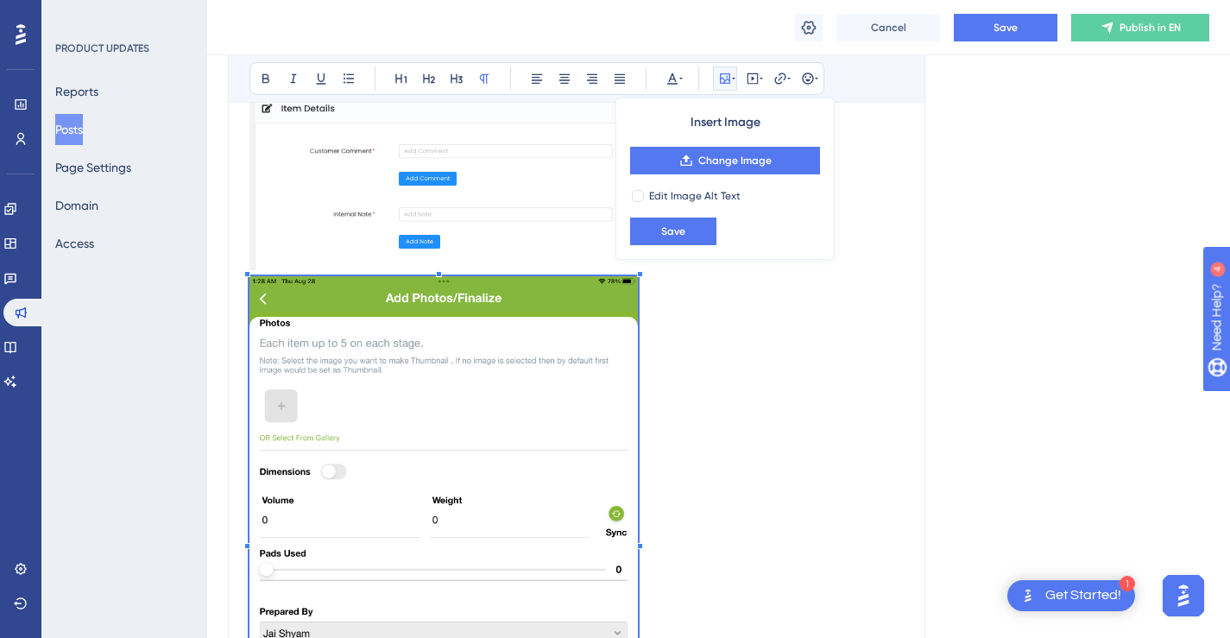
click at [639, 348] on p "To enrich screen reader interactions, please activate Accessibility in Grammarl…" at bounding box center [577, 538] width 654 height 524
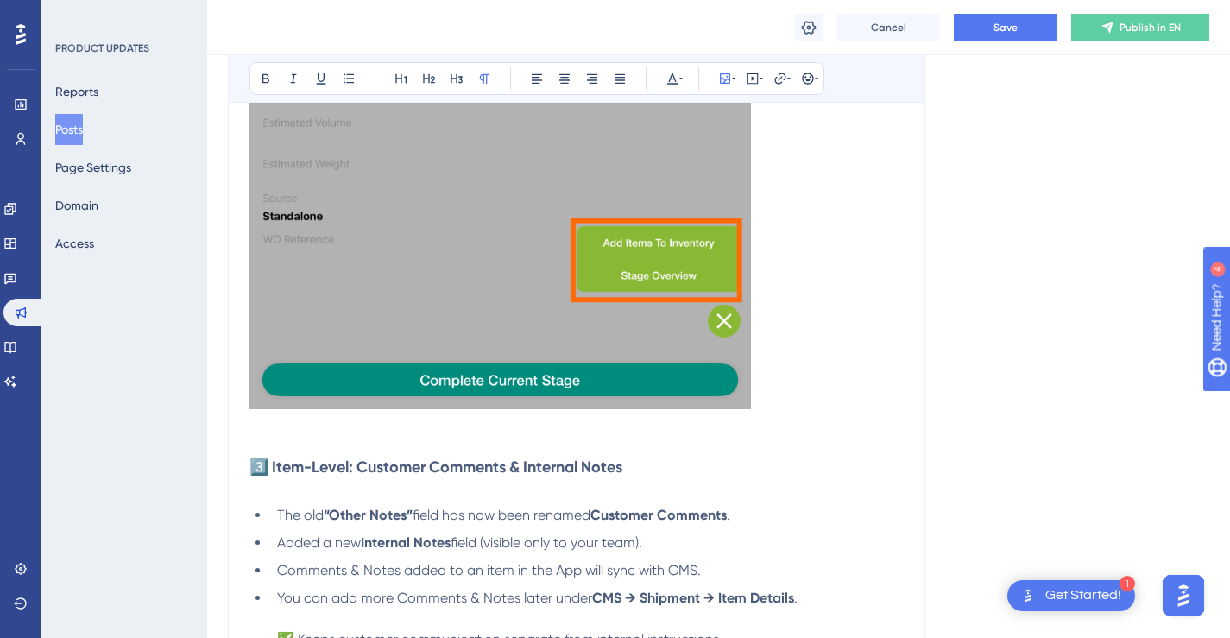
scroll to position [1870, 0]
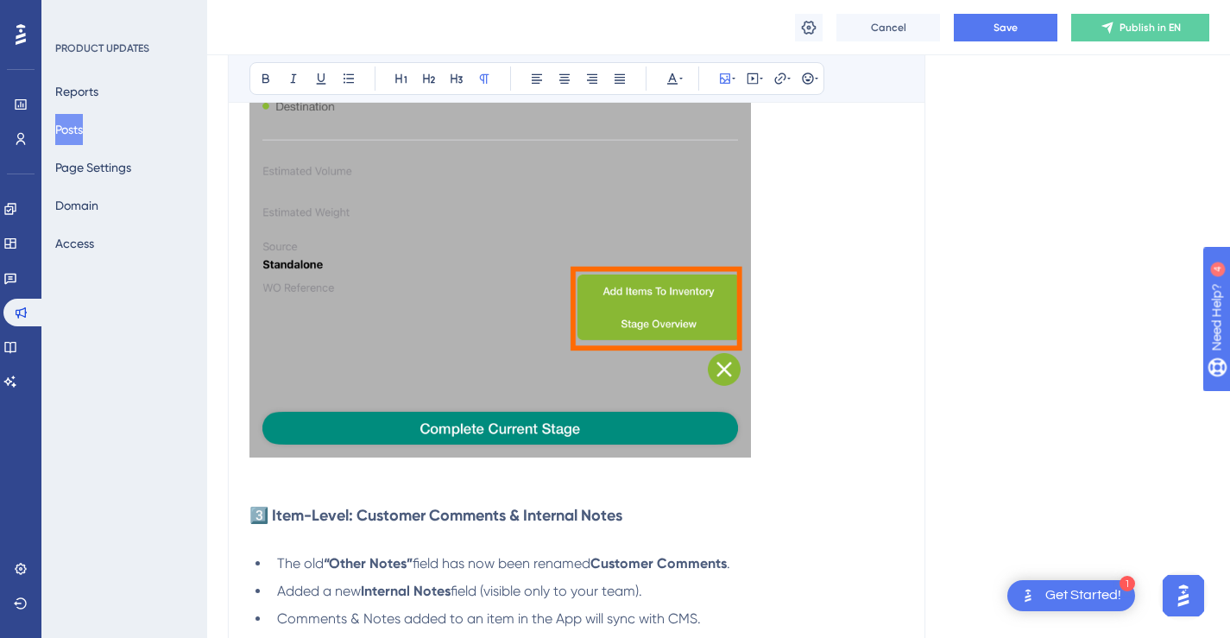
click at [730, 399] on img "To enrich screen reader interactions, please activate Accessibility in Grammarl…" at bounding box center [501, 122] width 502 height 669
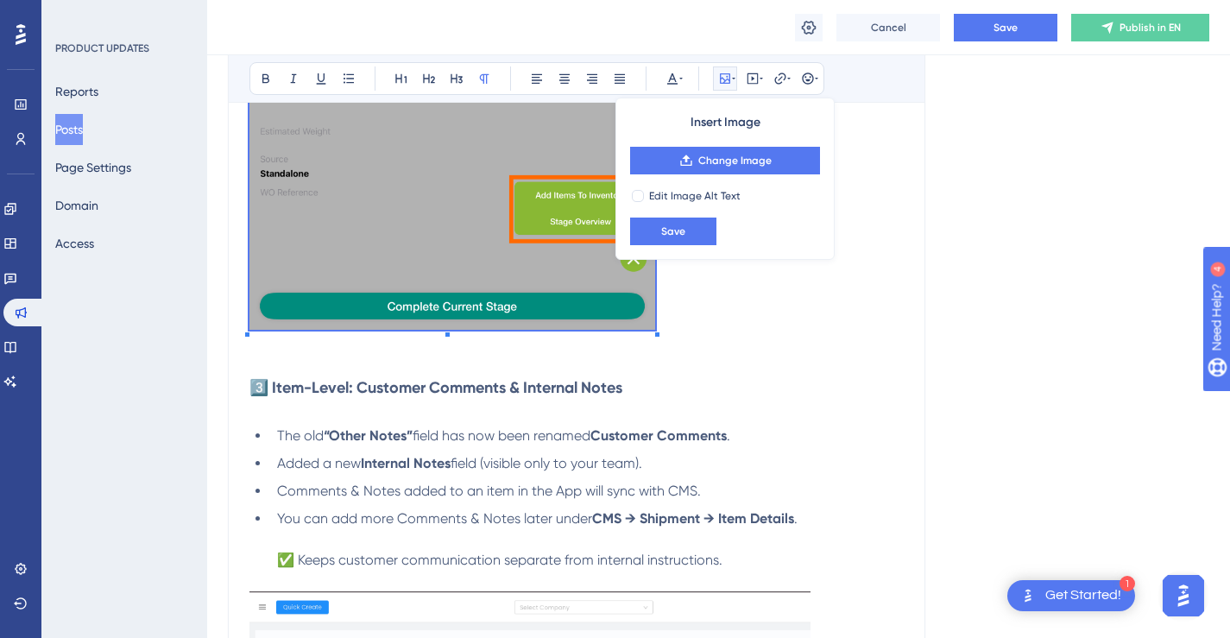
click at [658, 381] on div "We’ve added 4 powerful updates to make managing inventory and shipments more se…" at bounding box center [577, 233] width 654 height 3340
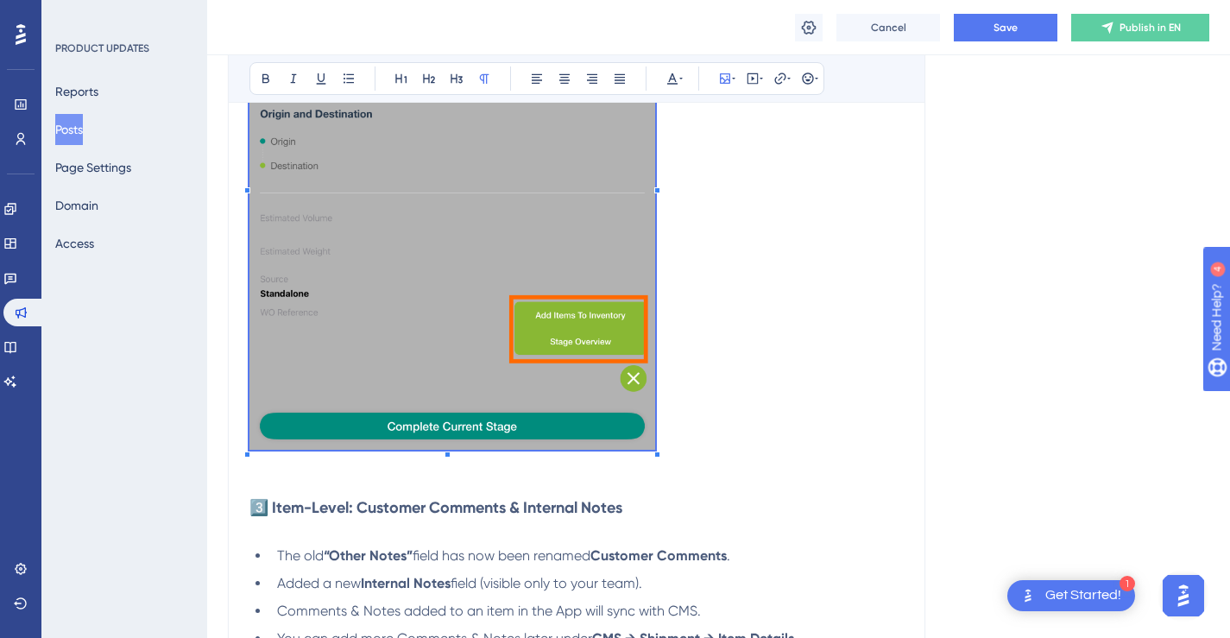
scroll to position [1521, 0]
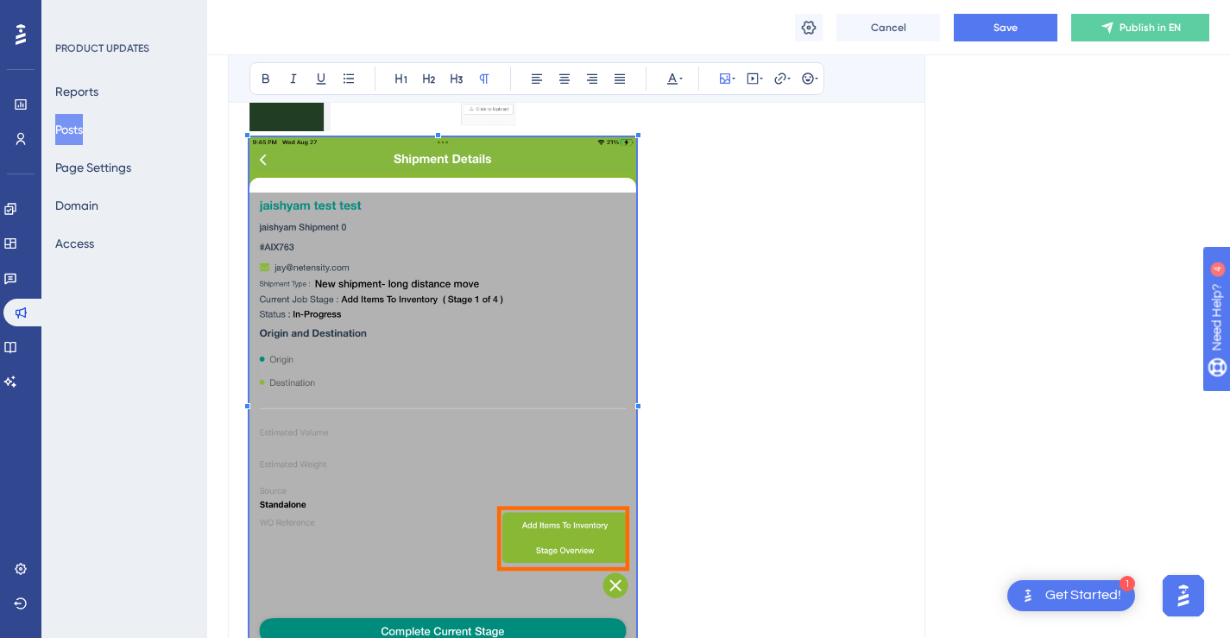
click at [638, 142] on p "To enrich screen reader interactions, please activate Accessibility in Grammarl…" at bounding box center [577, 397] width 654 height 521
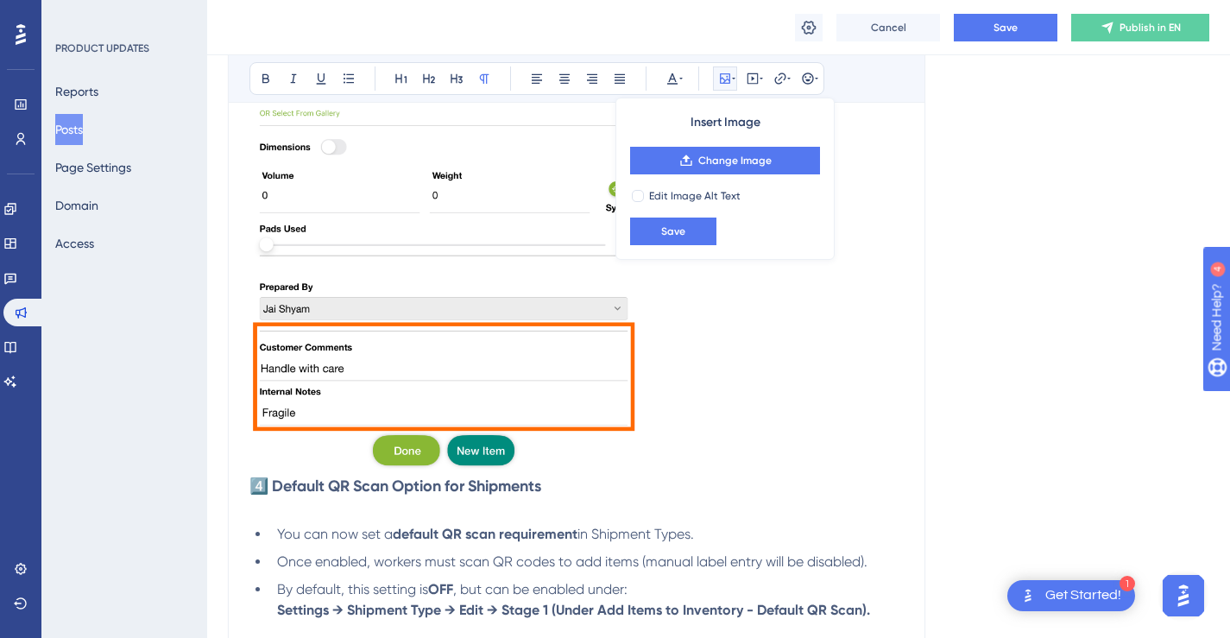
scroll to position [2984, 0]
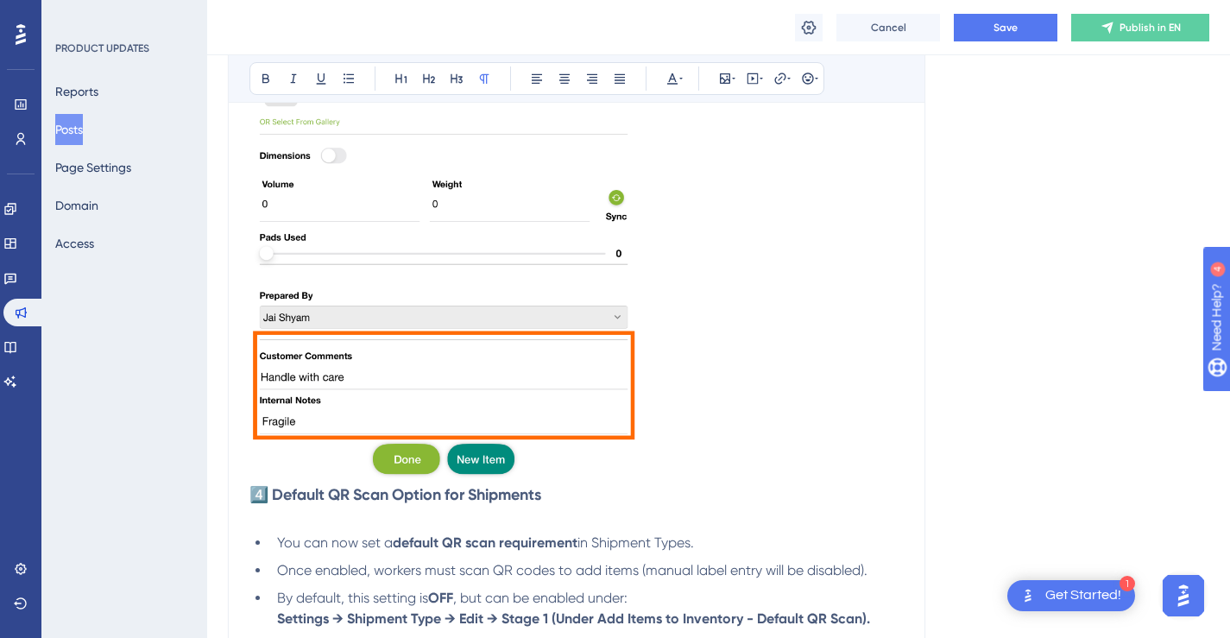
click at [721, 427] on p "To enrich screen reader interactions, please activate Accessibility in Grammarl…" at bounding box center [577, 222] width 654 height 524
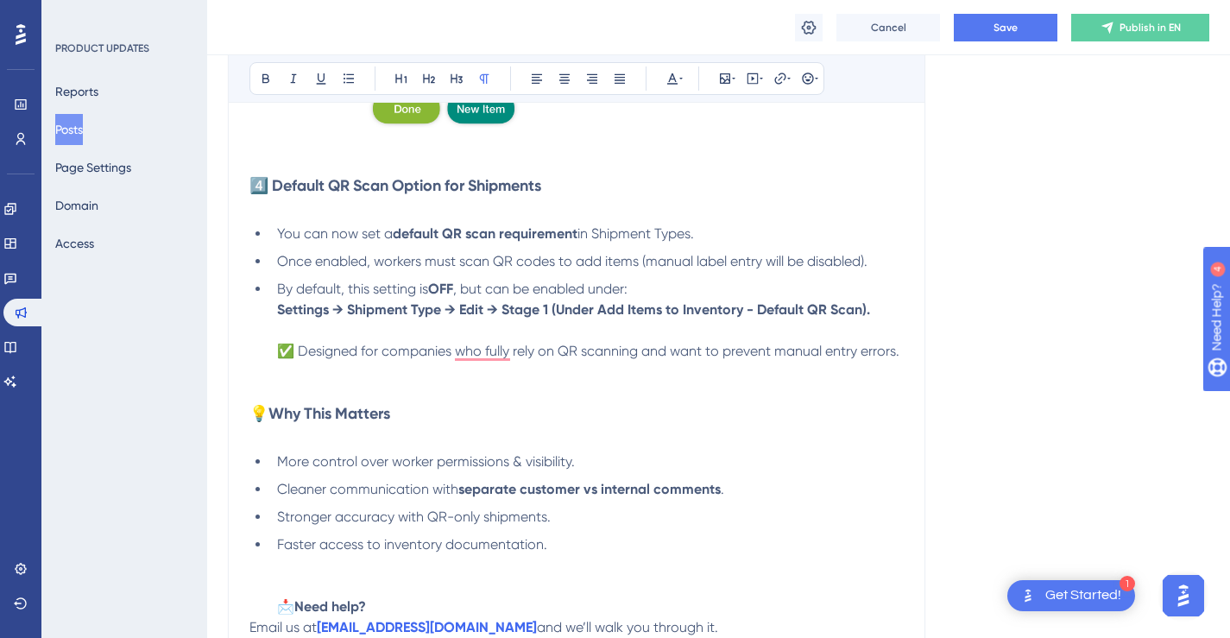
scroll to position [3067, 0]
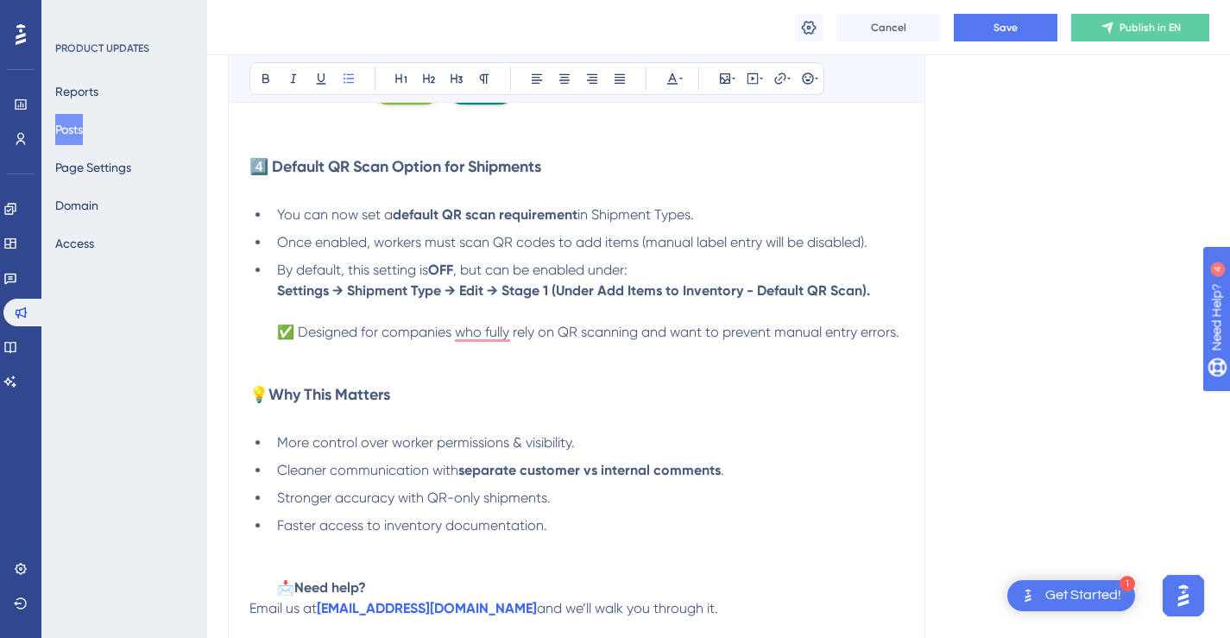
click at [725, 371] on li "By default, this setting is OFF , but can be enabled under: Settings → Shipment…" at bounding box center [587, 322] width 634 height 124
click at [723, 349] on li "By default, this setting is OFF , but can be enabled under: Settings → Shipment…" at bounding box center [587, 322] width 634 height 124
click at [711, 368] on li "By default, this setting is OFF , but can be enabled under: Settings → Shipment…" at bounding box center [587, 322] width 634 height 124
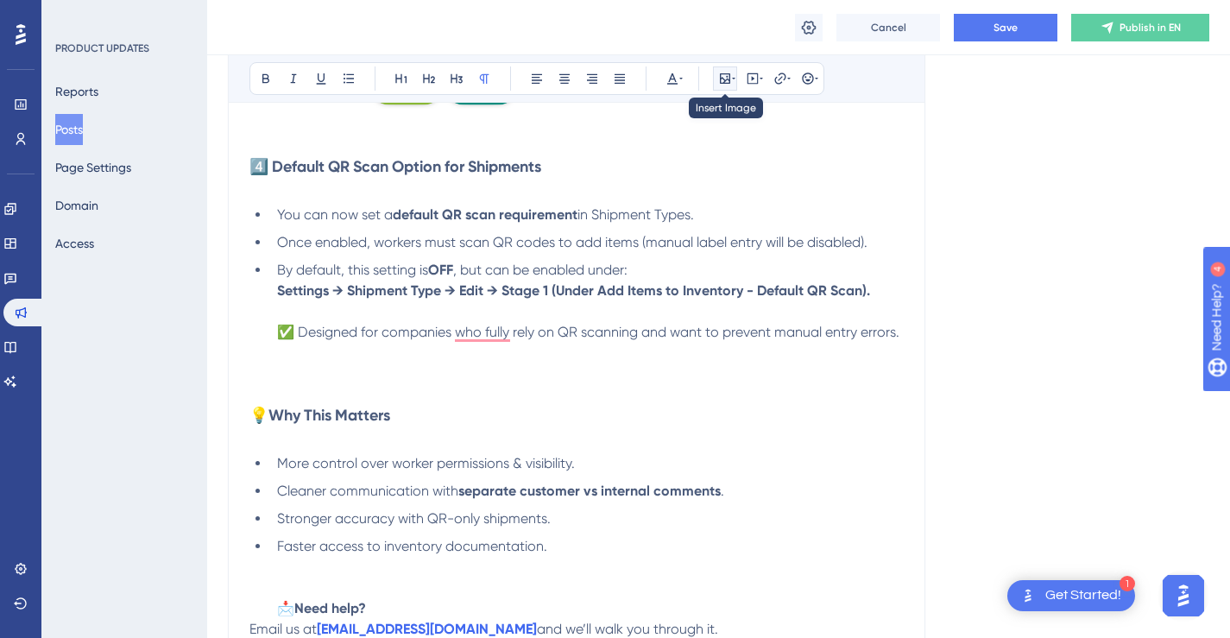
click at [729, 84] on icon at bounding box center [725, 79] width 14 height 14
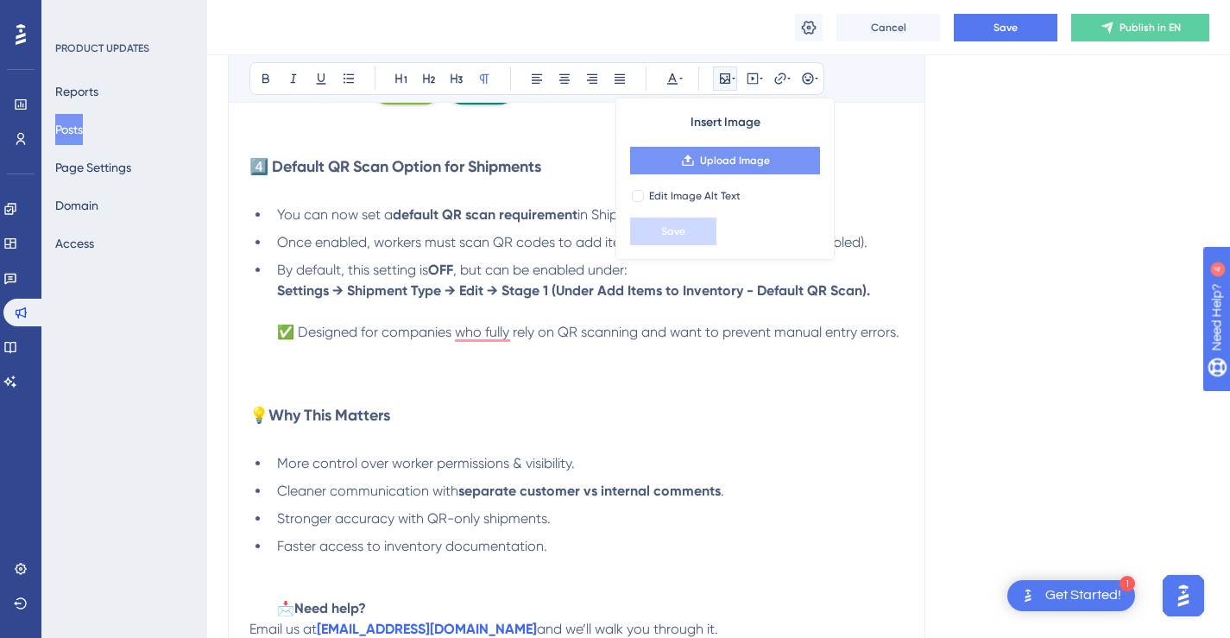
click at [704, 161] on span "Upload Image" at bounding box center [735, 161] width 70 height 14
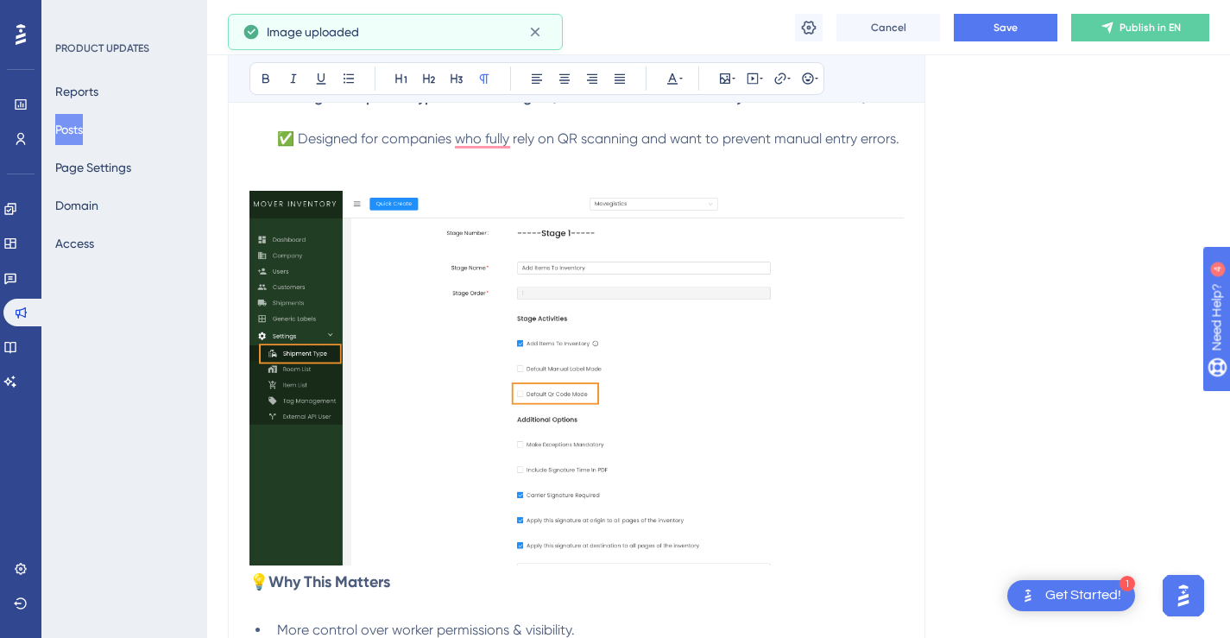
scroll to position [3261, 0]
click at [845, 263] on img "To enrich screen reader interactions, please activate Accessibility in Grammarl…" at bounding box center [577, 377] width 654 height 374
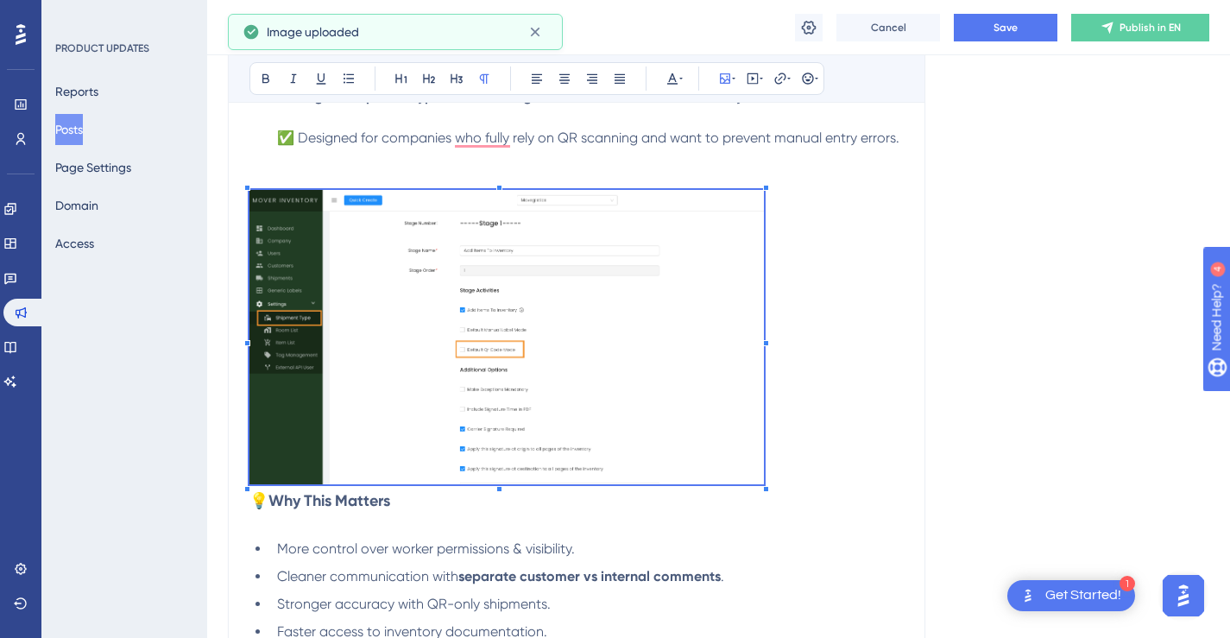
click at [764, 222] on p "To enrich screen reader interactions, please activate Accessibility in Grammarl…" at bounding box center [577, 340] width 654 height 300
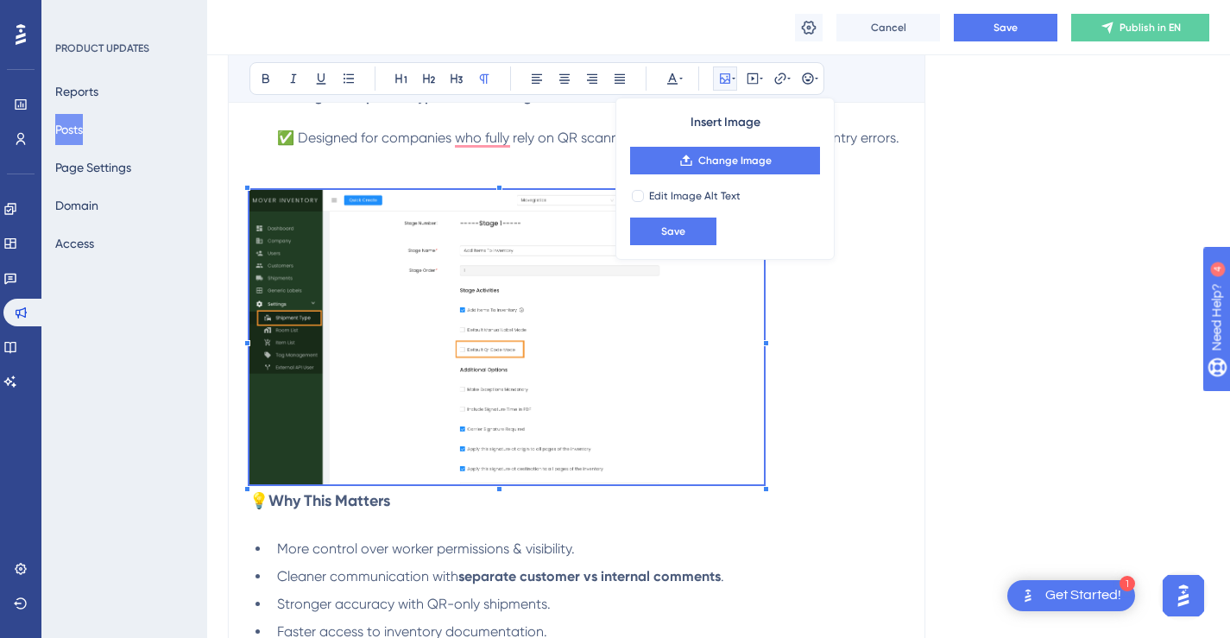
click at [840, 408] on p "To enrich screen reader interactions, please activate Accessibility in Grammarl…" at bounding box center [577, 340] width 654 height 300
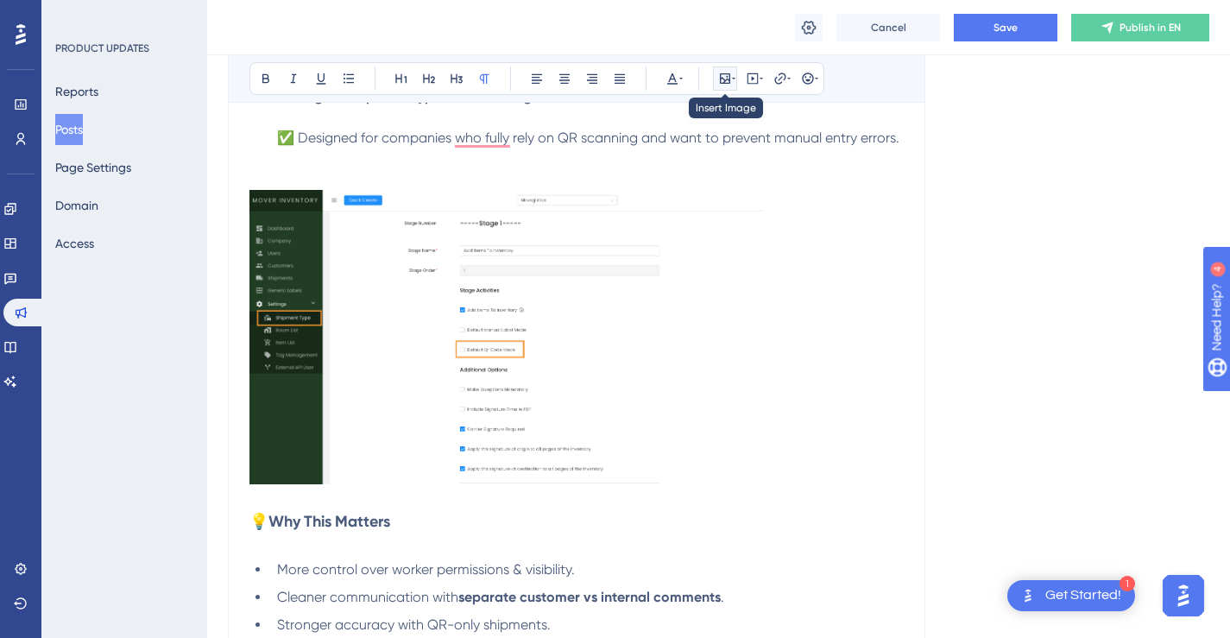
click at [724, 79] on icon at bounding box center [725, 78] width 10 height 10
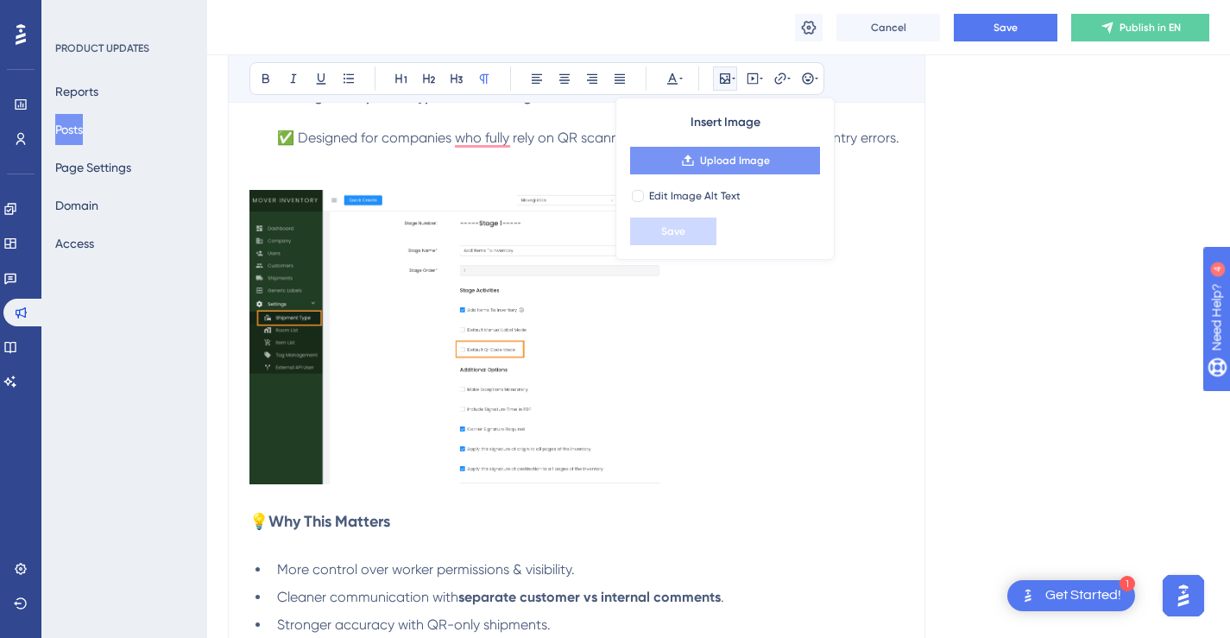
click at [720, 161] on span "Upload Image" at bounding box center [735, 161] width 70 height 14
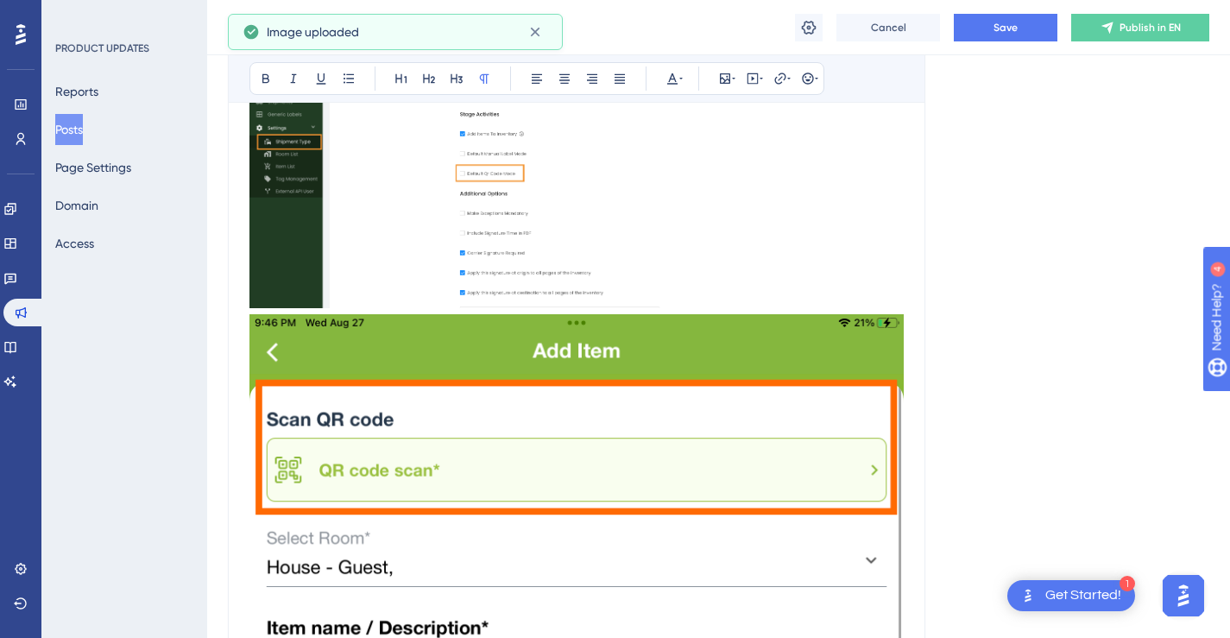
scroll to position [3442, 0]
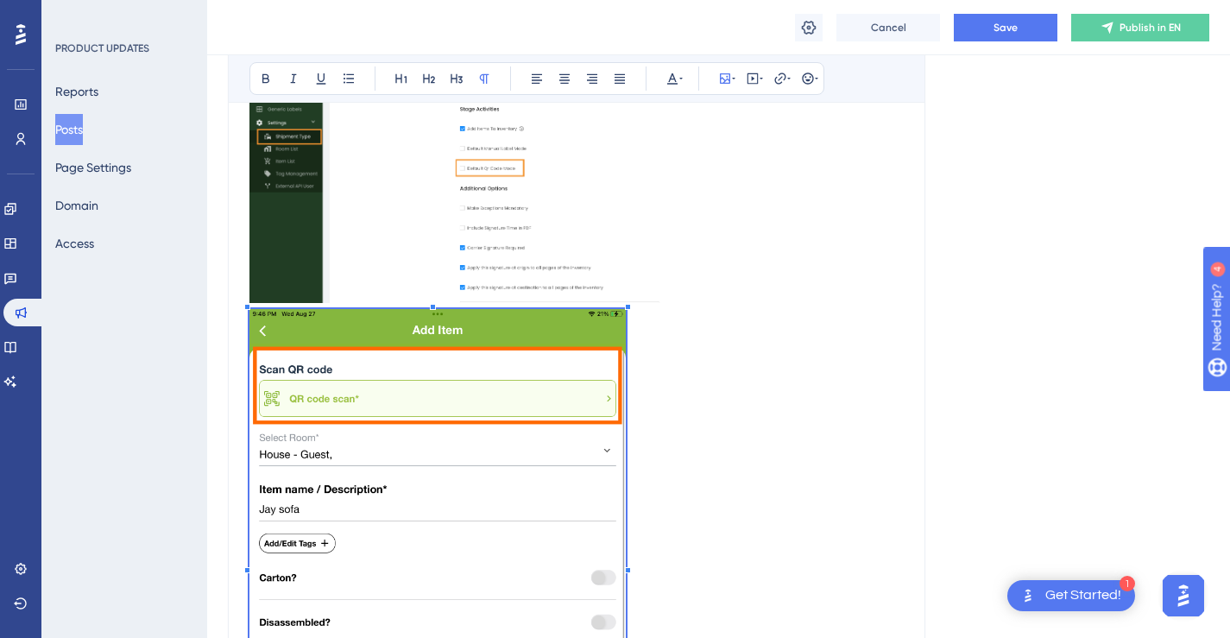
click at [627, 370] on p "To enrich screen reader interactions, please activate Accessibility in Grammarl…" at bounding box center [577, 563] width 654 height 508
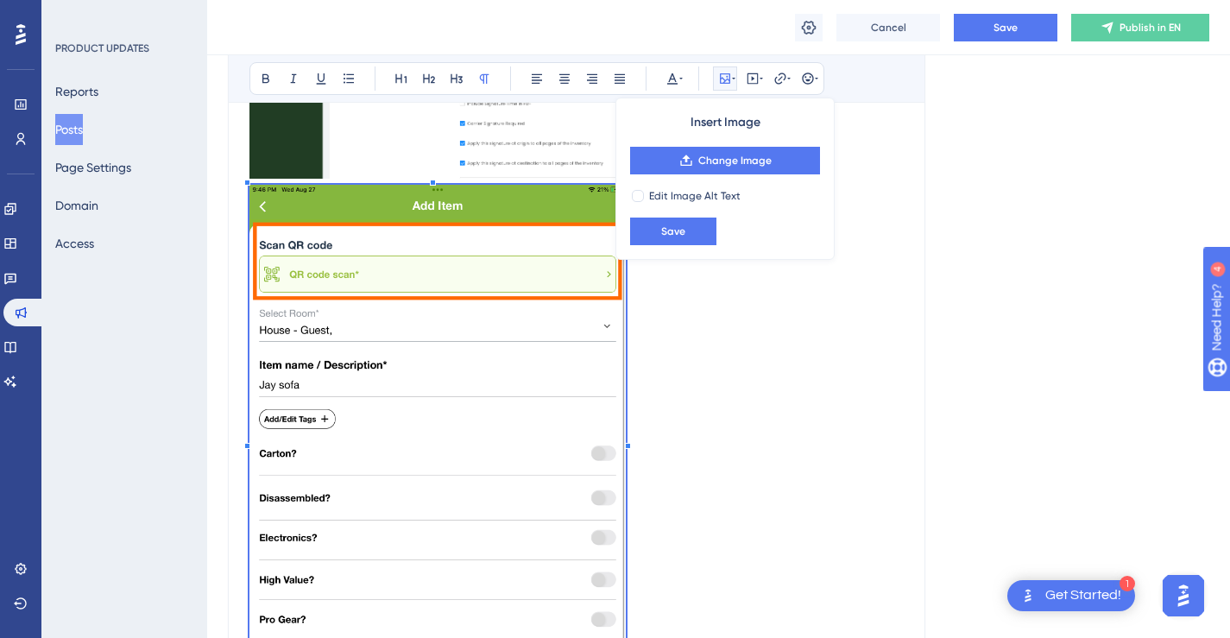
scroll to position [3612, 0]
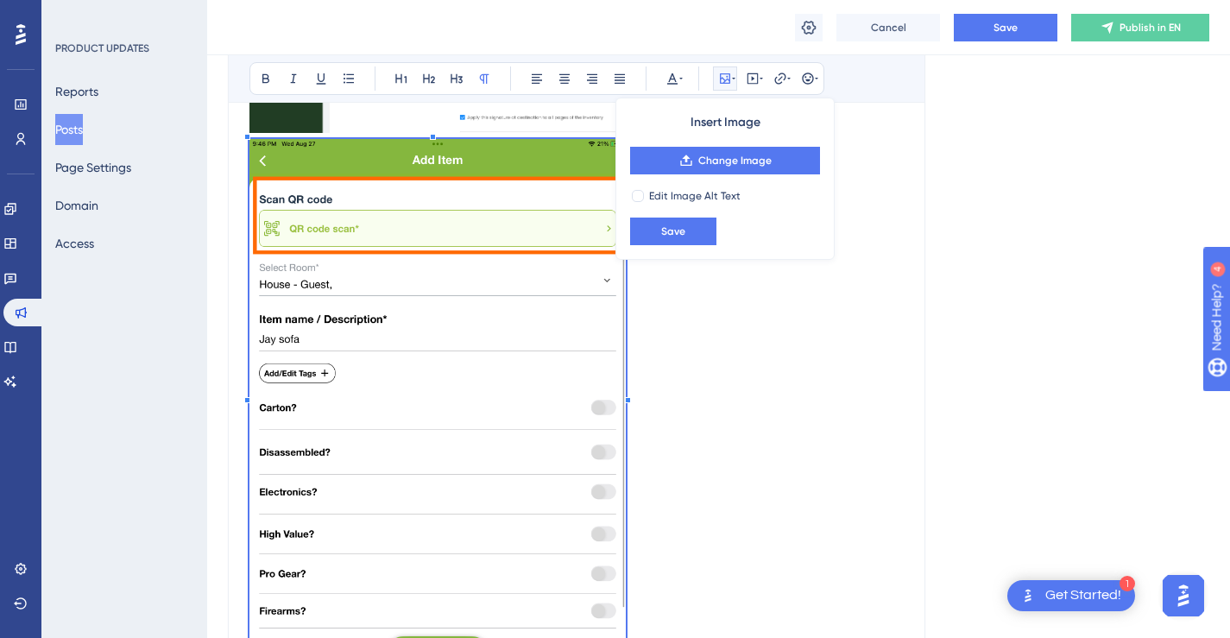
click at [779, 370] on p "To enrich screen reader interactions, please activate Accessibility in Grammarl…" at bounding box center [577, 393] width 654 height 508
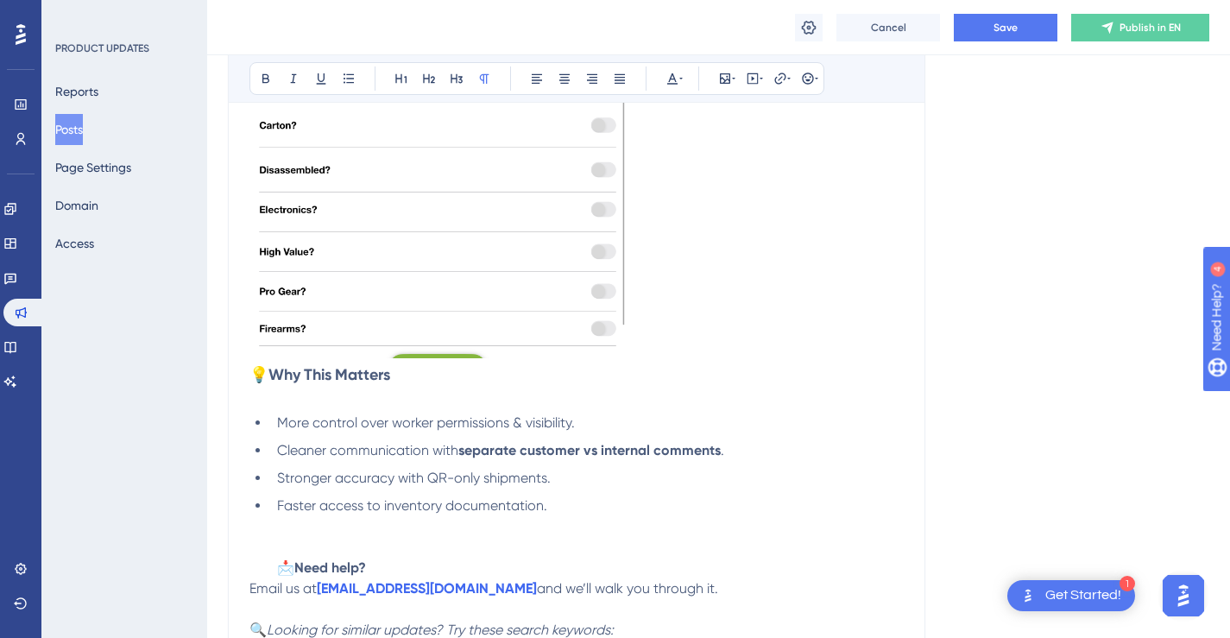
scroll to position [3912, 0]
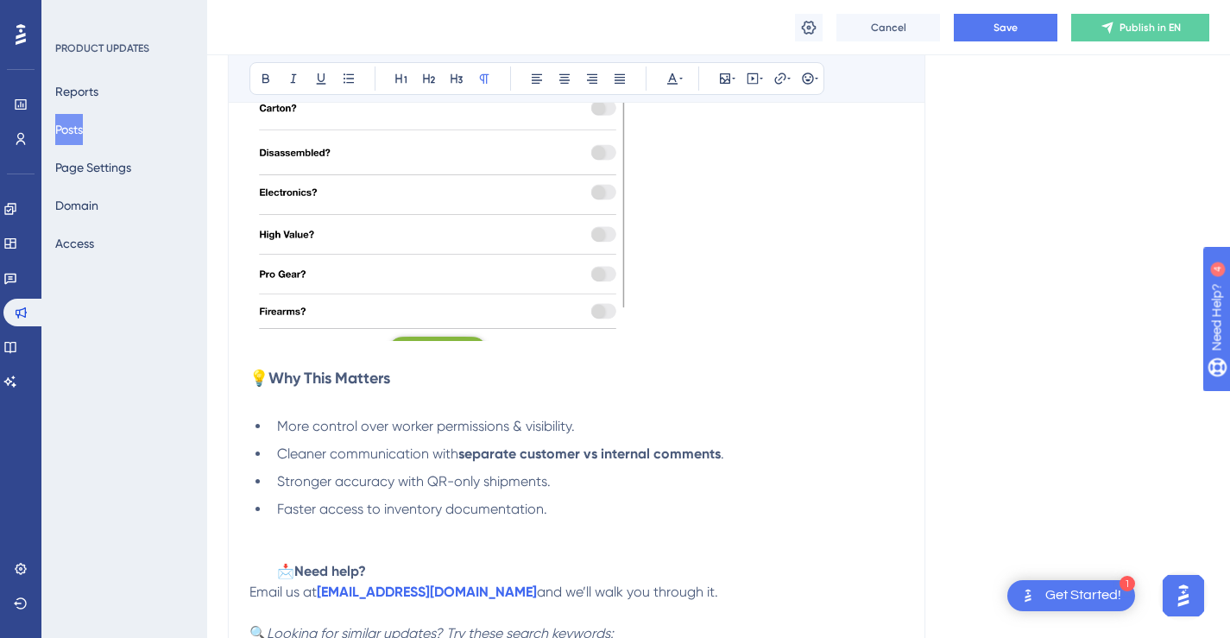
click at [324, 380] on strong "Why This Matters" at bounding box center [329, 378] width 122 height 19
click at [465, 397] on p "To enrich screen reader interactions, please activate Accessibility in Grammarl…" at bounding box center [577, 399] width 654 height 21
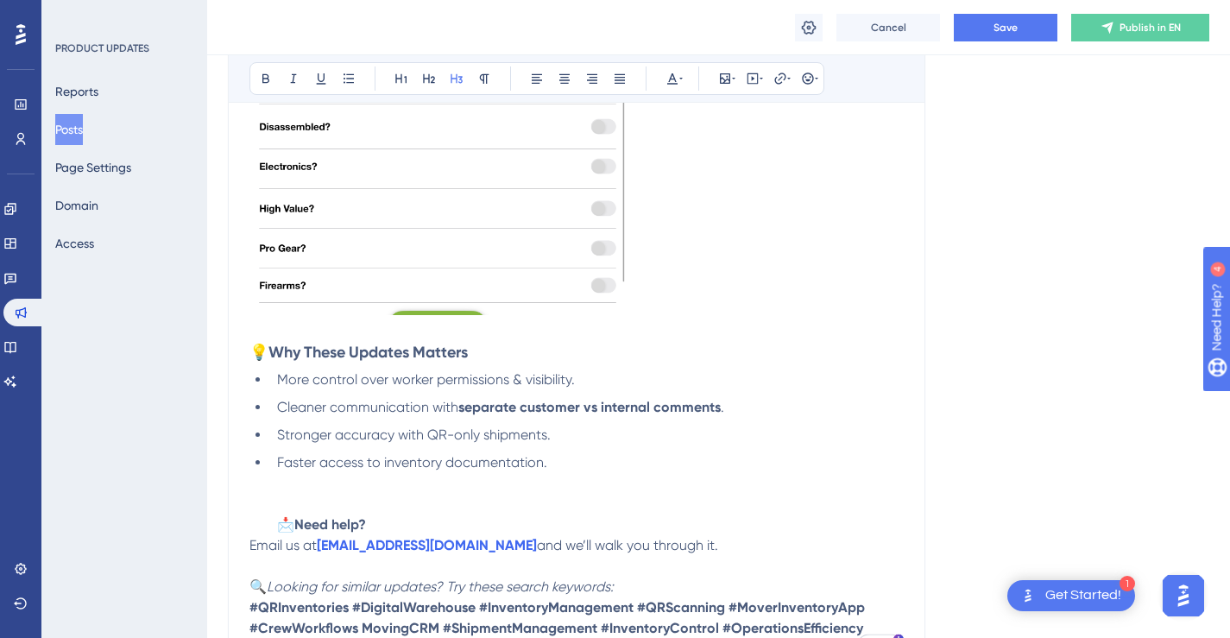
scroll to position [4066, 0]
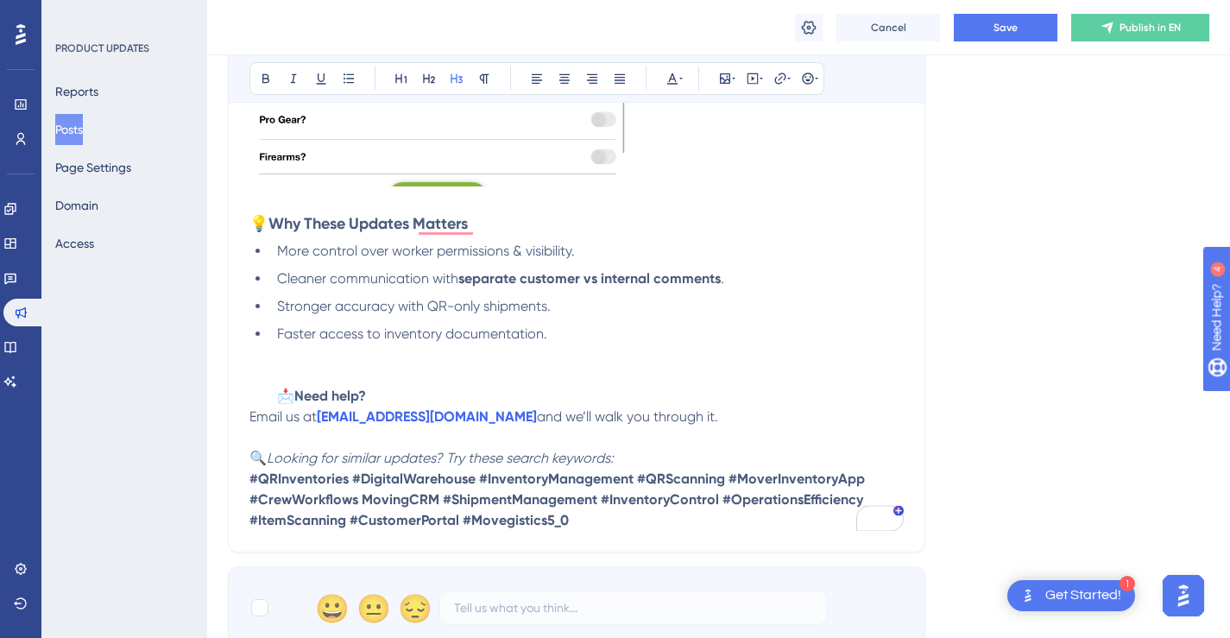
click at [268, 400] on ul "More control over worker permissions & visibility. Cleaner communication with s…" at bounding box center [577, 324] width 654 height 166
drag, startPoint x: 377, startPoint y: 395, endPoint x: 244, endPoint y: 395, distance: 133.0
click at [0, 0] on div "Performance Users Engagement Widgets Feedback Product Updates Knowledge Base AI…" at bounding box center [0, 0] width 0 height 0
click at [421, 394] on li "Faster access to inventory documentation. 📩 Need help?" at bounding box center [587, 365] width 634 height 83
drag, startPoint x: 373, startPoint y: 393, endPoint x: 278, endPoint y: 393, distance: 95.0
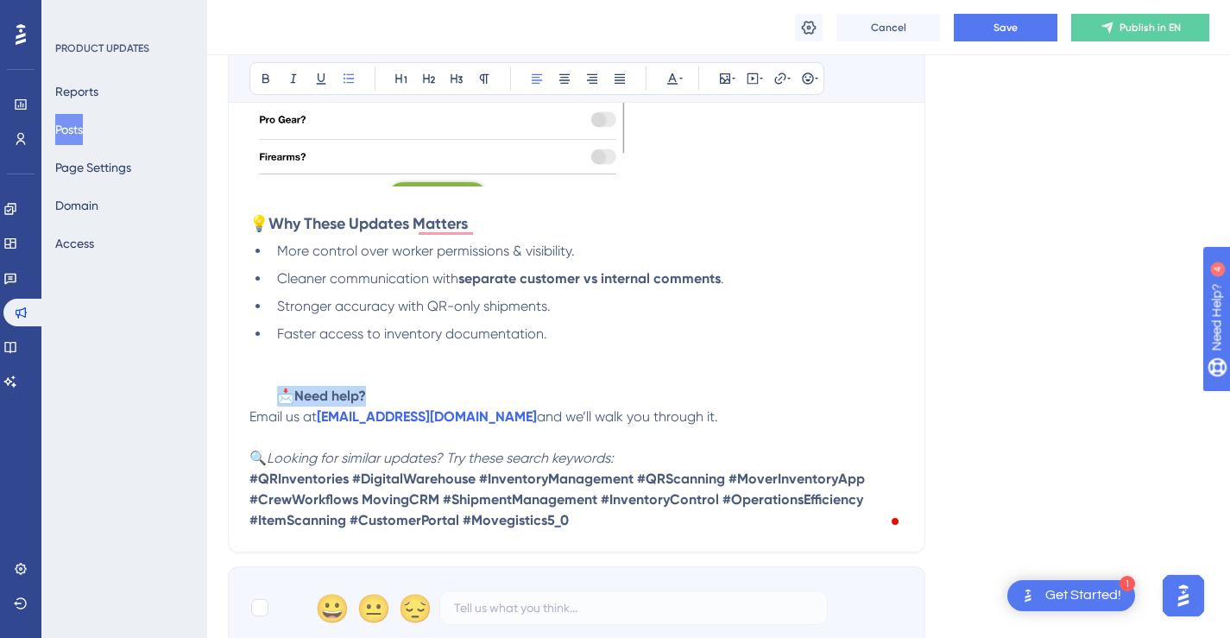
click at [278, 393] on li "Faster access to inventory documentation. 📩 Need help?" at bounding box center [587, 365] width 634 height 83
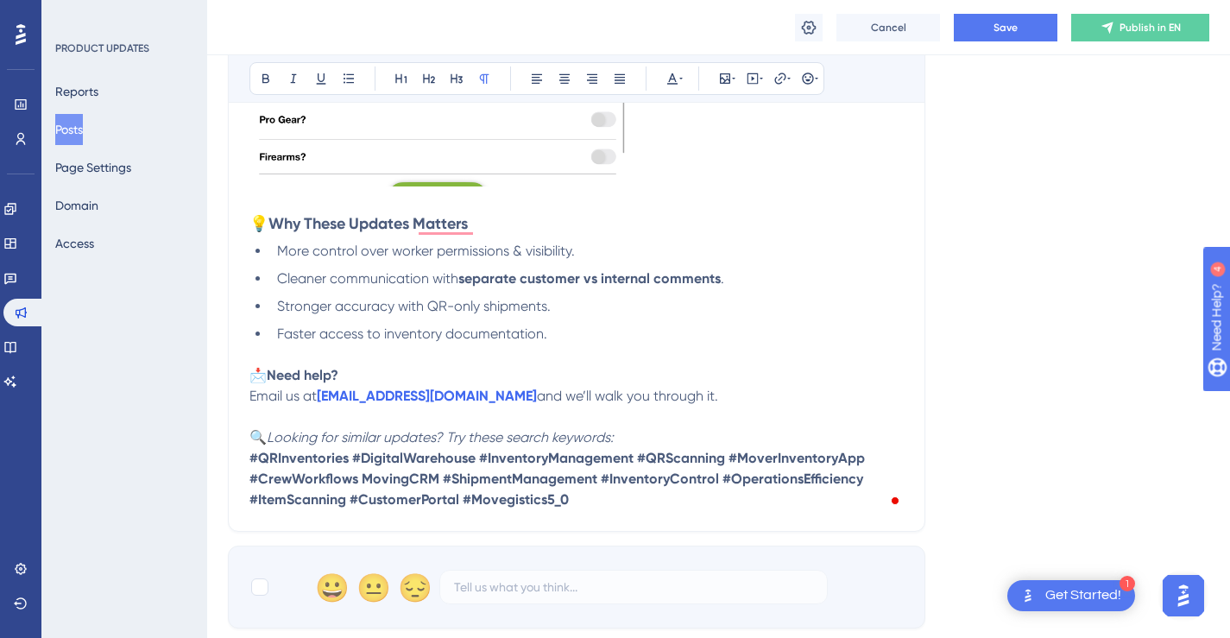
click at [410, 351] on p "To enrich screen reader interactions, please activate Accessibility in Grammarl…" at bounding box center [577, 354] width 654 height 21
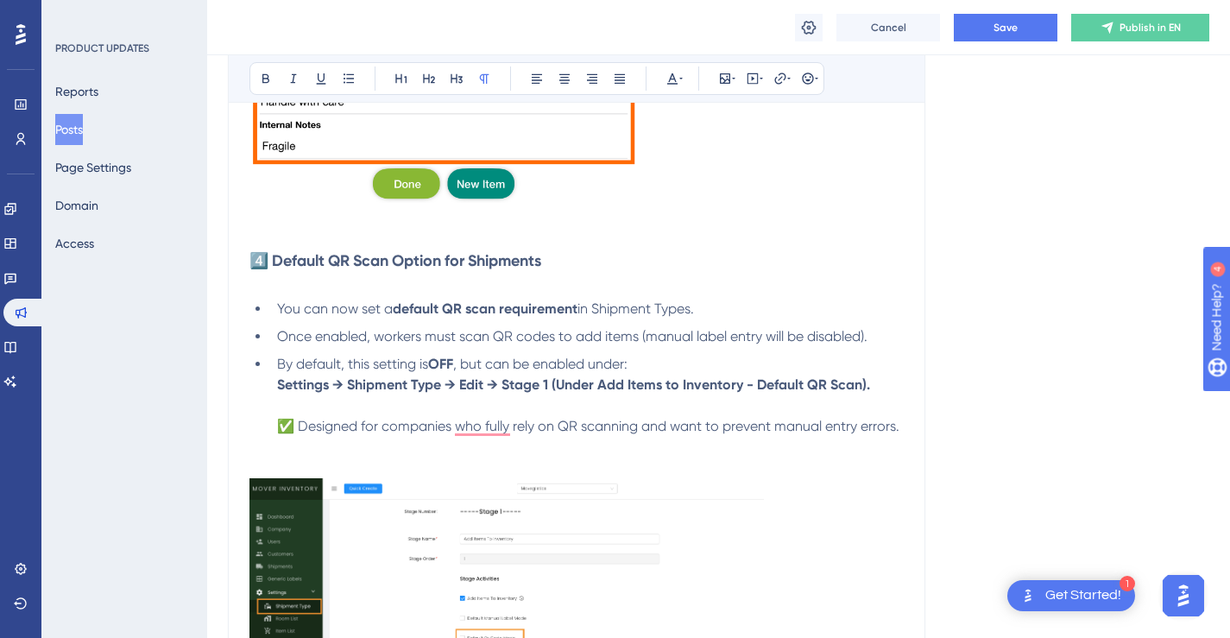
scroll to position [2969, 0]
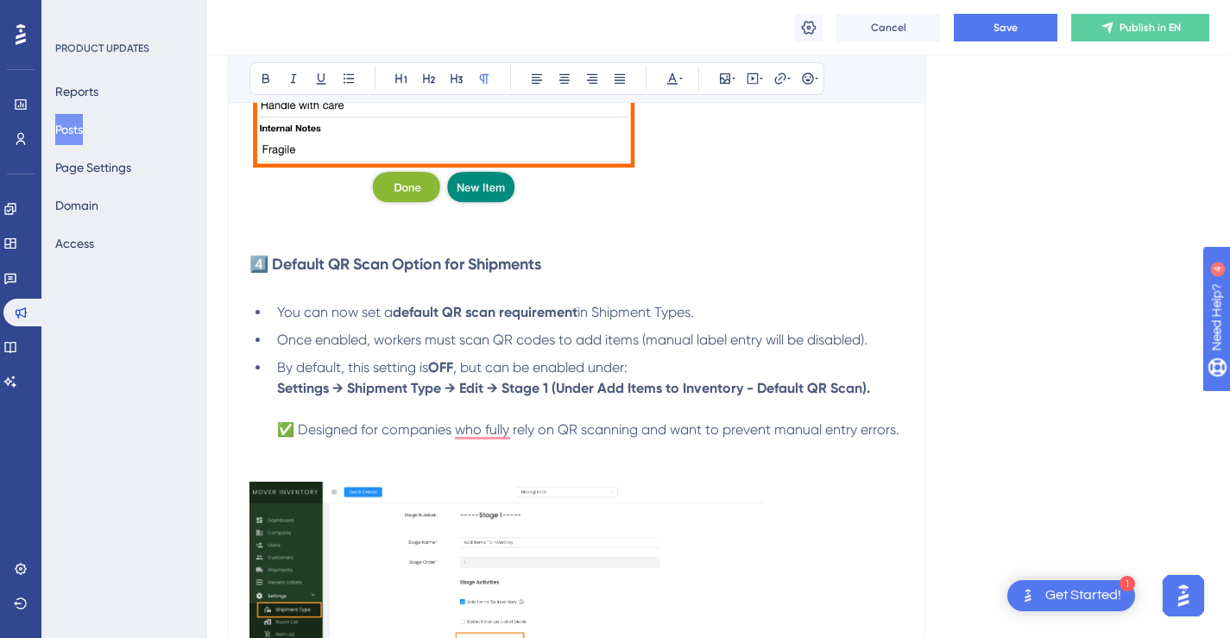
click at [638, 447] on li "By default, this setting is OFF , but can be enabled under: Settings → Shipment…" at bounding box center [587, 419] width 634 height 124
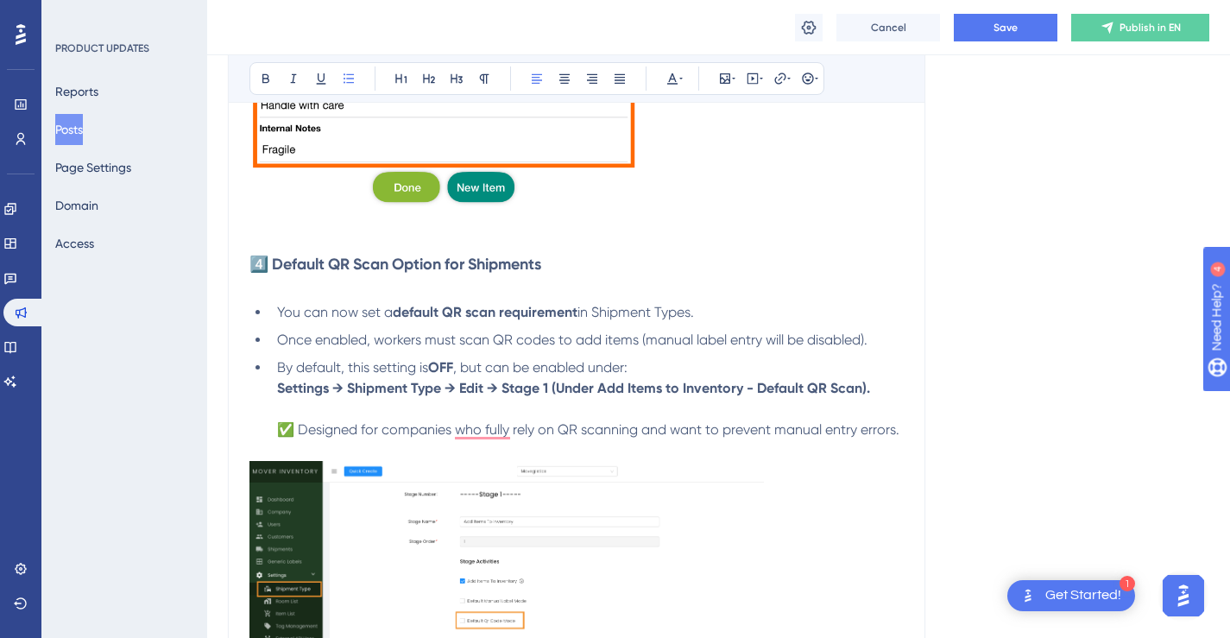
scroll to position [2694, 0]
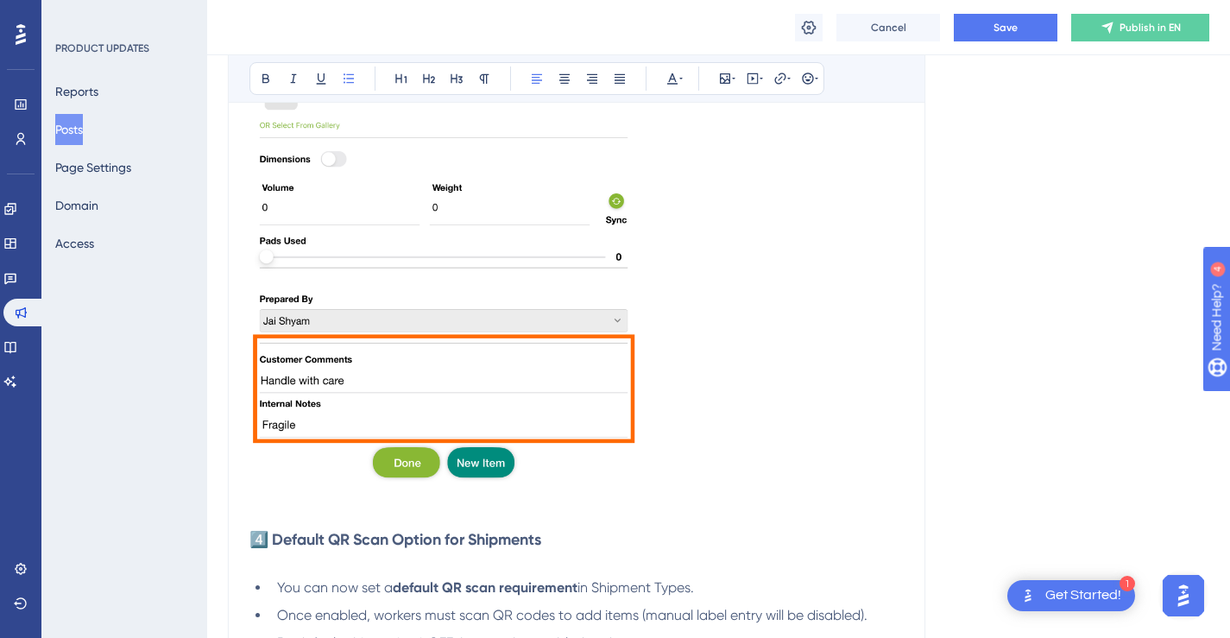
click at [623, 486] on div "To enrich screen reader interactions, please activate Accessibility in Grammarl…" at bounding box center [444, 226] width 389 height 524
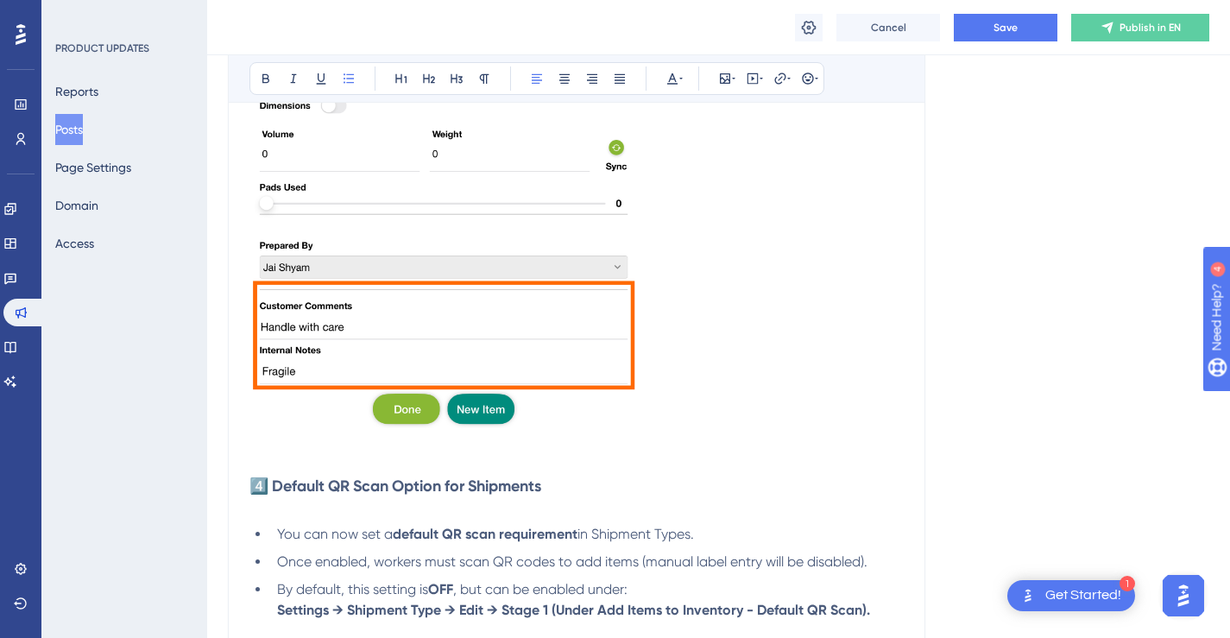
click at [703, 414] on p "To enrich screen reader interactions, please activate Accessibility in Grammarl…" at bounding box center [577, 172] width 654 height 524
click at [683, 452] on p "To enrich screen reader interactions, please activate Accessibility in Grammarl…" at bounding box center [577, 444] width 654 height 21
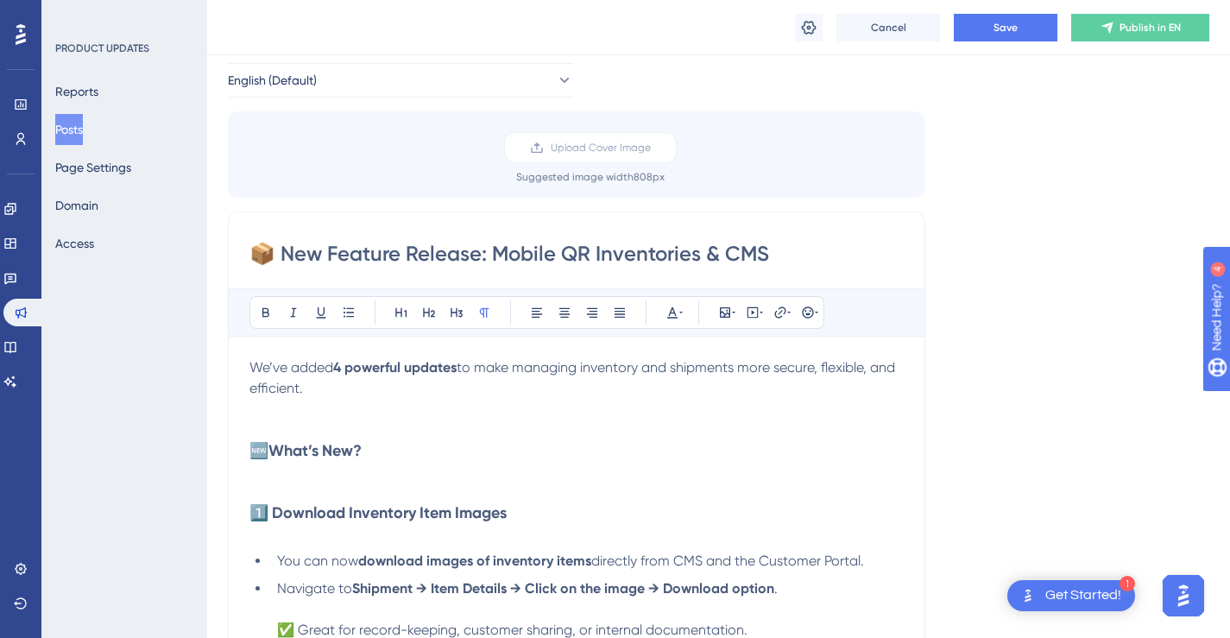
scroll to position [0, 0]
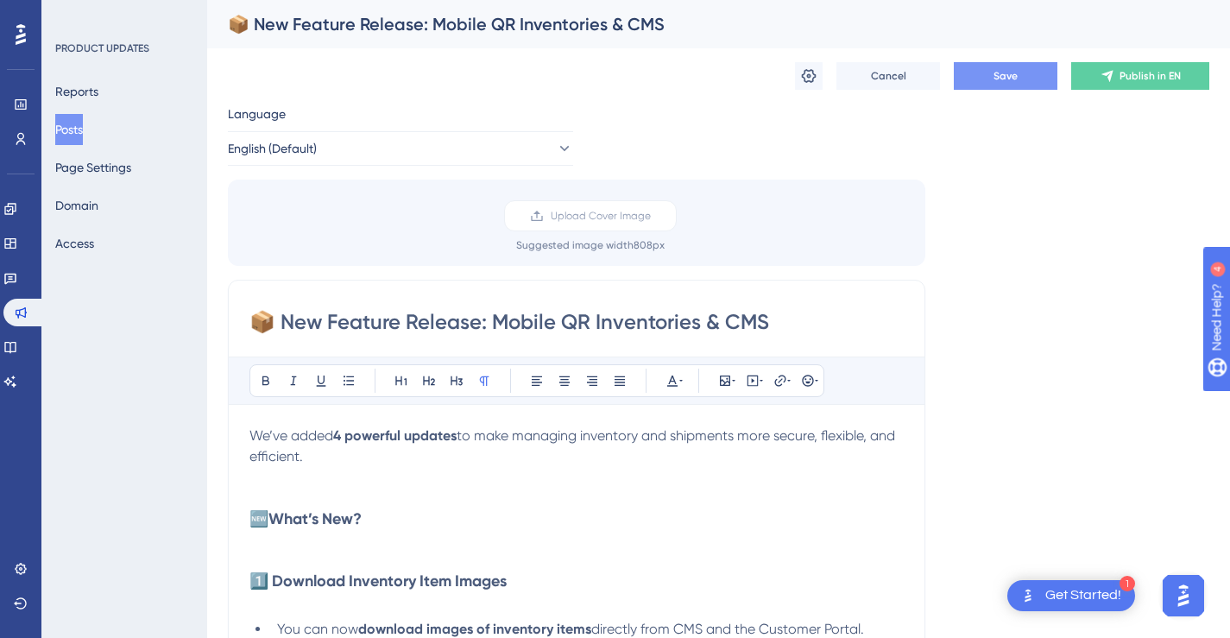
click at [1001, 85] on button "Save" at bounding box center [1006, 76] width 104 height 28
click at [83, 130] on button "Posts" at bounding box center [69, 129] width 28 height 31
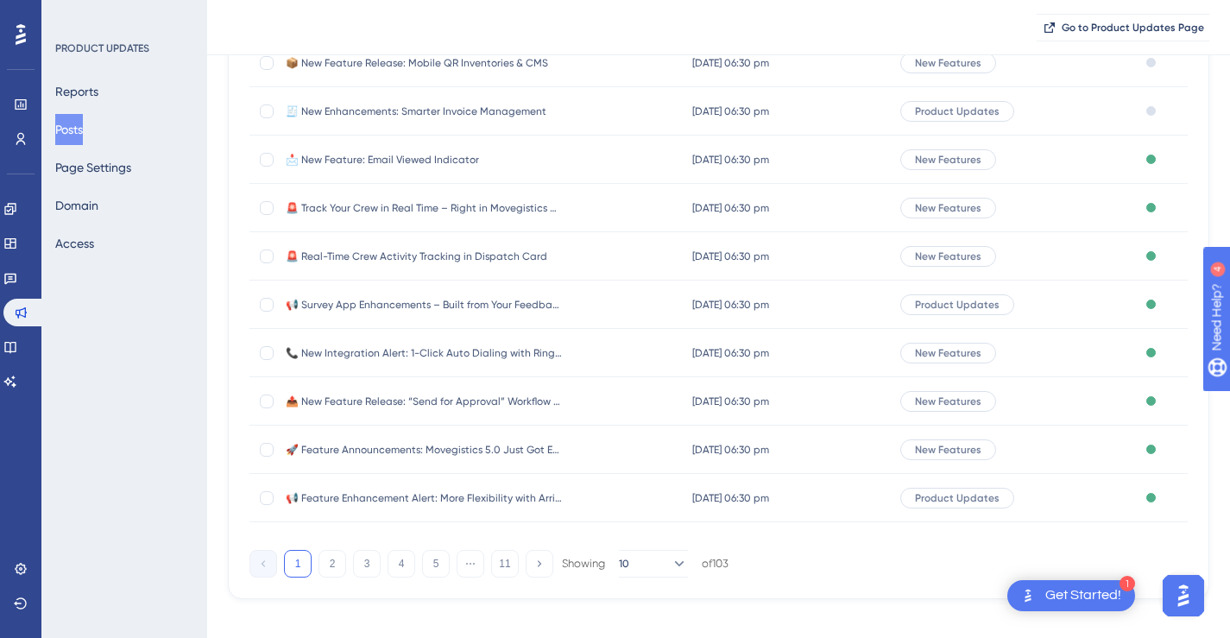
scroll to position [241, 0]
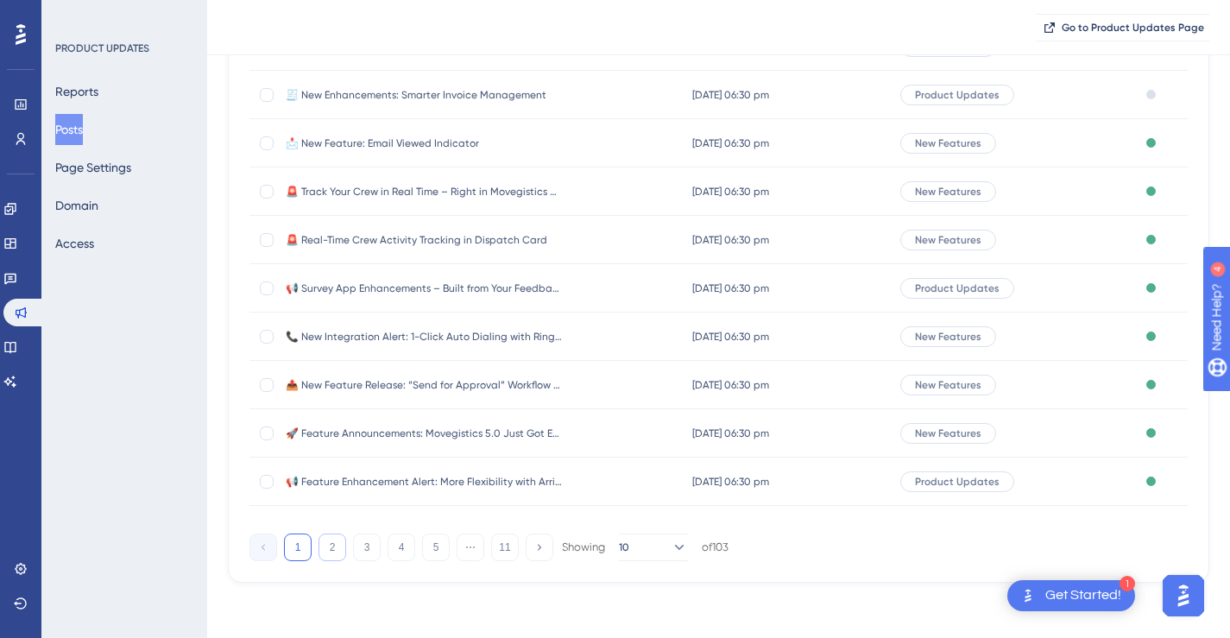
click at [338, 550] on button "2" at bounding box center [333, 548] width 28 height 28
click at [362, 548] on button "3" at bounding box center [367, 548] width 28 height 28
click at [287, 542] on button "1" at bounding box center [298, 548] width 28 height 28
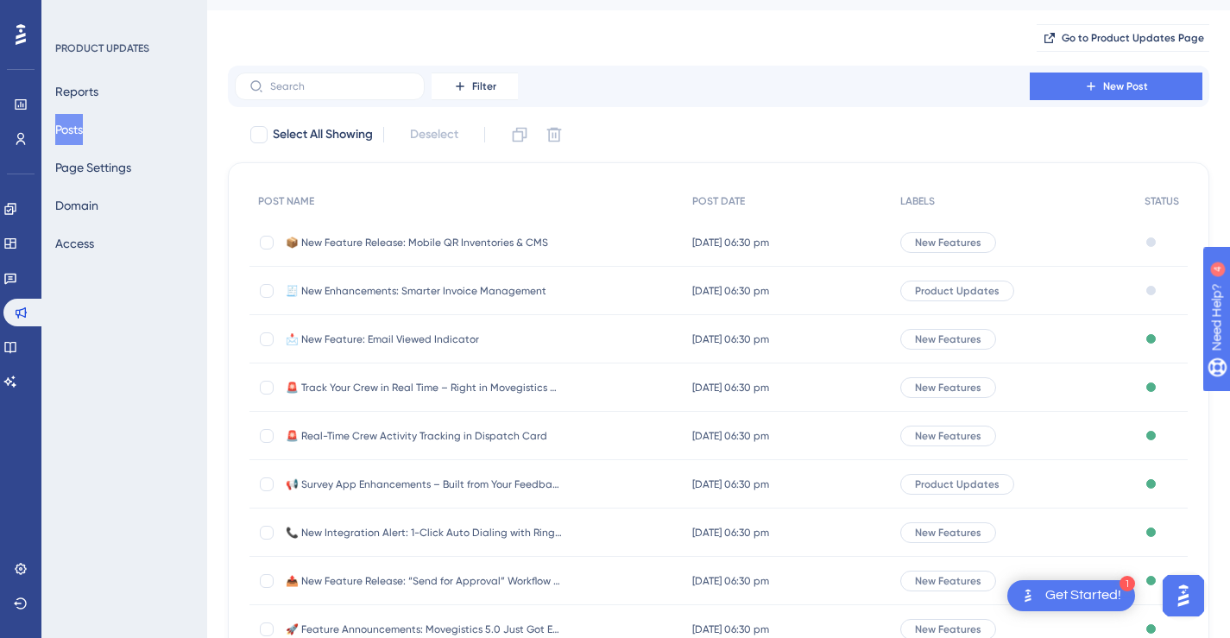
scroll to position [0, 0]
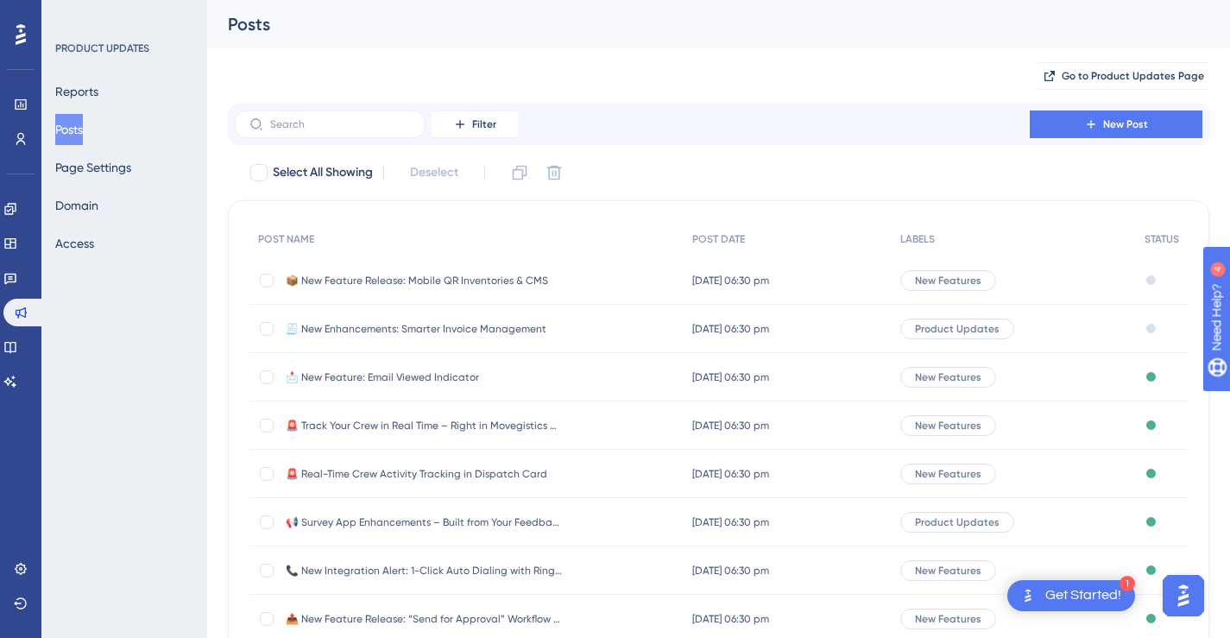
click at [500, 286] on span "📦 New Feature Release: Mobile QR Inventories & CMS" at bounding box center [424, 281] width 276 height 14
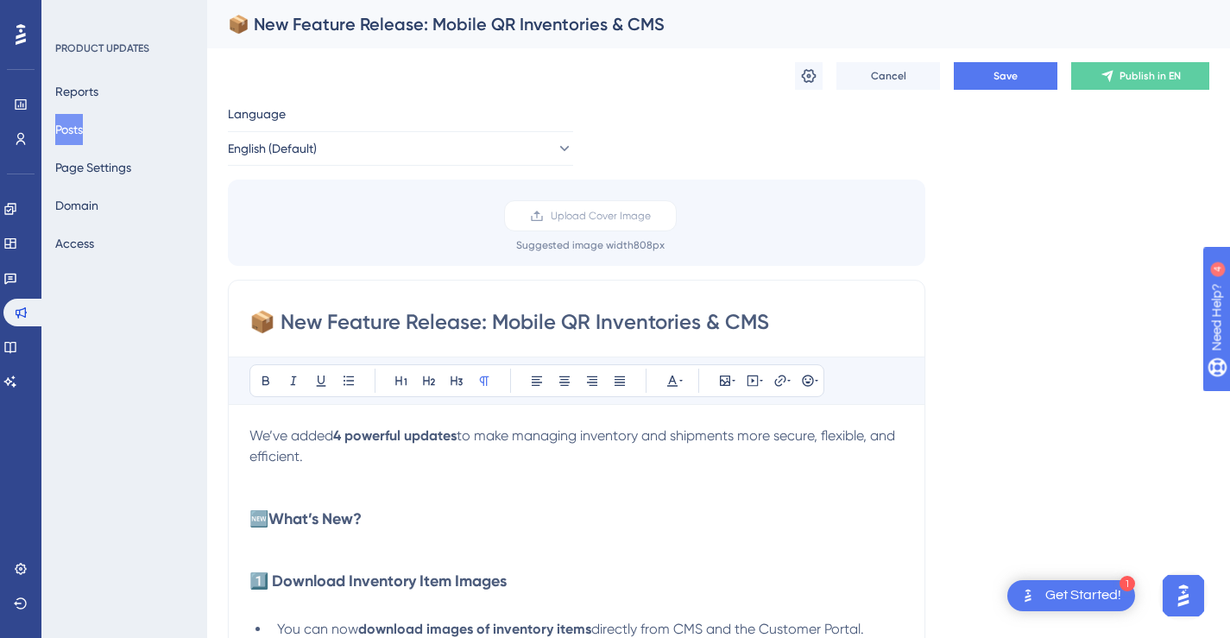
drag, startPoint x: 776, startPoint y: 317, endPoint x: 255, endPoint y: 315, distance: 521.5
click at [255, 315] on input "📦 New Feature Release: Mobile QR Inventories & CMS" at bounding box center [577, 322] width 654 height 28
paste input "✨ Efficiency Unlocked: Mobile QR Inventories & CMS Update"
type input "✨ Efficiency Unlocked: Mobile QR Inventories & CMS Update"
click at [817, 75] on icon at bounding box center [808, 75] width 17 height 17
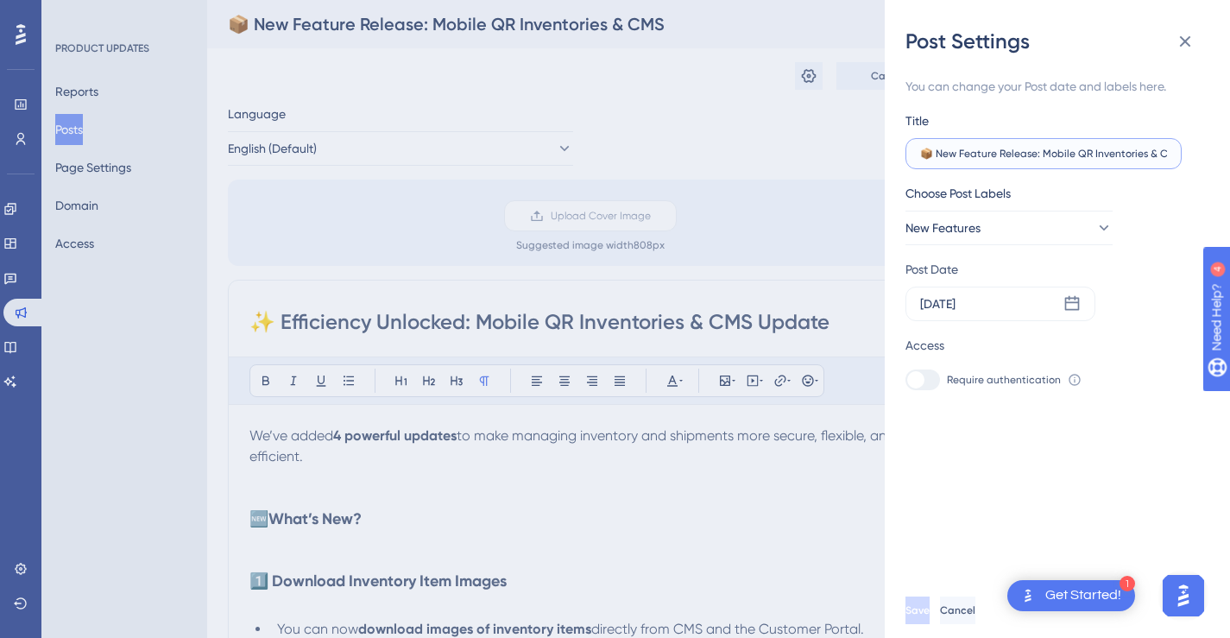
click at [1028, 158] on input "📦 New Feature Release: Mobile QR Inventories & CMS" at bounding box center [1043, 154] width 247 height 12
paste input "✨ Efficiency Unlocked: Mobile QR Inventories & CMS Update"
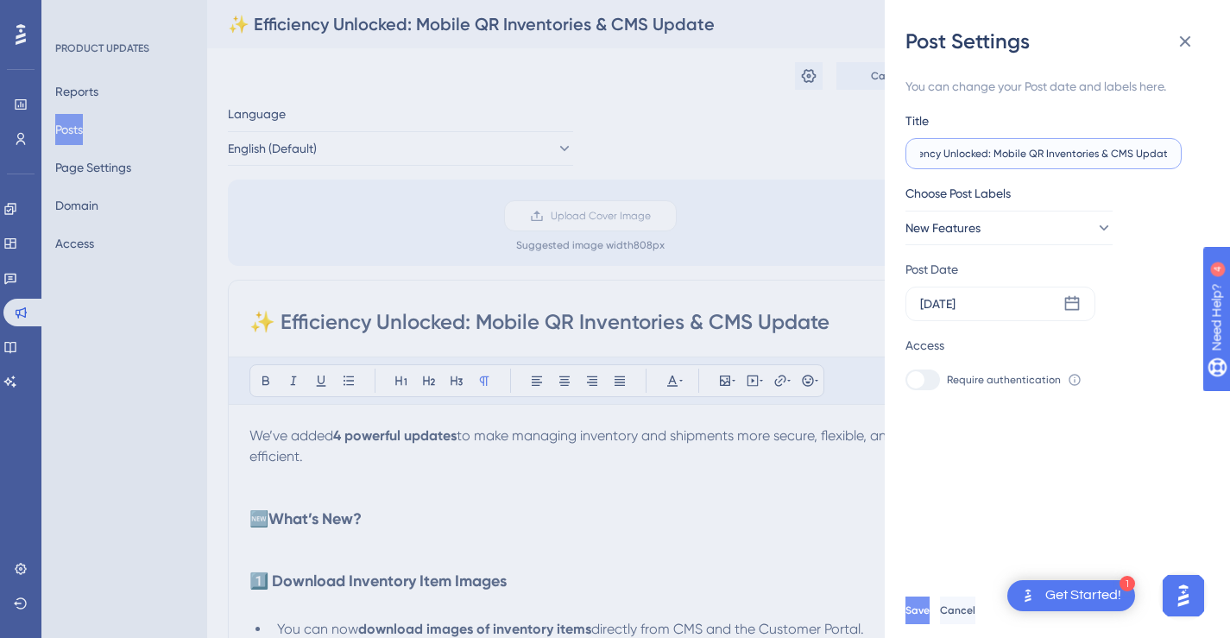
type input "✨ Efficiency Unlocked: Mobile QR Inventories & CMS Update"
click at [930, 613] on button "Save" at bounding box center [918, 611] width 24 height 28
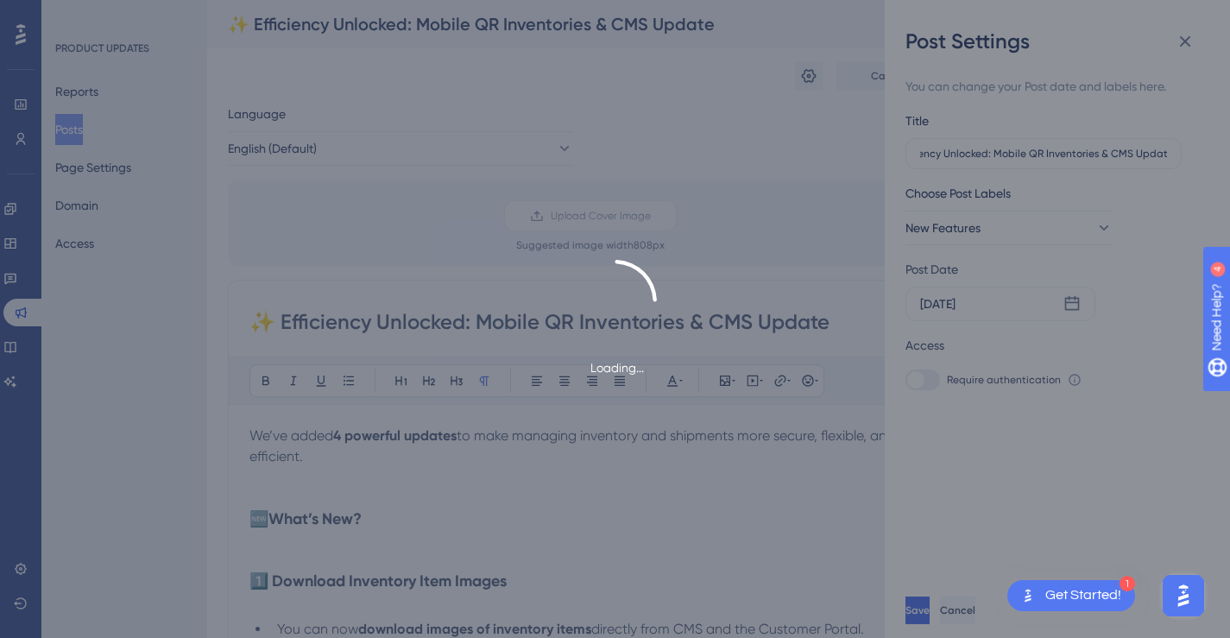
scroll to position [0, 0]
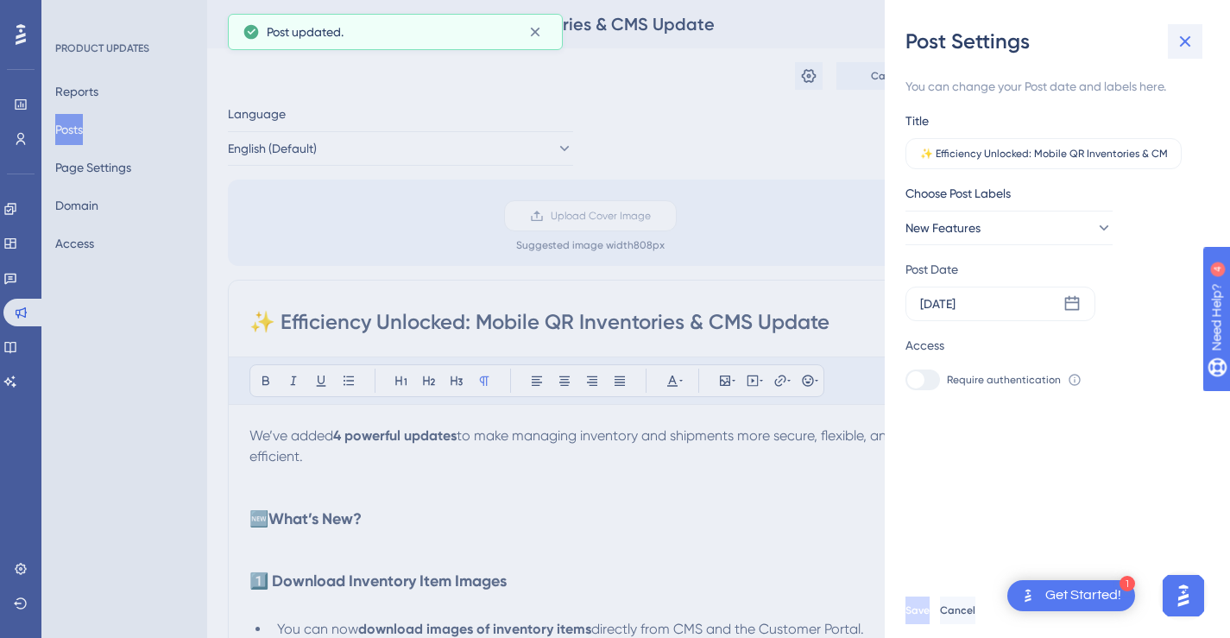
click at [1178, 45] on icon at bounding box center [1185, 41] width 21 height 21
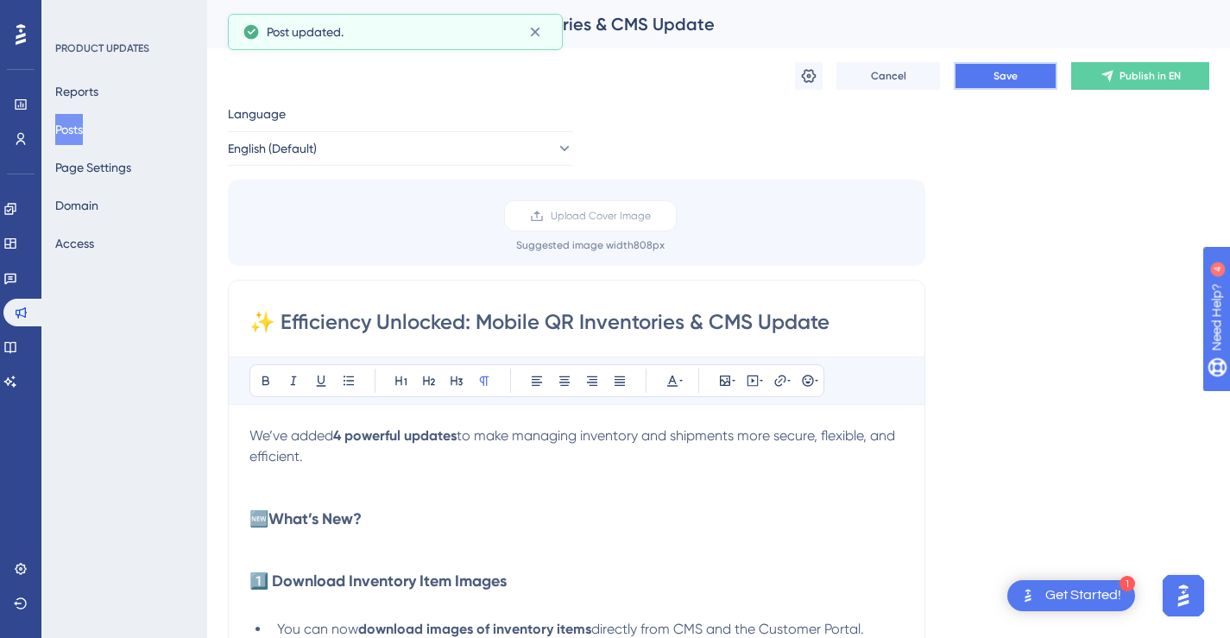
click at [995, 84] on button "Save" at bounding box center [1006, 76] width 104 height 28
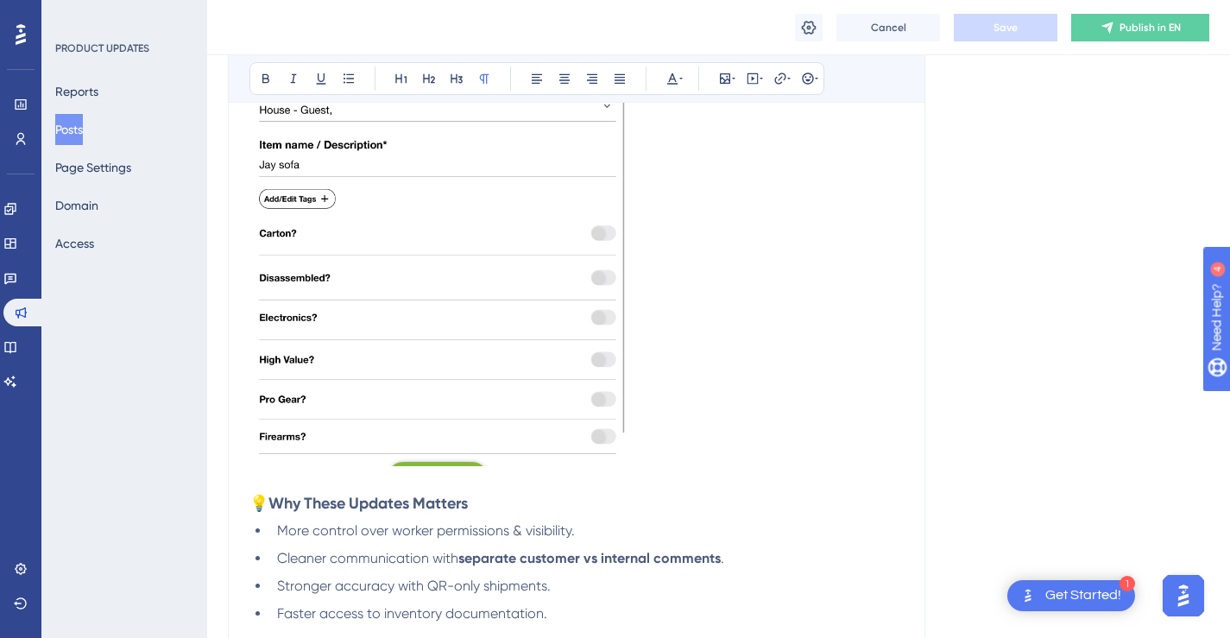
scroll to position [3616, 0]
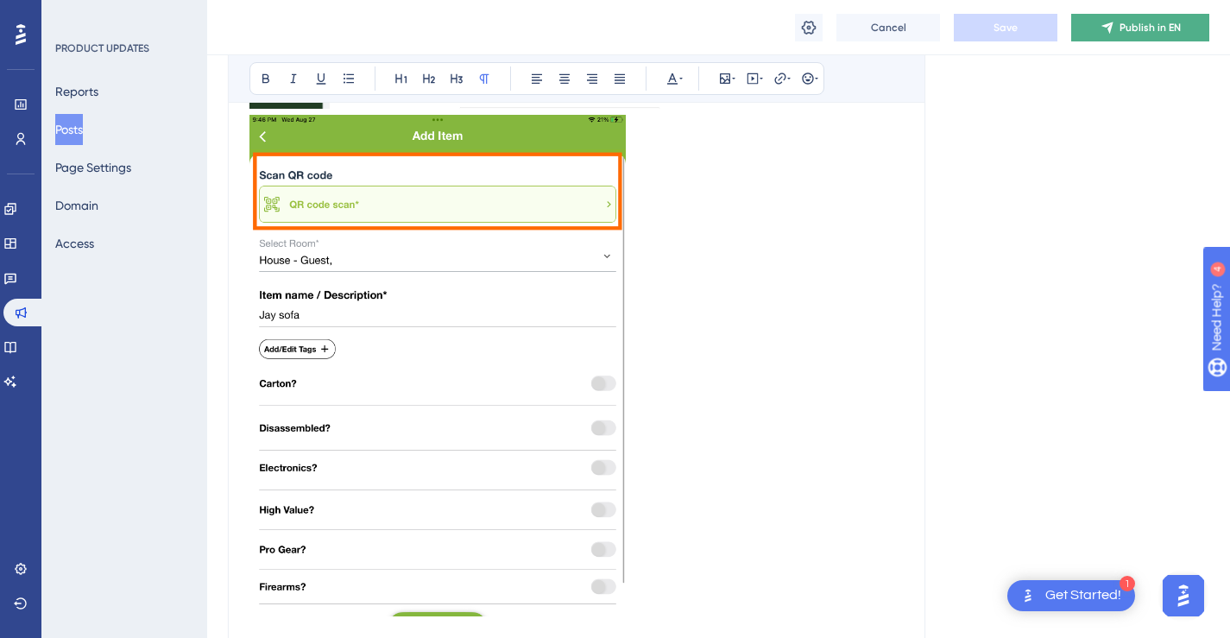
click at [1114, 27] on icon at bounding box center [1108, 28] width 14 height 14
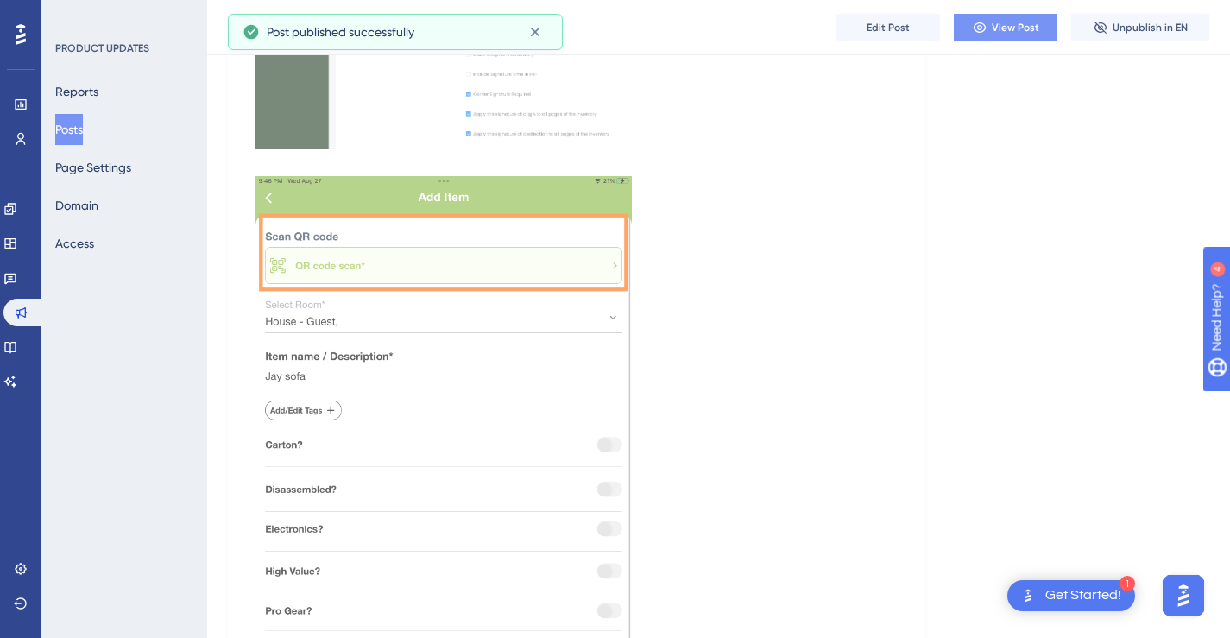
click at [1007, 26] on span "View Post" at bounding box center [1015, 28] width 47 height 14
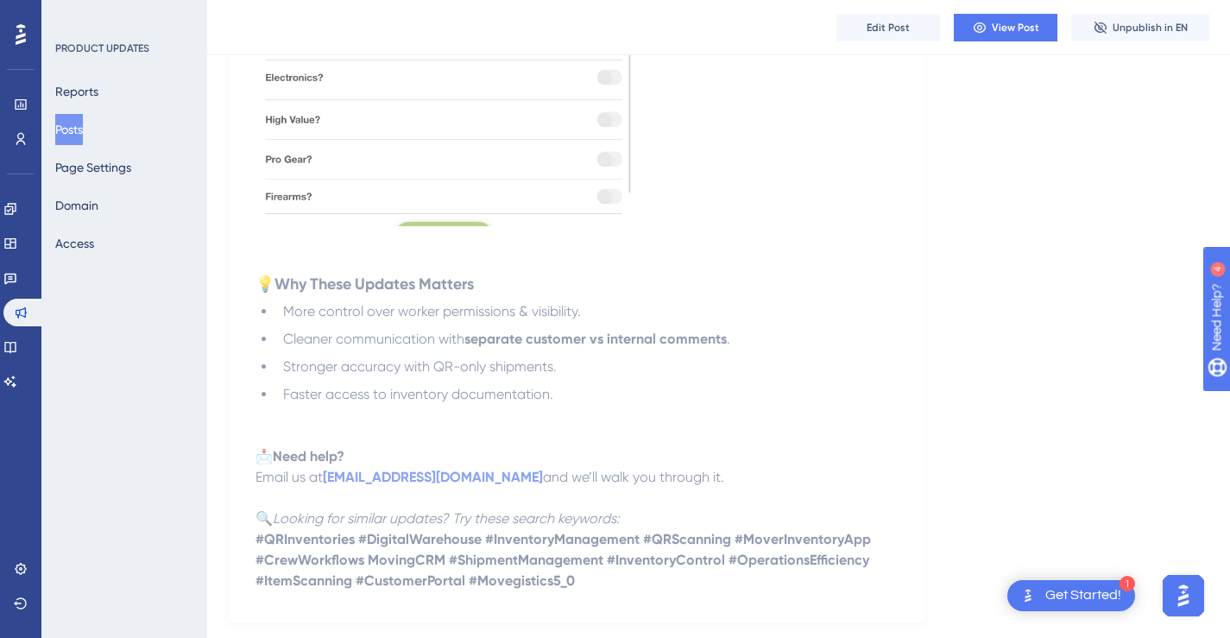
scroll to position [4046, 0]
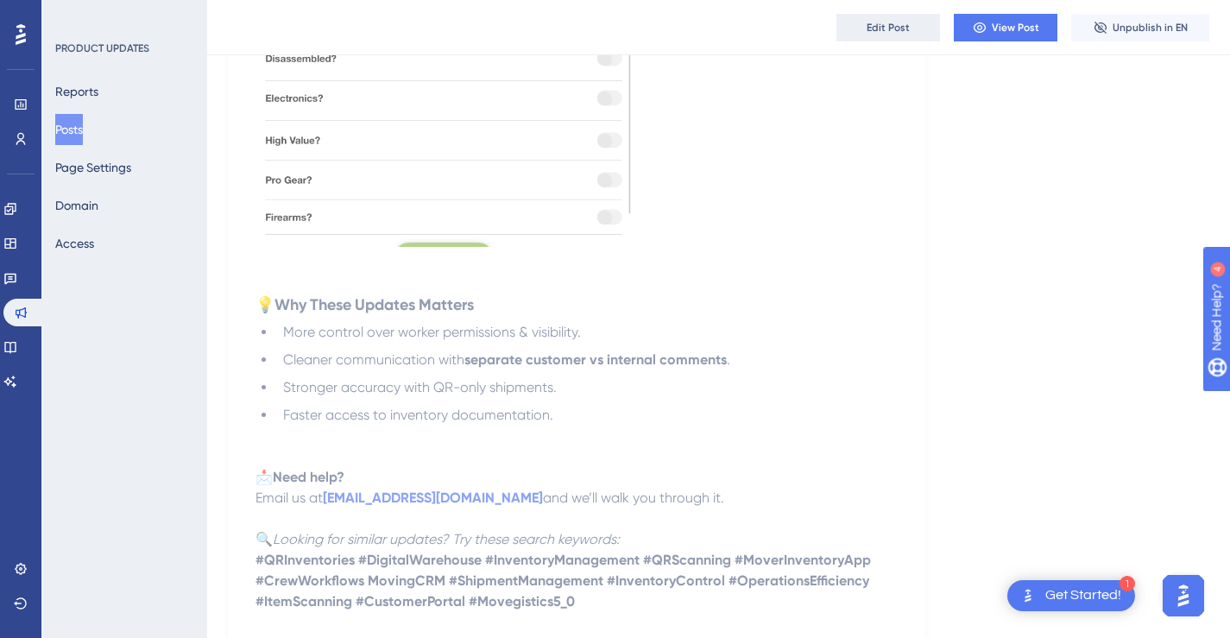
click at [900, 21] on span "Edit Post" at bounding box center [888, 28] width 43 height 14
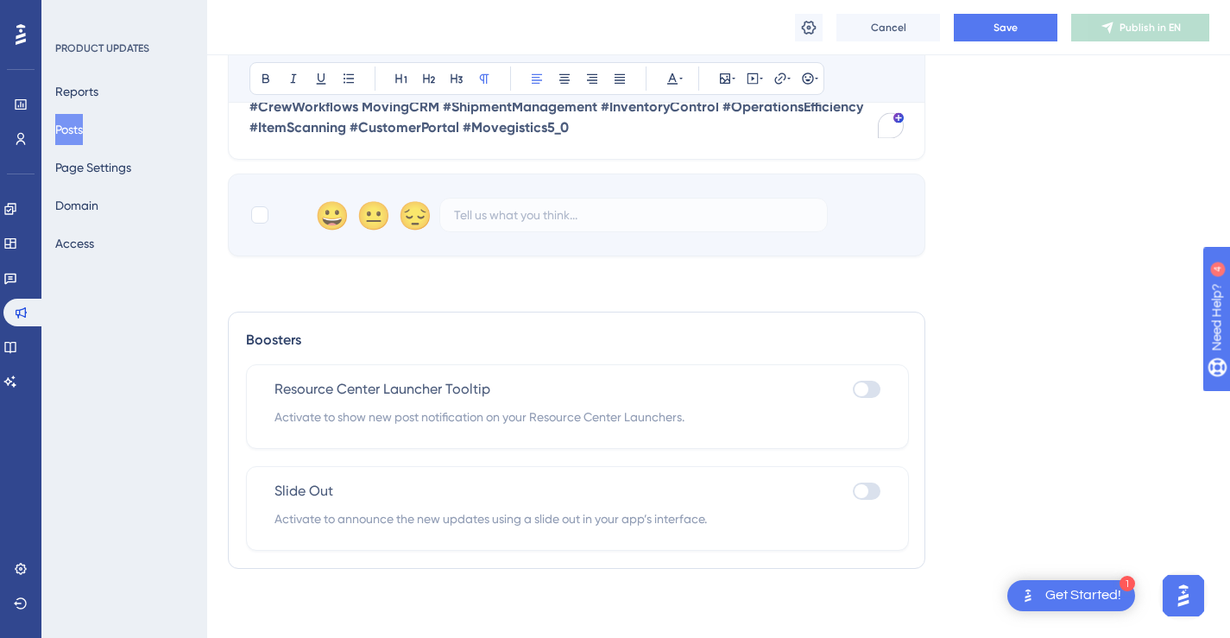
scroll to position [3162, 0]
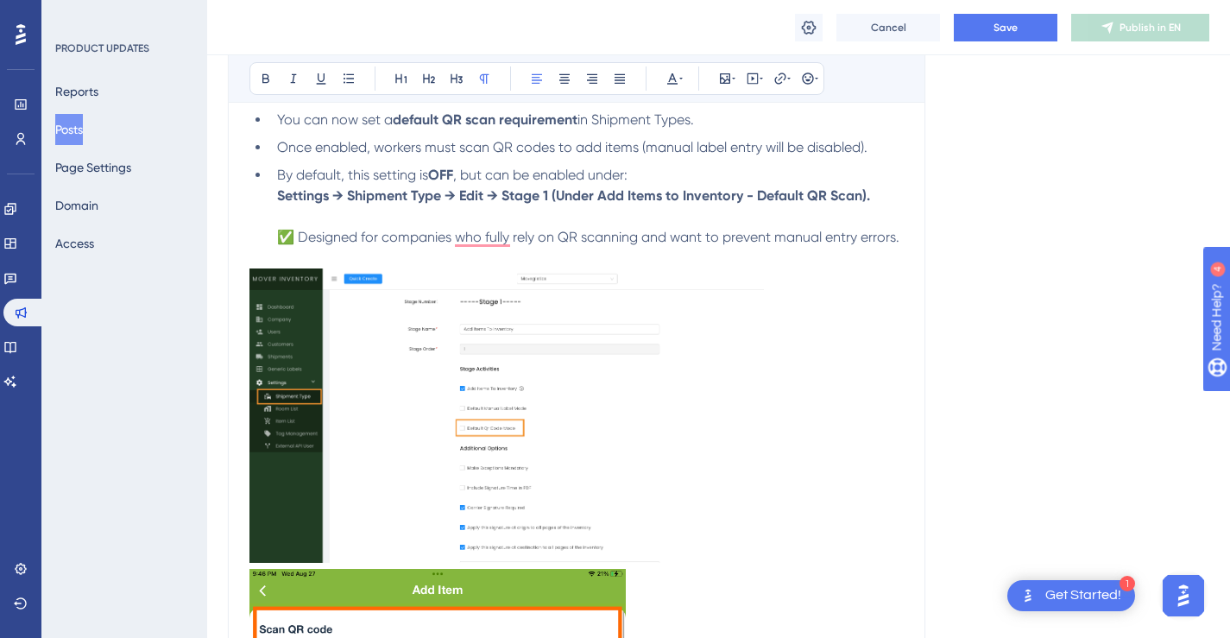
click at [473, 197] on strong "Settings → Shipment Type → Edit → Stage 1 (Under Add Items to Inventory - Defau…" at bounding box center [573, 195] width 593 height 16
click at [347, 194] on strong "Settings → Shipment Type → → Stage 1 (Under Add Items to Inventory - Default QR…" at bounding box center [561, 195] width 569 height 16
click at [487, 192] on strong "Settings → Edit Shipment Type → → Stage 1 (Under Add Items to Inventory - Defau…" at bounding box center [575, 195] width 597 height 16
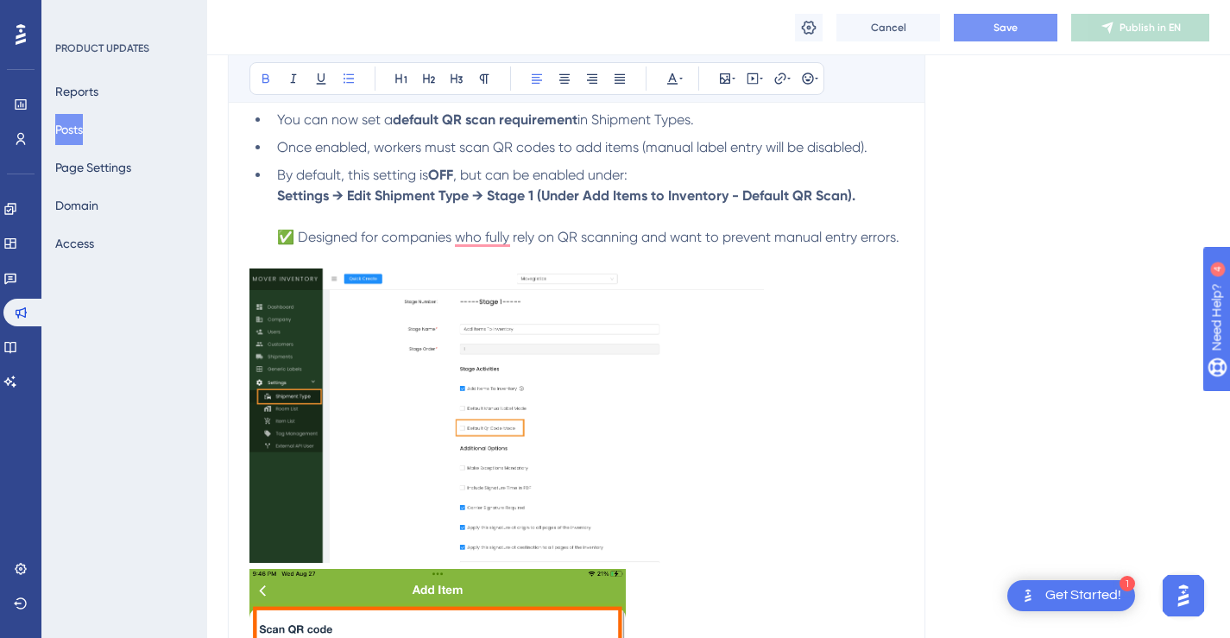
click at [1015, 38] on button "Save" at bounding box center [1006, 28] width 104 height 28
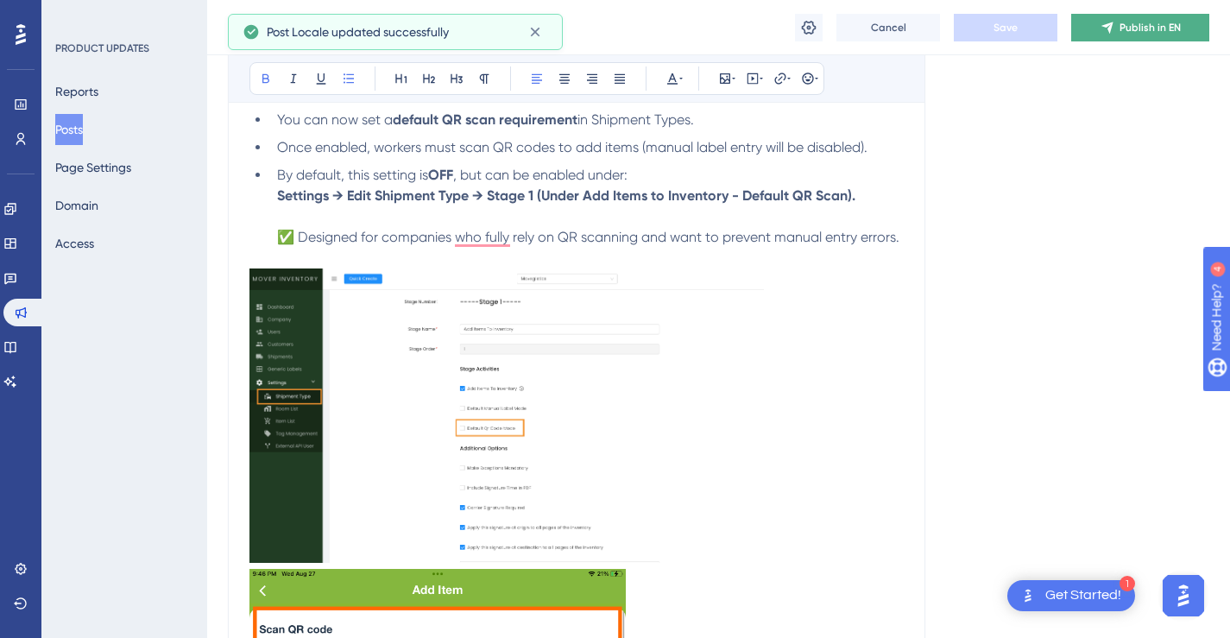
click at [1131, 22] on span "Publish in EN" at bounding box center [1150, 28] width 61 height 14
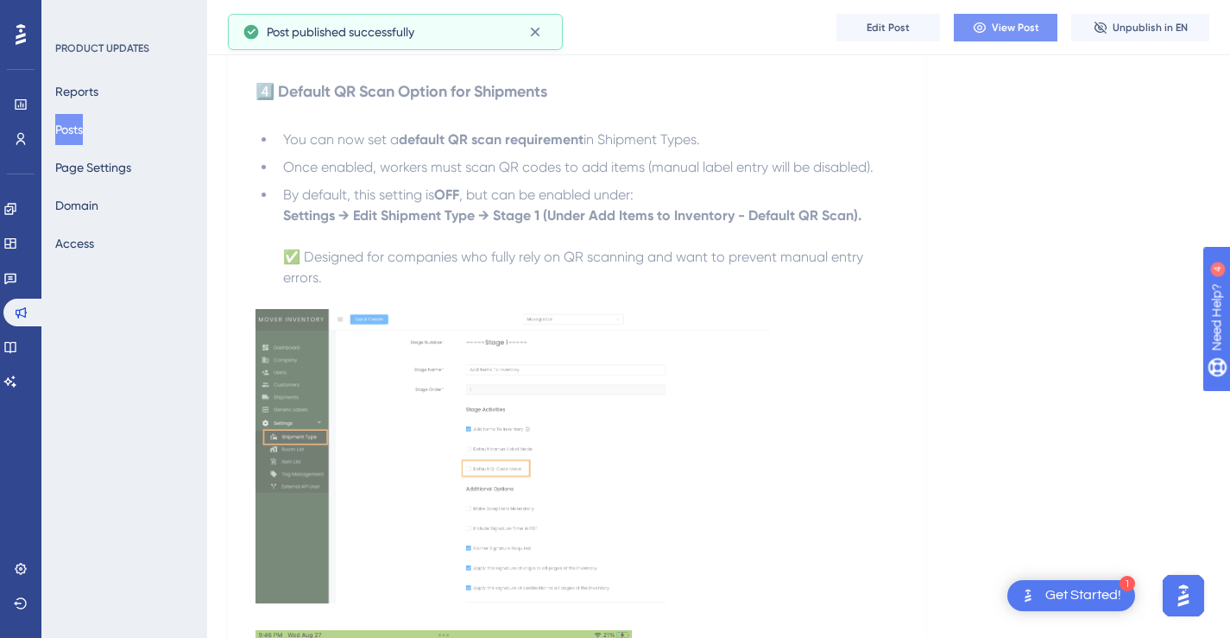
click at [1019, 36] on button "View Post" at bounding box center [1006, 28] width 104 height 28
